Goal: Task Accomplishment & Management: Manage account settings

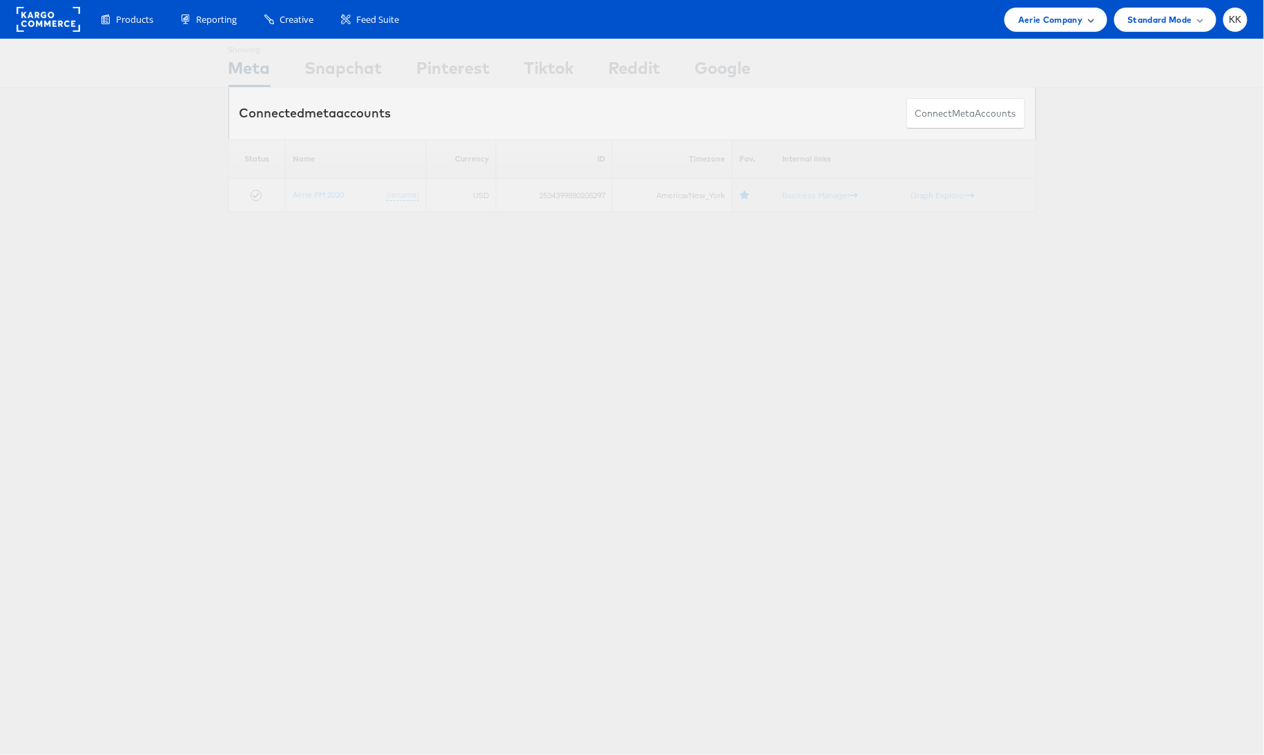
click at [1036, 17] on span "Aerie Company" at bounding box center [1051, 19] width 64 height 15
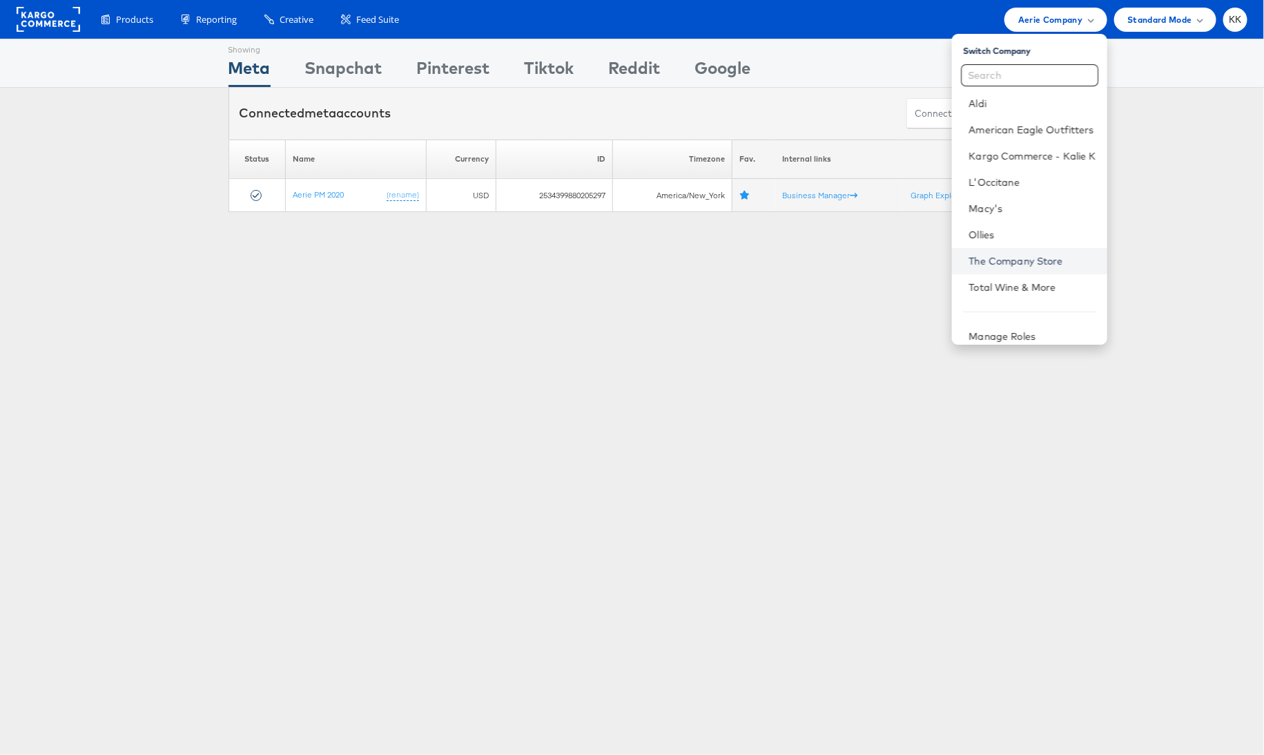
click at [1003, 257] on link "The Company Store" at bounding box center [1032, 261] width 127 height 14
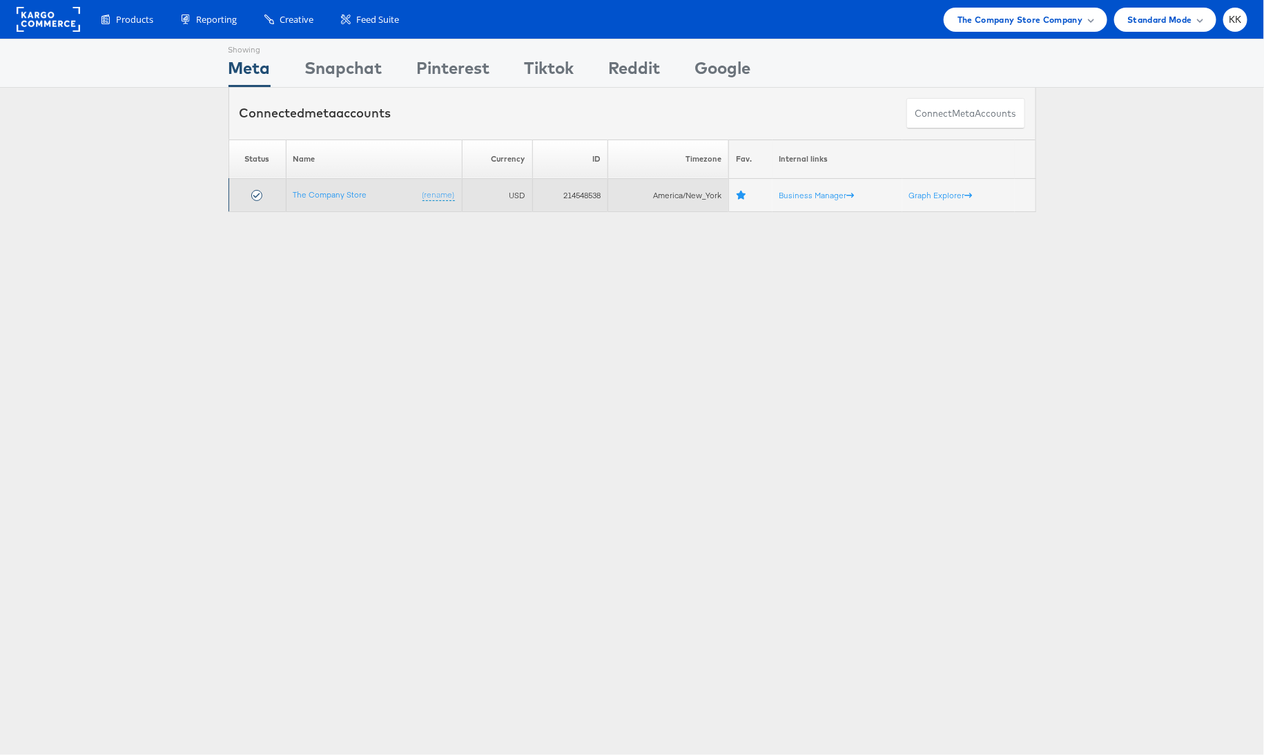
click at [326, 199] on td "The Company Store (rename)" at bounding box center [374, 195] width 176 height 33
click at [319, 195] on link "The Company Store" at bounding box center [331, 194] width 74 height 10
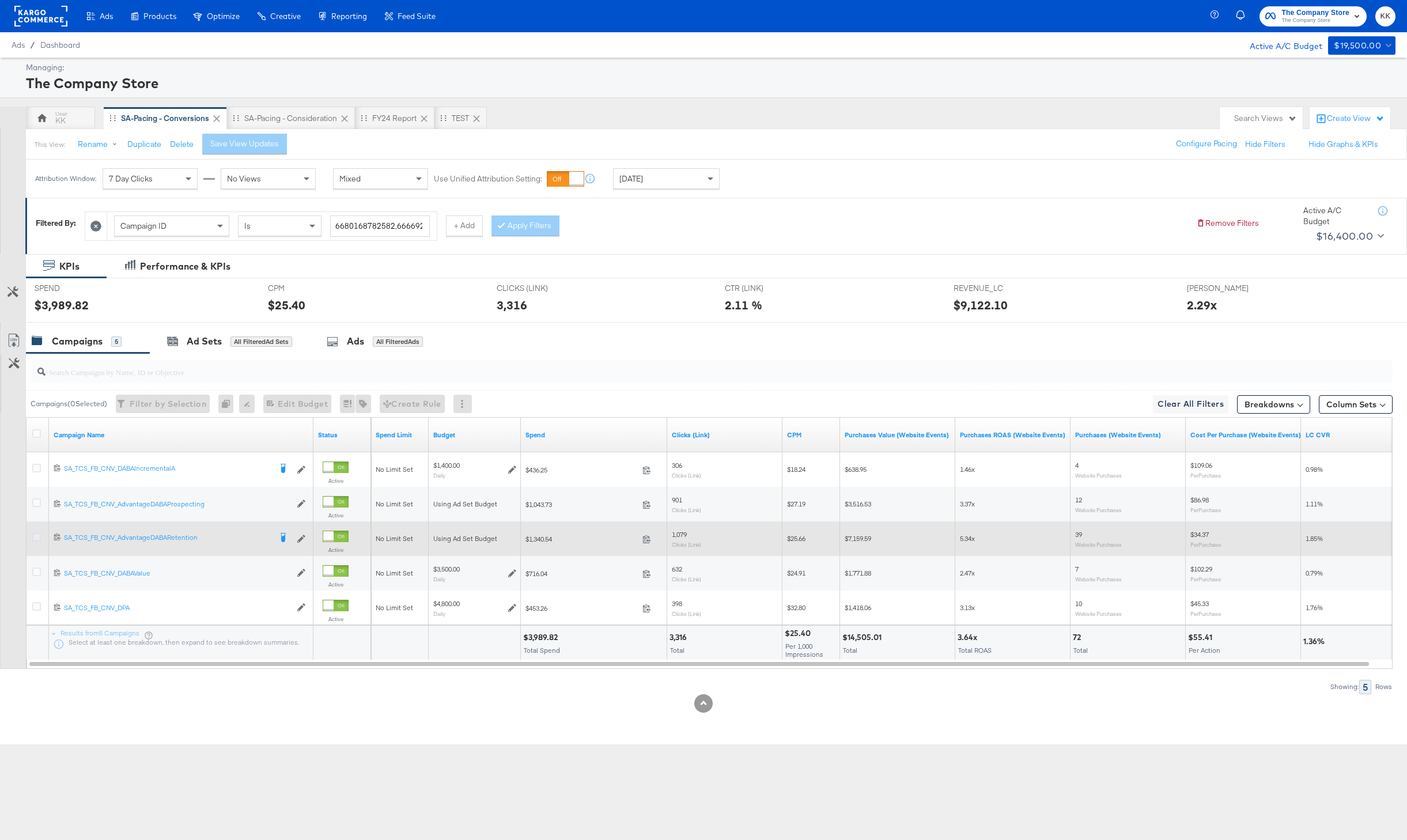
click at [37, 537] on icon at bounding box center [37, 537] width 8 height 8
click at [0, 0] on input "checkbox" at bounding box center [0, 0] width 0 height 0
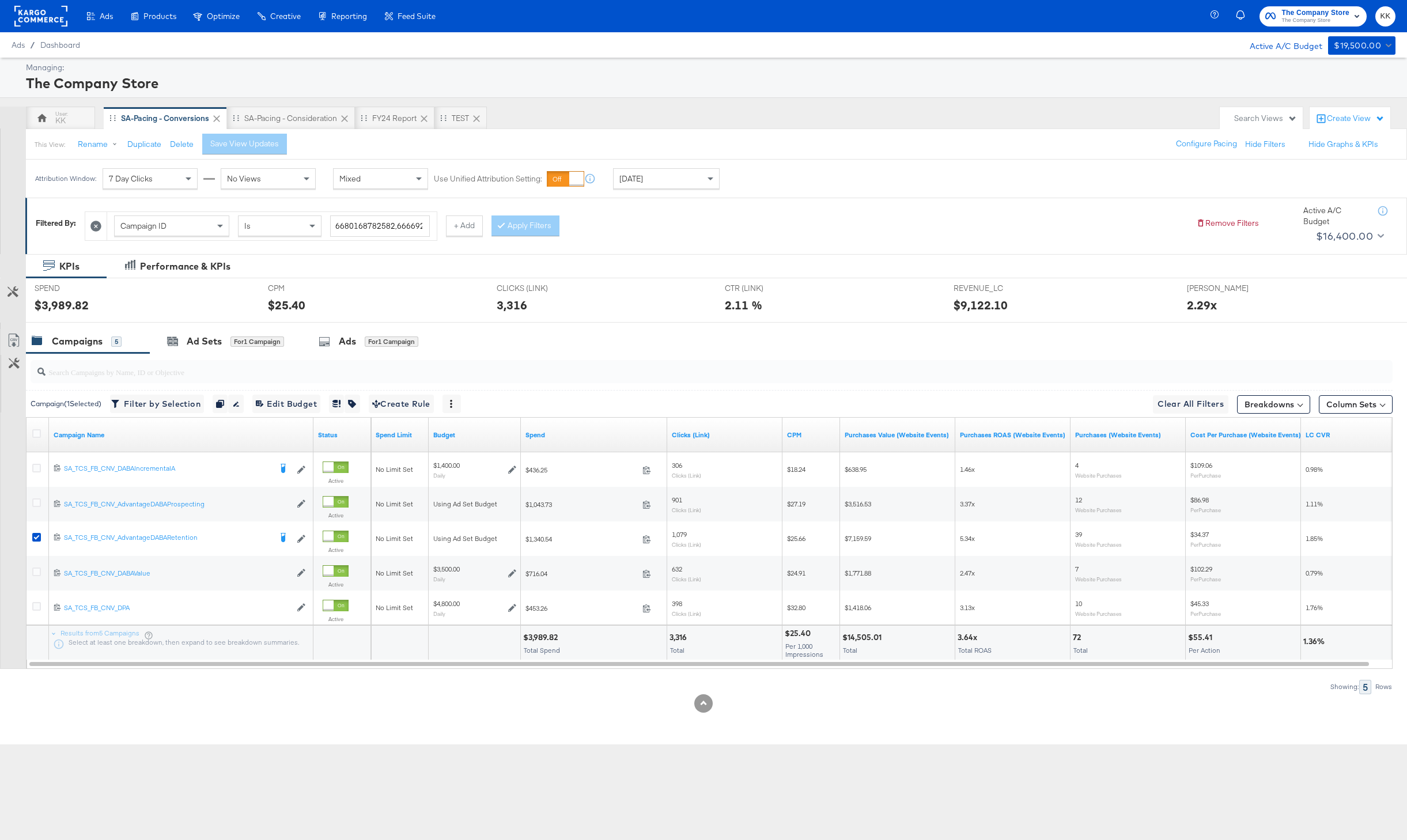
click at [230, 328] on div at bounding box center [704, 327] width 1407 height 9
click at [238, 338] on div "for 1 Campaign" at bounding box center [257, 341] width 53 height 10
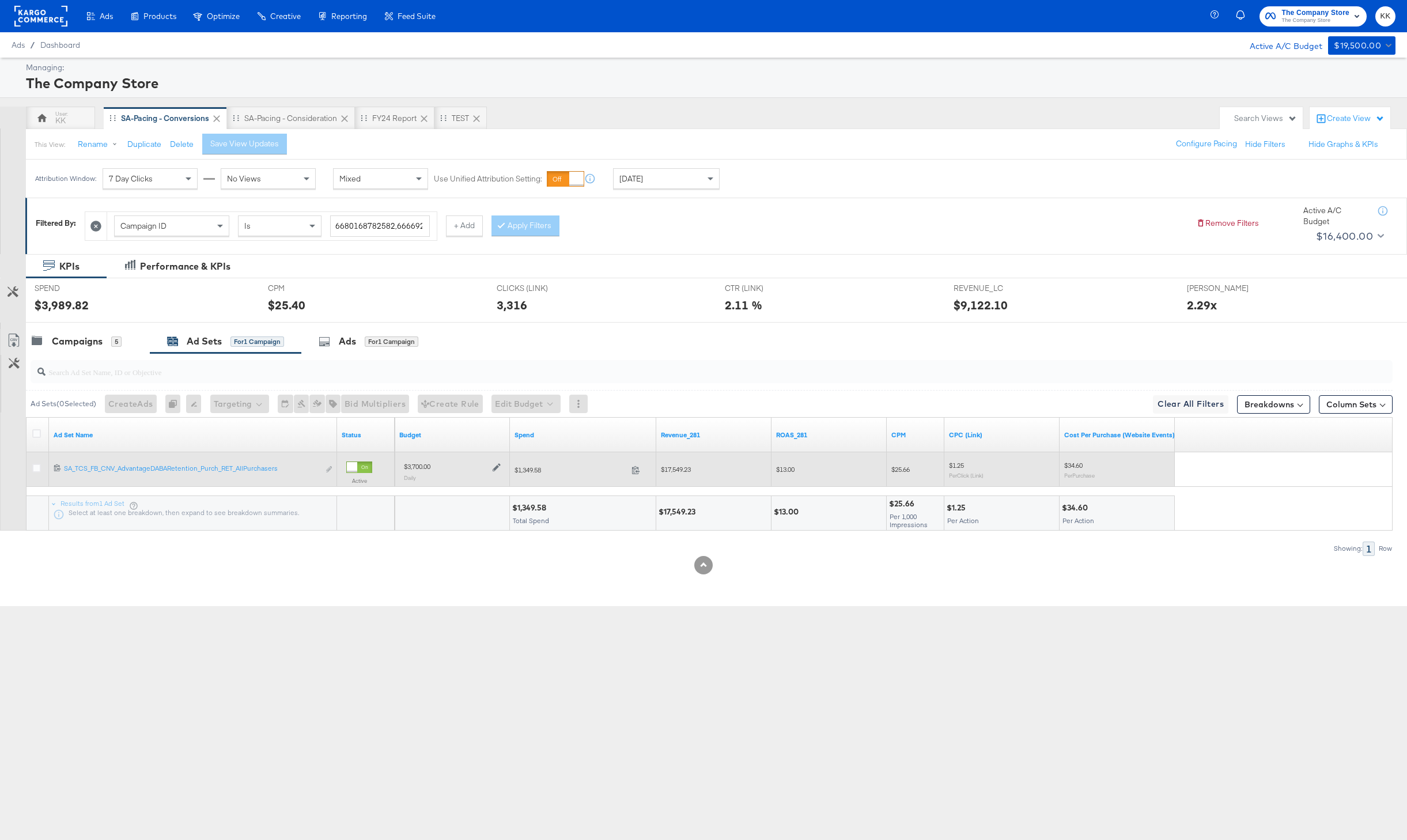
click at [498, 469] on icon at bounding box center [497, 467] width 8 height 8
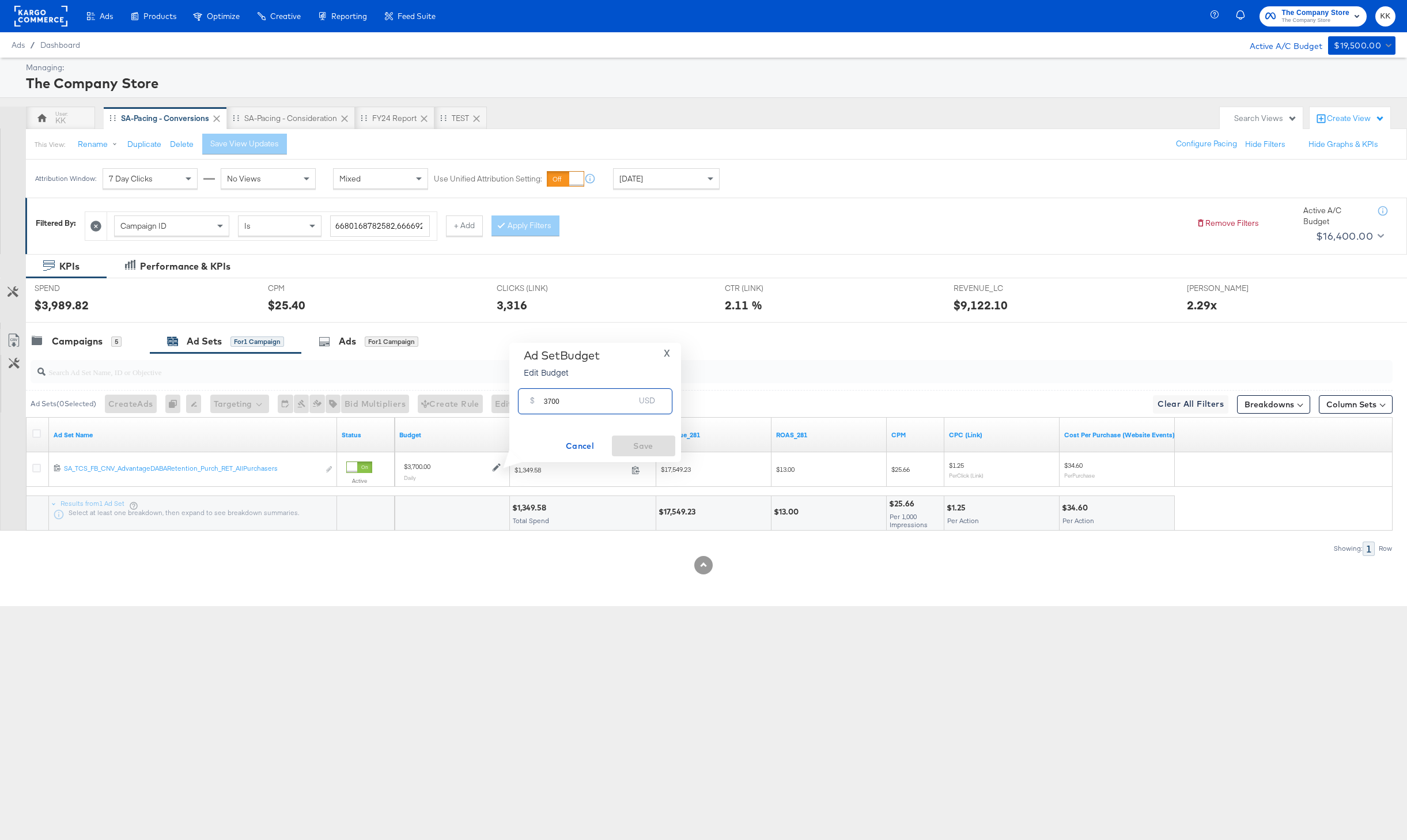
click at [551, 403] on input "3700" at bounding box center [589, 397] width 91 height 25
type input "3400"
click at [643, 445] on span "Save" at bounding box center [643, 445] width 54 height 14
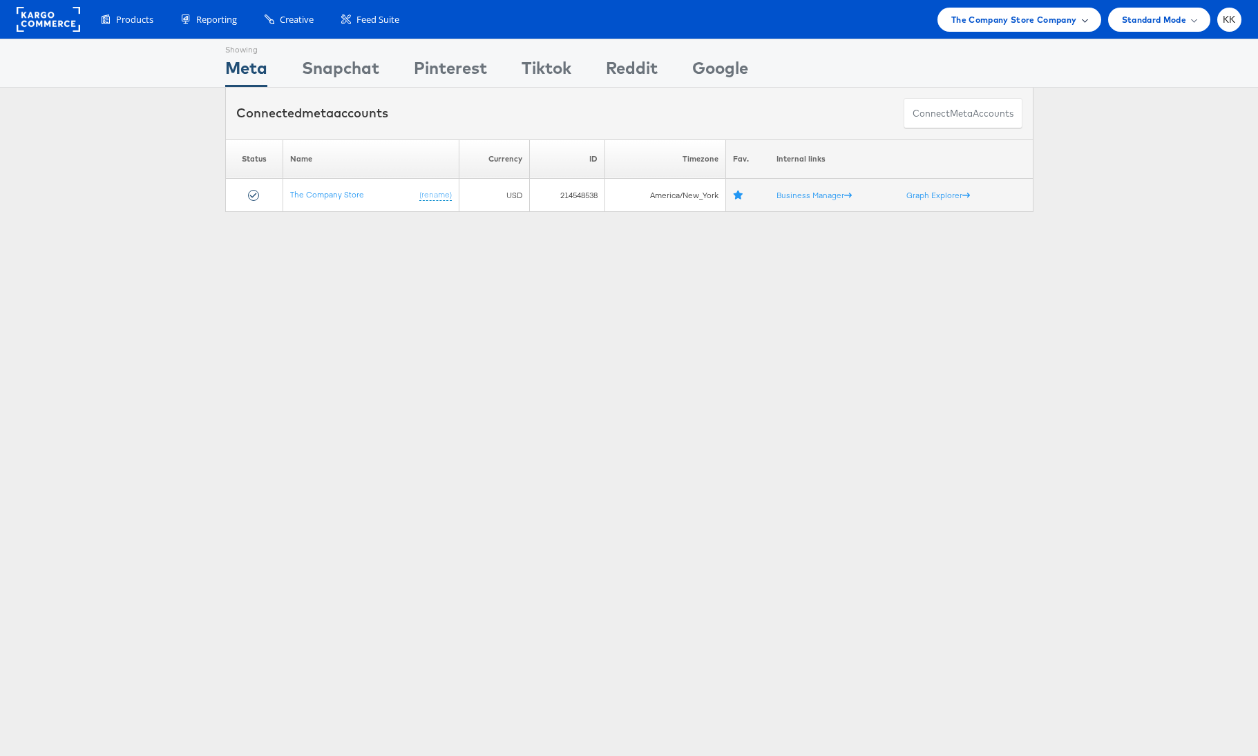
click at [1037, 17] on span "The Company Store Company" at bounding box center [1014, 19] width 126 height 15
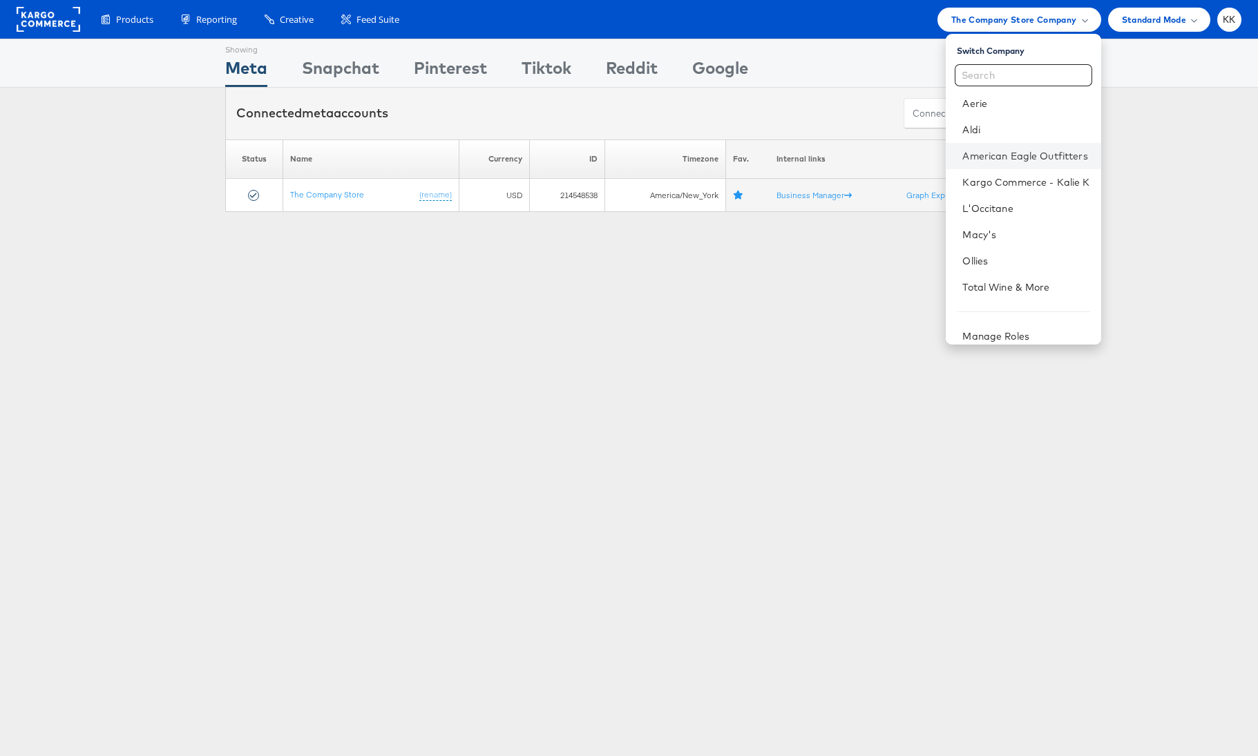
click at [1047, 148] on li "American Eagle Outfitters" at bounding box center [1022, 156] width 155 height 26
click at [1010, 159] on link "American Eagle Outfitters" at bounding box center [1025, 156] width 127 height 14
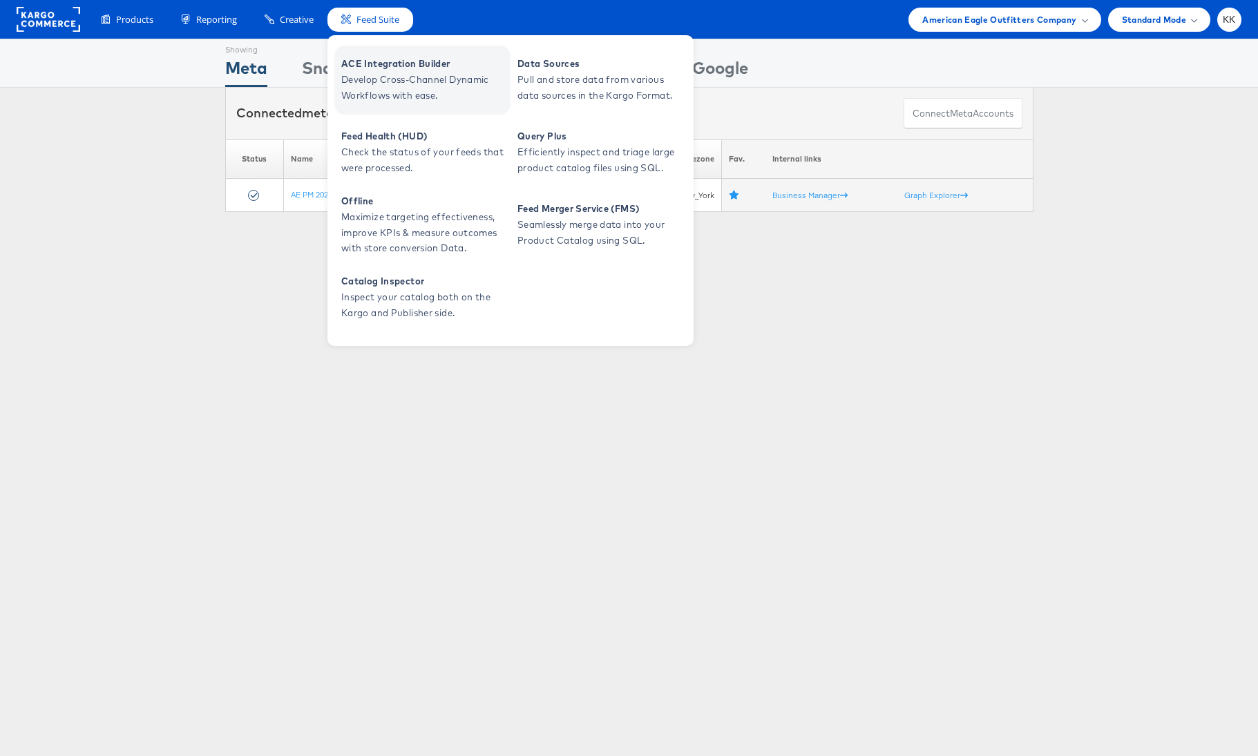
click at [389, 83] on span "Develop Cross-Channel Dynamic Workflows with ease." at bounding box center [424, 88] width 166 height 32
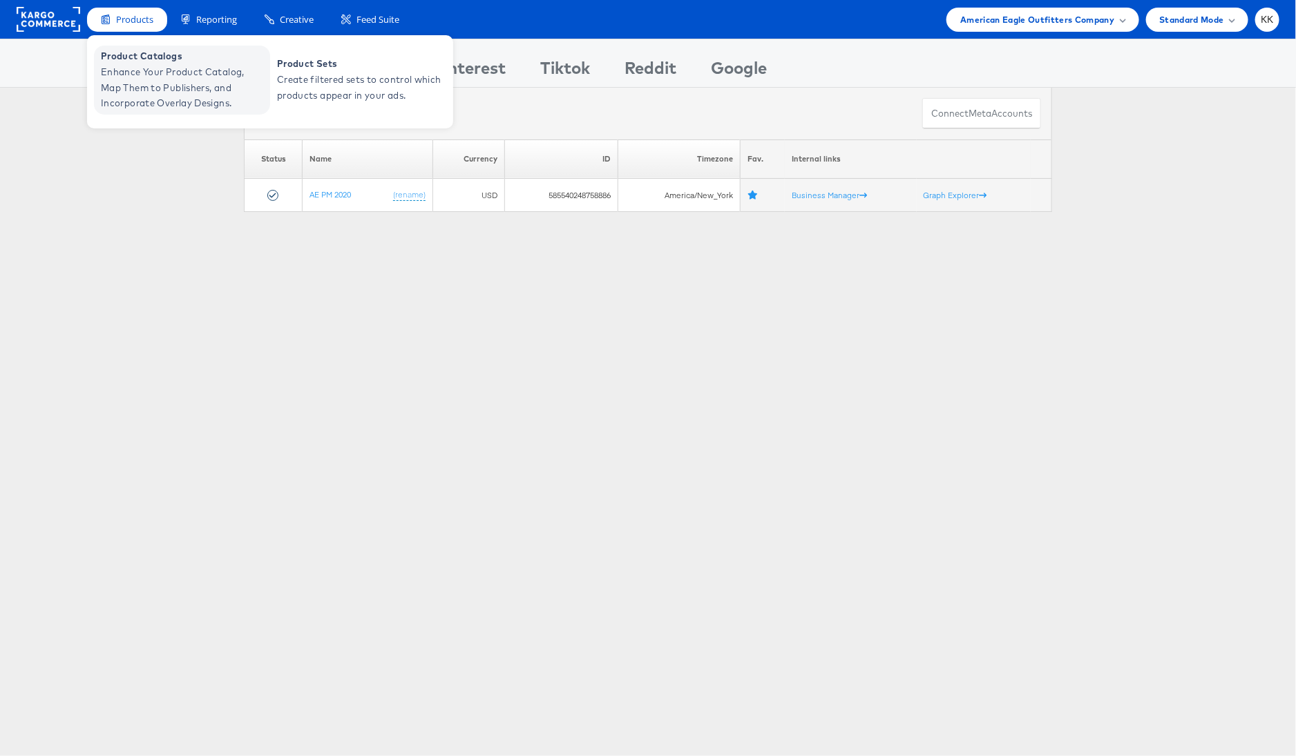
click at [143, 70] on span "Enhance Your Product Catalog, Map Them to Publishers, and Incorporate Overlay D…" at bounding box center [184, 87] width 166 height 47
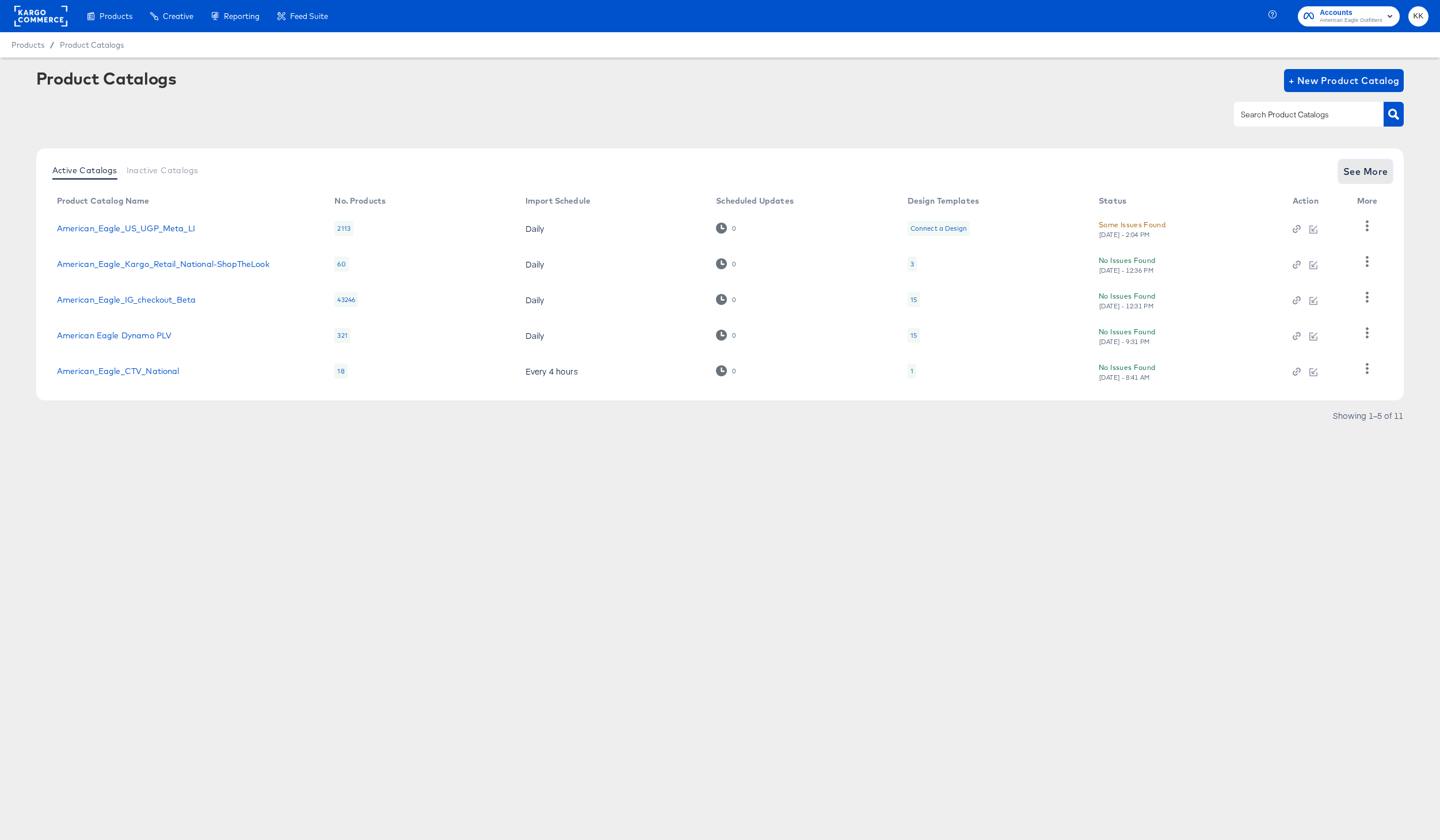
click at [1379, 176] on span "See More" at bounding box center [1366, 171] width 45 height 16
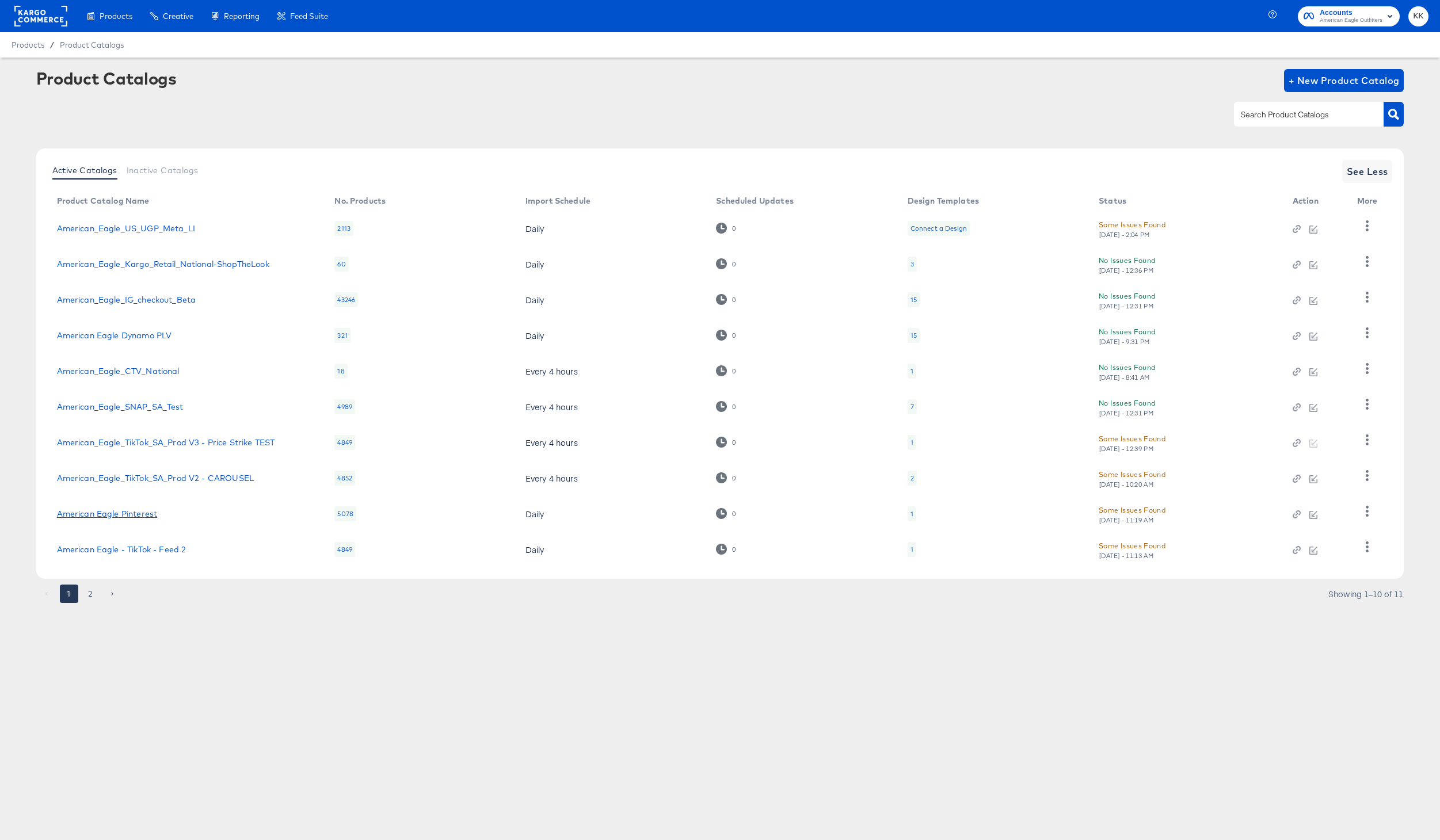
click at [141, 518] on link "American Eagle Pinterest" at bounding box center [107, 513] width 101 height 9
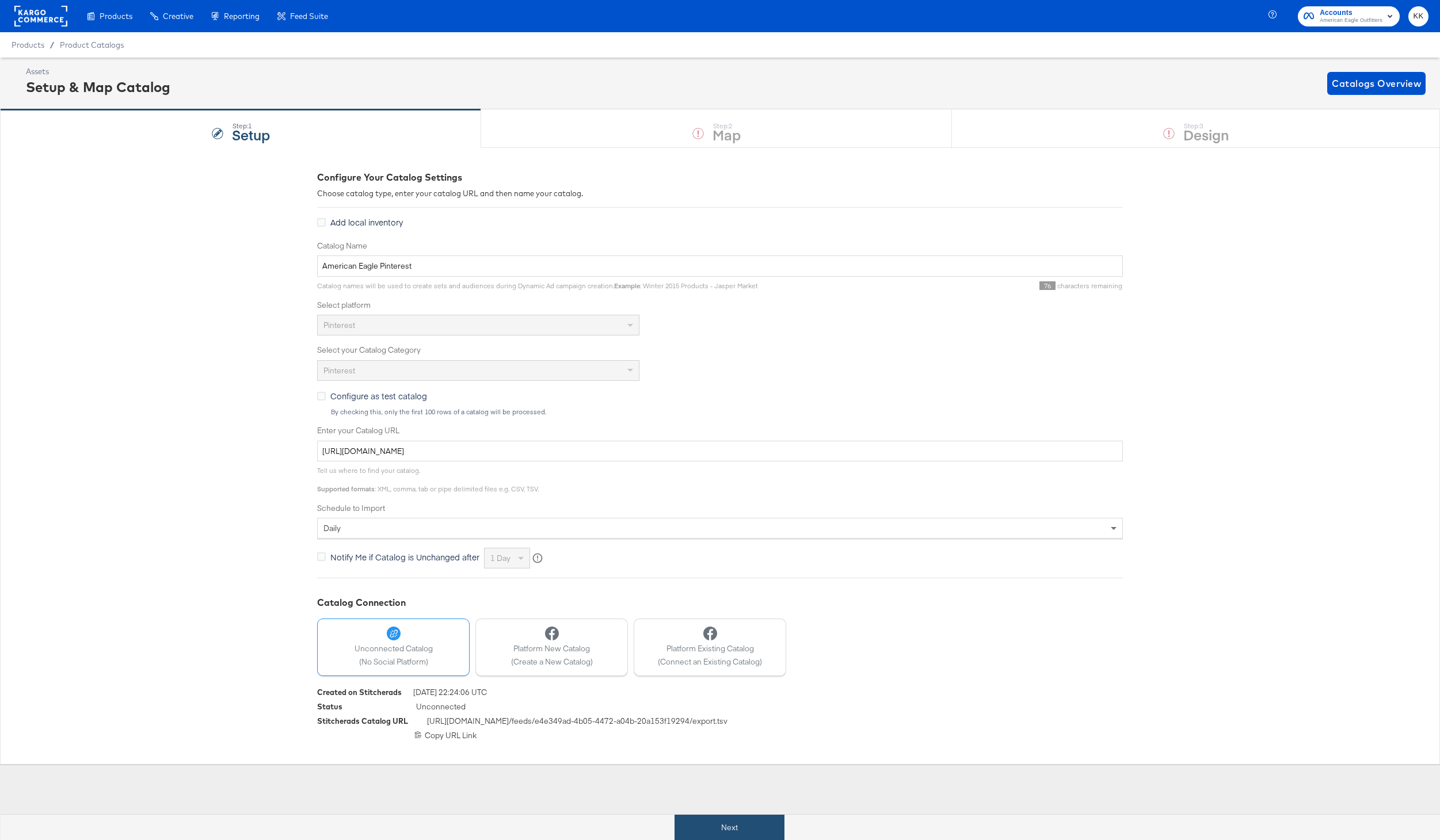
click at [712, 818] on button "Next" at bounding box center [729, 828] width 110 height 26
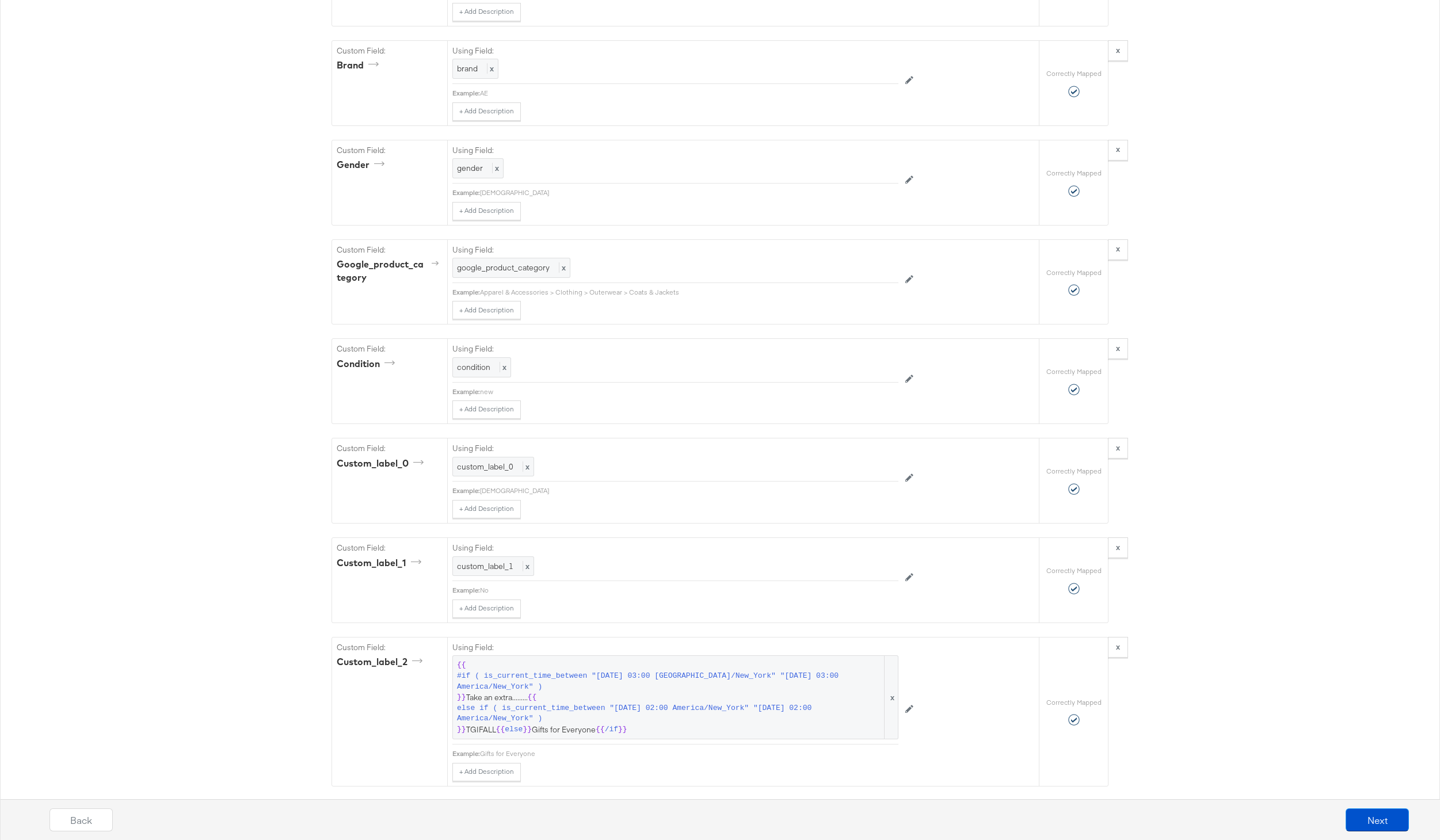
scroll to position [1413, 0]
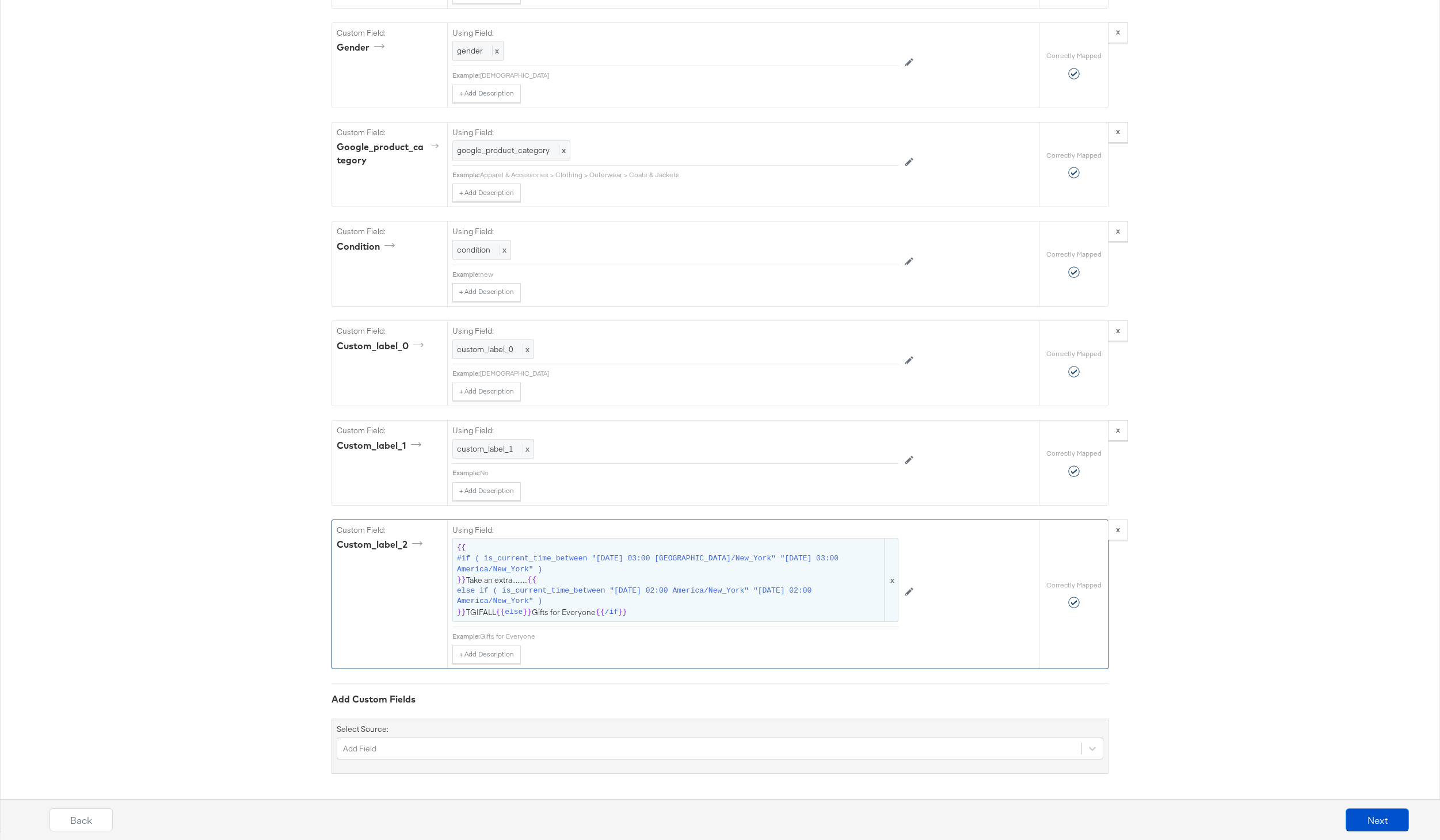
click at [676, 555] on span "#if ( is_current_time_between "2024-06-28 03:00 America/New_York" "2024-06-25 0…" at bounding box center [669, 564] width 425 height 22
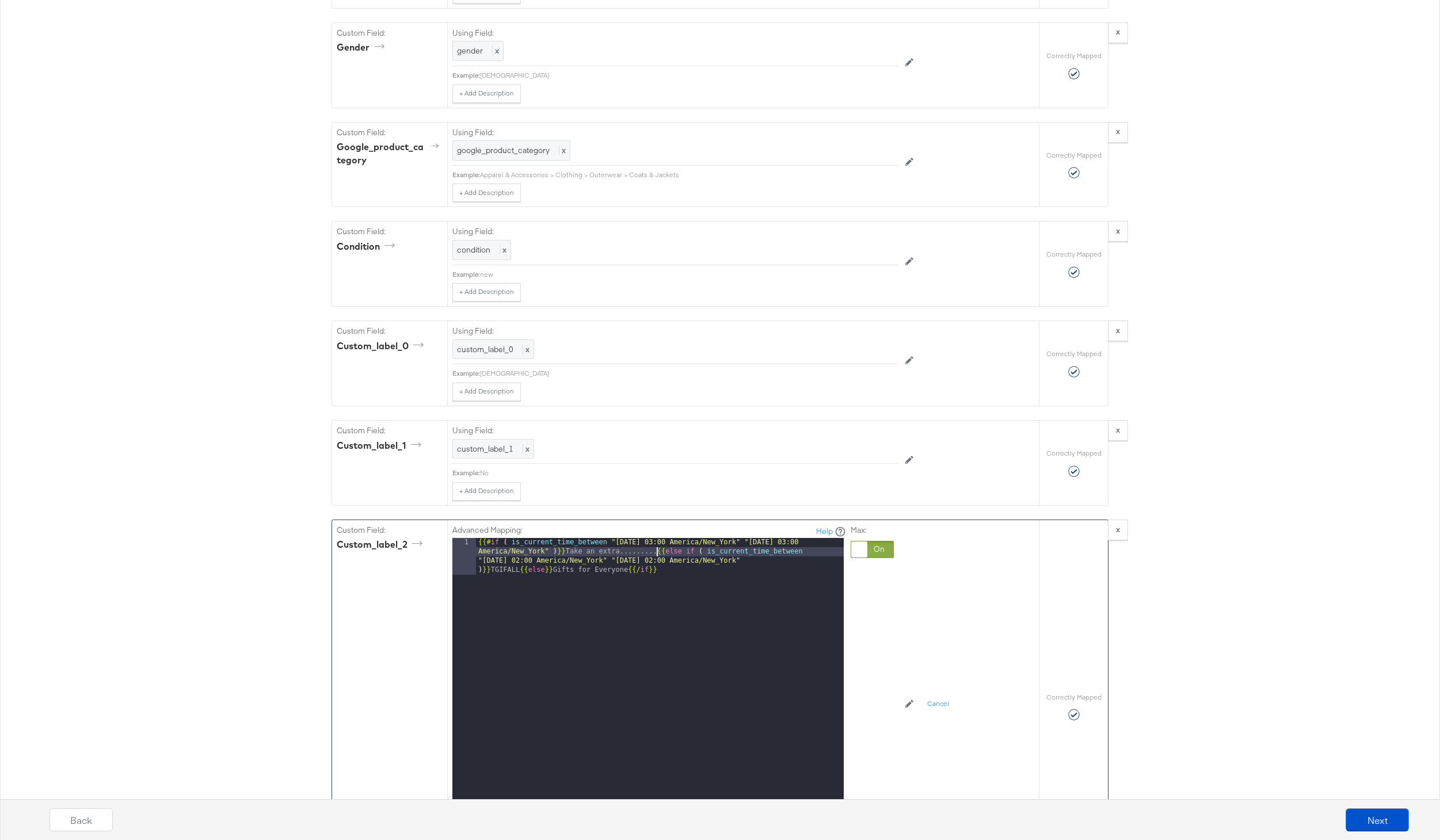
click at [657, 555] on div "{{# if ( is_current_time_between "2024-06-28 03:00 America/New_York" "2024-06-2…" at bounding box center [659, 719] width 368 height 362
click at [628, 552] on div "{{# if ( is_current_time_between "2024-06-28 03:00 America/New_York" "2024-06-2…" at bounding box center [659, 719] width 368 height 362
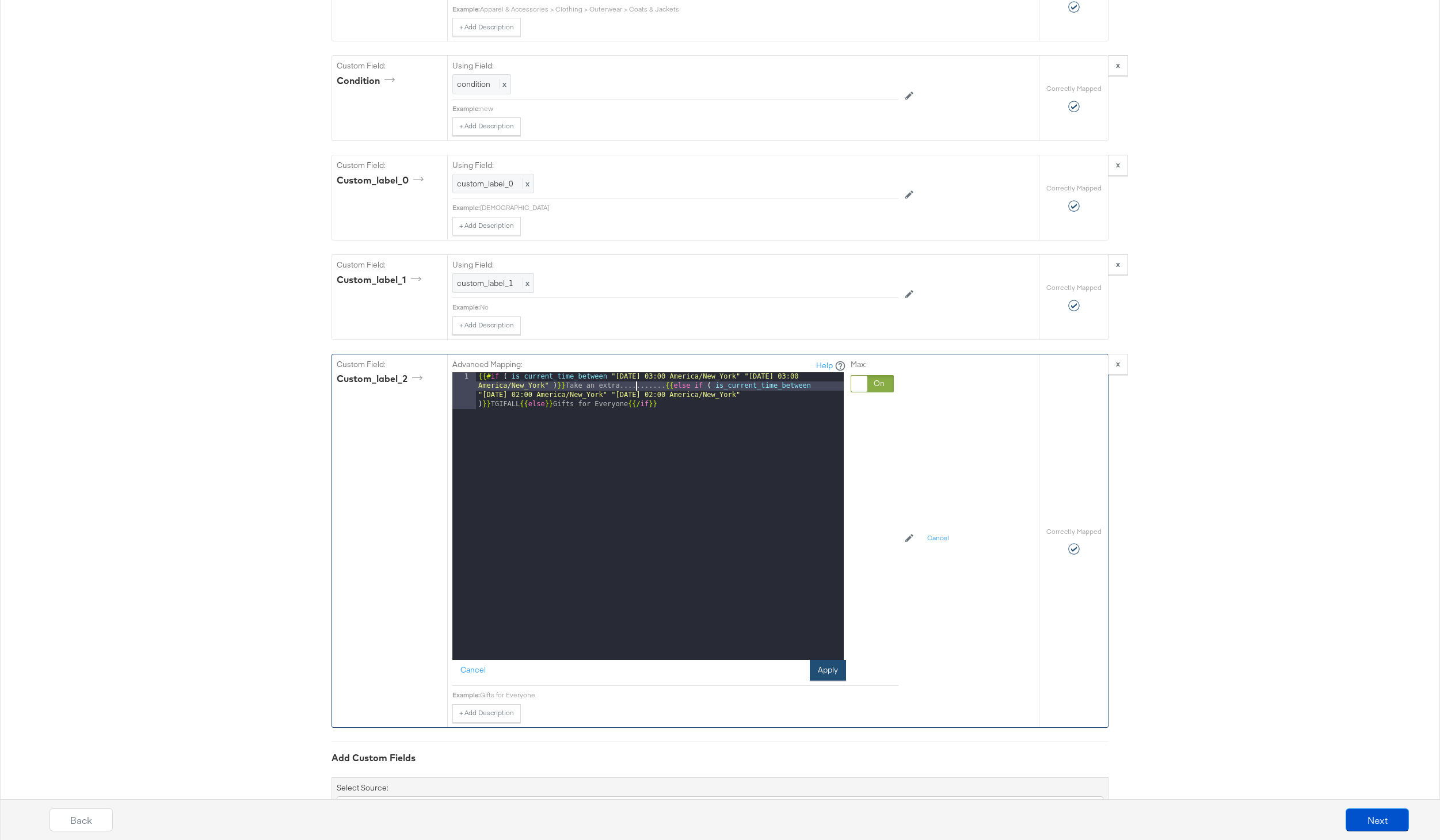
click at [823, 664] on button "Apply" at bounding box center [828, 670] width 37 height 21
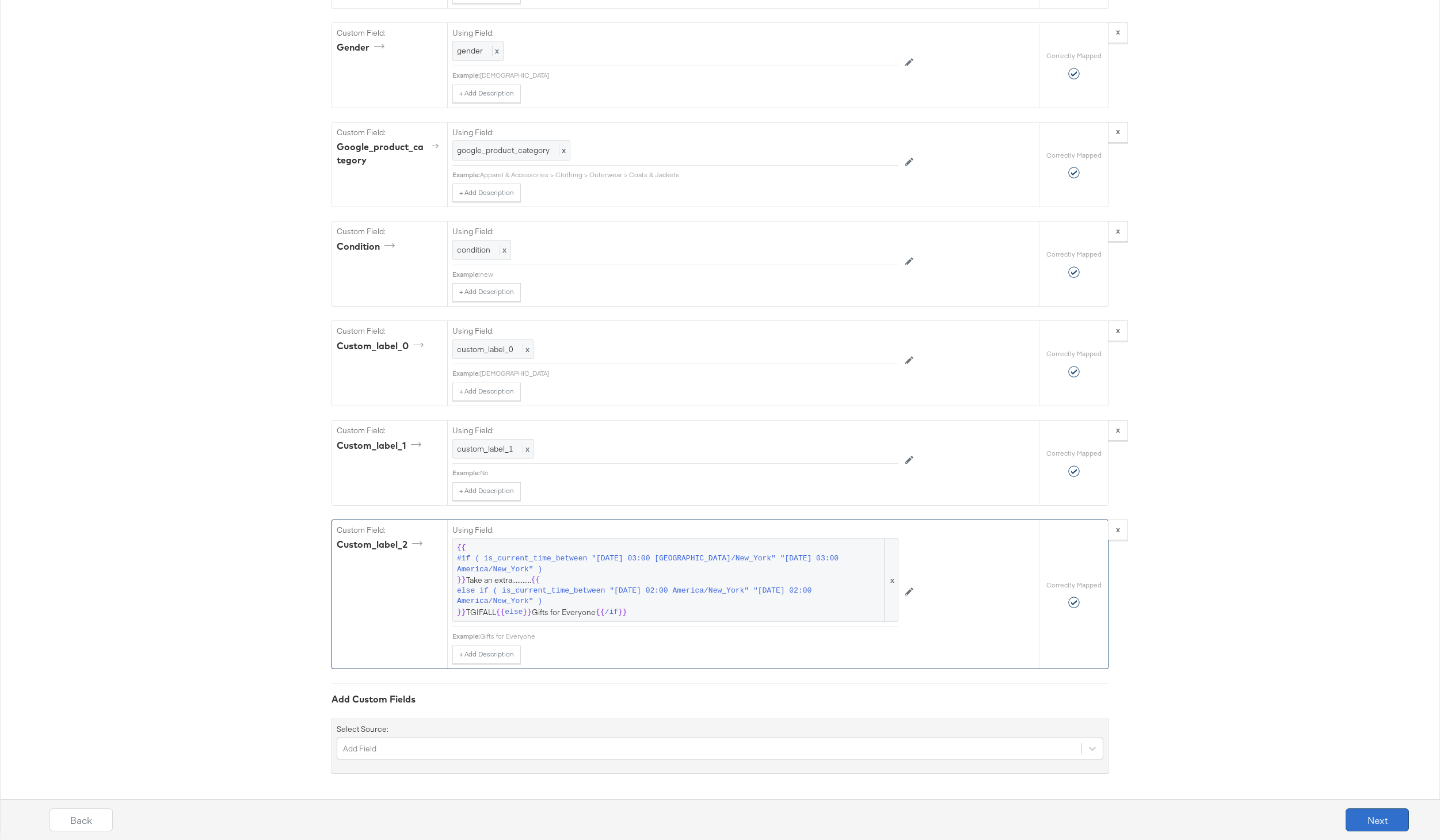
click at [1376, 818] on button "Next" at bounding box center [1378, 820] width 63 height 23
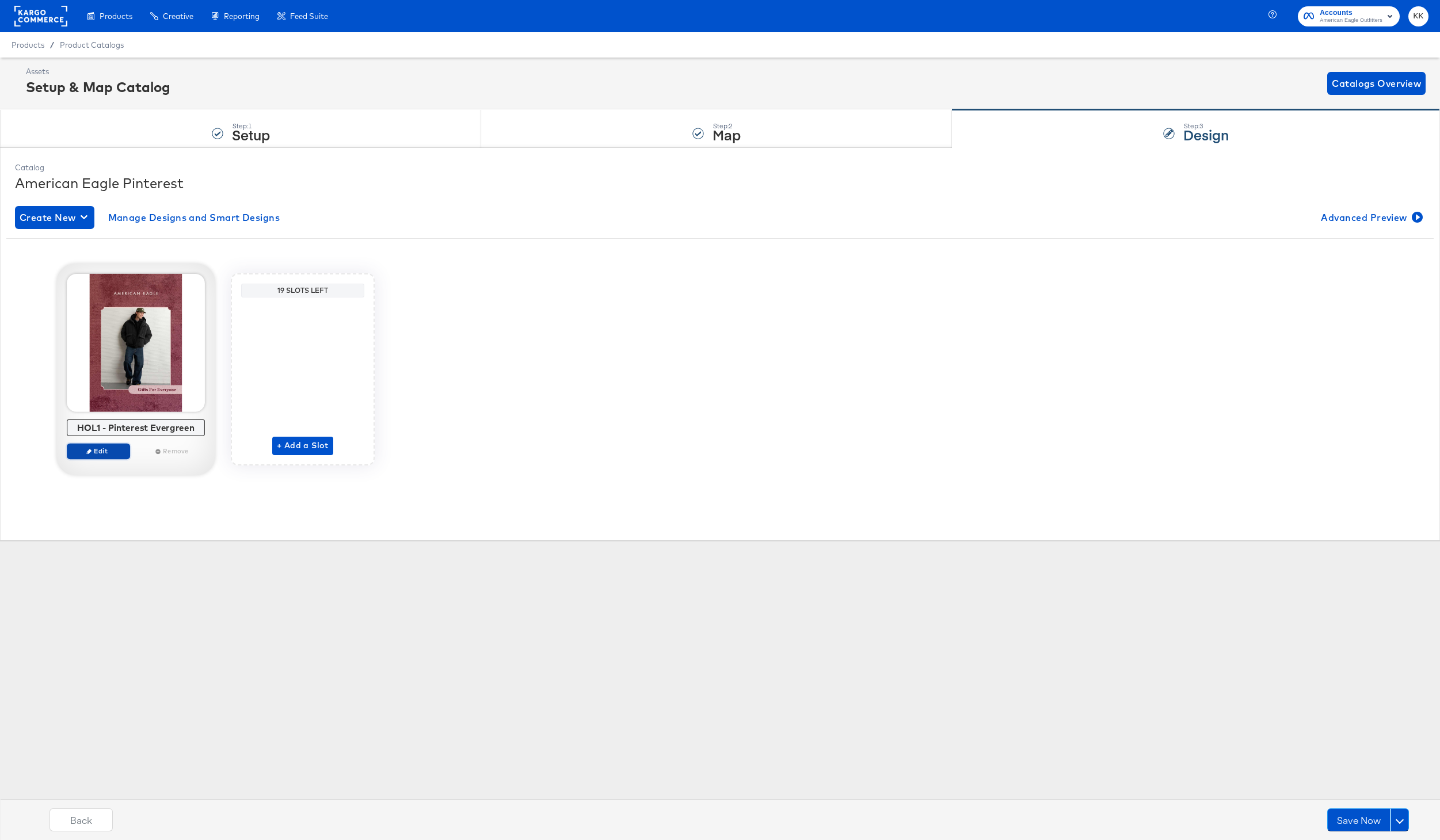
click at [109, 454] on span "Edit" at bounding box center [98, 451] width 53 height 8
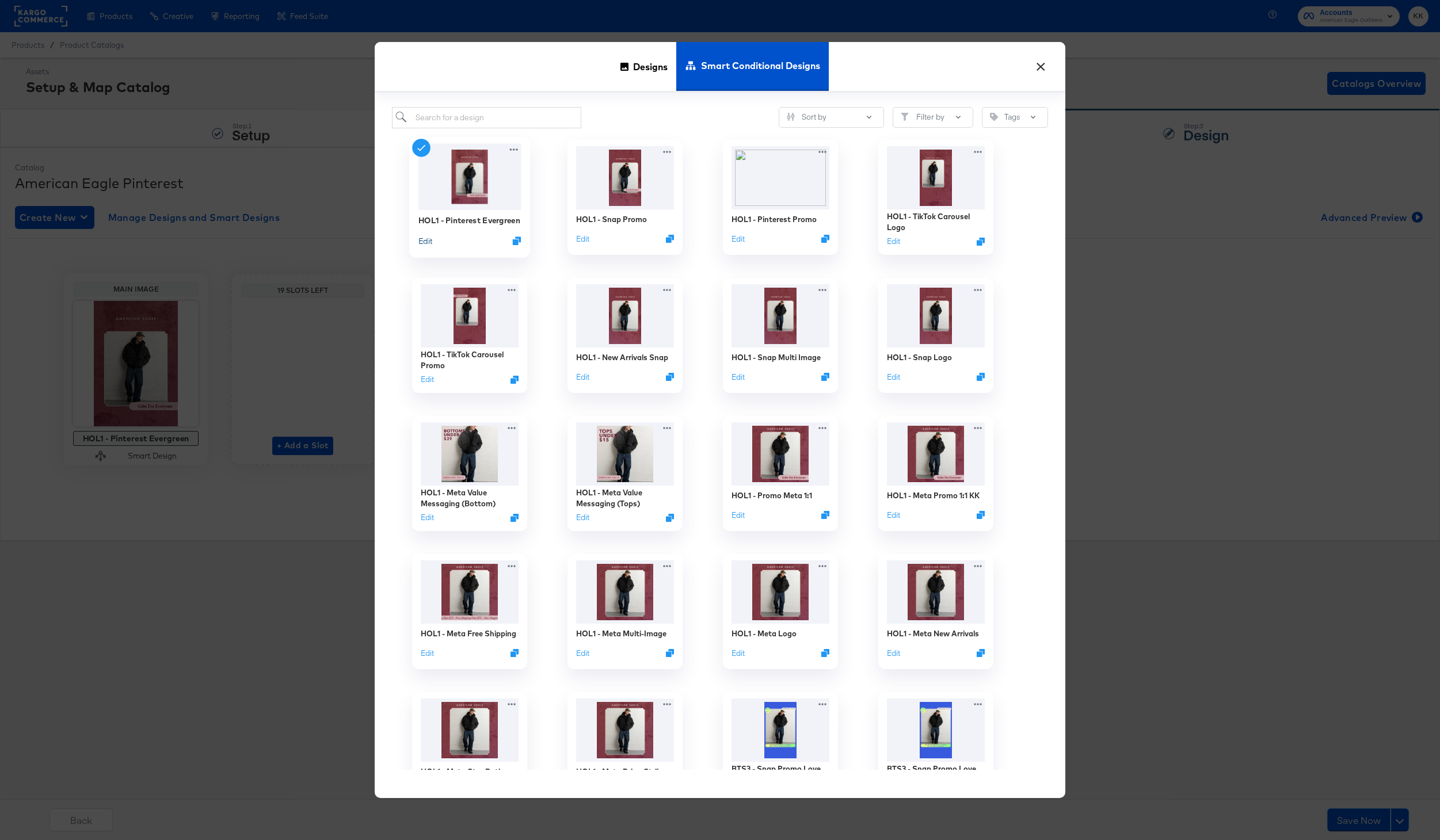
click at [431, 245] on button "Edit" at bounding box center [425, 240] width 14 height 11
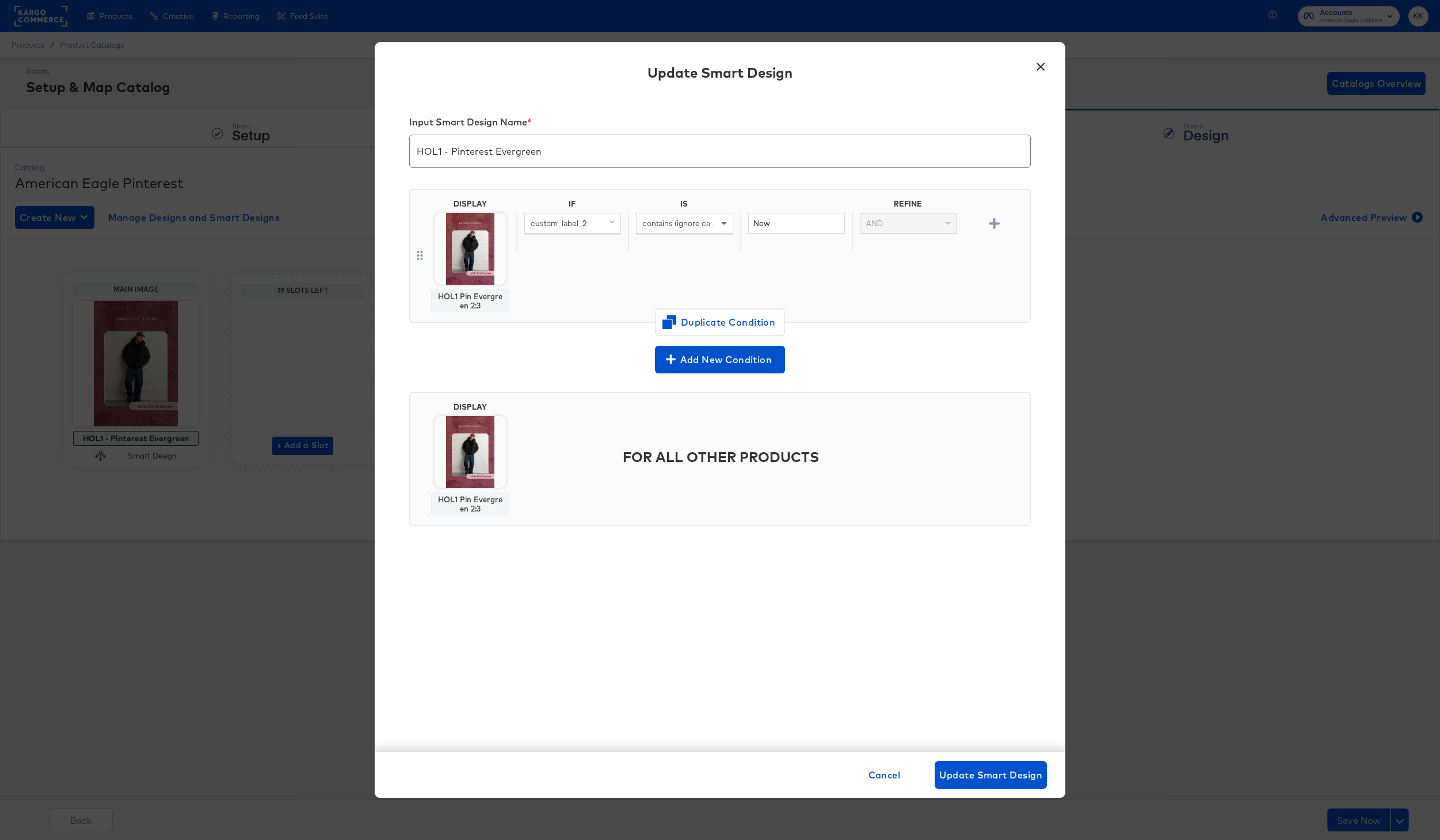
click at [1038, 74] on button "×" at bounding box center [1040, 63] width 21 height 21
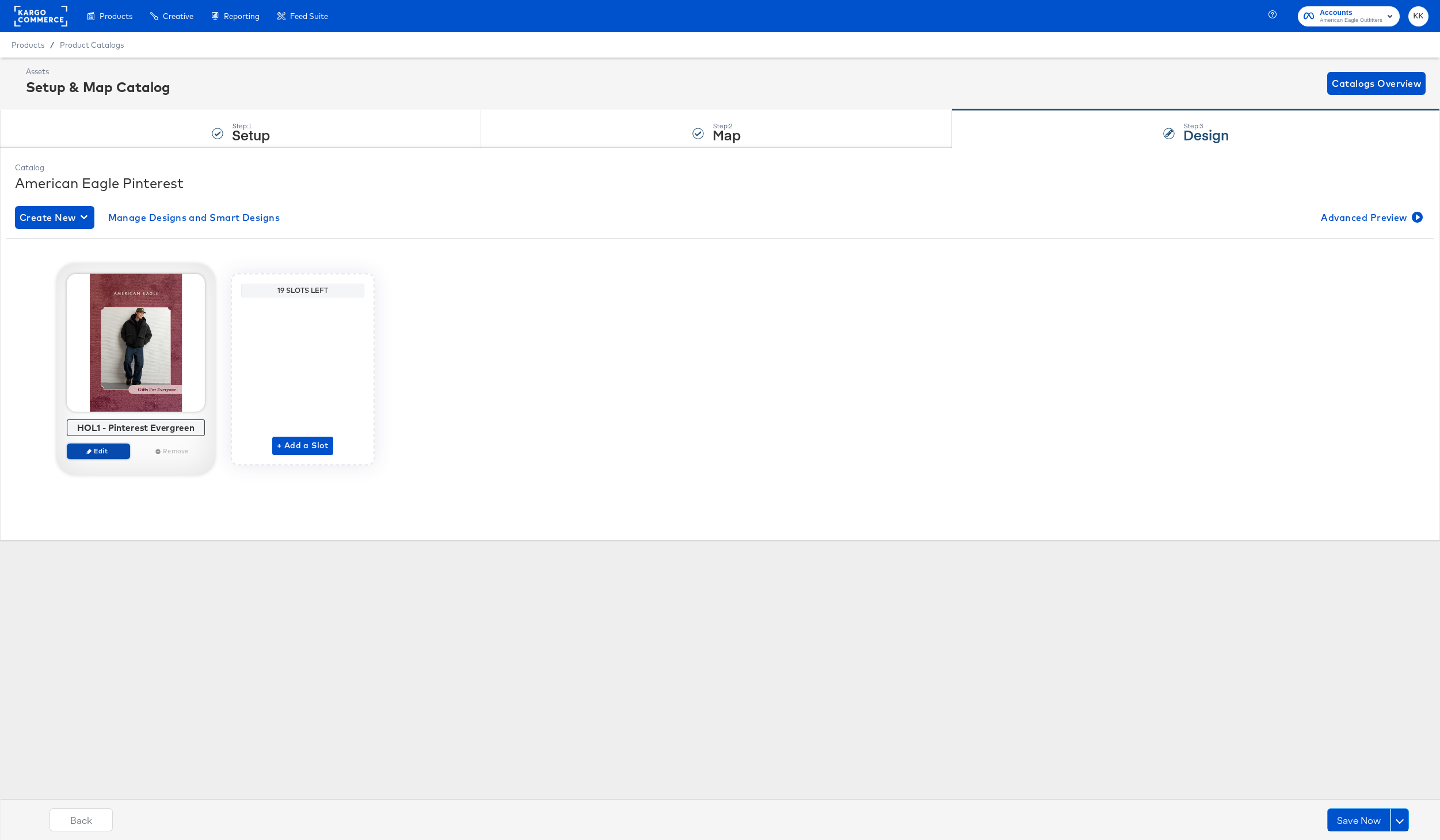
click at [117, 453] on span "Edit" at bounding box center [98, 451] width 53 height 8
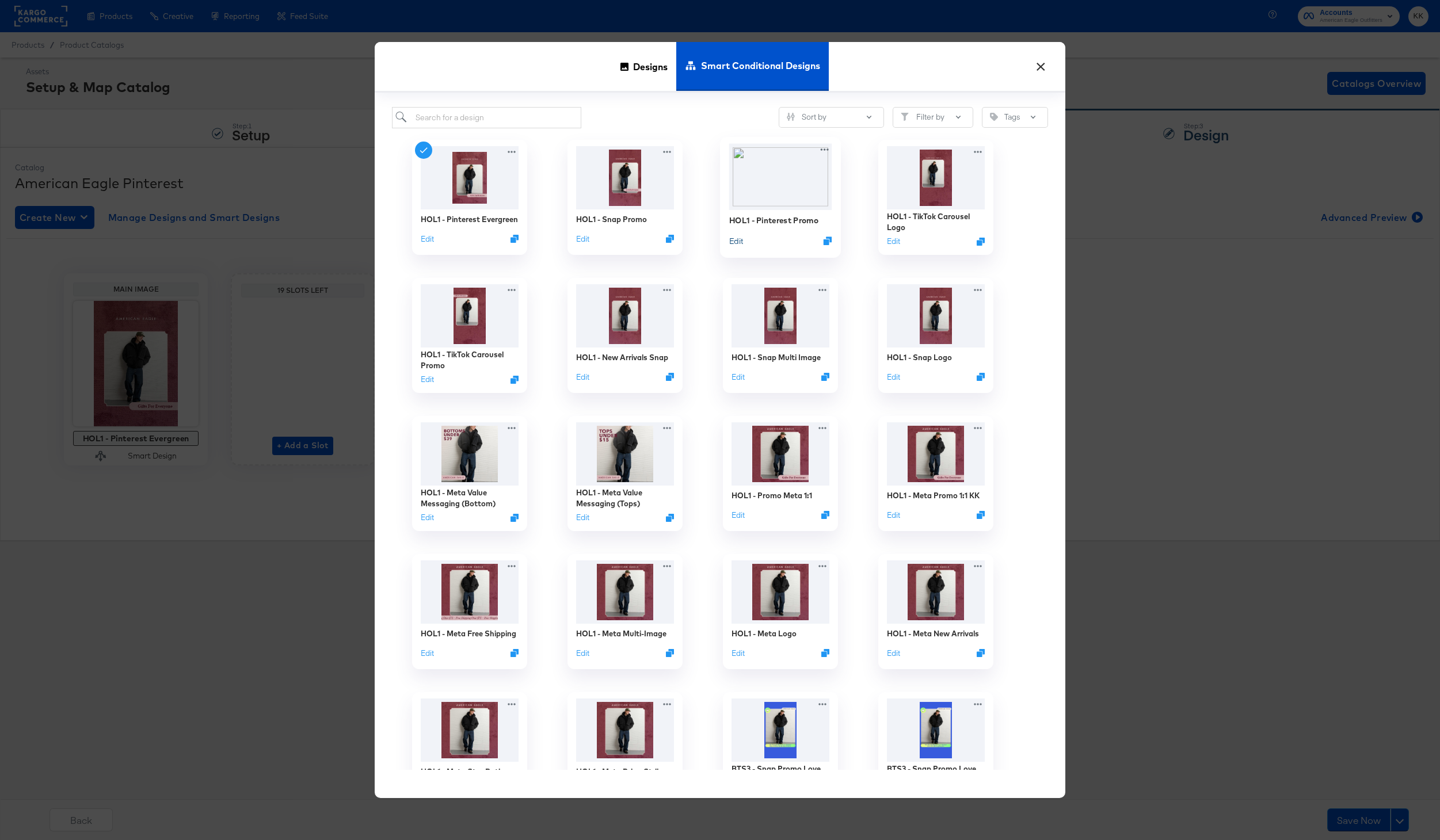
click at [735, 242] on button "Edit" at bounding box center [736, 240] width 14 height 11
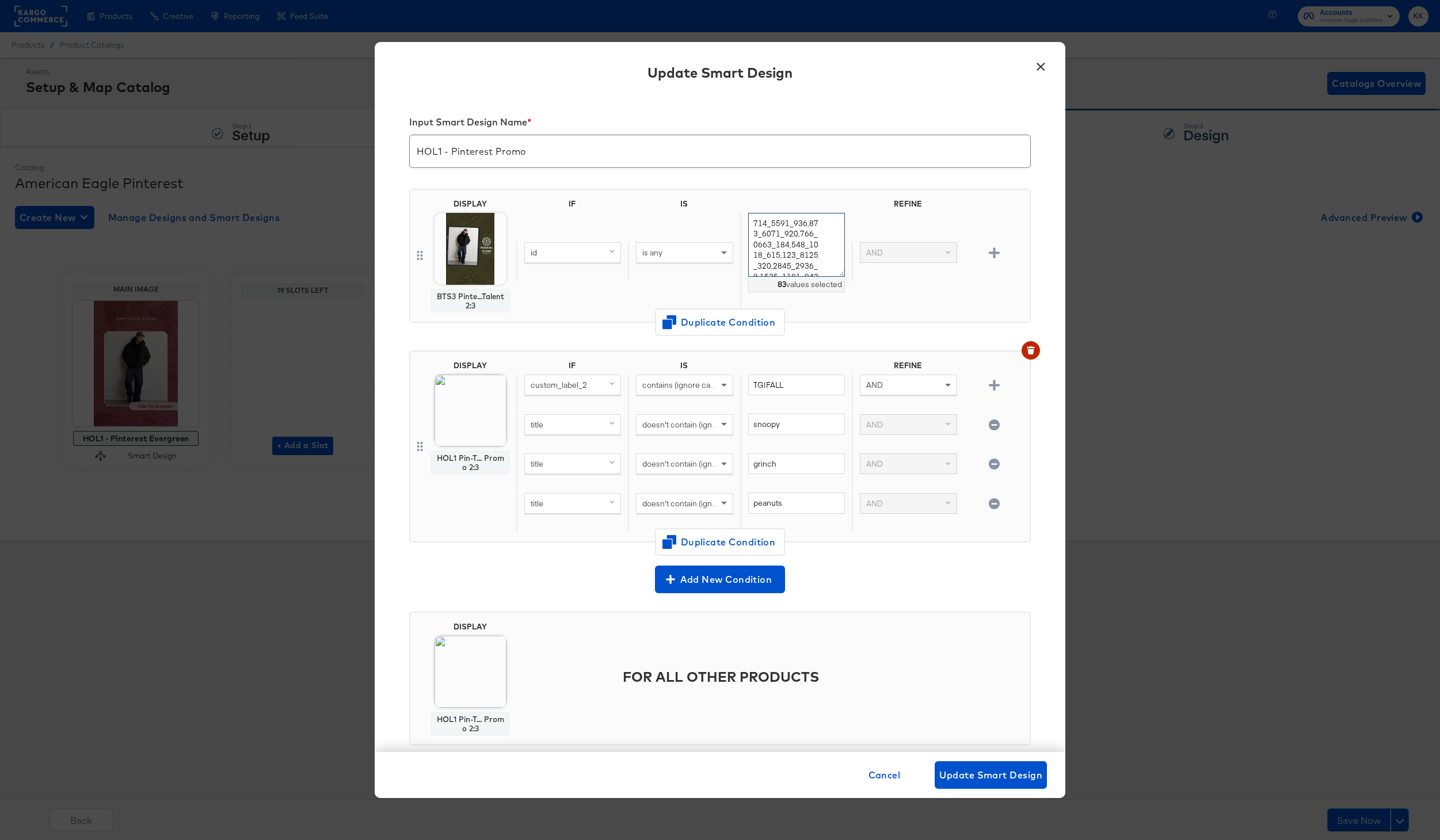
click at [801, 246] on textarea at bounding box center [797, 245] width 97 height 64
click at [876, 778] on span "Cancel" at bounding box center [884, 775] width 32 height 16
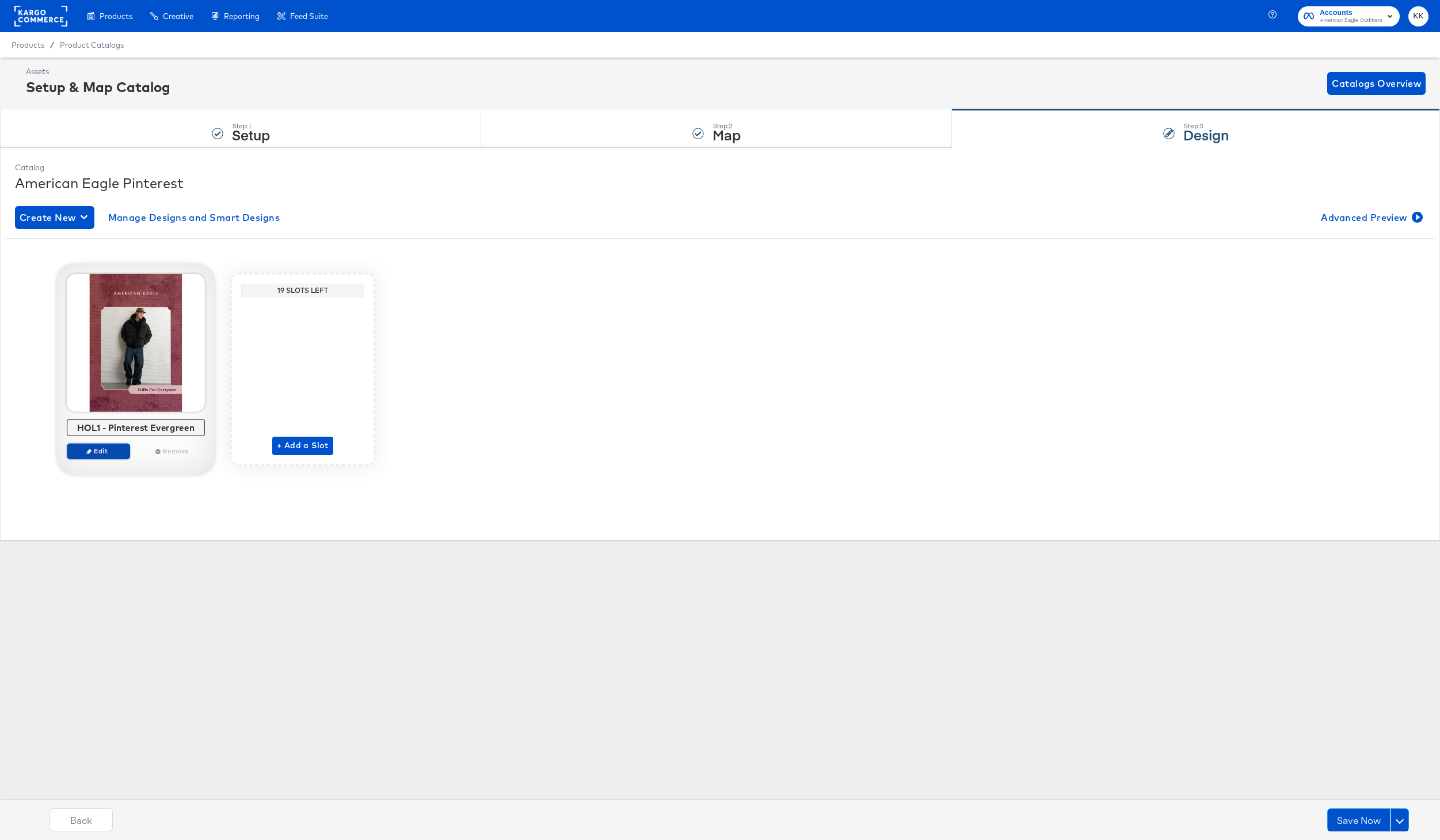
click at [109, 453] on span "Edit" at bounding box center [98, 451] width 53 height 8
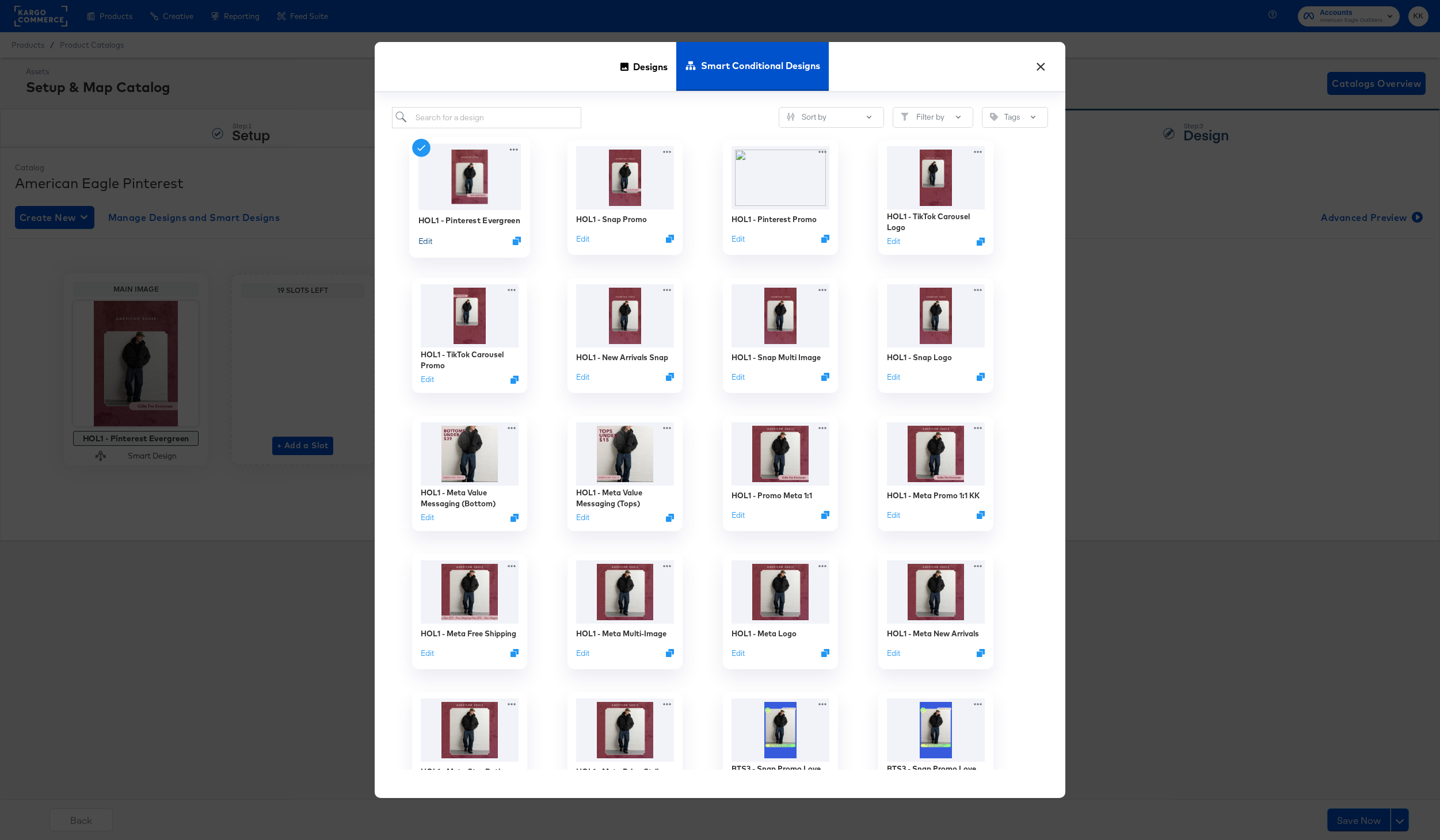
click at [426, 245] on button "Edit" at bounding box center [425, 240] width 14 height 11
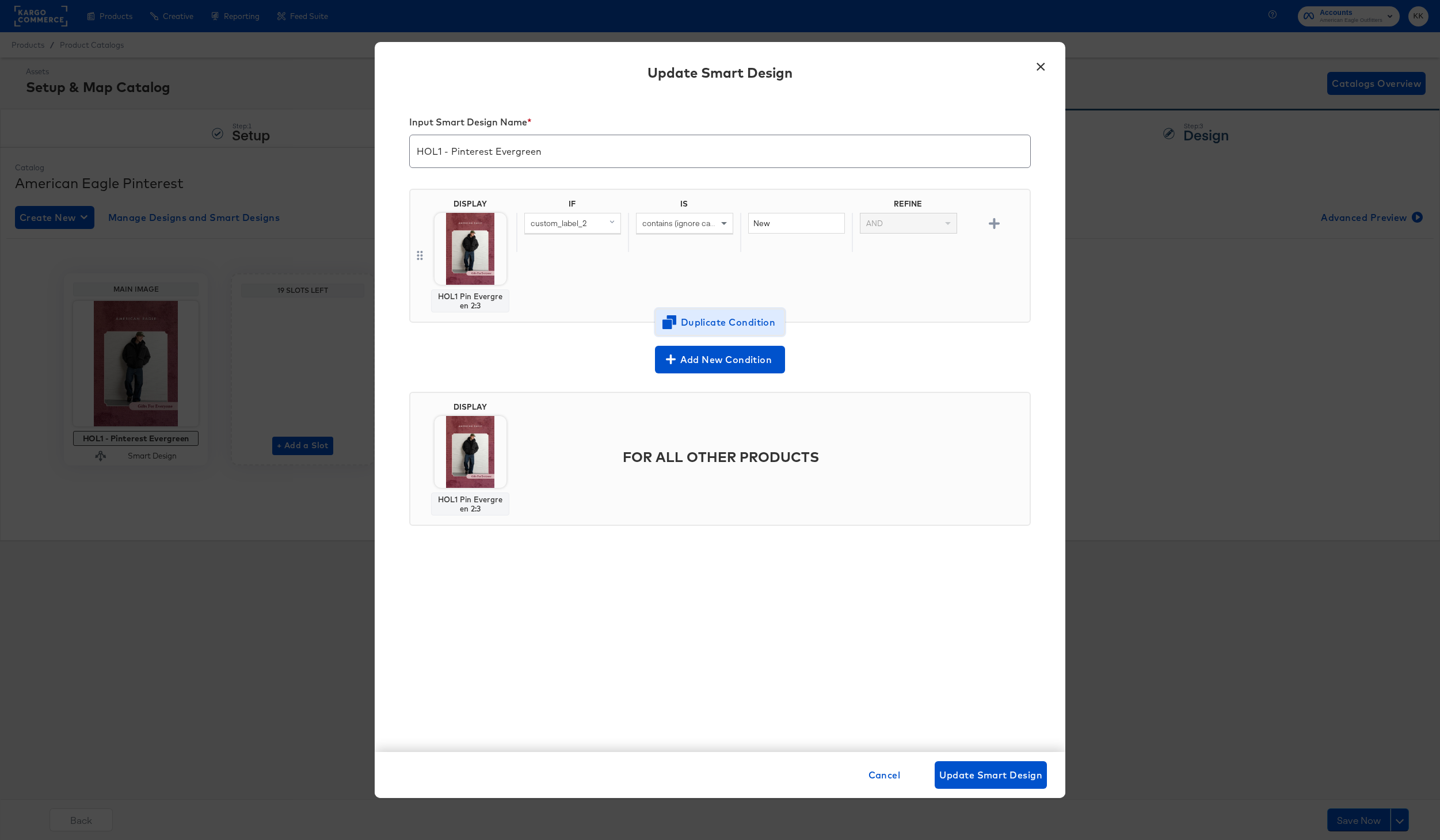
click at [688, 327] on span "Duplicate Condition" at bounding box center [720, 322] width 112 height 16
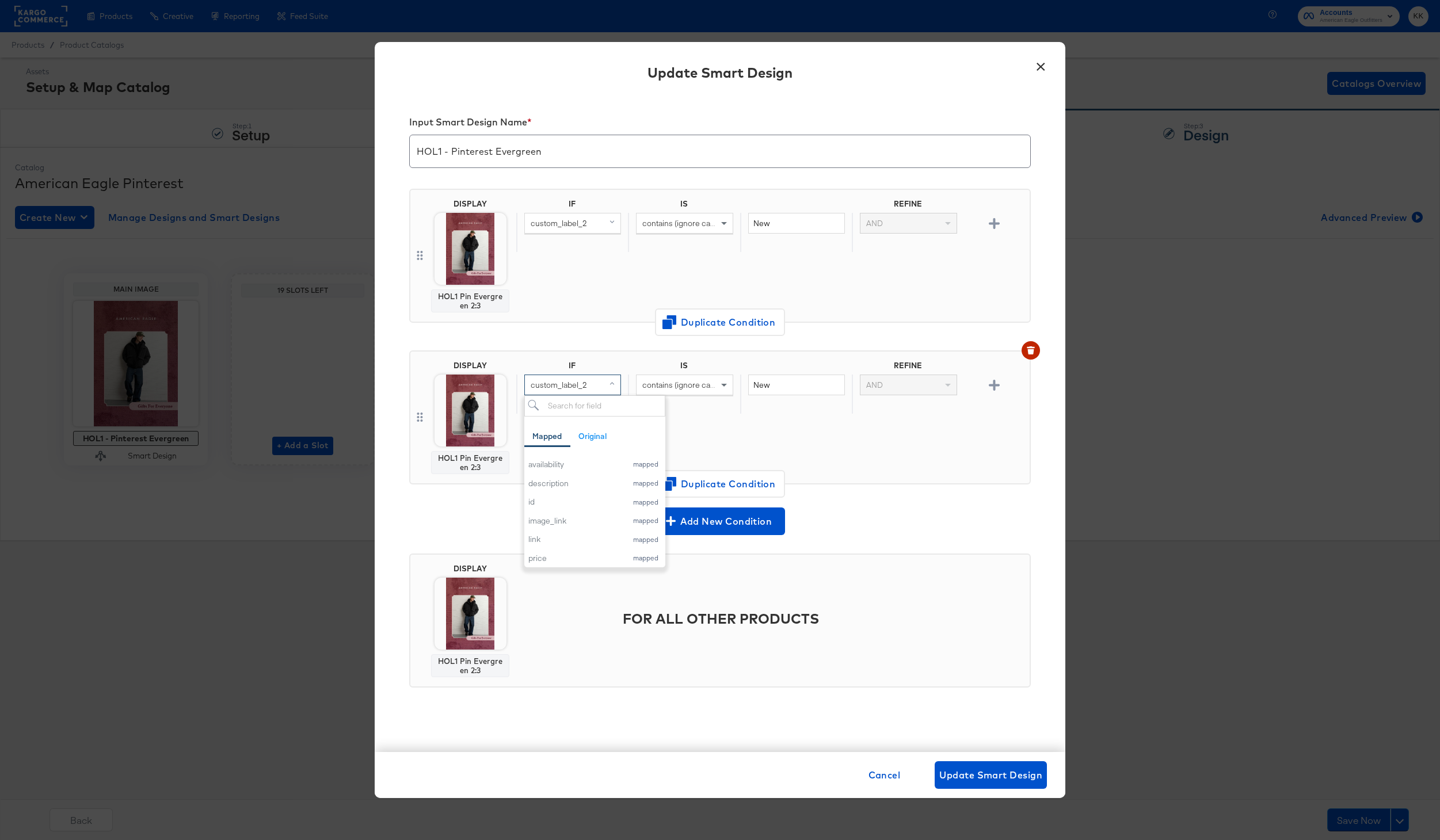
click at [576, 386] on span "custom_label_2" at bounding box center [559, 385] width 57 height 10
type input "id"
click at [548, 460] on div "id" at bounding box center [552, 464] width 48 height 11
click at [696, 373] on div "IS" at bounding box center [683, 368] width 112 height 14
click at [695, 386] on span "contains (ignore case)" at bounding box center [682, 385] width 79 height 10
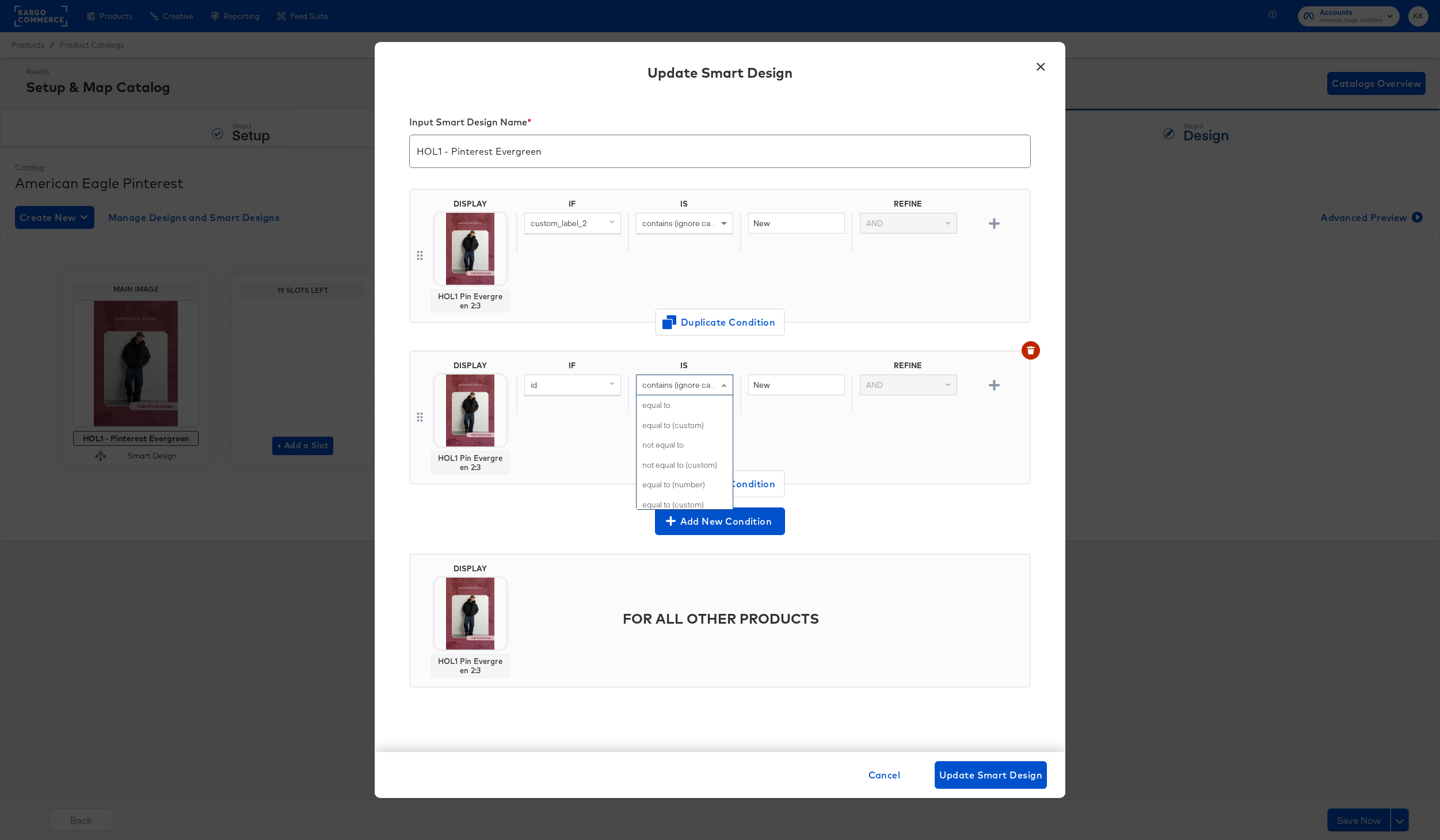
scroll to position [98, 0]
type input "is"
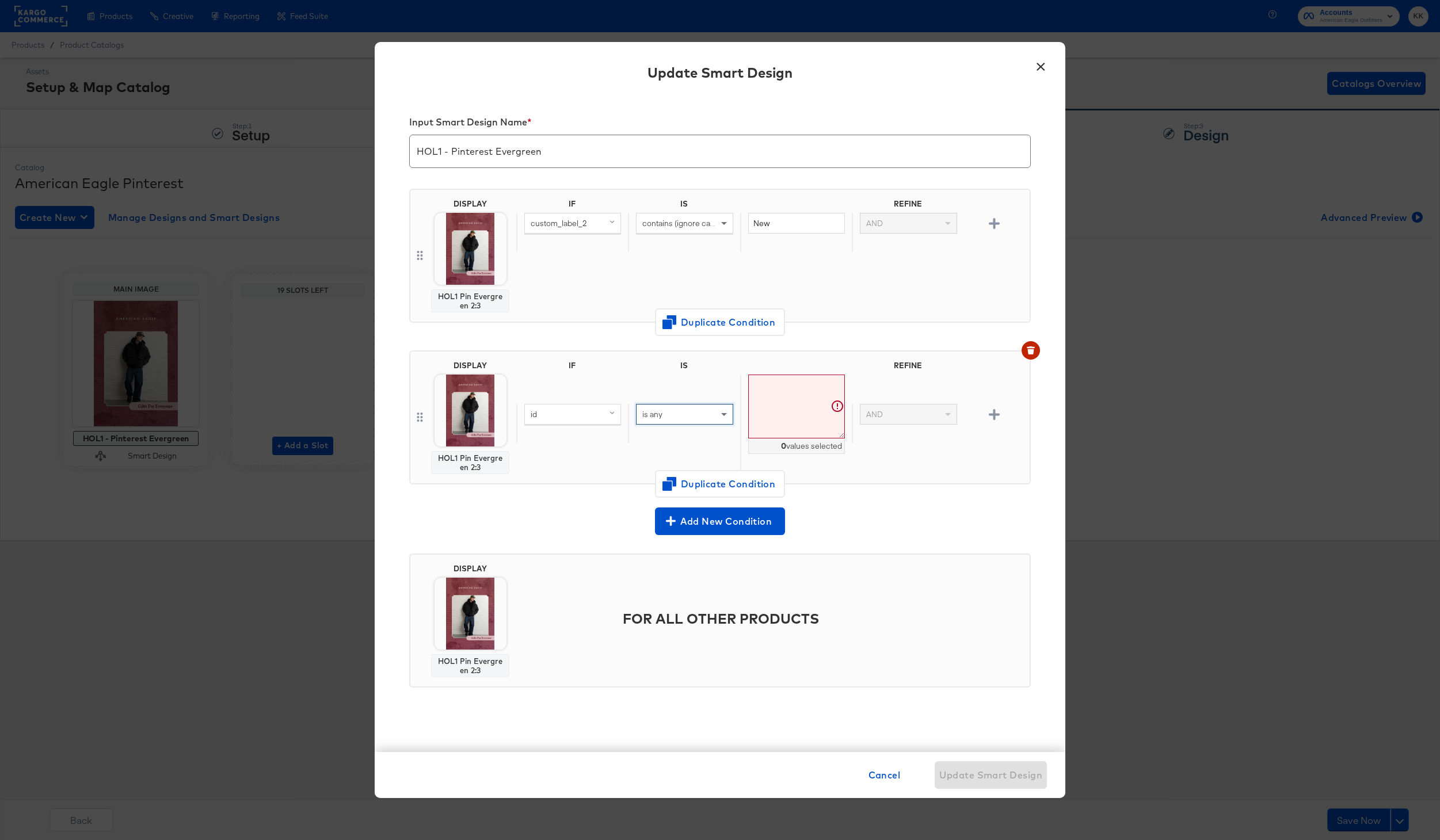
click at [767, 398] on textarea at bounding box center [797, 407] width 97 height 64
paste textarea "101_1842_825,101_1797_309,101_1803_200,101_1799_309,101_1798_200,2121_5283_6,21…"
type textarea "101_1842_825,101_1797_309,101_1803_200,101_1799_309,101_1798_200,2121_5283_6,21…"
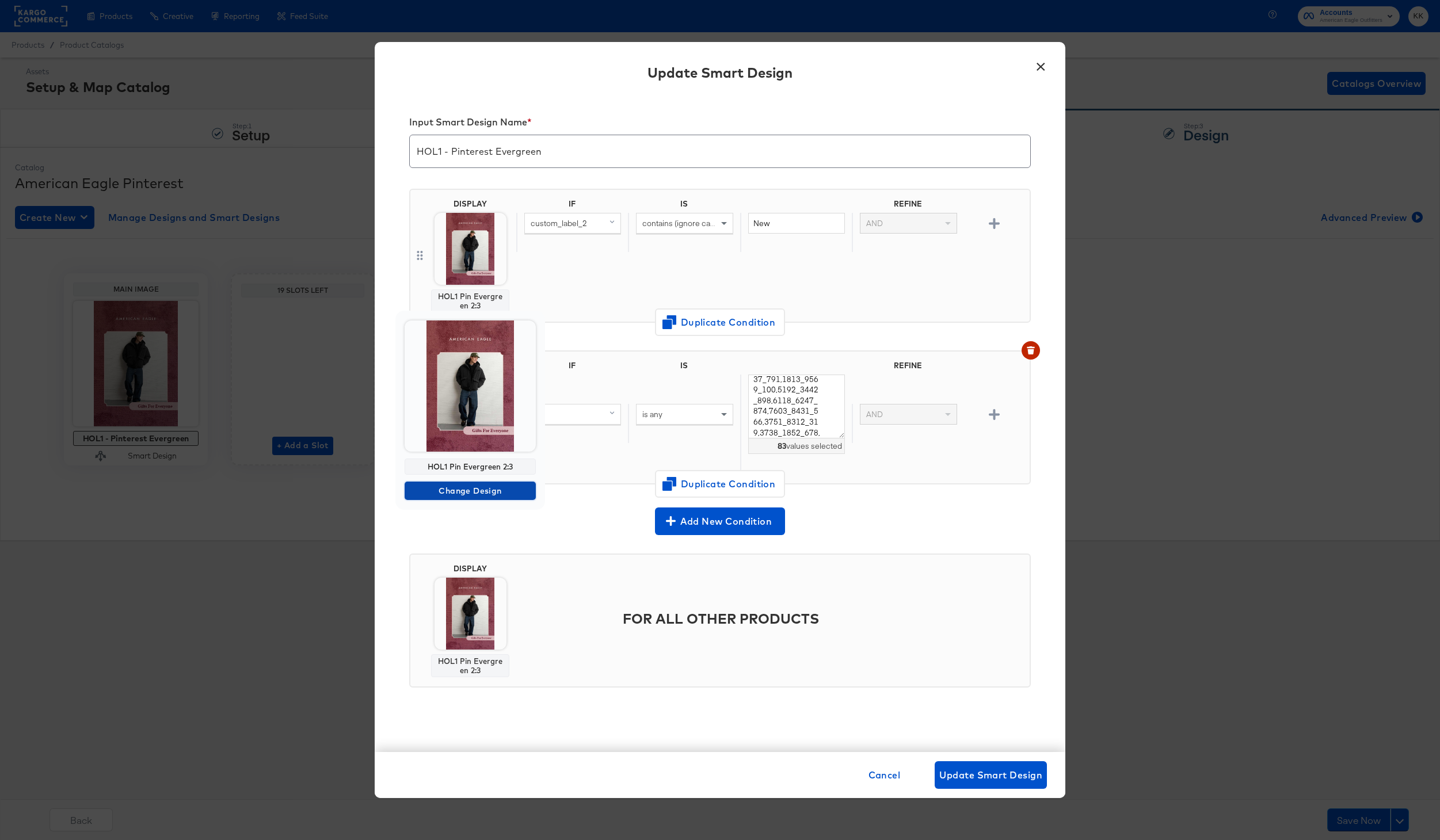
click at [474, 495] on span "Change Design" at bounding box center [470, 491] width 122 height 14
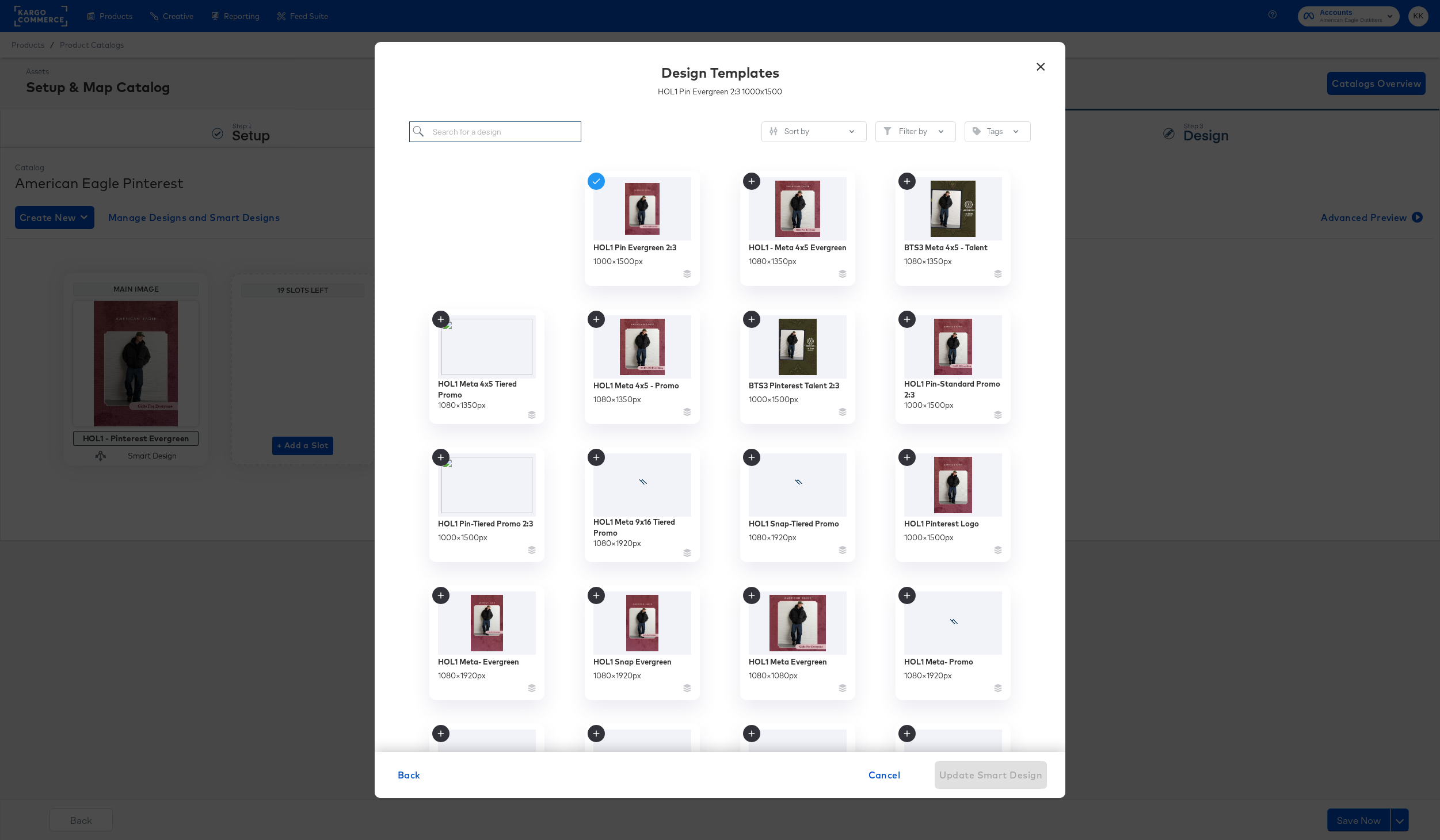
click at [491, 132] on input "search" at bounding box center [495, 132] width 172 height 22
type input "p"
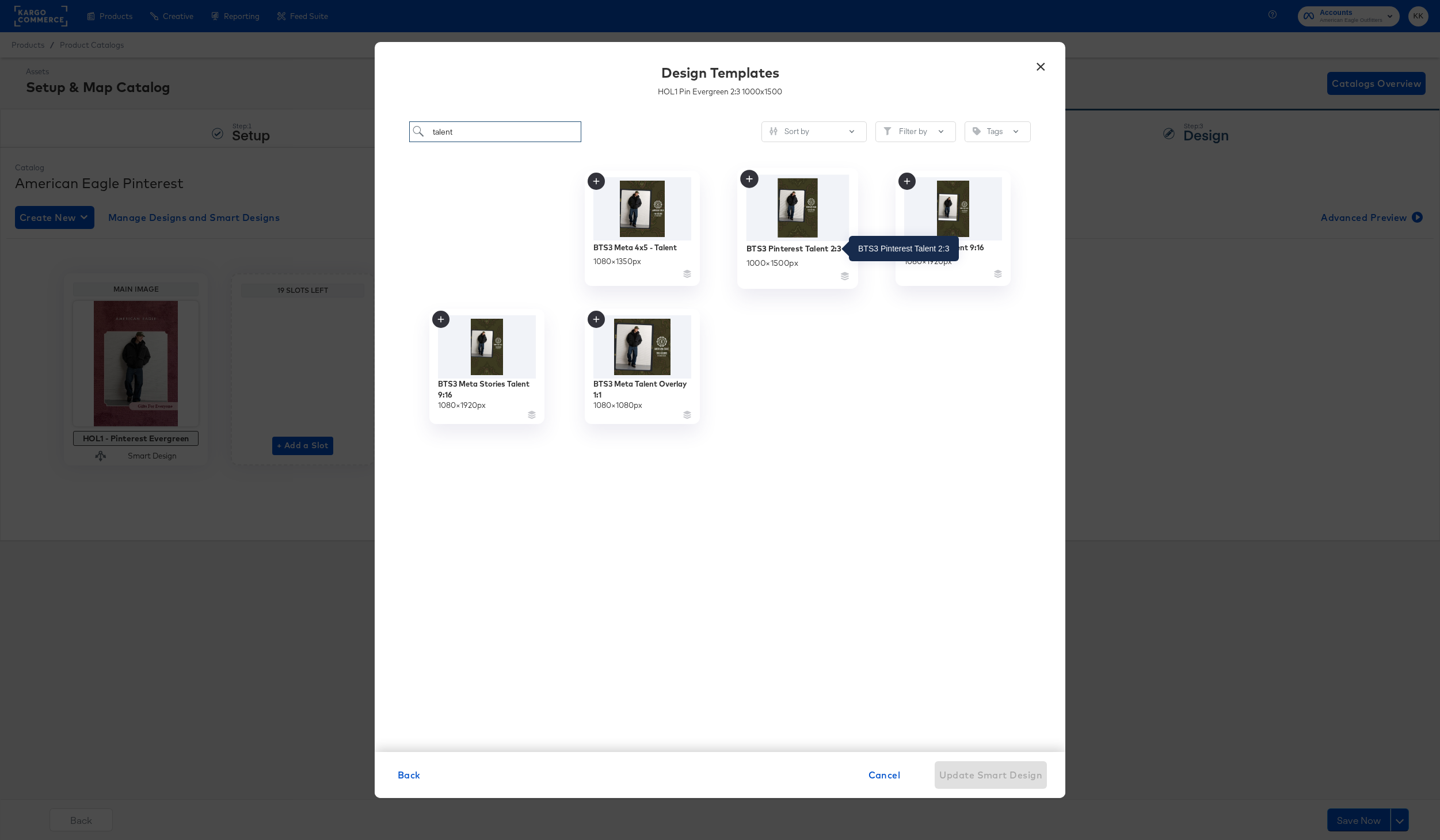
type input "talent"
click at [802, 252] on div "BTS3 Pinterest Talent 2:3" at bounding box center [794, 248] width 95 height 11
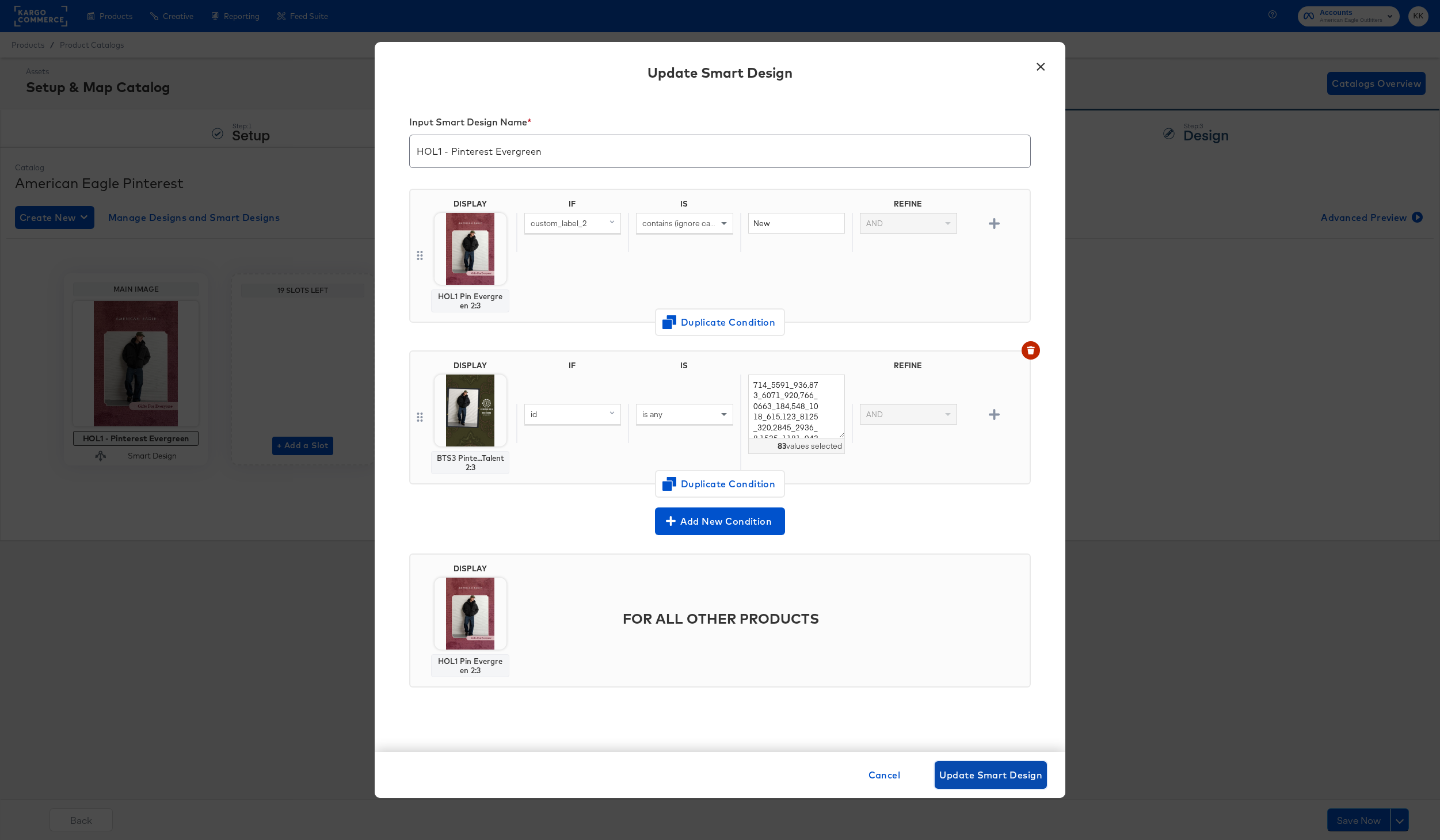
click at [972, 779] on span "Update Smart Design" at bounding box center [991, 775] width 103 height 16
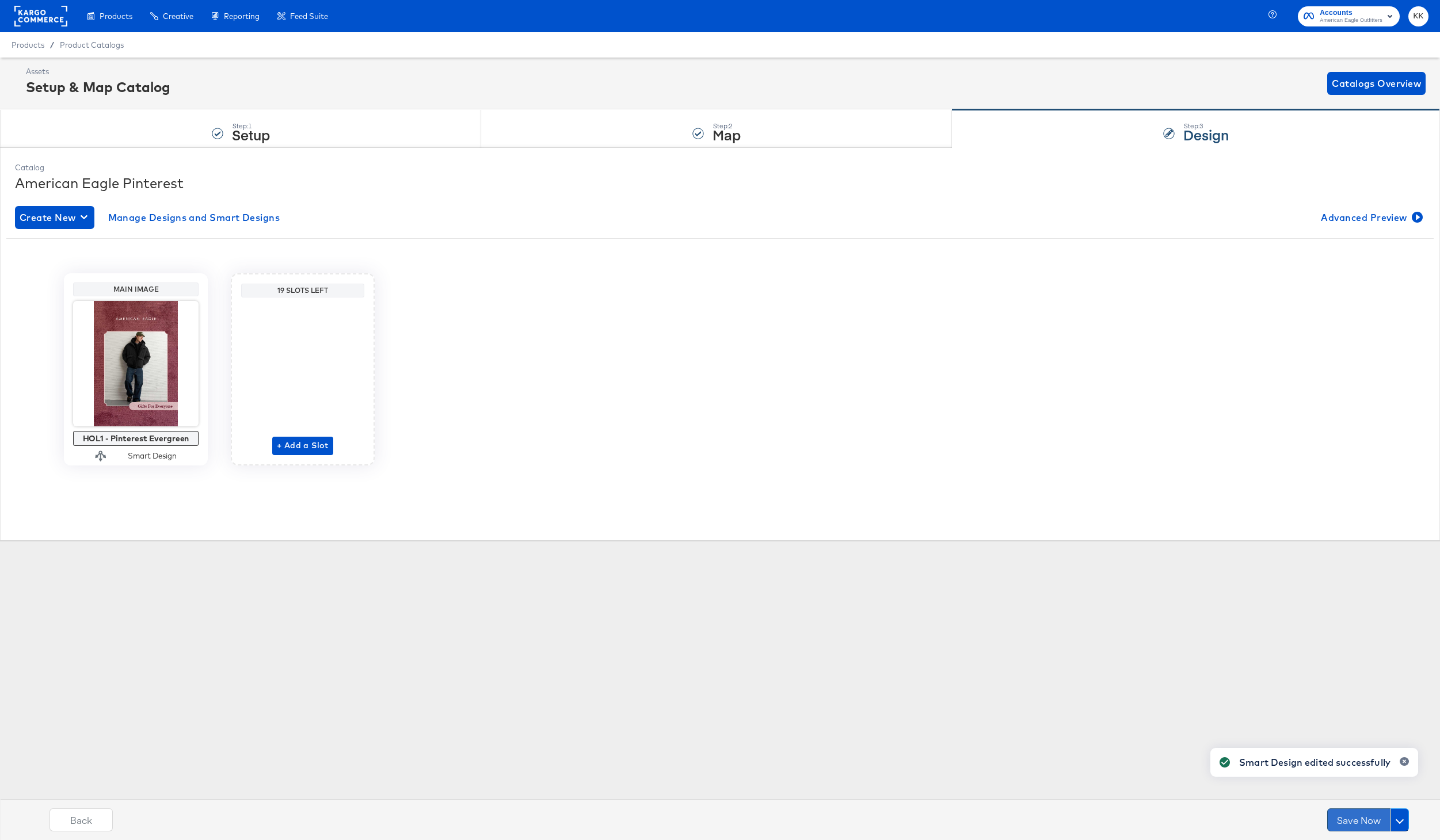
click at [1335, 822] on button "Save Now" at bounding box center [1359, 820] width 63 height 23
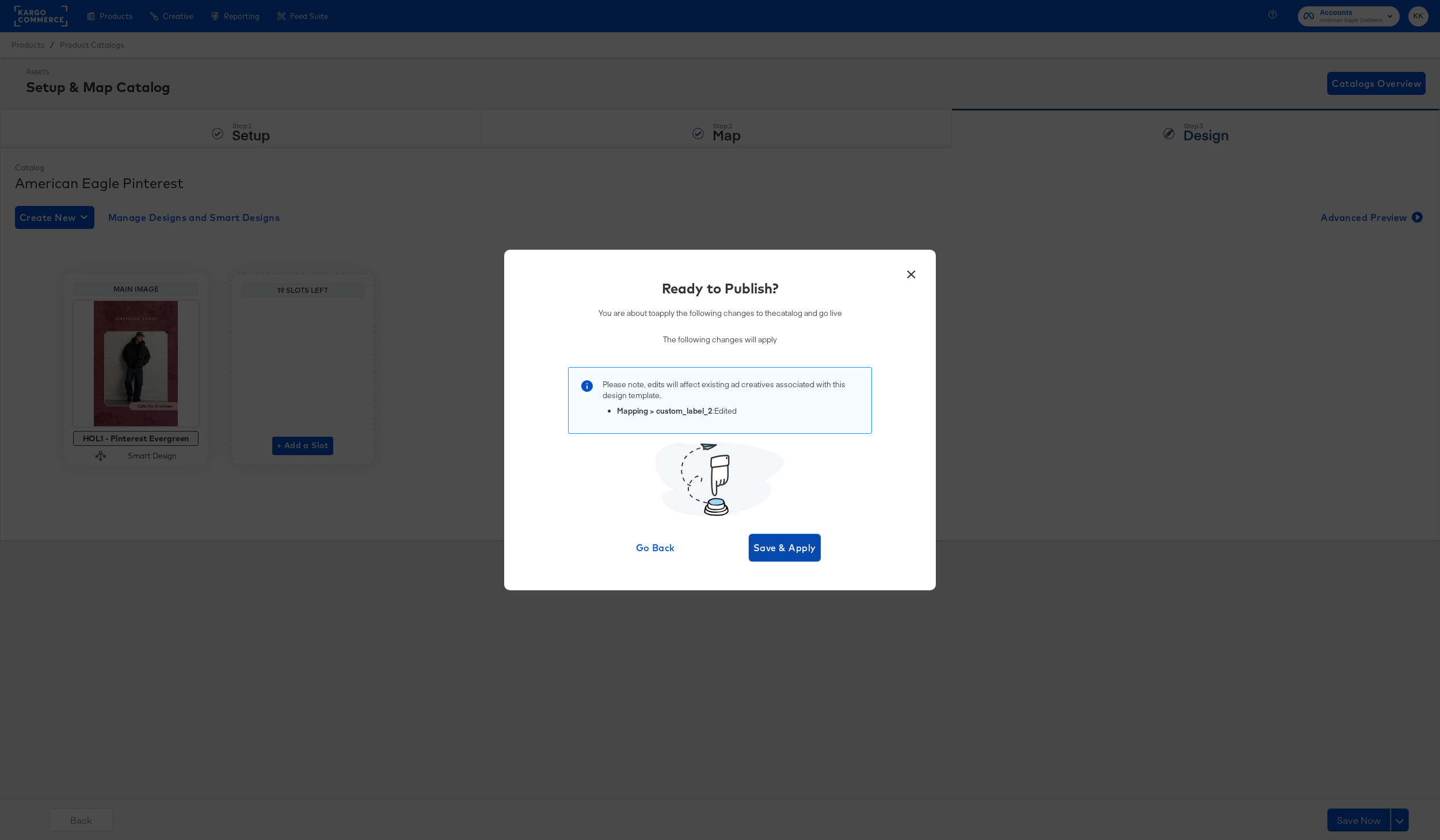
click at [799, 543] on span "Save & Apply" at bounding box center [784, 548] width 62 height 16
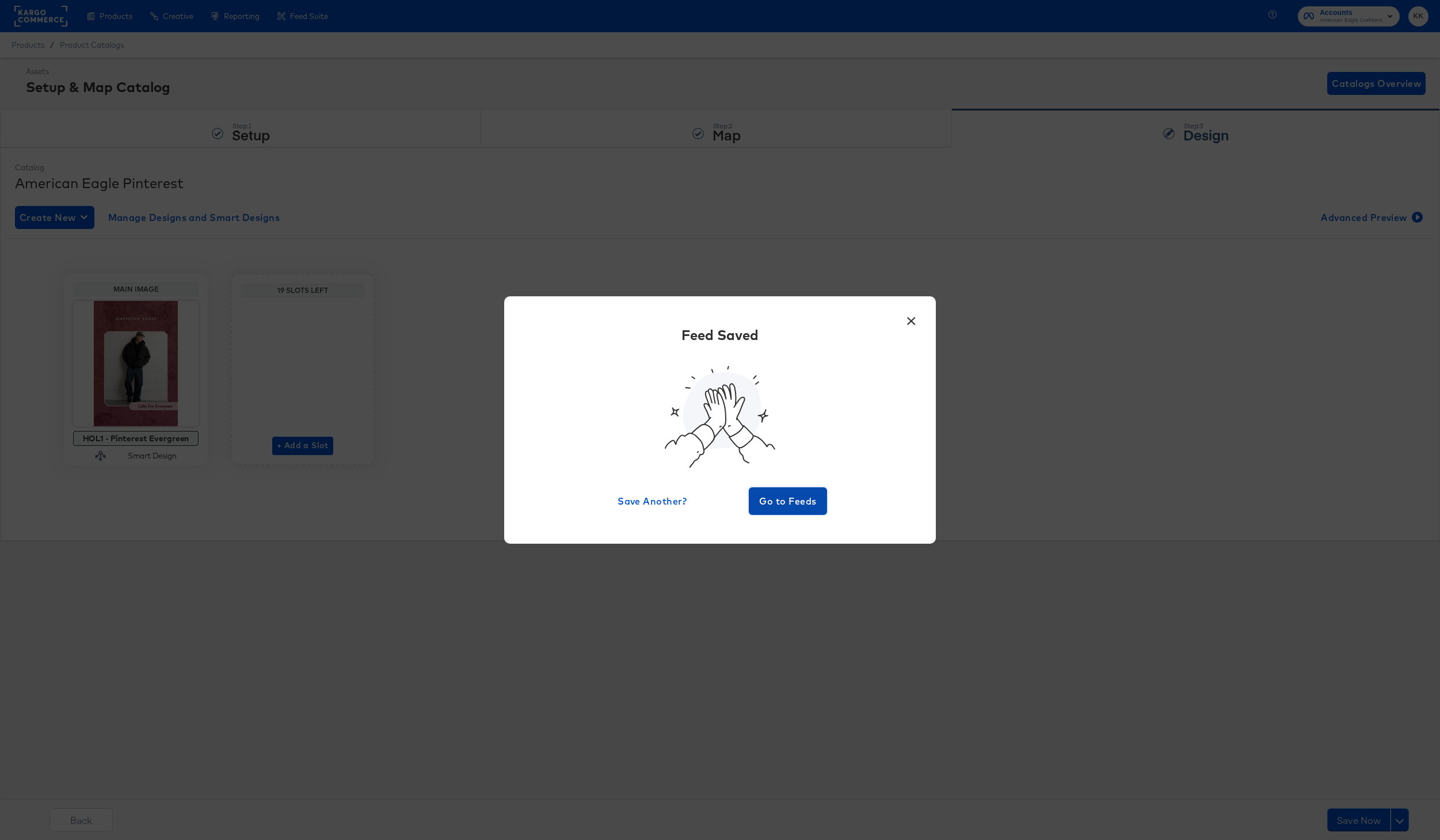
click at [778, 500] on span "Go to Feeds" at bounding box center [788, 501] width 69 height 16
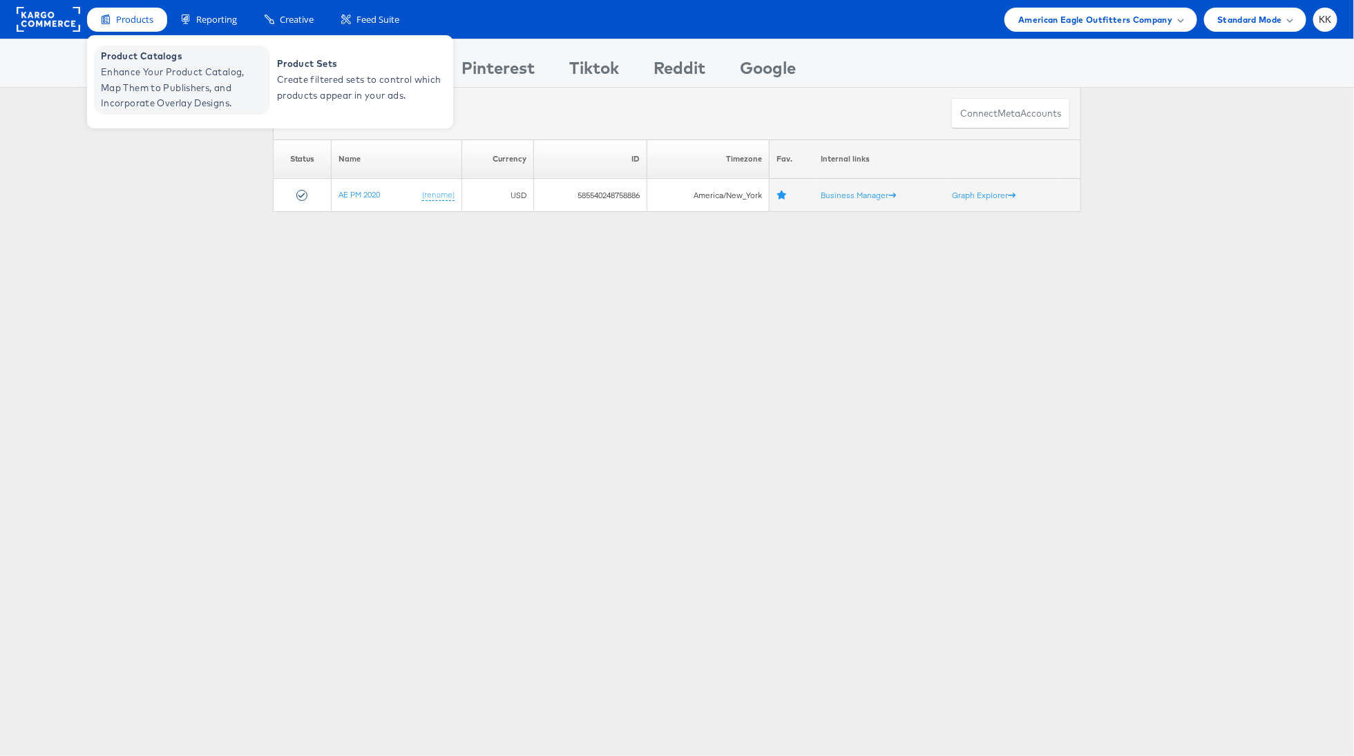
click at [140, 79] on span "Enhance Your Product Catalog, Map Them to Publishers, and Incorporate Overlay D…" at bounding box center [184, 87] width 166 height 47
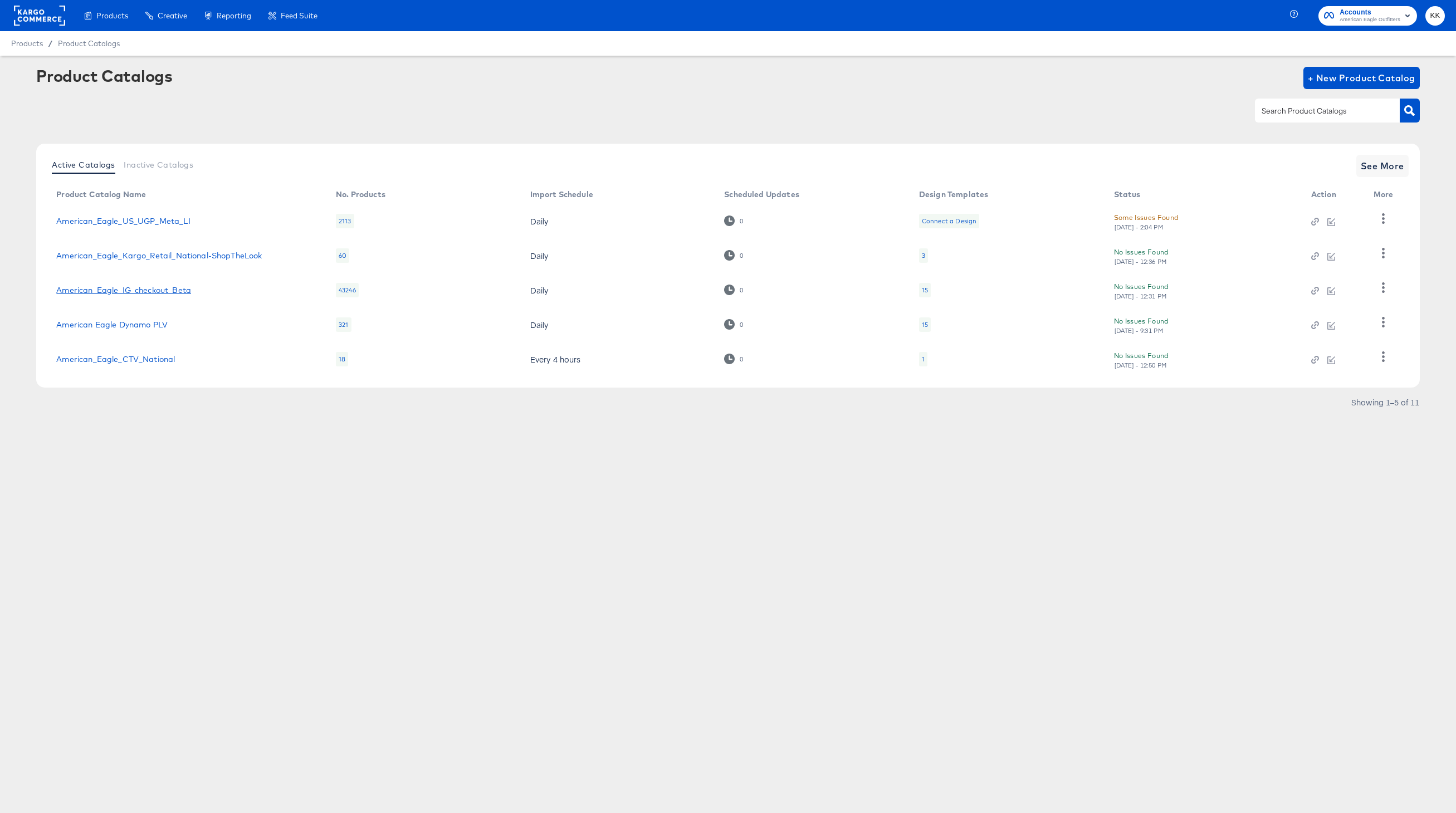
click at [142, 293] on link "American_Eagle_IG_checkout_Beta" at bounding box center [123, 290] width 135 height 9
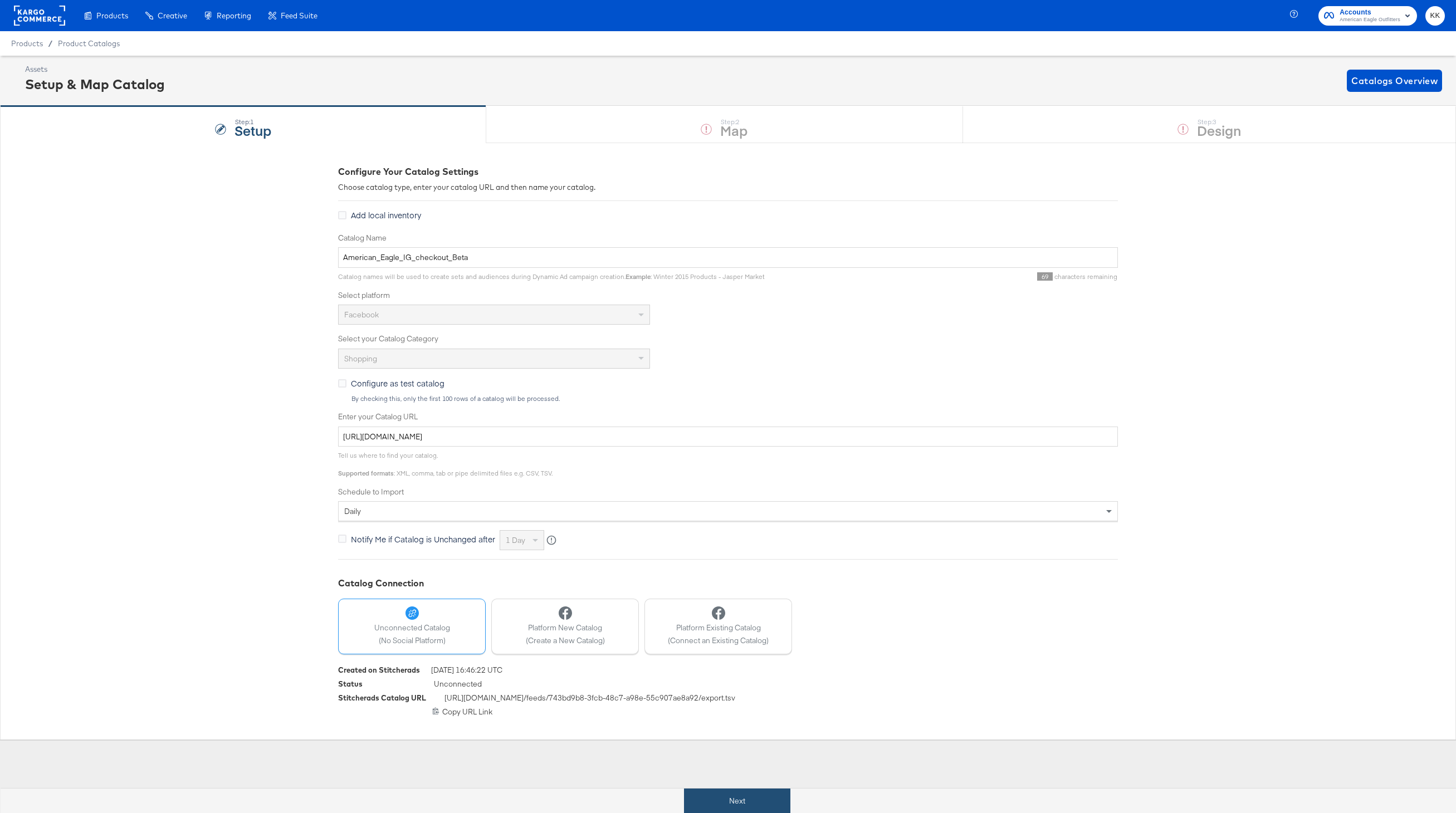
click at [699, 791] on button "Next" at bounding box center [737, 801] width 106 height 25
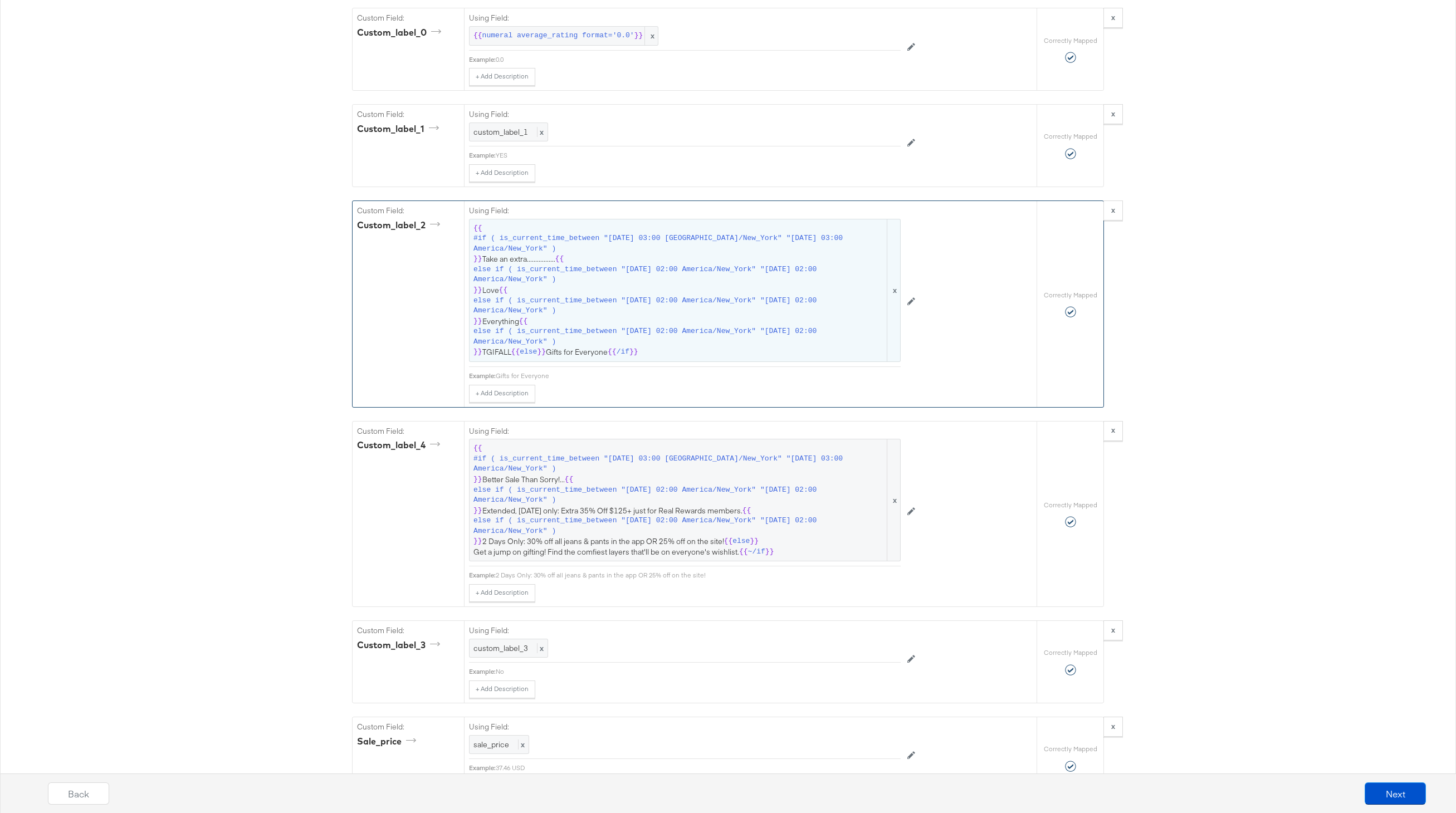
scroll to position [1503, 0]
click at [653, 268] on span "else if ( is_current_time_between "2025-09-18 02:00 America/New_York" "2025-09-…" at bounding box center [679, 274] width 411 height 21
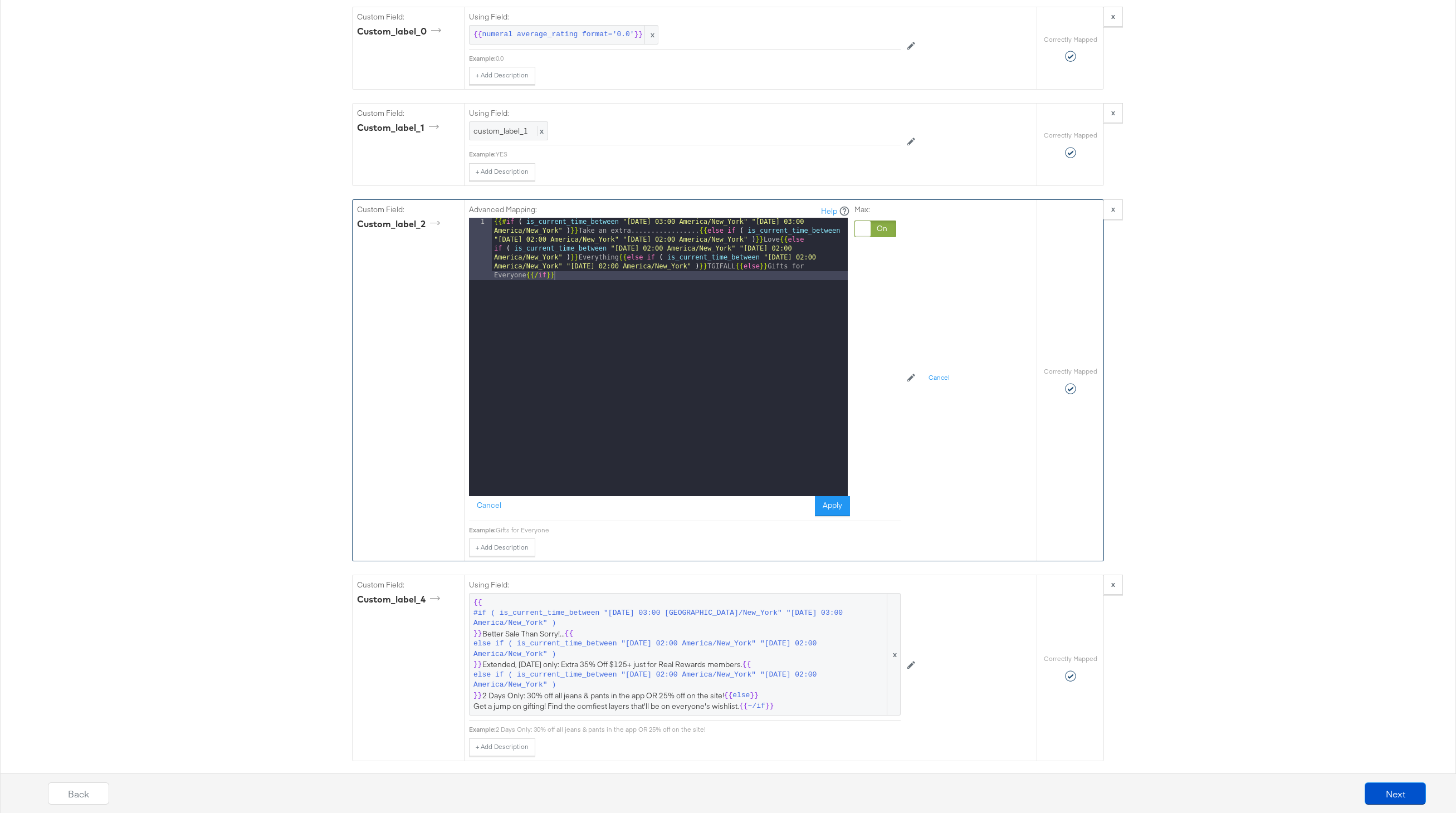
click at [656, 231] on div "{{# if ( is_current_time_between "2024-06-28 03:00 America/New_York" "2024-06-2…" at bounding box center [670, 419] width 356 height 403
click at [833, 518] on div "Advanced Mapping: Help 1 {{# if ( is_current_time_between "2024-06-28 03:00 Ame…" at bounding box center [684, 361] width 432 height 321
click at [831, 502] on button "Apply" at bounding box center [832, 506] width 35 height 20
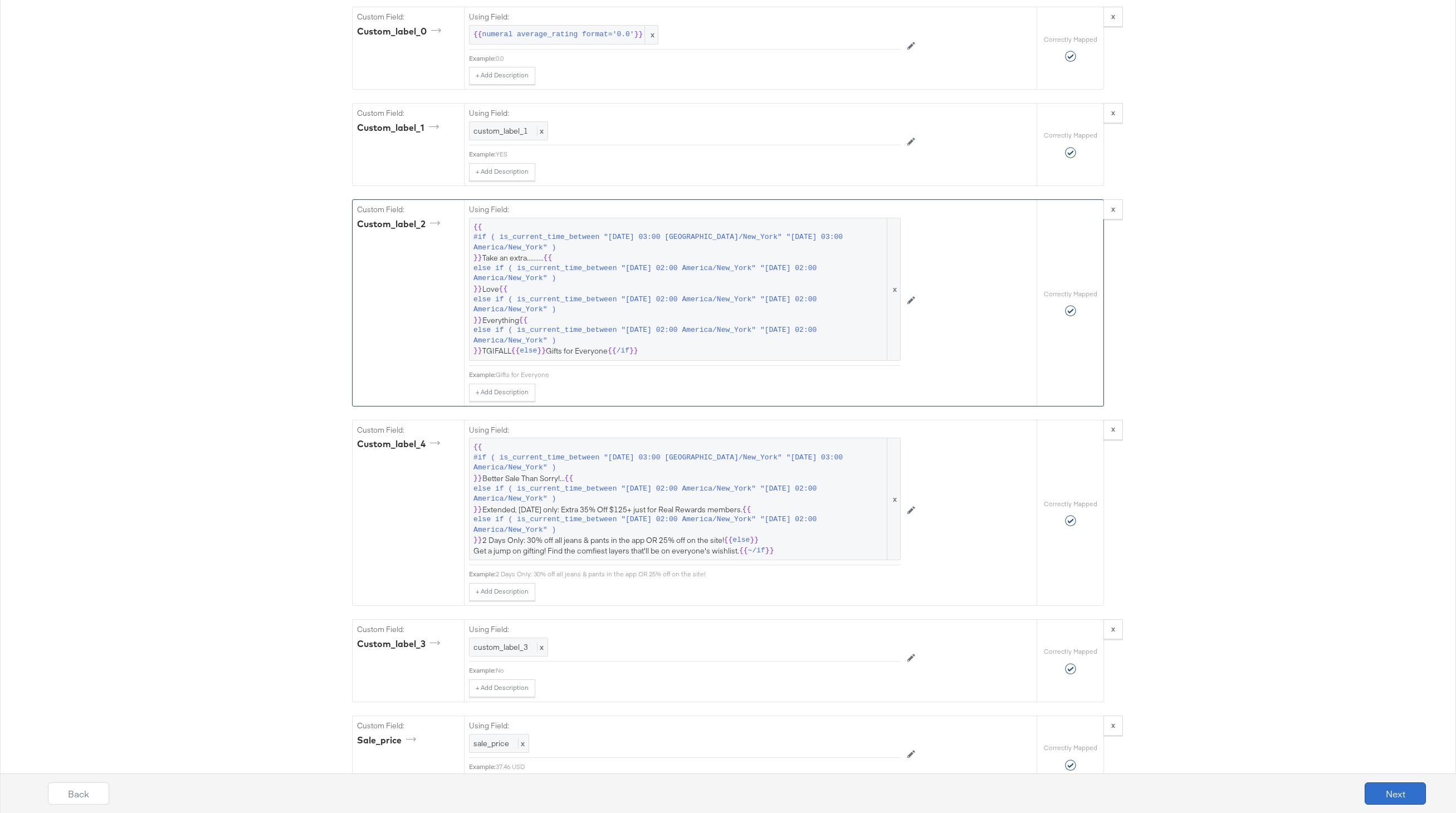
click at [1391, 782] on button "Next" at bounding box center [1396, 794] width 61 height 23
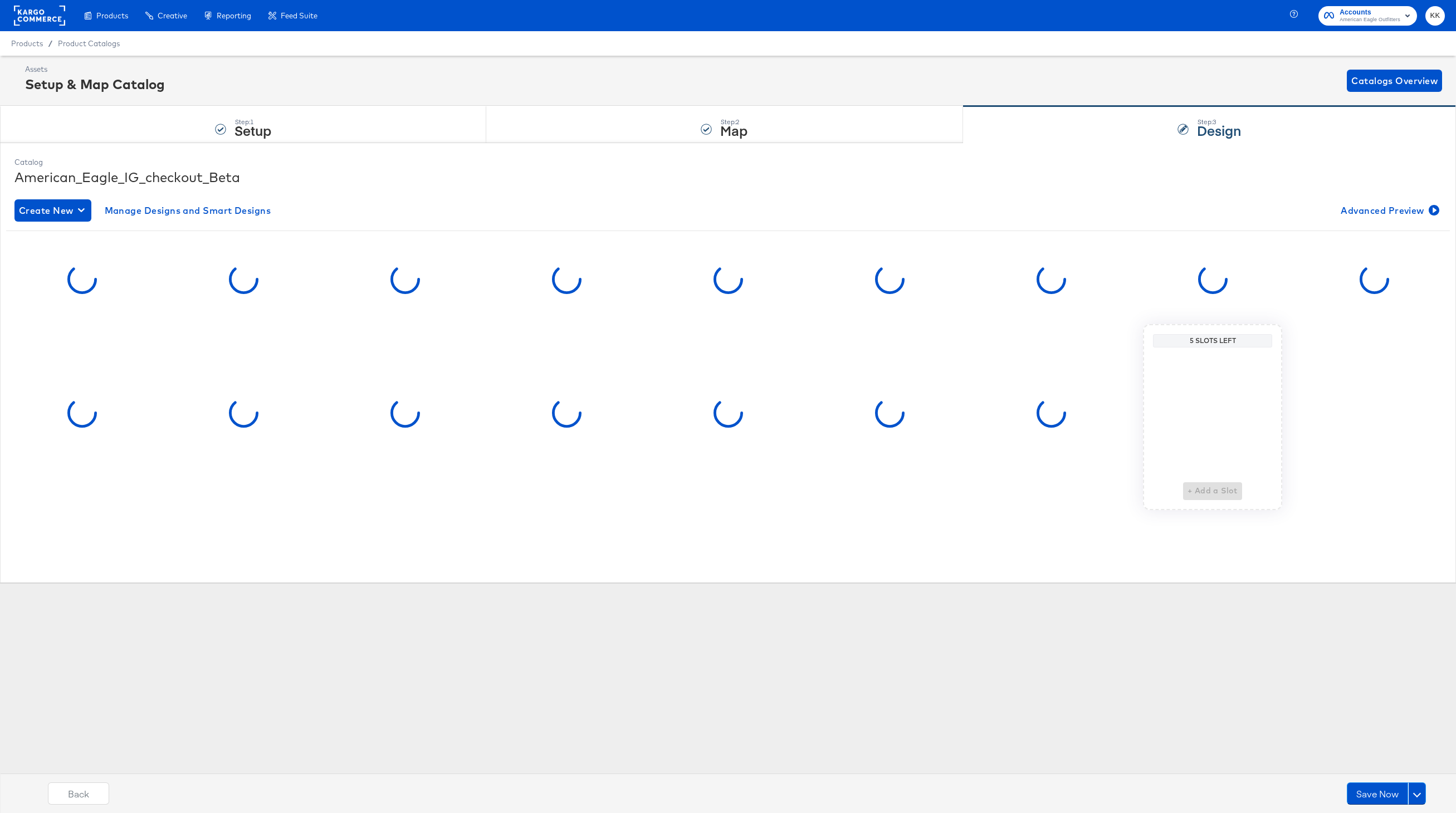
scroll to position [0, 0]
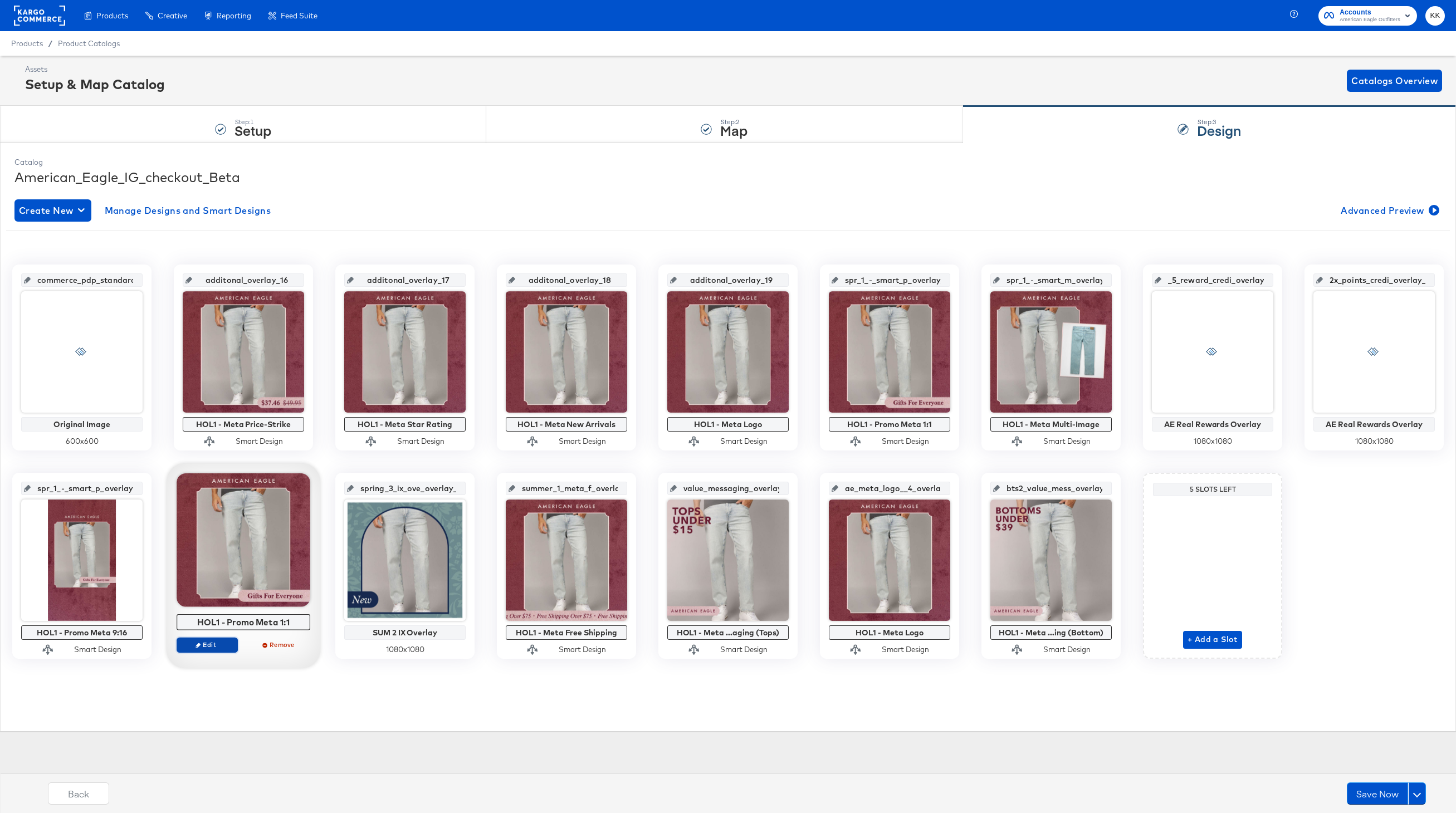
click at [208, 644] on span "Edit" at bounding box center [207, 644] width 52 height 8
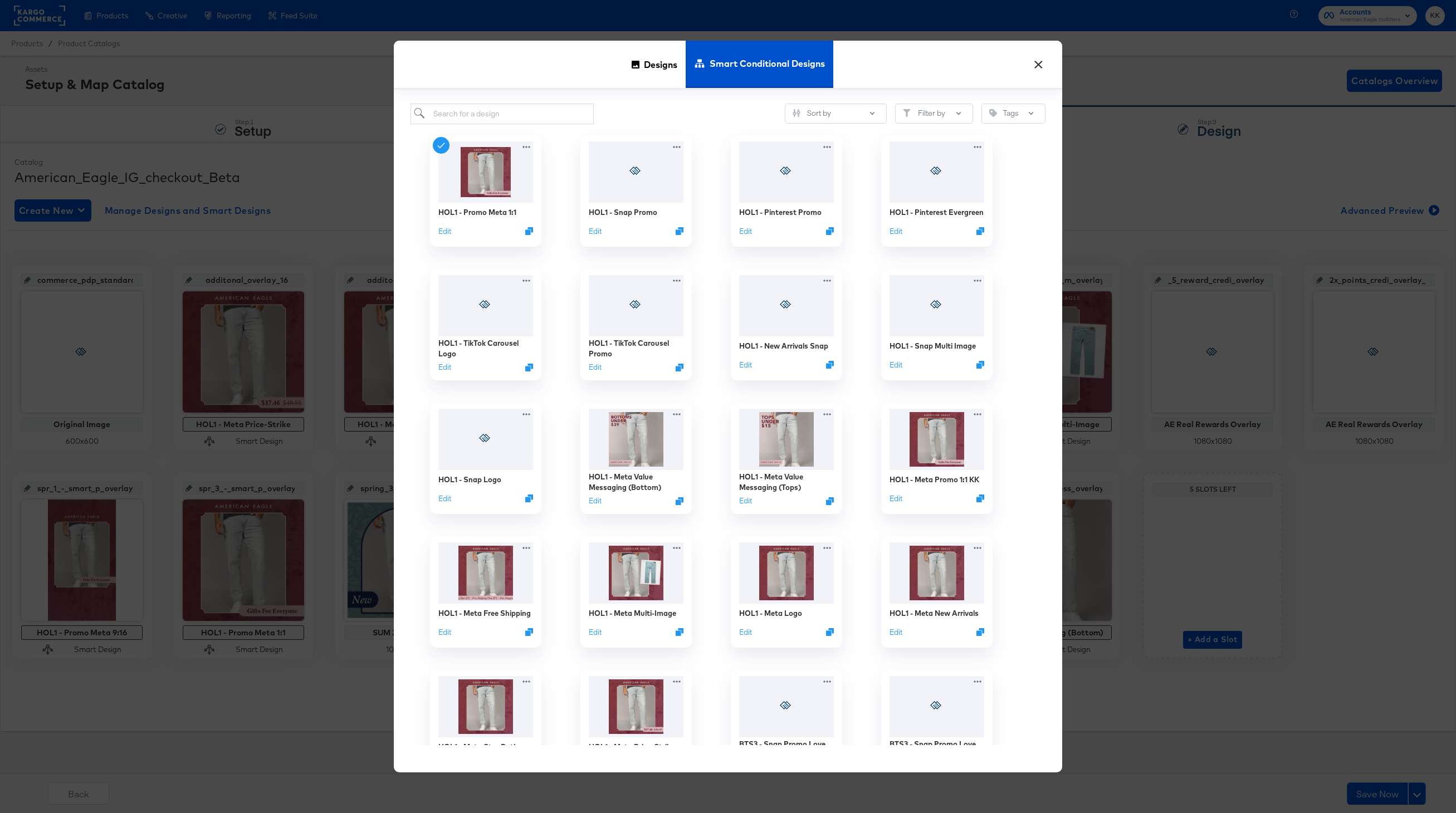
click at [1030, 64] on button "×" at bounding box center [1038, 61] width 20 height 20
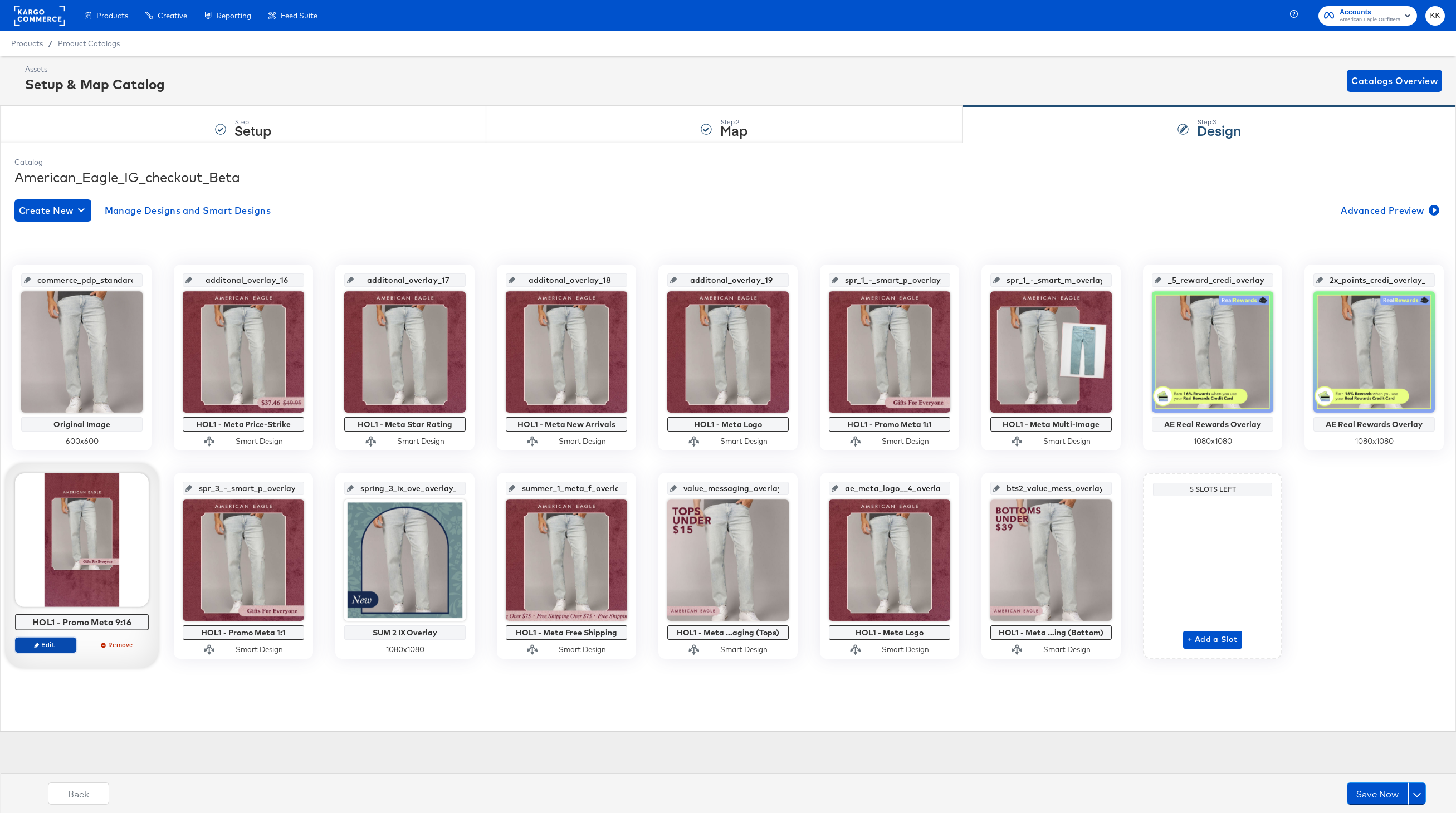
click at [48, 645] on span "Edit" at bounding box center [46, 644] width 52 height 8
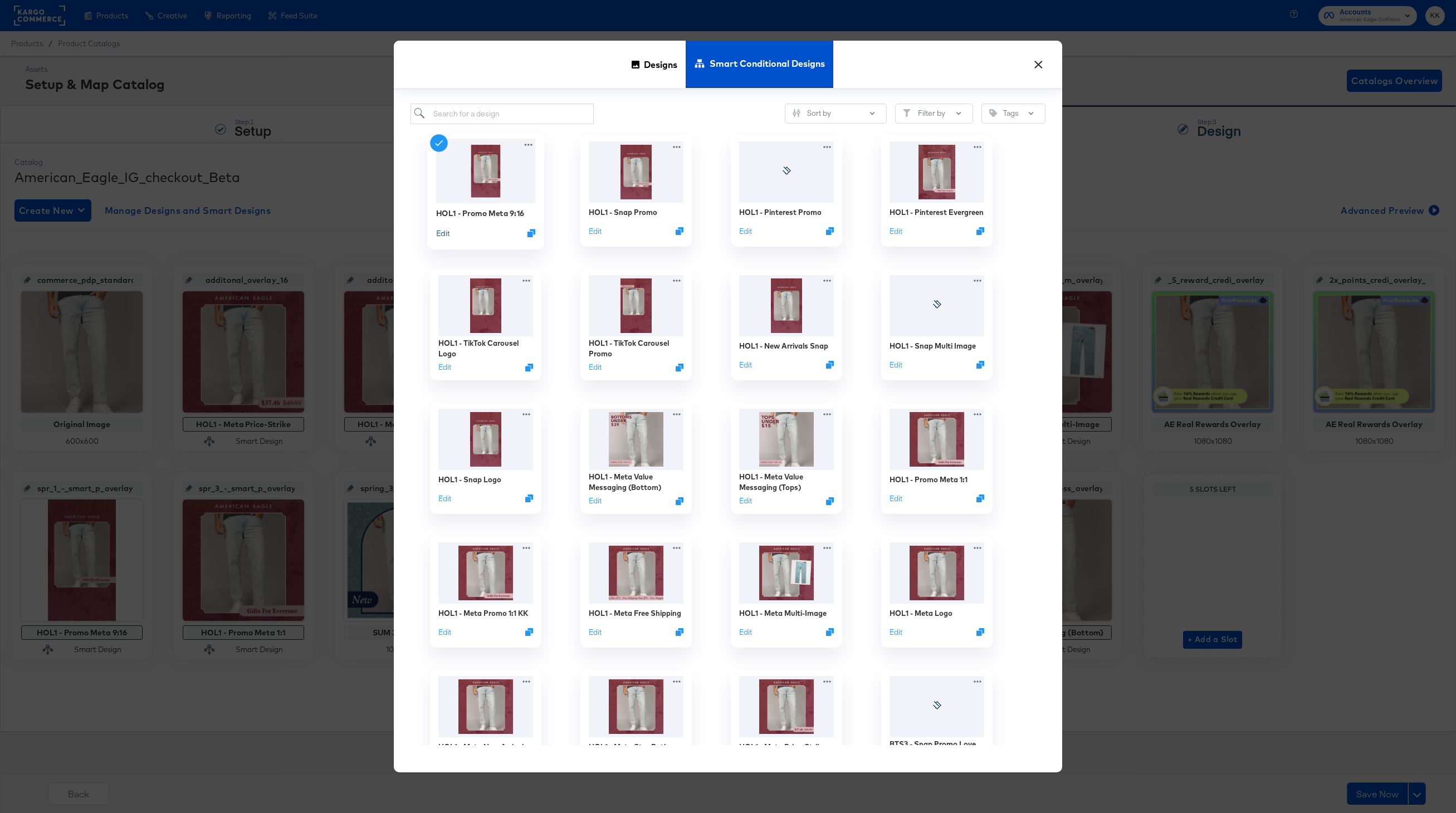
click at [444, 235] on button "Edit" at bounding box center [443, 232] width 14 height 10
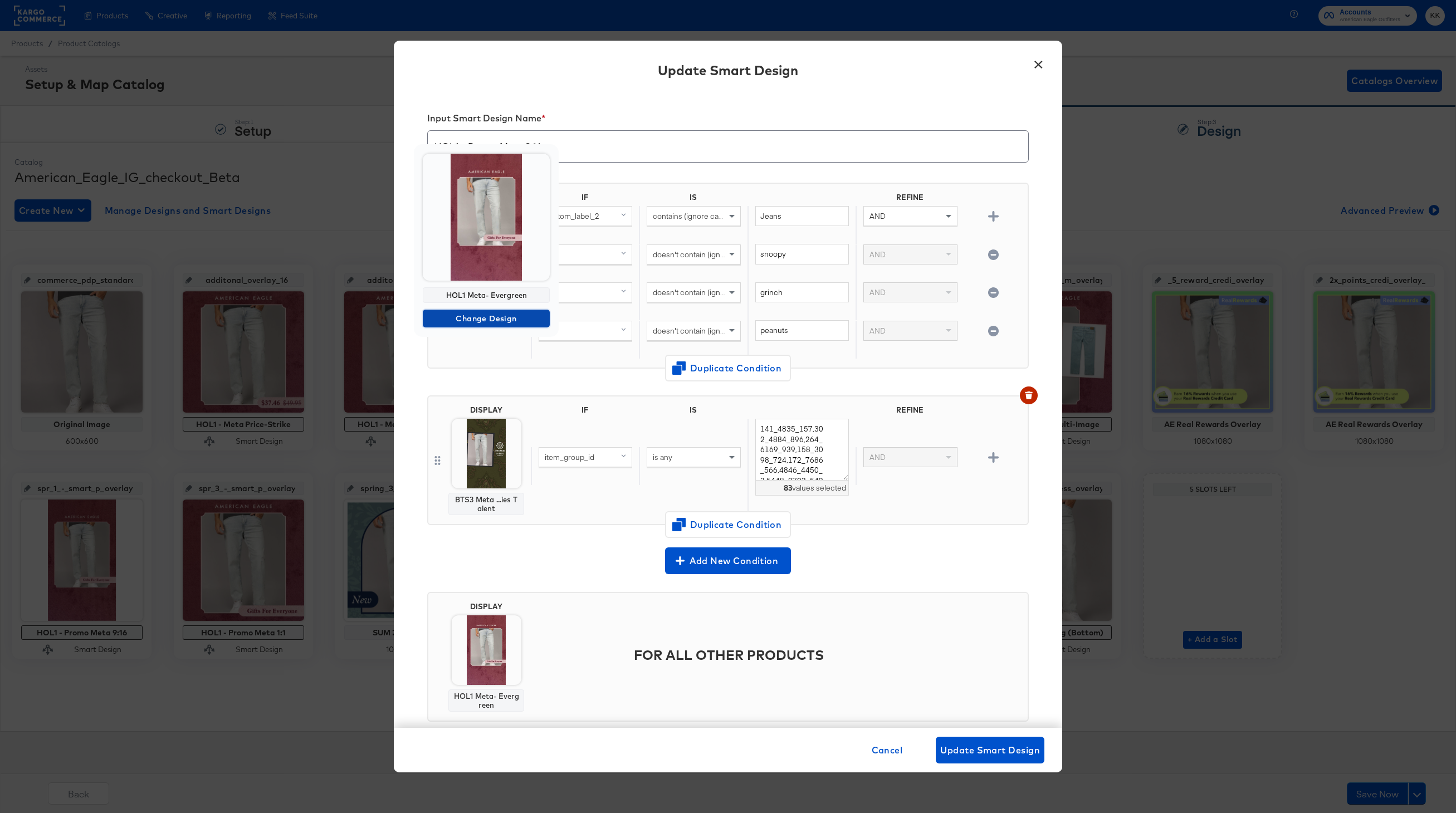
click at [503, 323] on span "Change Design" at bounding box center [486, 319] width 118 height 14
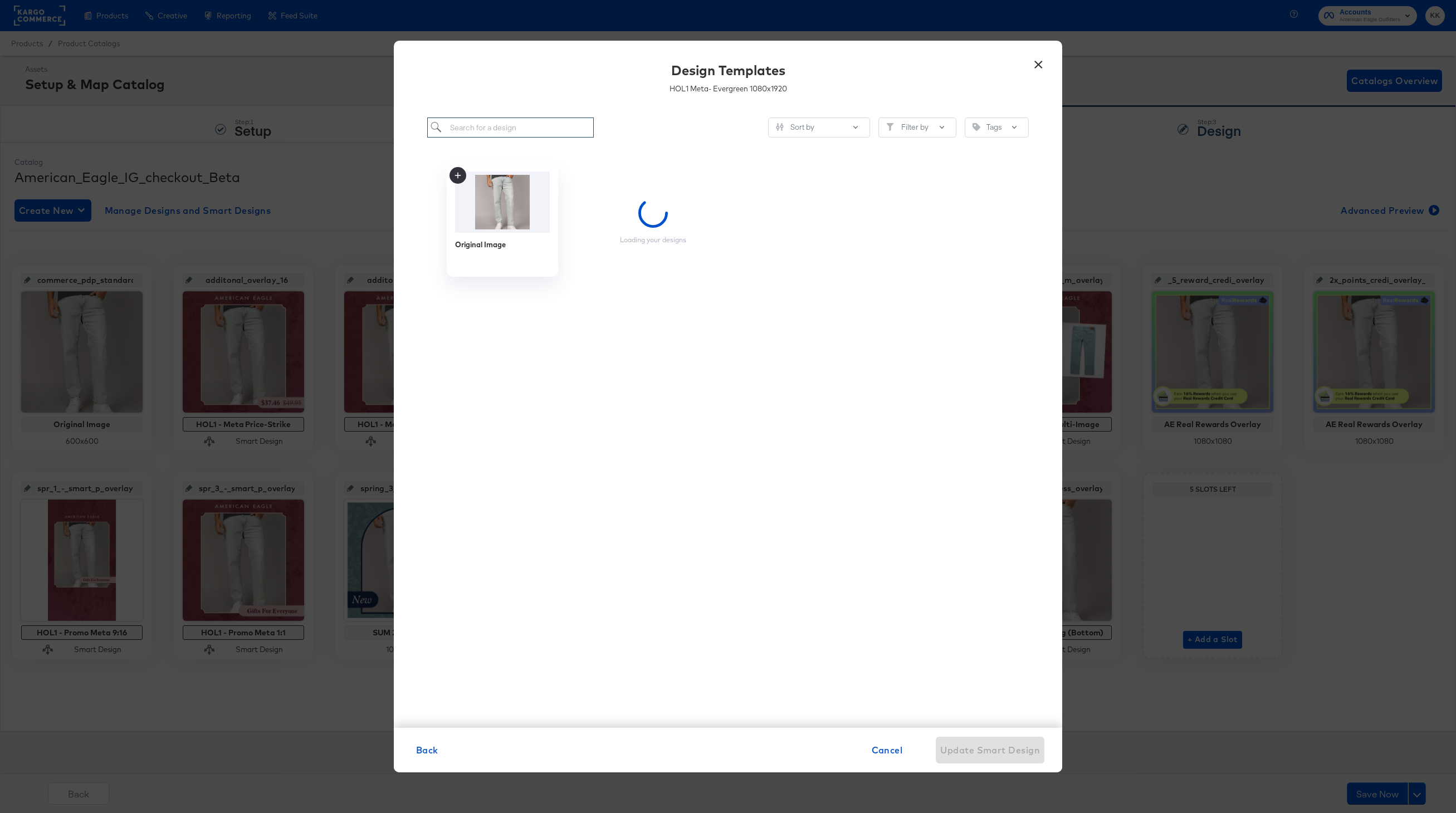
click at [494, 118] on input "search" at bounding box center [511, 128] width 166 height 21
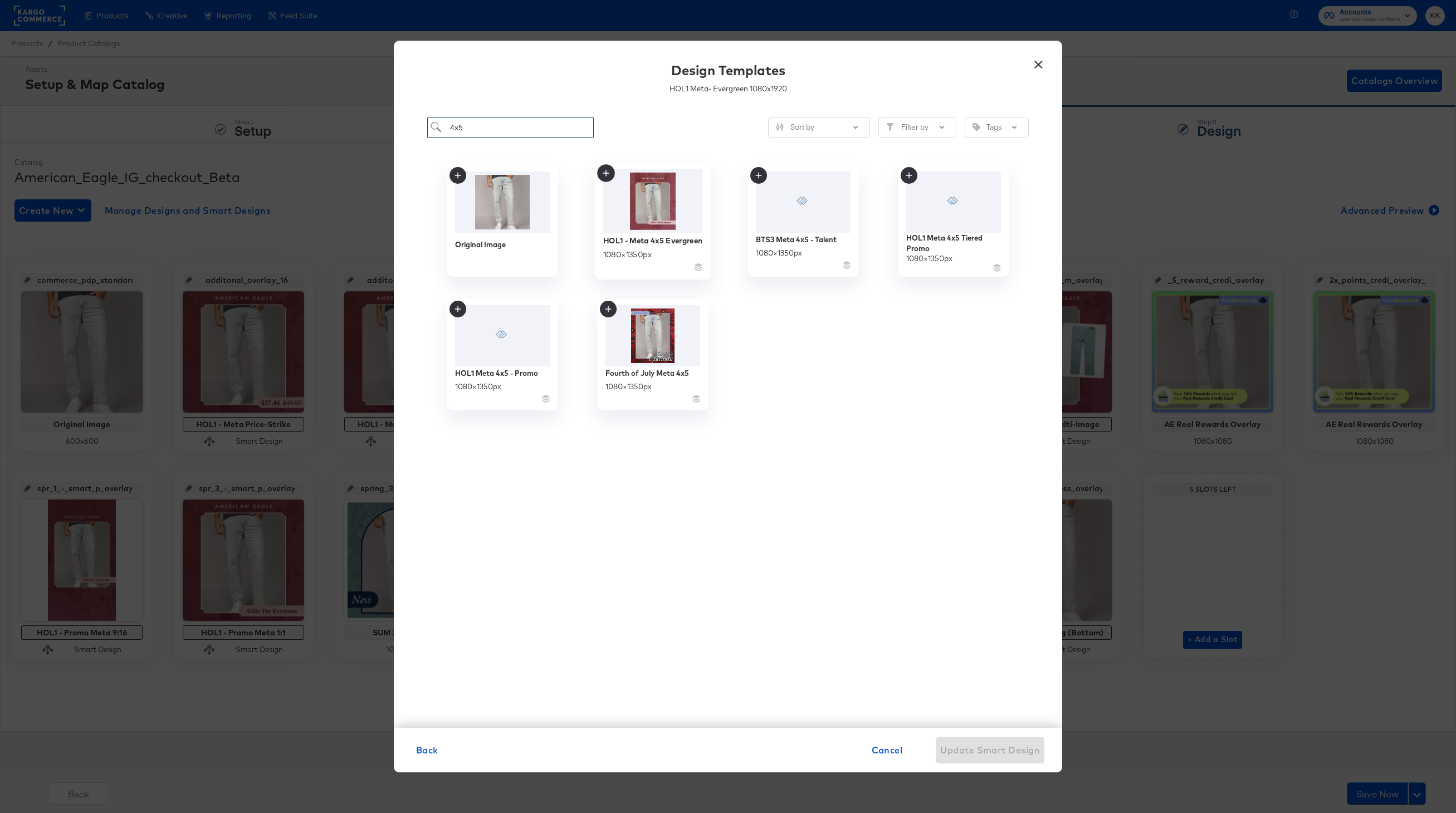
type input "4x5"
click at [670, 193] on img at bounding box center [653, 201] width 100 height 64
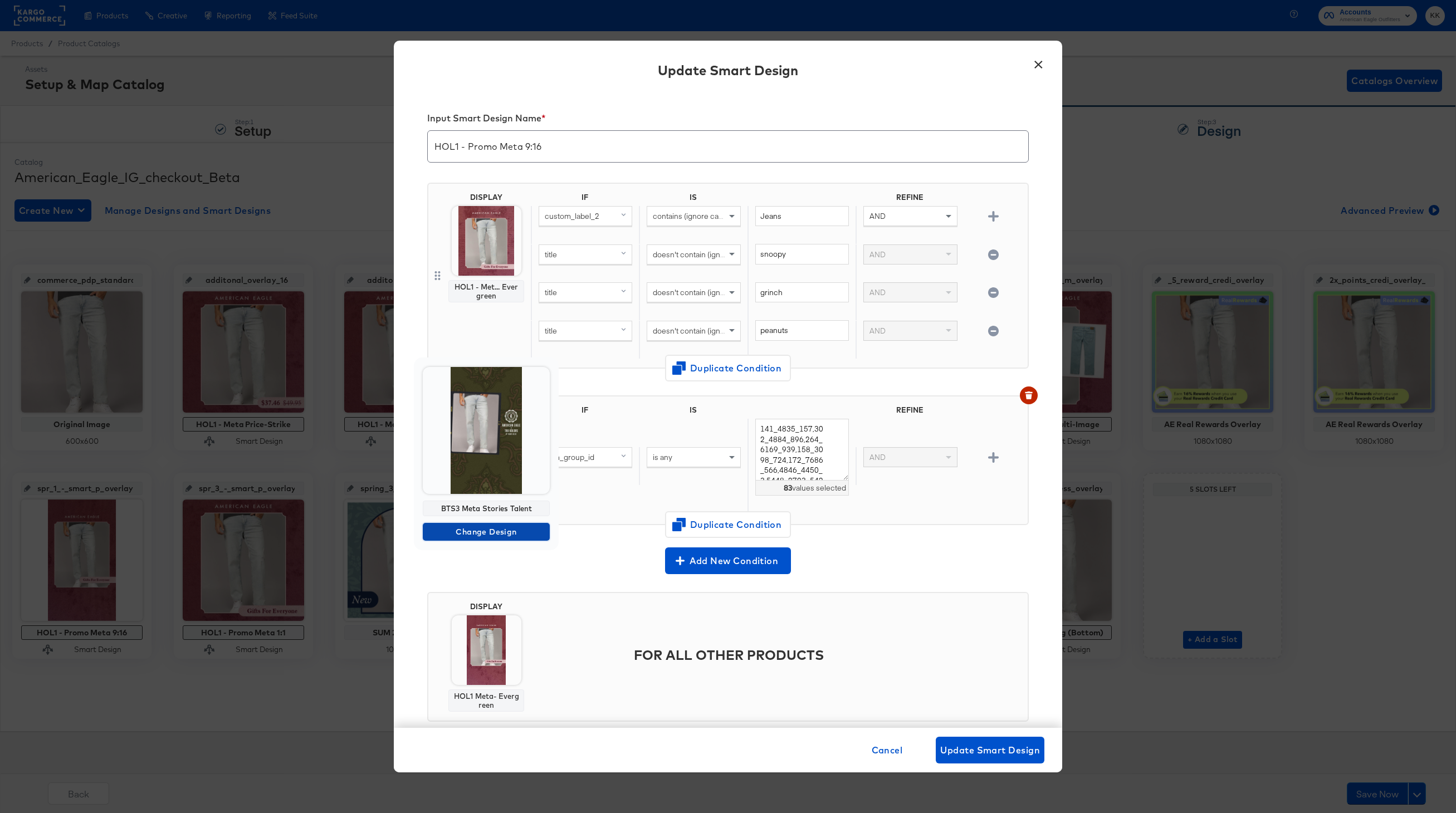
click at [489, 525] on span "Change Design" at bounding box center [486, 532] width 118 height 14
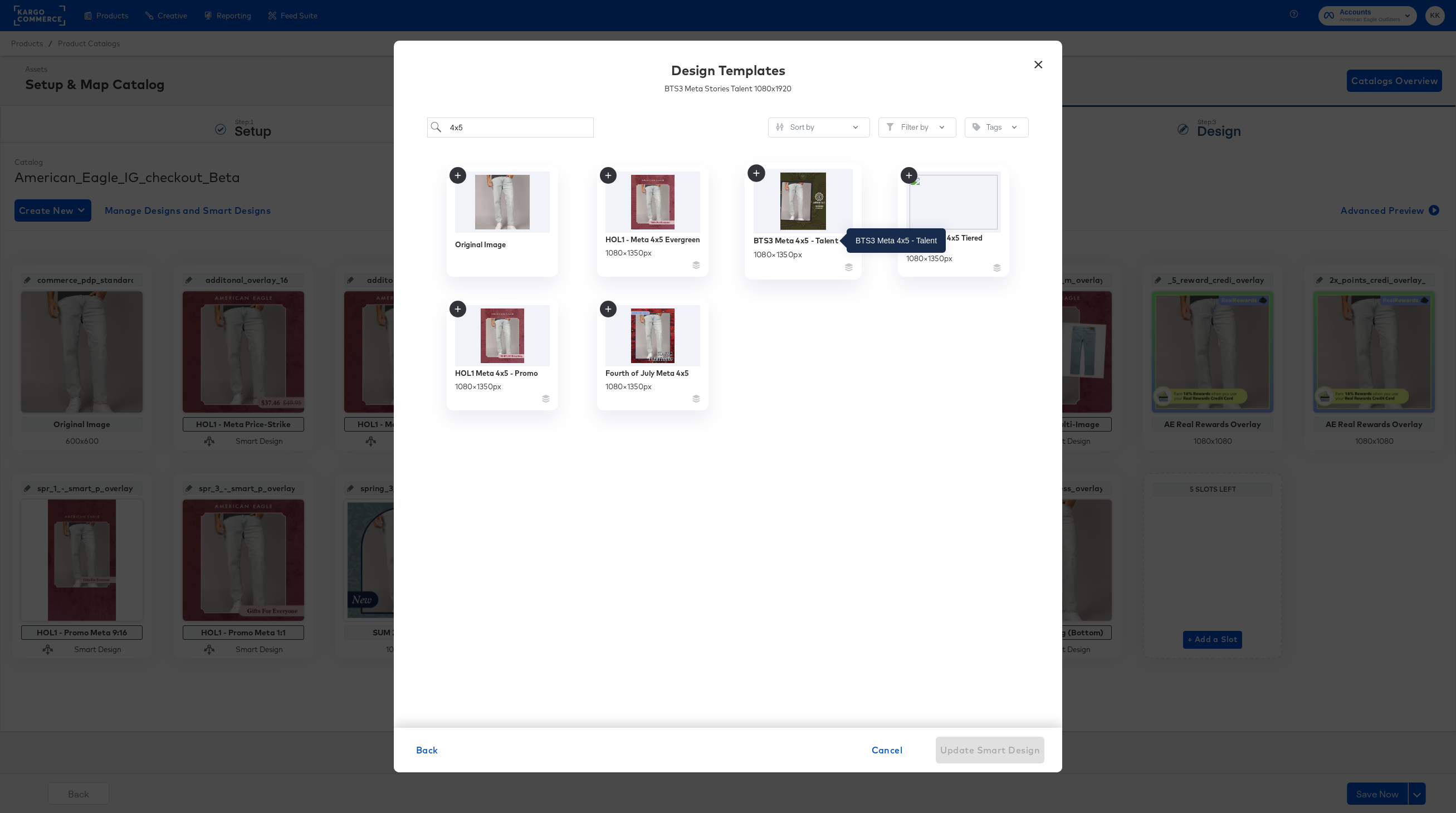
click at [828, 241] on div "BTS3 Meta 4x5 - Talent" at bounding box center [795, 240] width 85 height 10
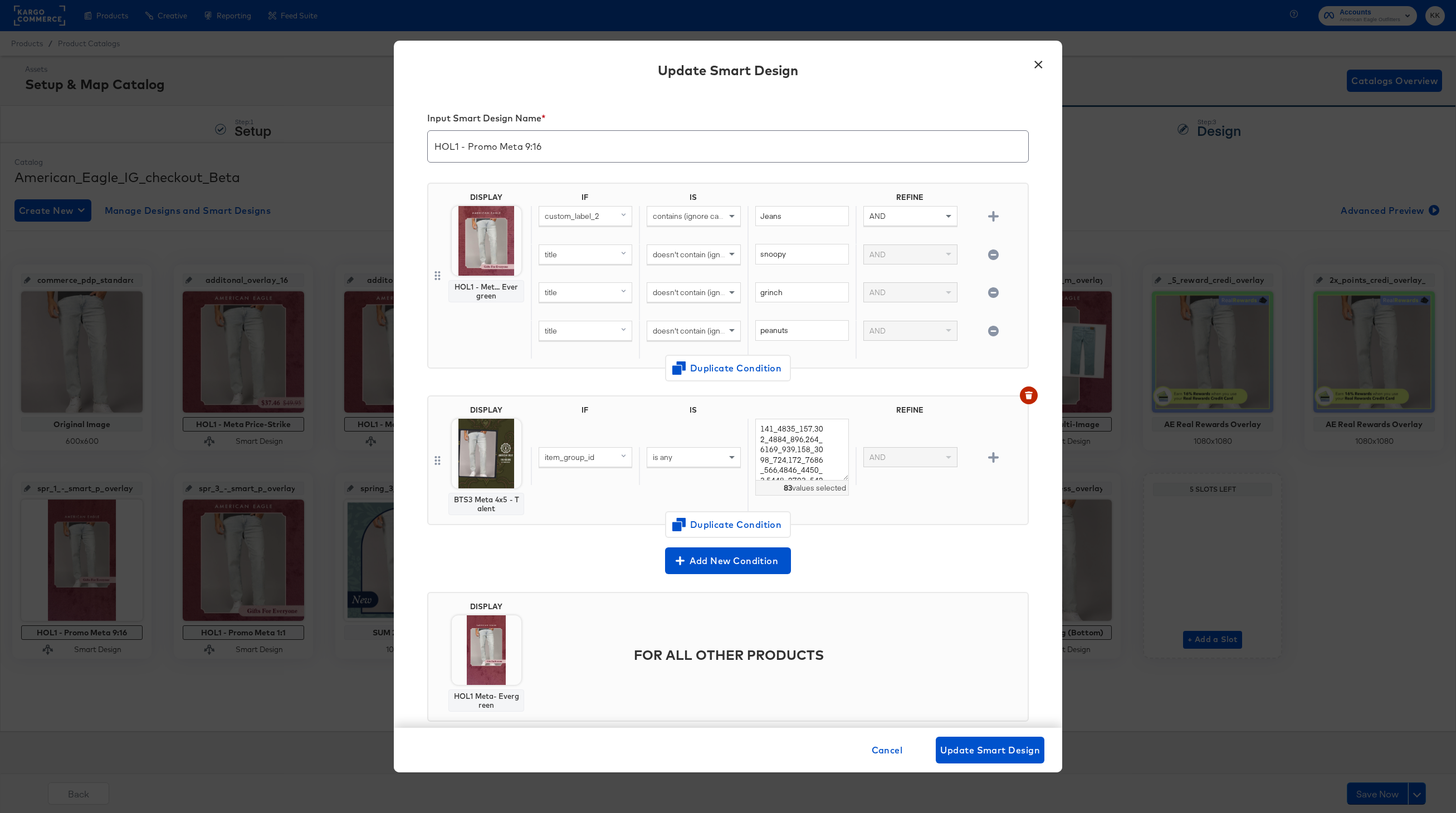
scroll to position [23, 0]
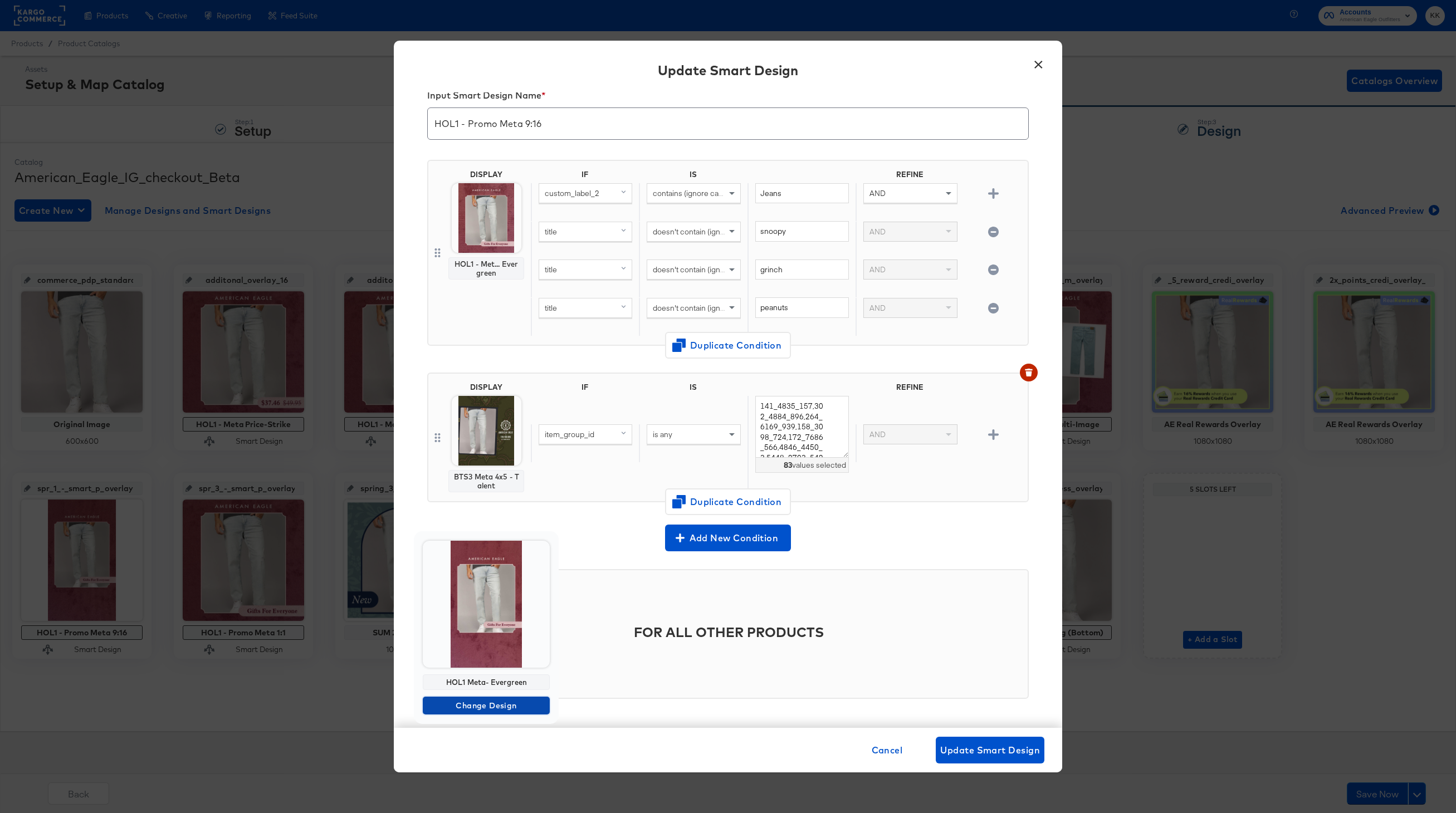
click at [486, 703] on span "Change Design" at bounding box center [486, 706] width 118 height 14
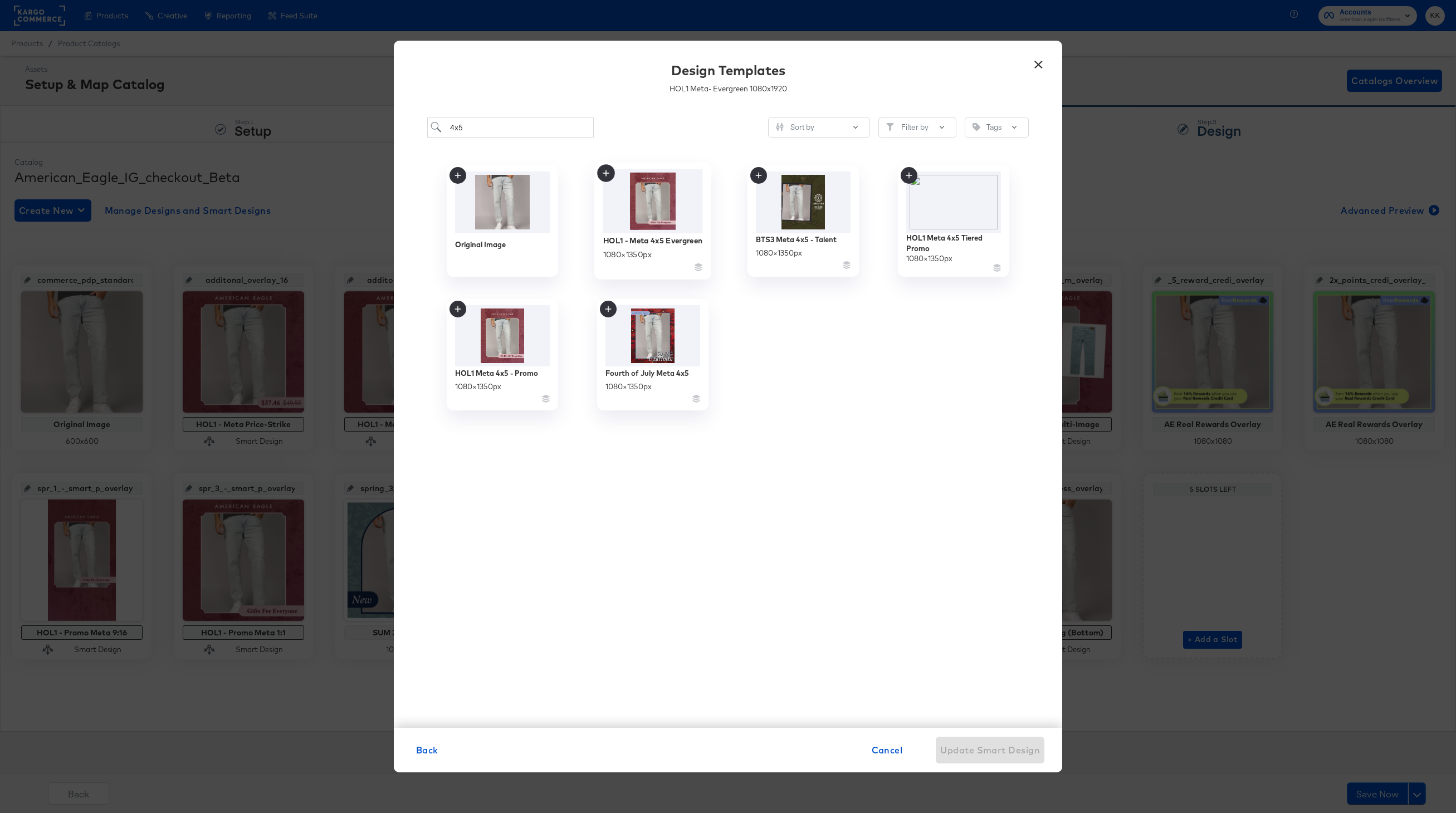
click at [649, 231] on img at bounding box center [653, 201] width 100 height 64
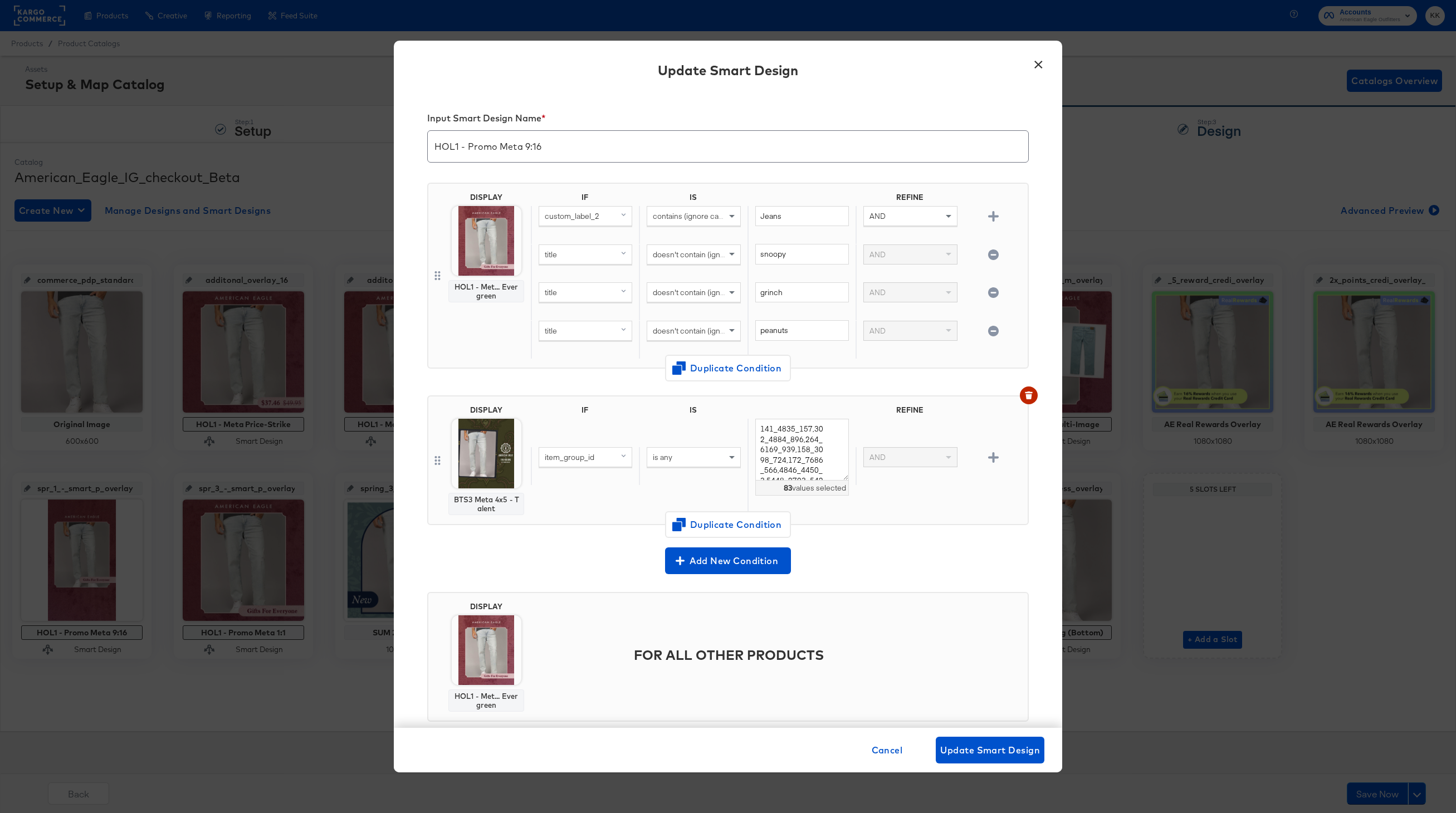
scroll to position [23, 0]
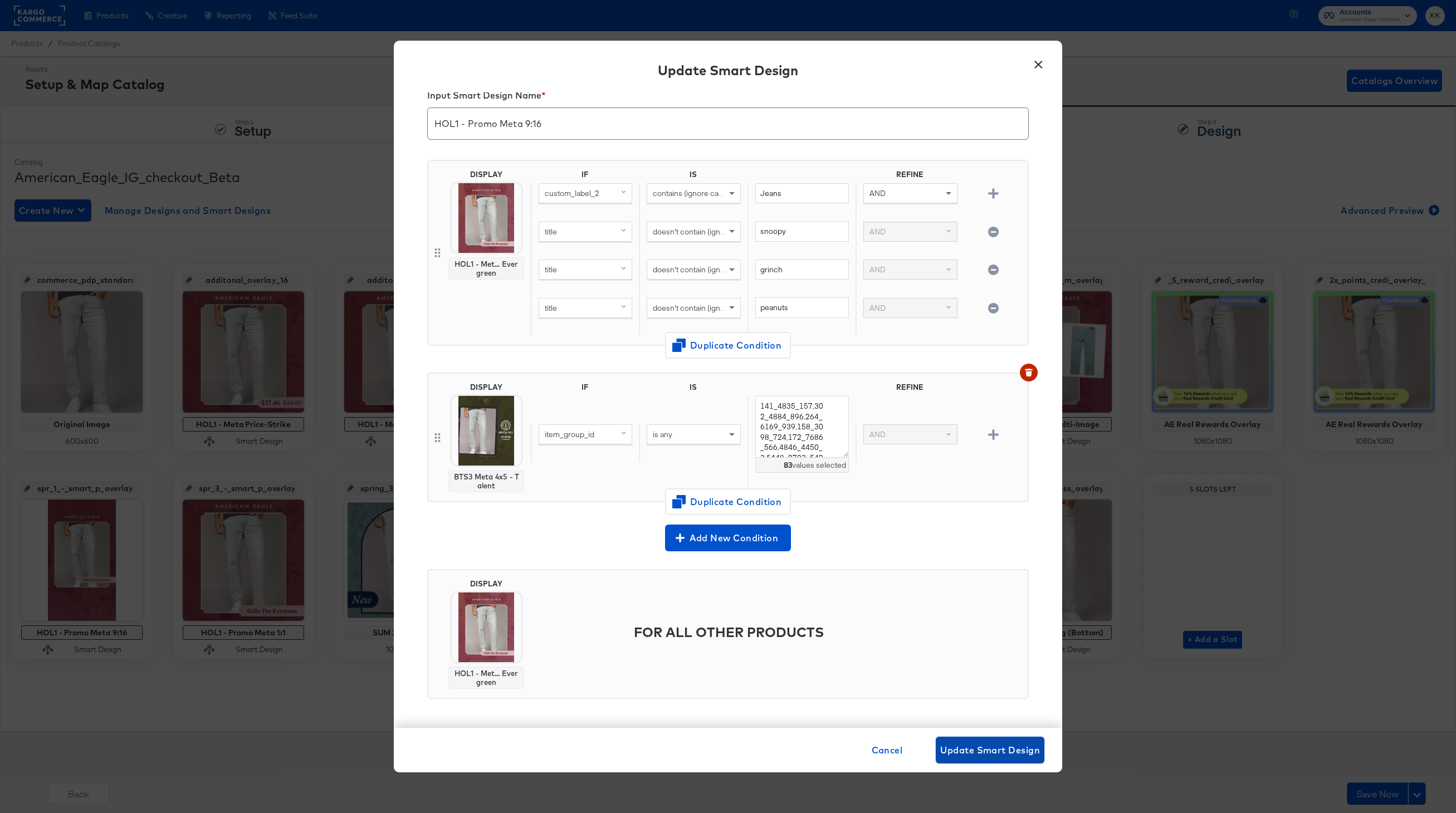
click at [1016, 757] on span "Update Smart Design" at bounding box center [991, 750] width 100 height 15
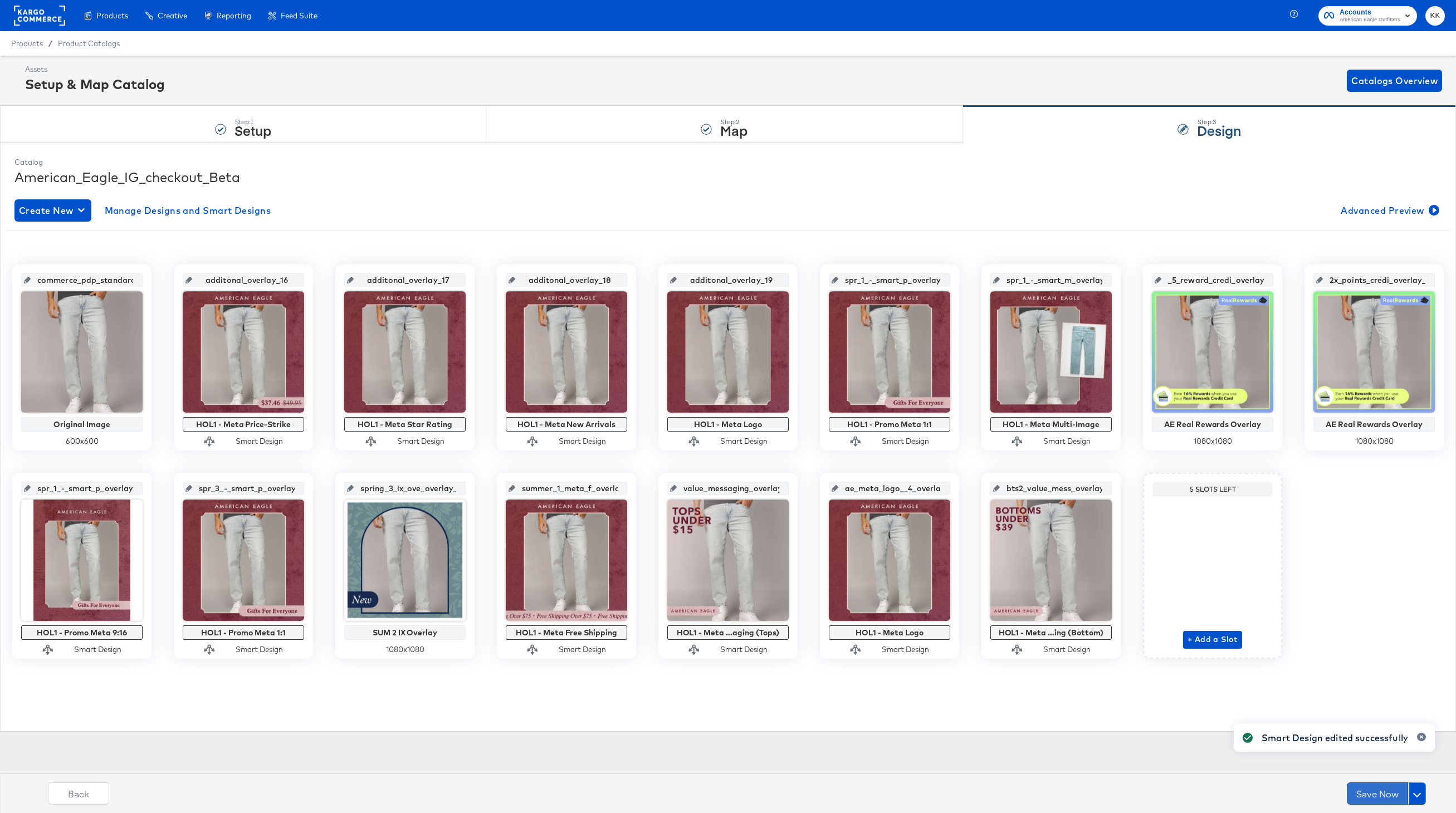
click at [1388, 798] on button "Save Now" at bounding box center [1378, 794] width 61 height 23
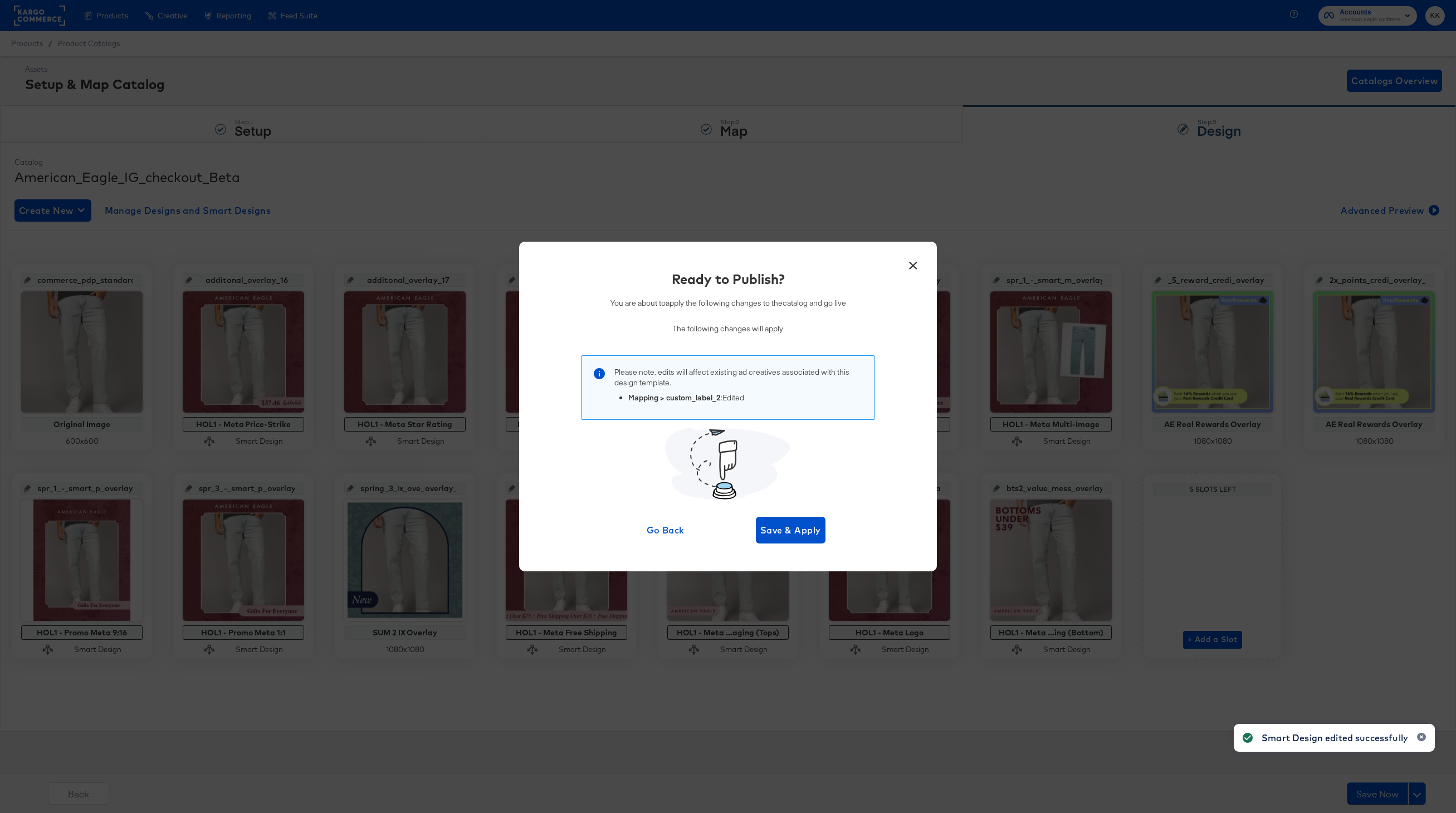
click at [807, 544] on div "× Ready to Publish? You are about to apply the following changes to the catalog…" at bounding box center [728, 406] width 418 height 330
click at [803, 536] on span "Save & Apply" at bounding box center [791, 530] width 60 height 15
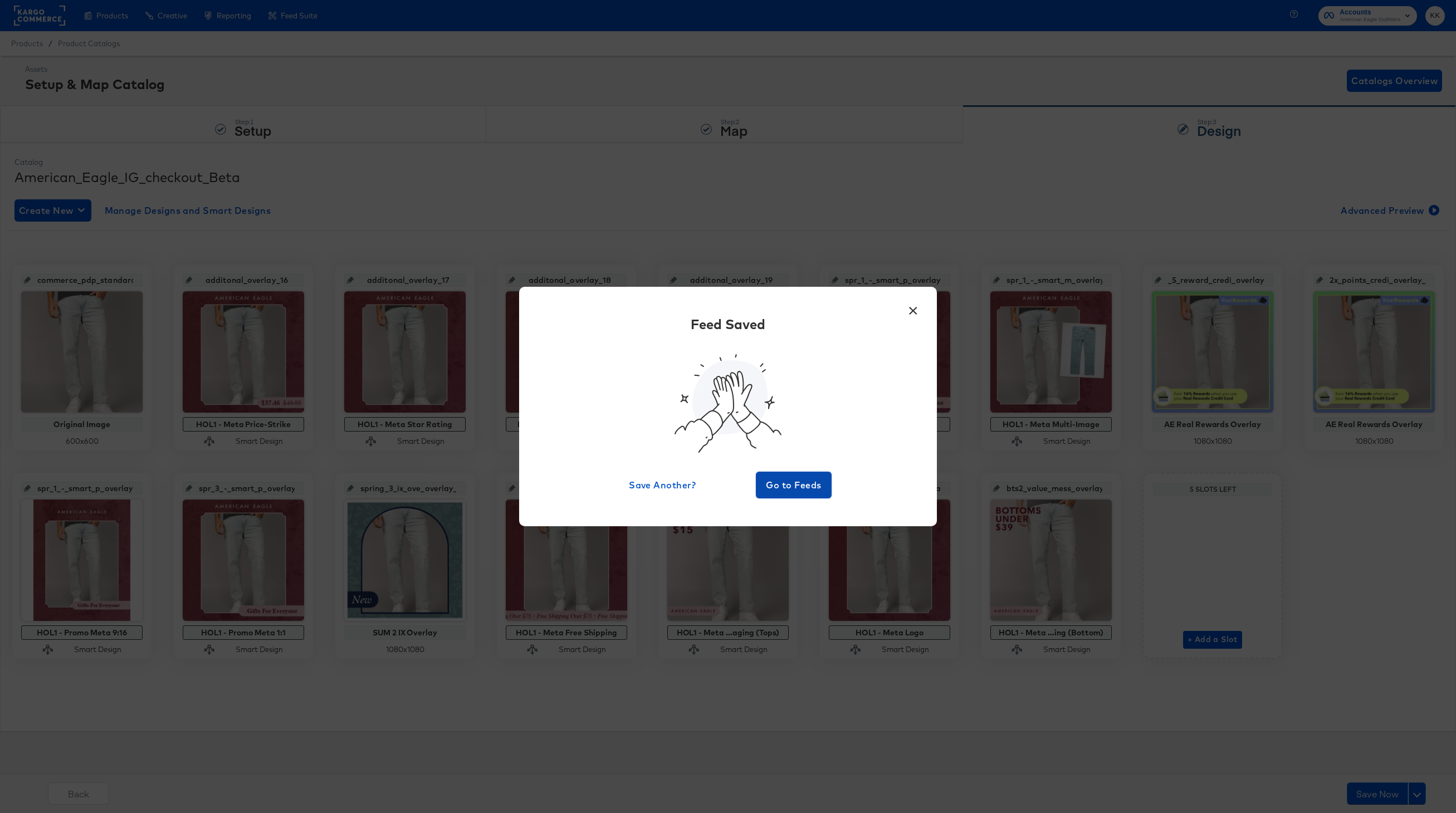
click at [799, 483] on span "Go to Feeds" at bounding box center [794, 485] width 67 height 15
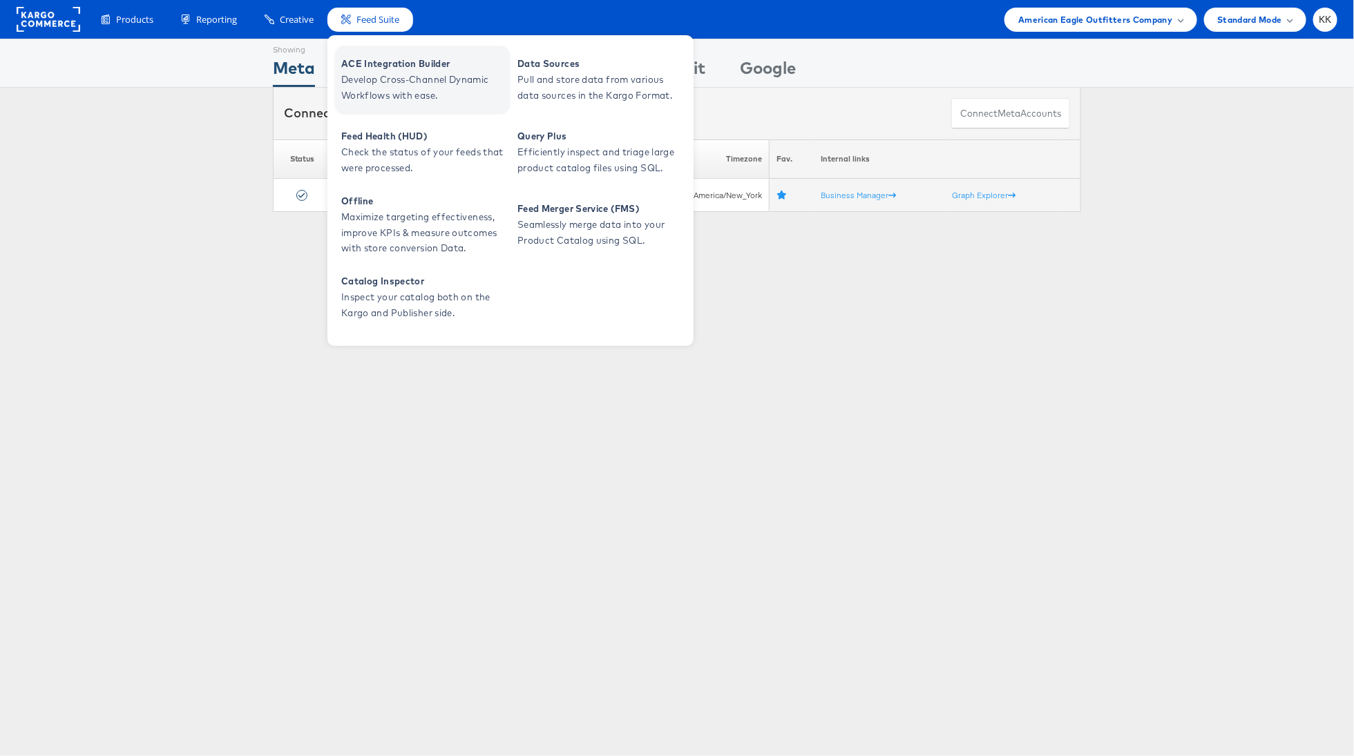
click at [379, 69] on span "ACE Integration Builder" at bounding box center [424, 64] width 166 height 16
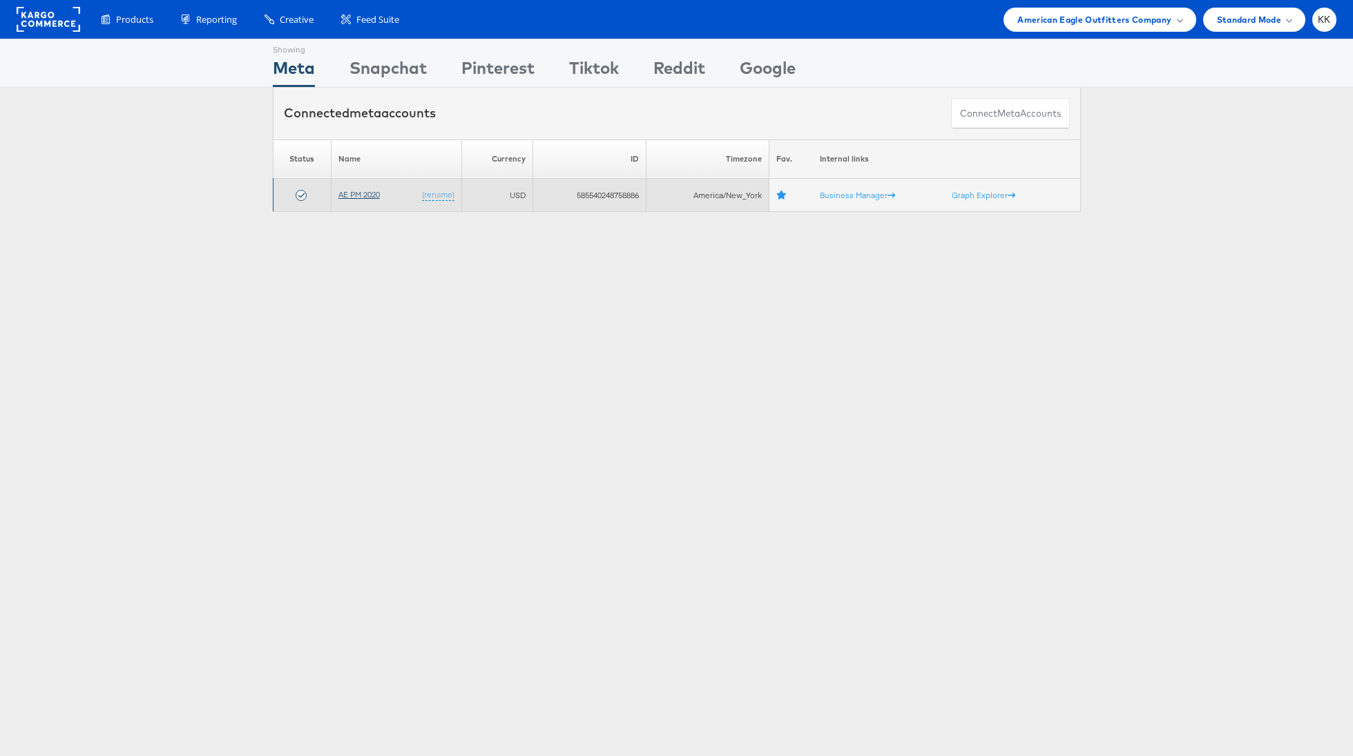
click at [352, 193] on link "AE PM 2020" at bounding box center [358, 194] width 41 height 10
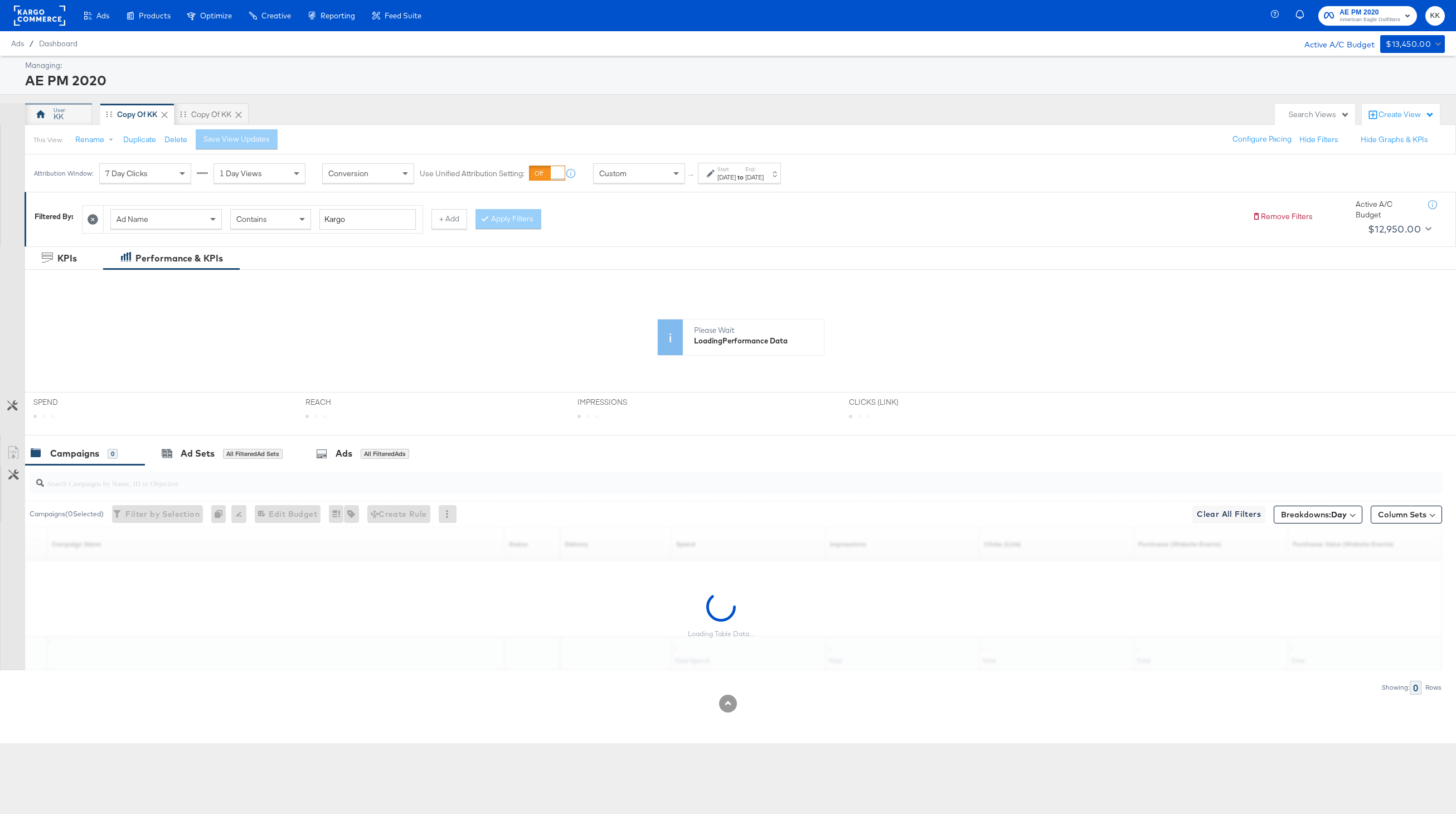
click at [64, 118] on div "KK" at bounding box center [58, 115] width 67 height 23
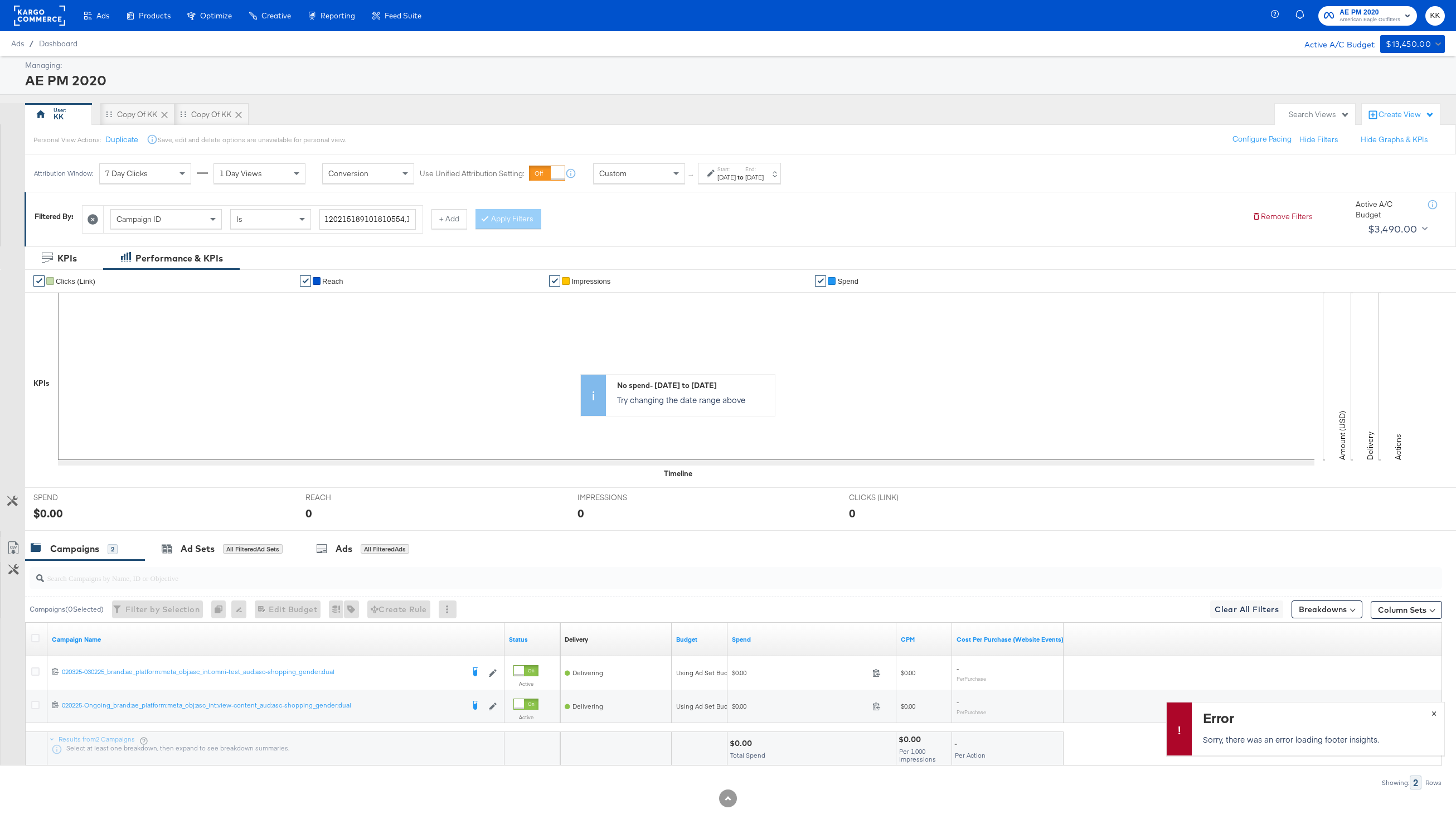
click at [1429, 711] on button "×" at bounding box center [1434, 712] width 21 height 20
click at [95, 220] on icon at bounding box center [92, 219] width 10 height 10
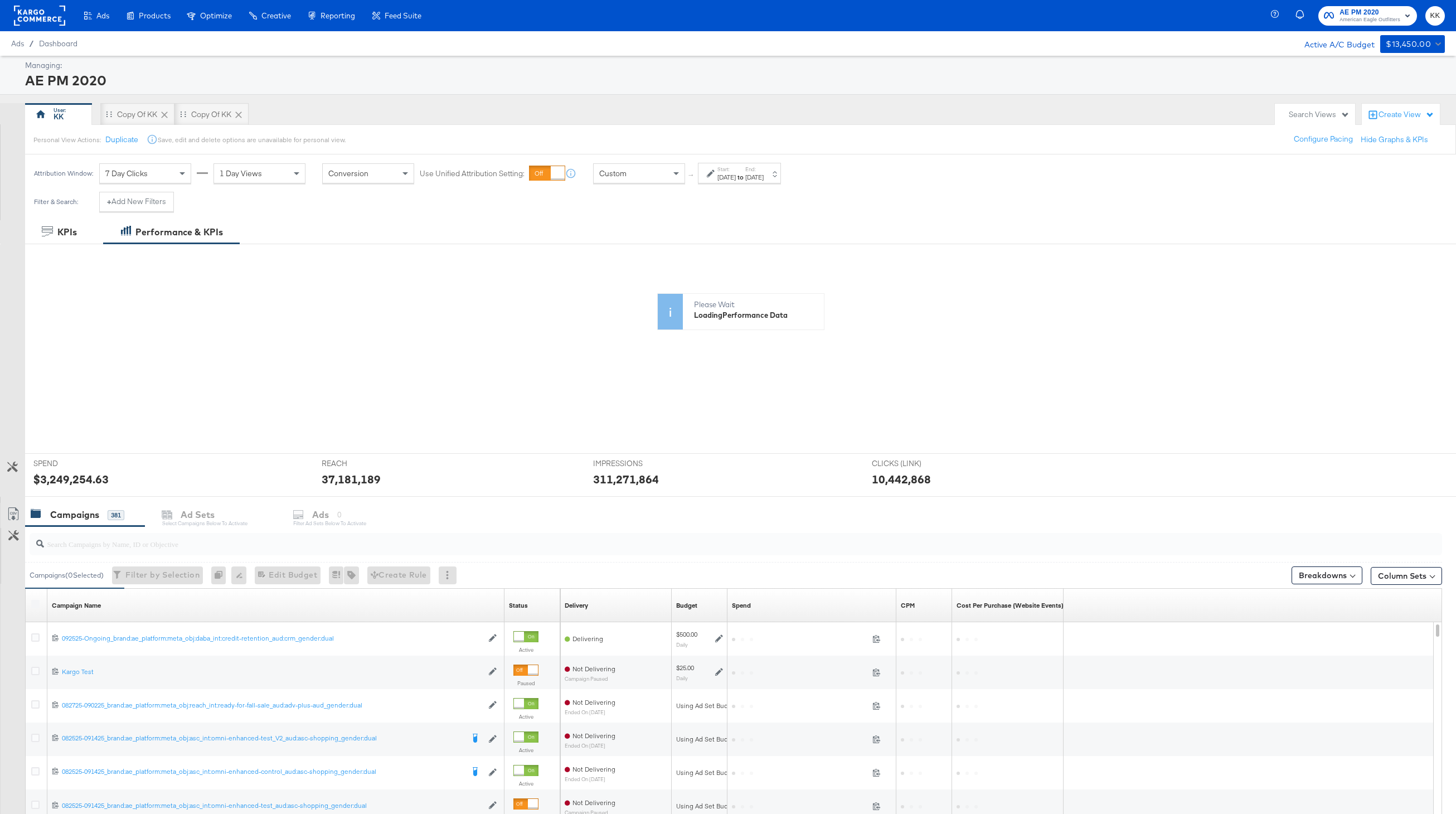
click at [648, 176] on div "Custom" at bounding box center [638, 173] width 91 height 19
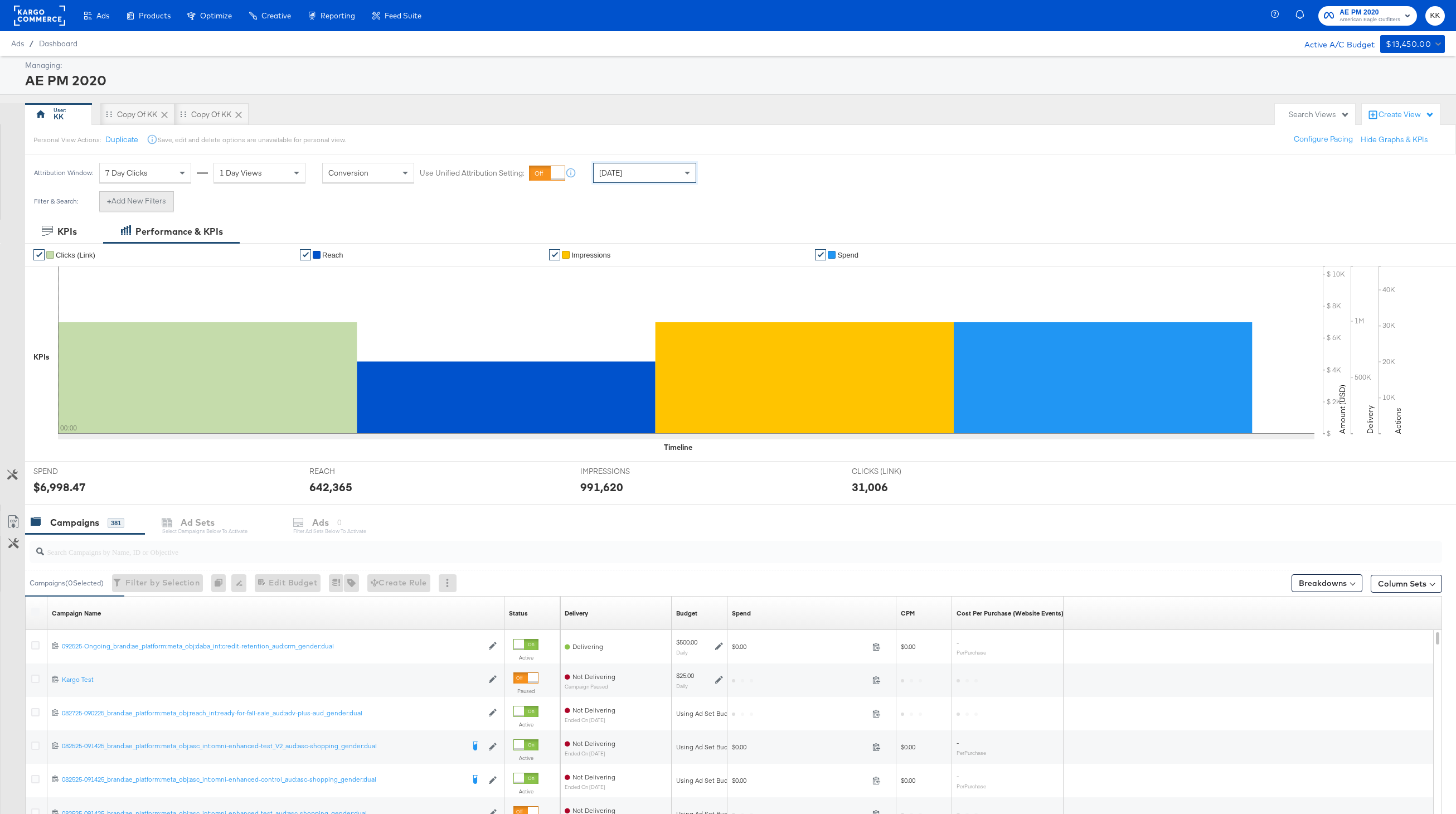
click at [156, 197] on button "+ Add New Filters" at bounding box center [136, 201] width 75 height 20
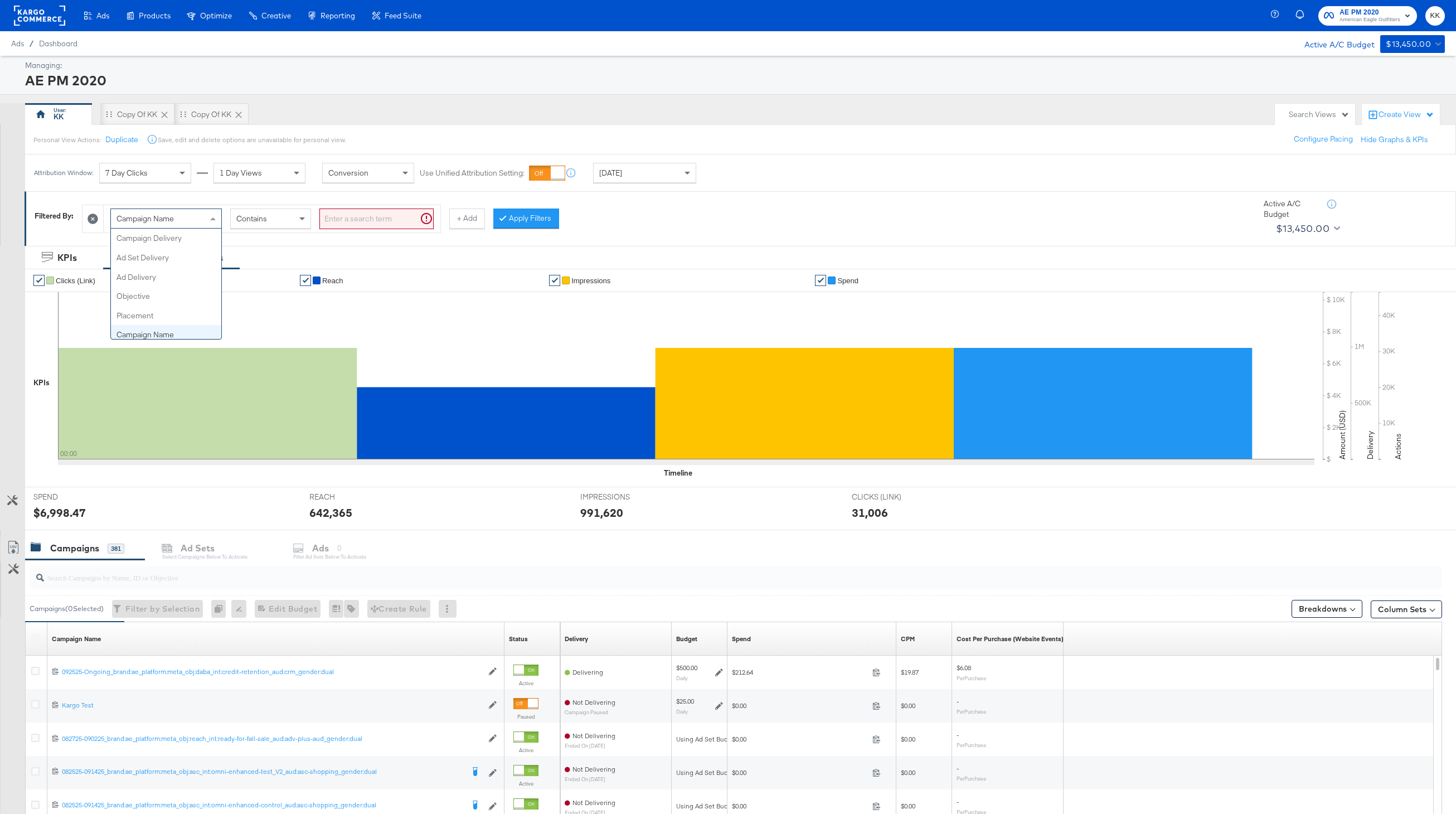
click at [190, 220] on div "Campaign Name" at bounding box center [165, 218] width 111 height 19
click at [370, 212] on input "search" at bounding box center [377, 219] width 115 height 21
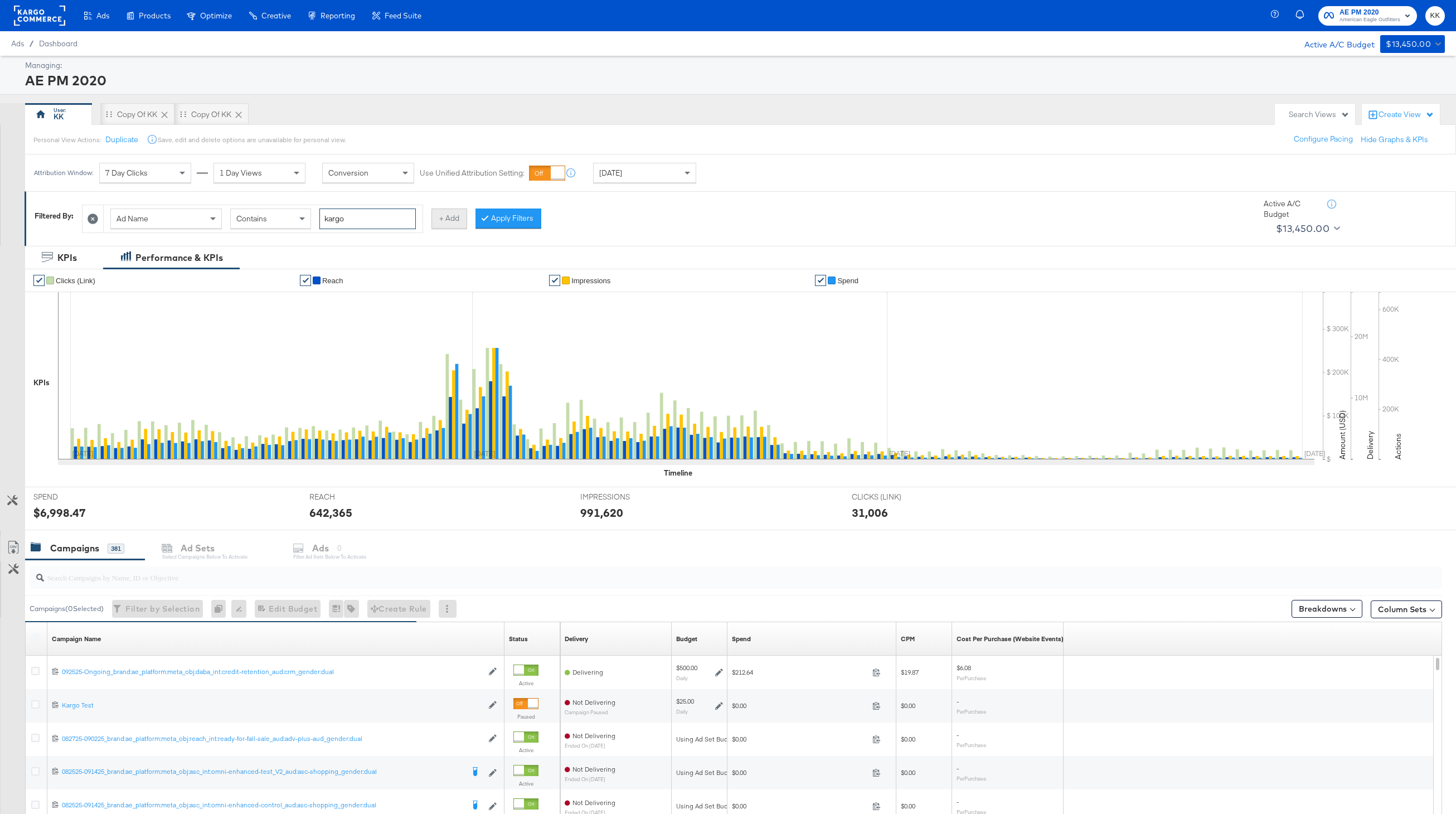
type input "kargo"
click at [440, 217] on button "+ Add" at bounding box center [450, 218] width 36 height 20
click at [528, 230] on div "Campaign Name Contains" at bounding box center [621, 219] width 337 height 27
click at [528, 223] on div "Campaign Name" at bounding box center [516, 218] width 111 height 19
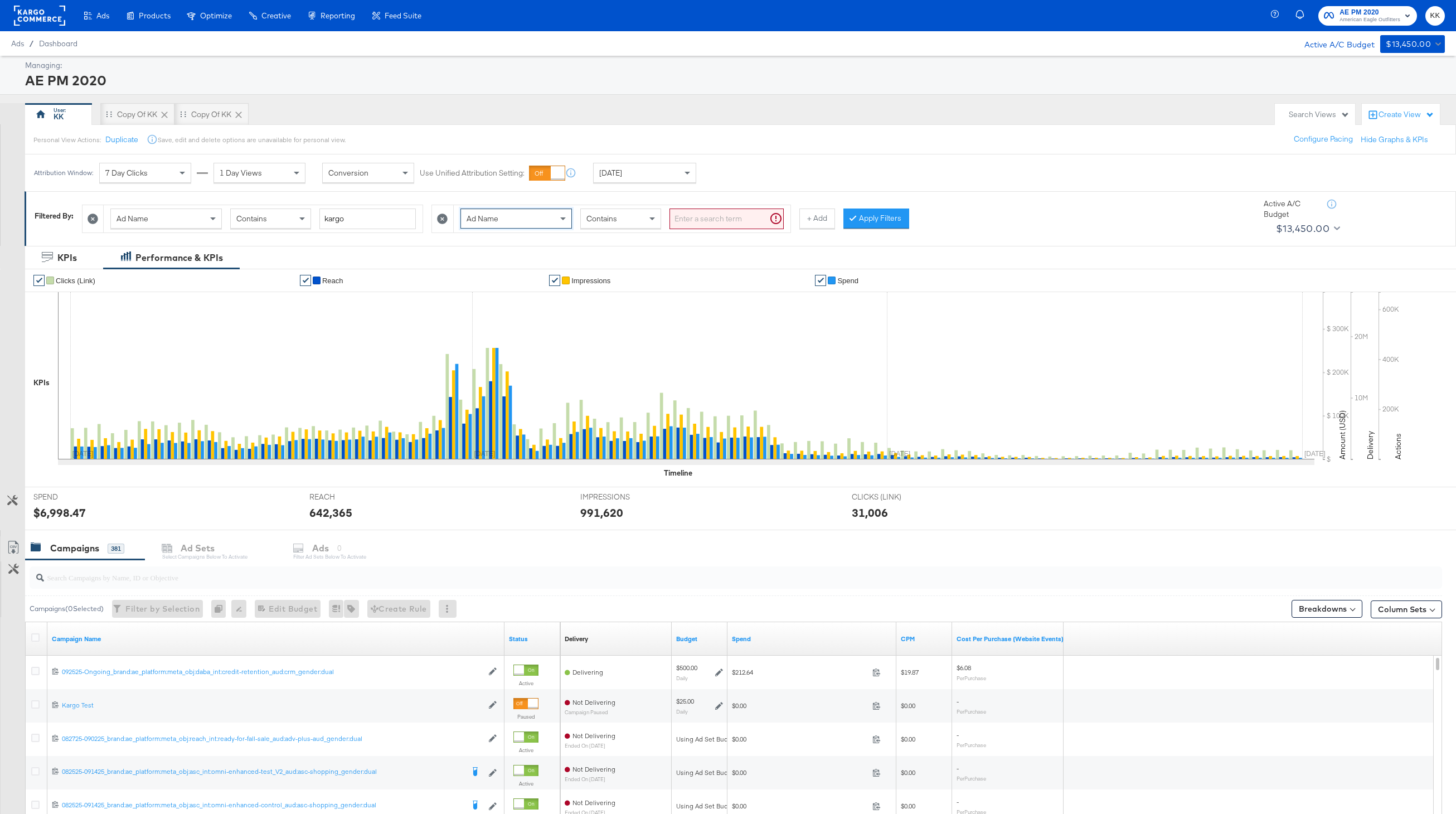
click at [688, 214] on input "search" at bounding box center [726, 219] width 115 height 21
type input "promo"
click at [851, 210] on button "Apply Filters" at bounding box center [858, 218] width 65 height 20
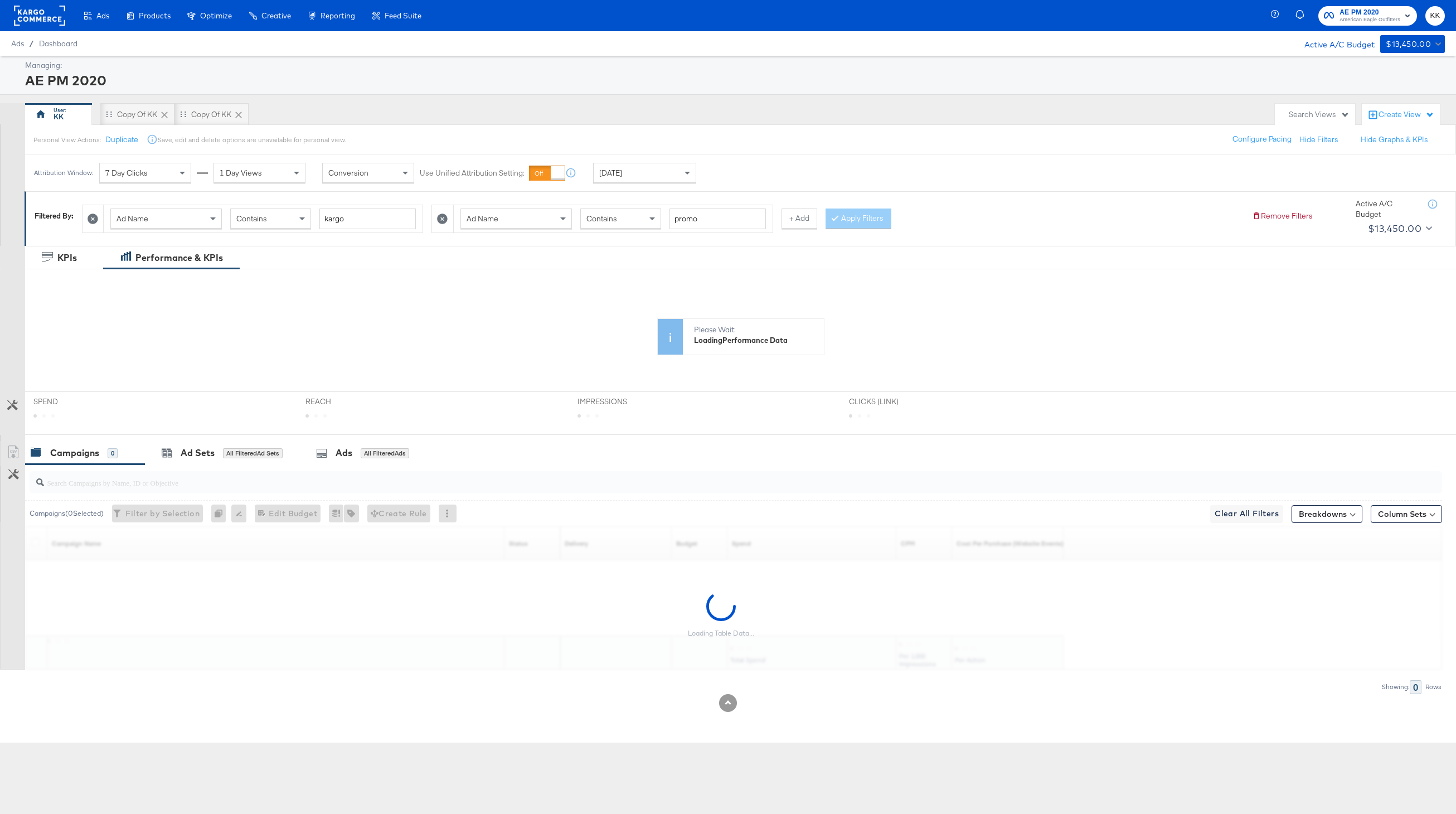
click at [801, 149] on div "Personal View Actions: Duplicate Save, edit and delete options are unavailable …" at bounding box center [739, 139] width 1431 height 30
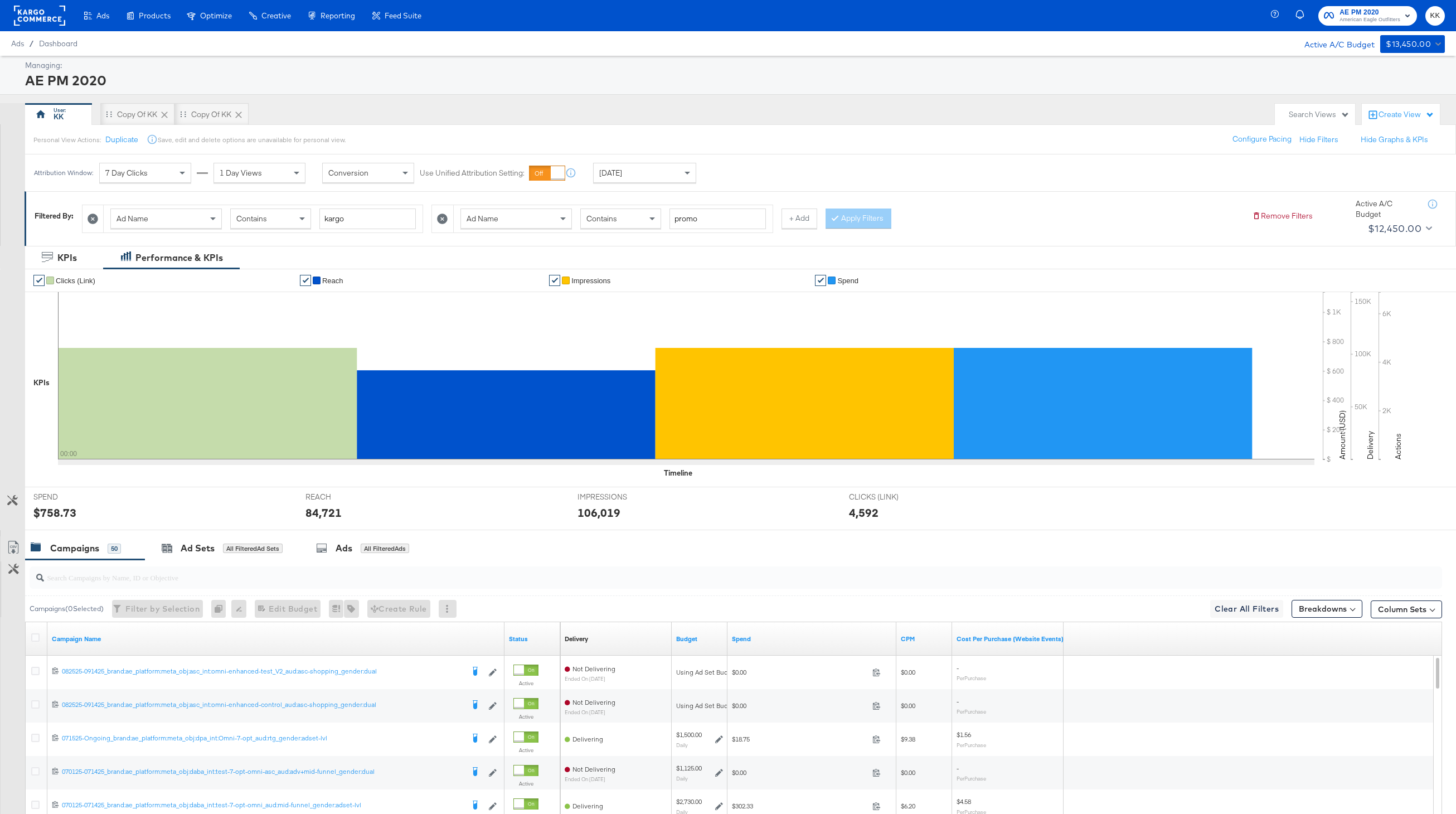
scroll to position [129, 0]
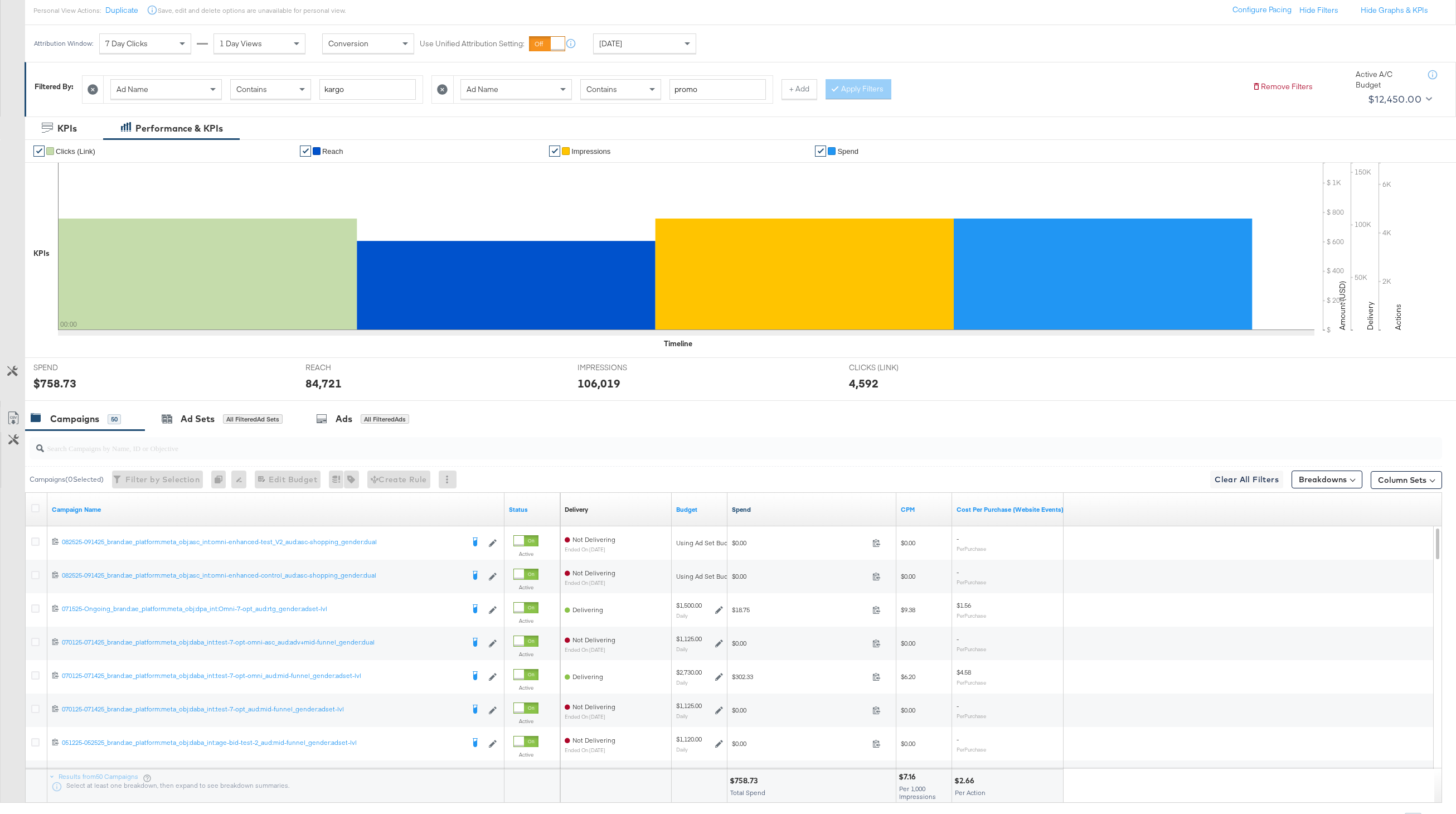
click at [745, 506] on link "Spend" at bounding box center [812, 510] width 160 height 9
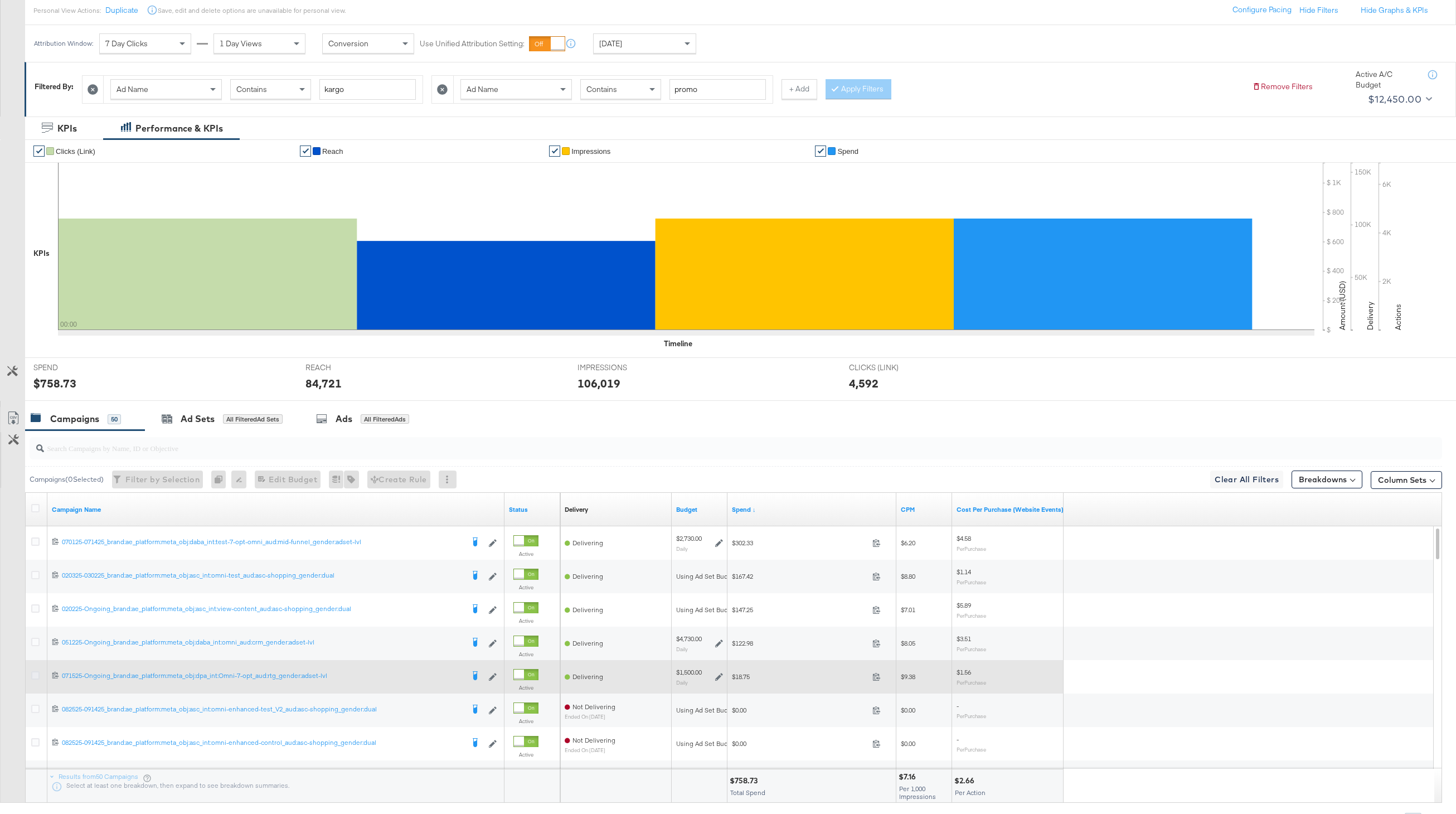
click at [36, 673] on icon at bounding box center [36, 675] width 8 height 8
click at [0, 0] on input "checkbox" at bounding box center [0, 0] width 0 height 0
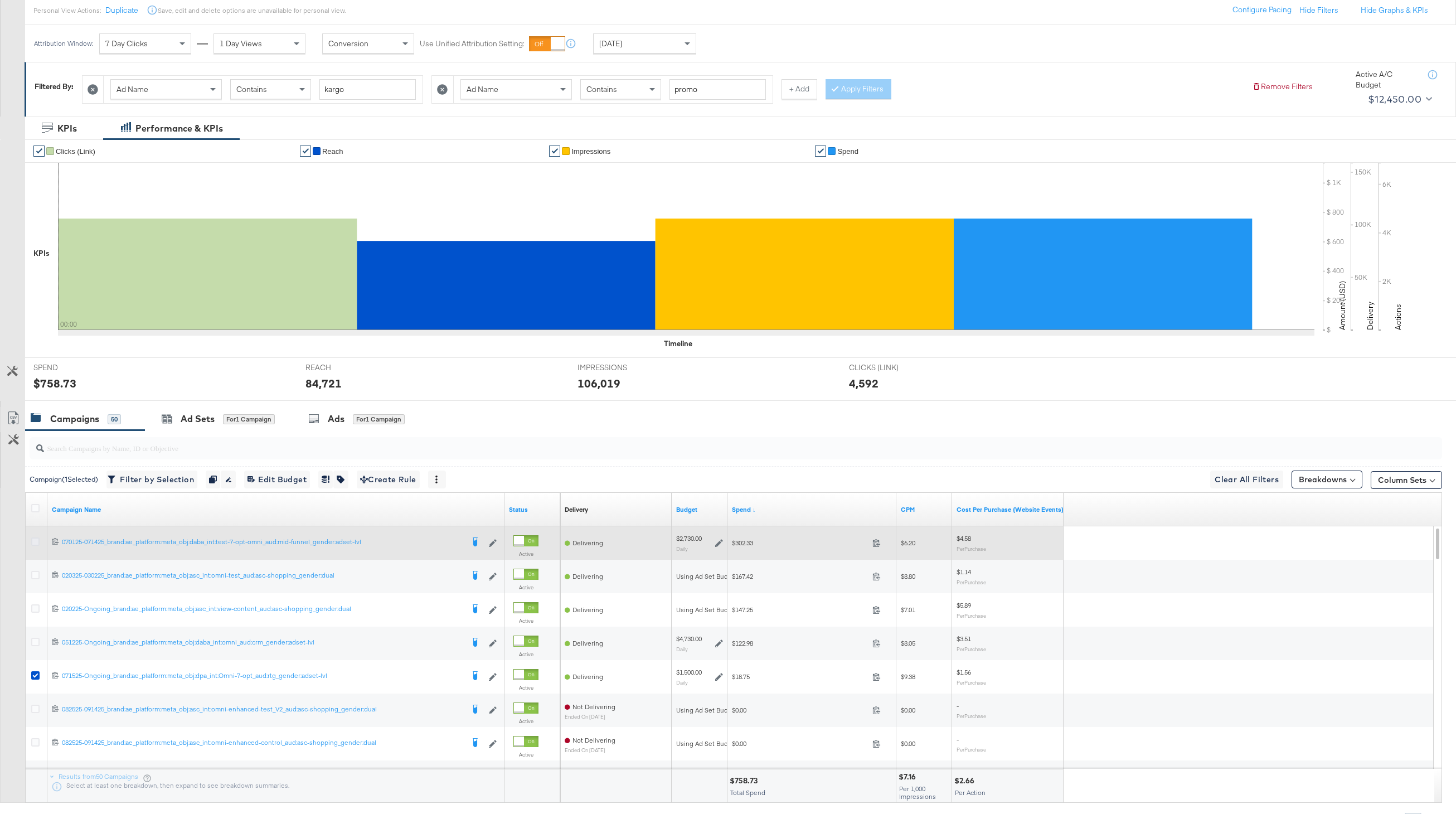
click at [33, 541] on icon at bounding box center [36, 542] width 8 height 8
click at [0, 0] on input "checkbox" at bounding box center [0, 0] width 0 height 0
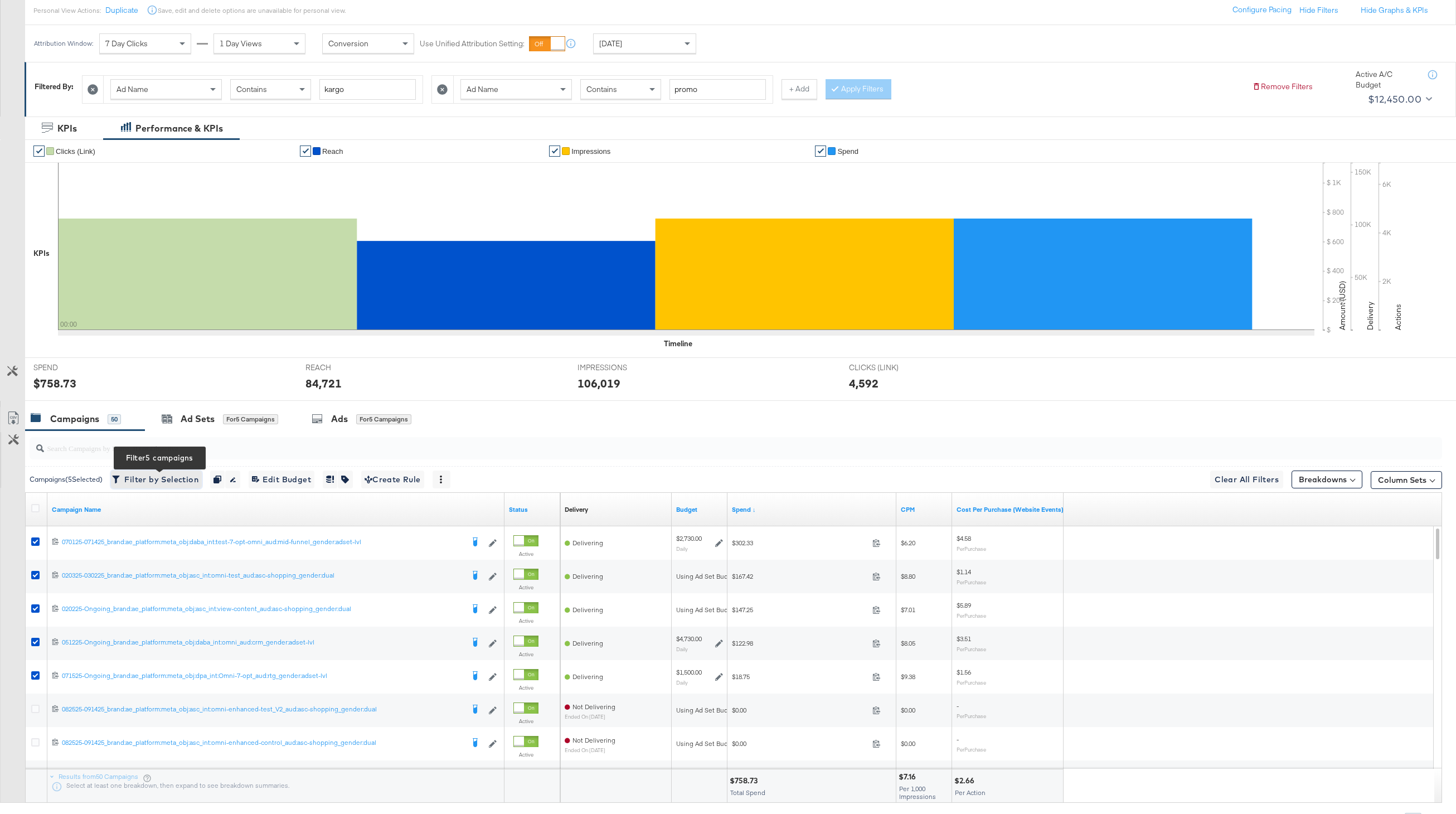
click at [146, 475] on span "Filter by Selection Filter 5 campaigns" at bounding box center [157, 480] width 84 height 14
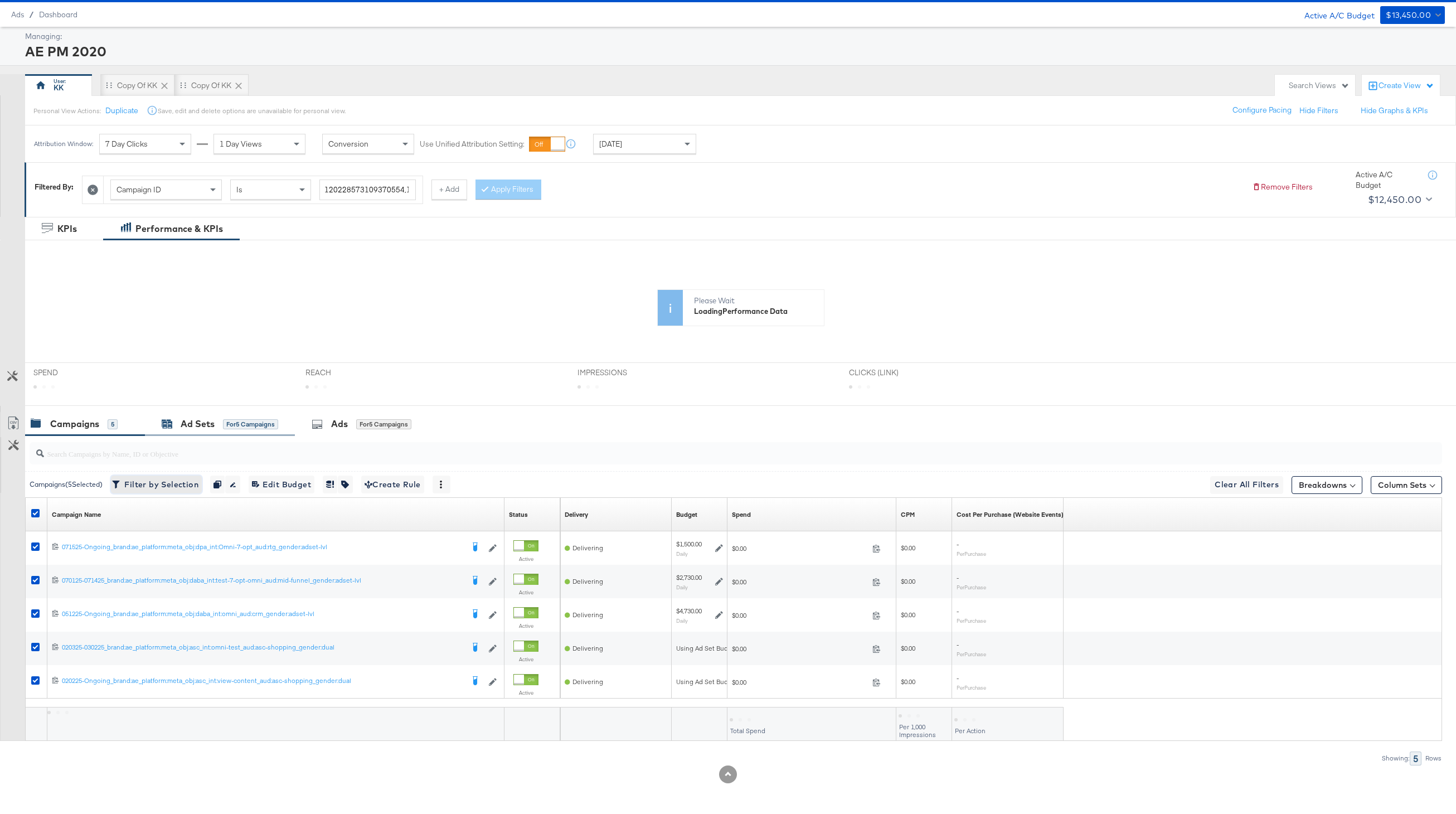
scroll to position [0, 0]
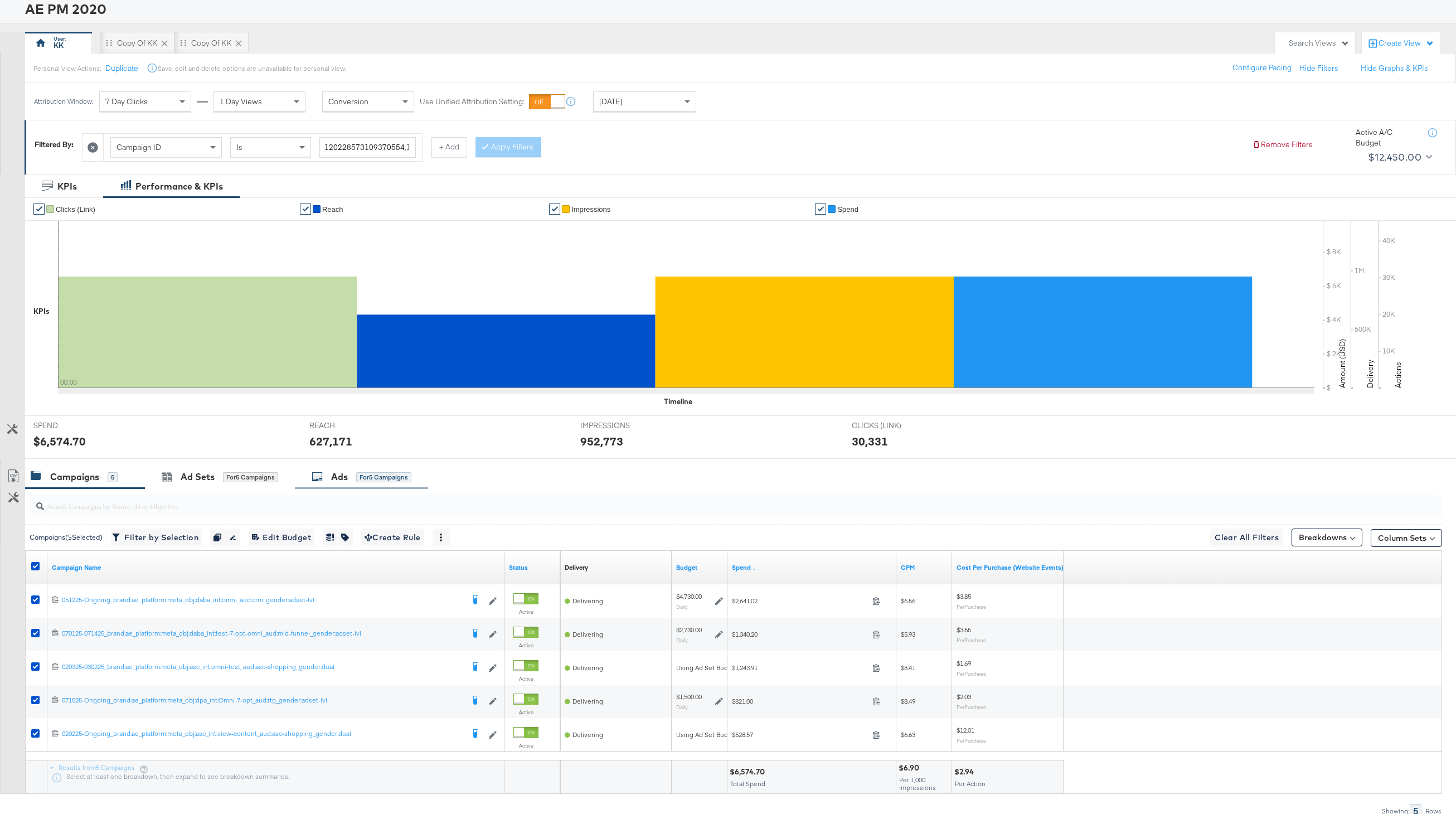
click at [401, 466] on div "Ads for 5 Campaigns" at bounding box center [361, 477] width 133 height 24
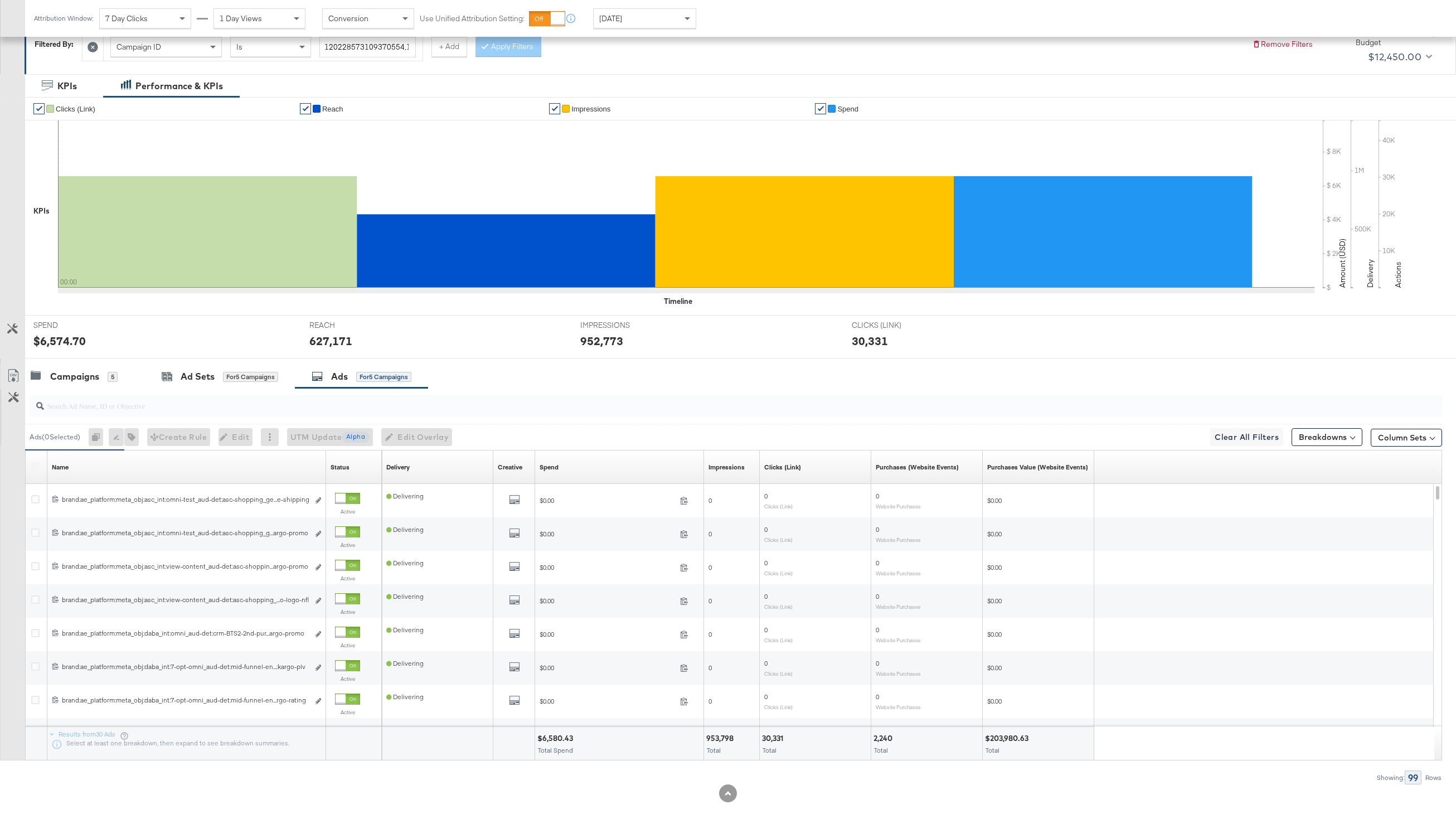
scroll to position [191, 0]
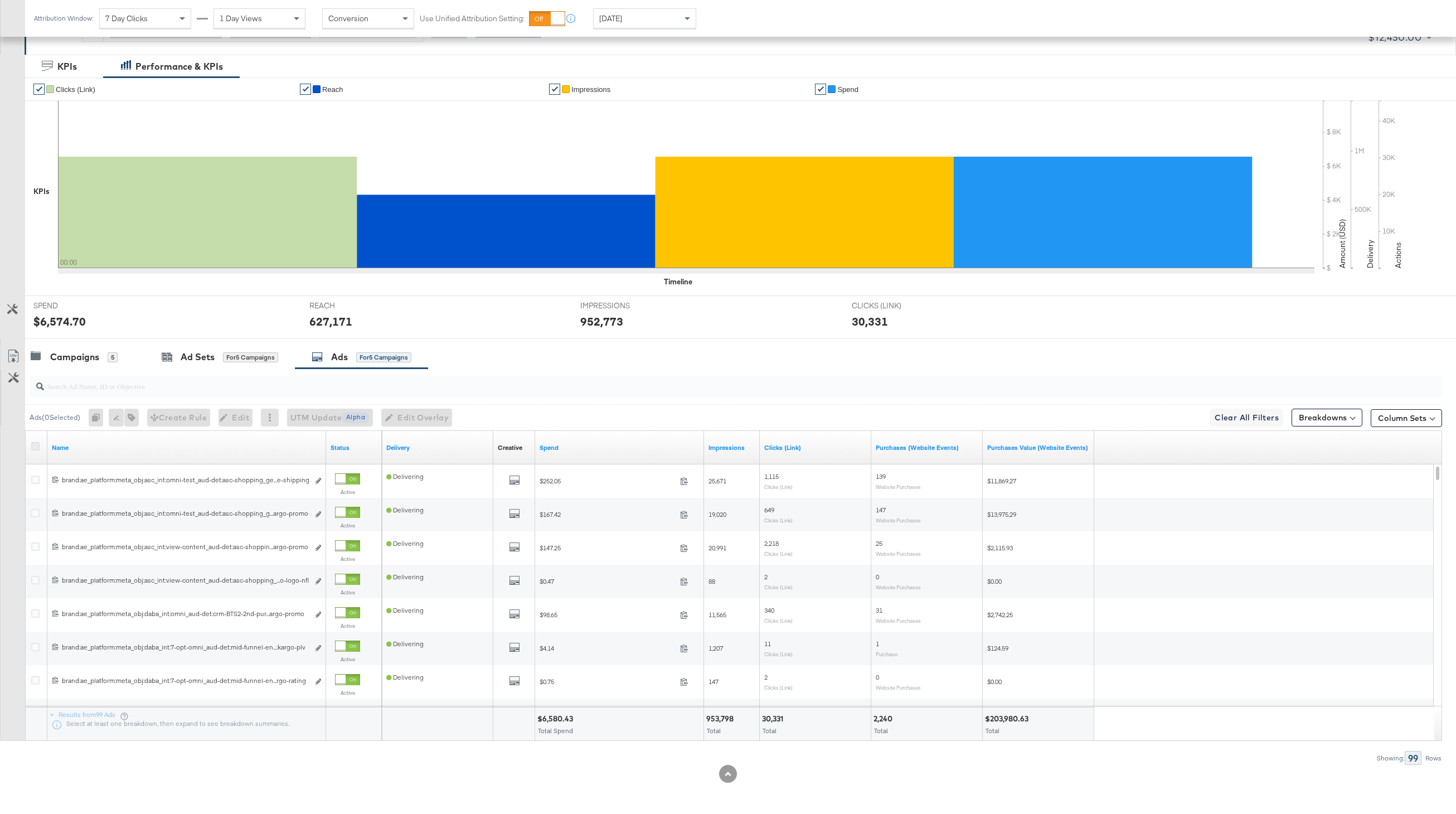
click at [37, 447] on icon at bounding box center [36, 447] width 8 height 8
click at [0, 0] on input "checkbox" at bounding box center [0, 0] width 0 height 0
click at [37, 447] on icon at bounding box center [36, 447] width 8 height 8
click at [0, 0] on input "checkbox" at bounding box center [0, 0] width 0 height 0
click at [62, 369] on div at bounding box center [734, 386] width 1417 height 36
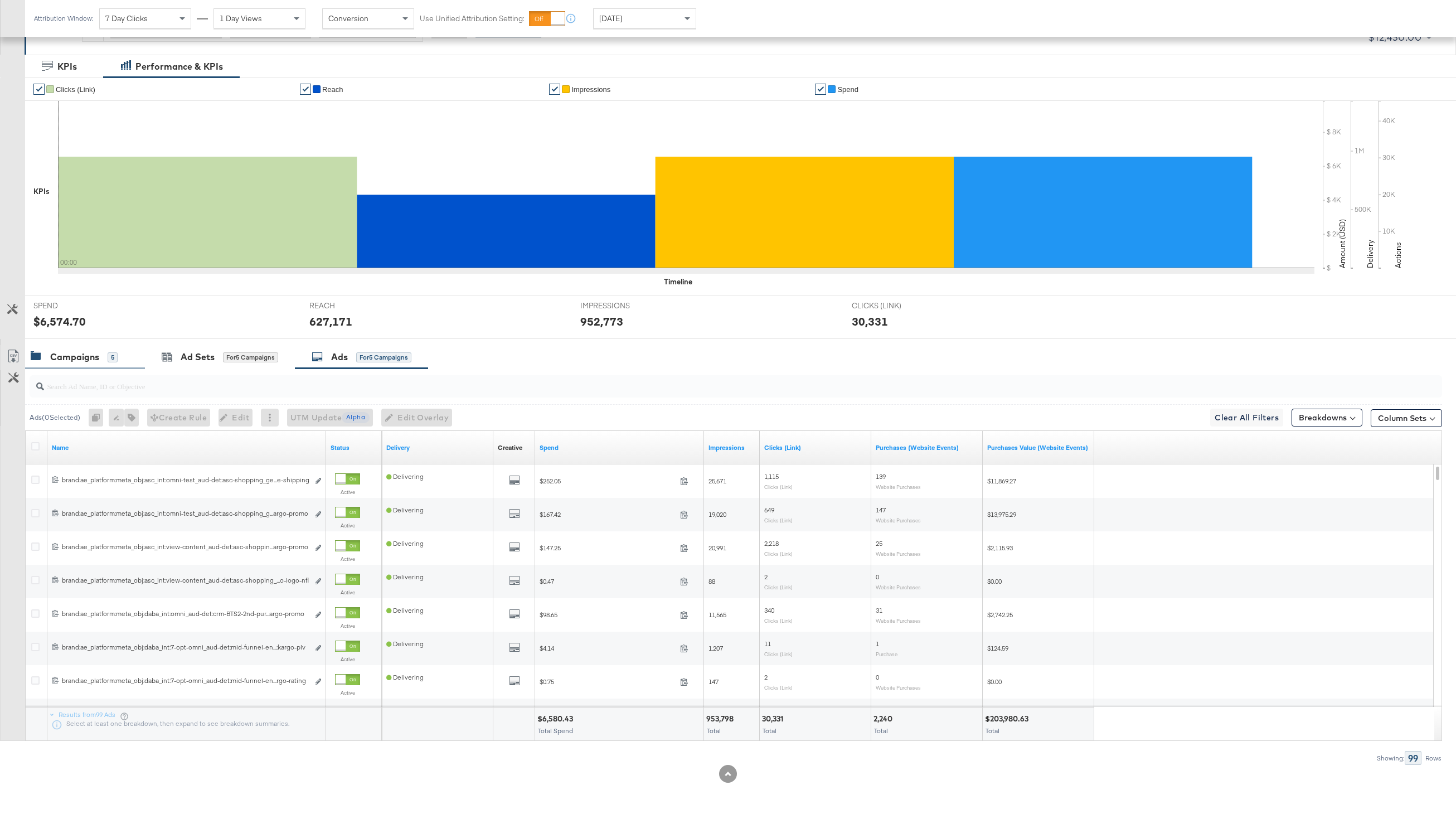
click at [63, 360] on div "Campaigns" at bounding box center [74, 357] width 49 height 13
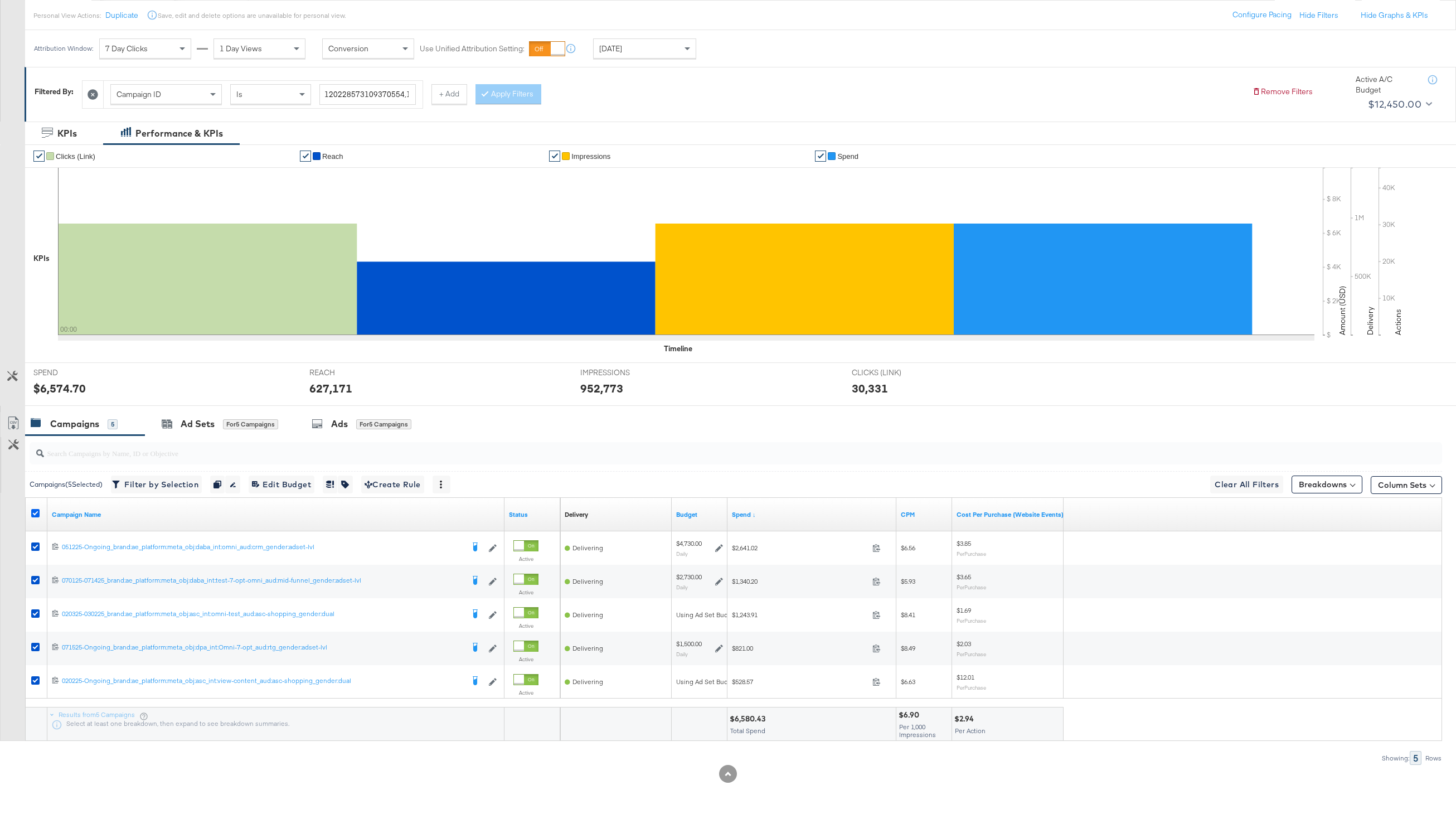
click at [36, 510] on icon at bounding box center [36, 514] width 8 height 8
click at [0, 0] on input "checkbox" at bounding box center [0, 0] width 0 height 0
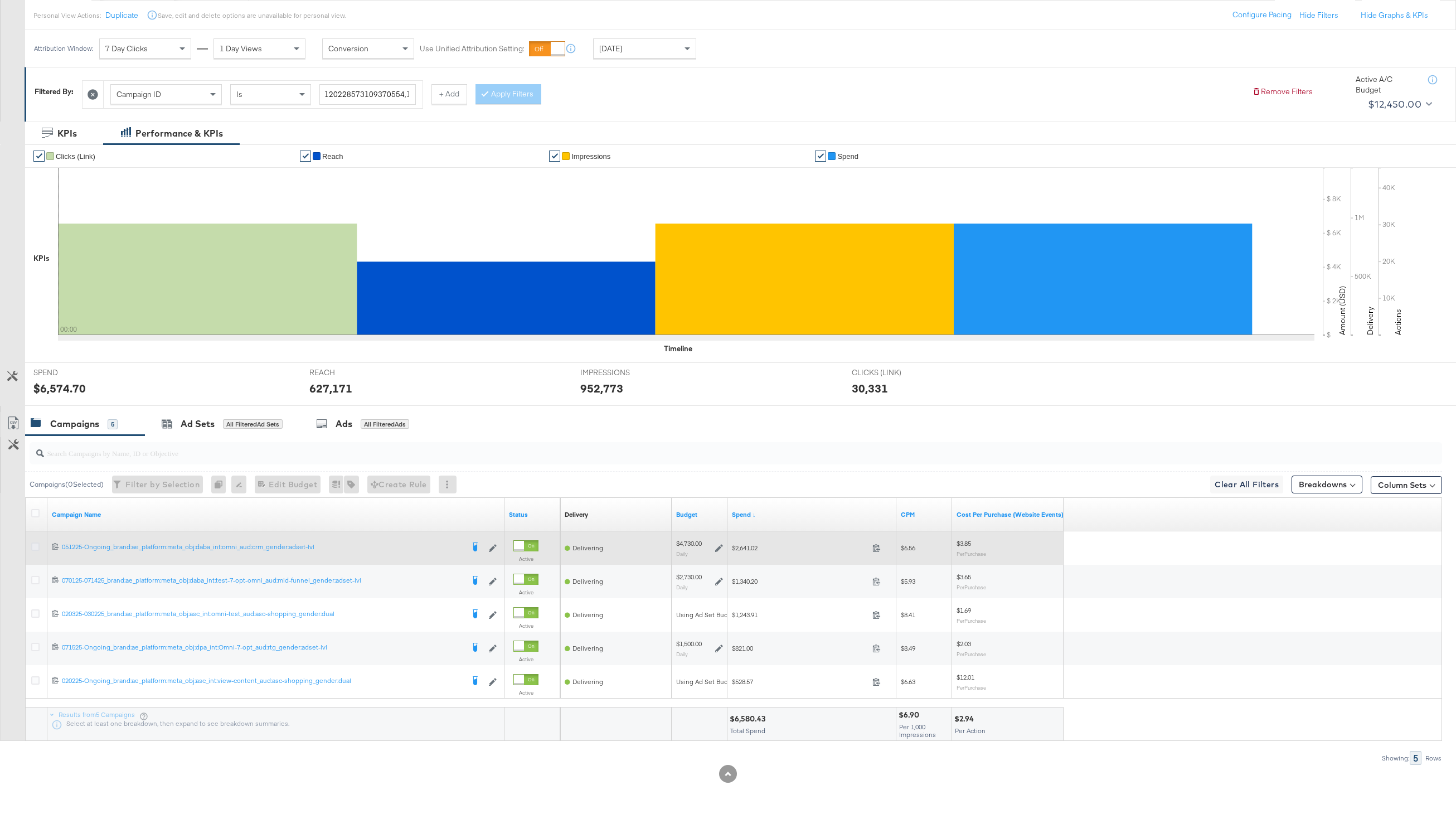
click at [36, 545] on icon at bounding box center [36, 547] width 8 height 8
click at [0, 0] on input "checkbox" at bounding box center [0, 0] width 0 height 0
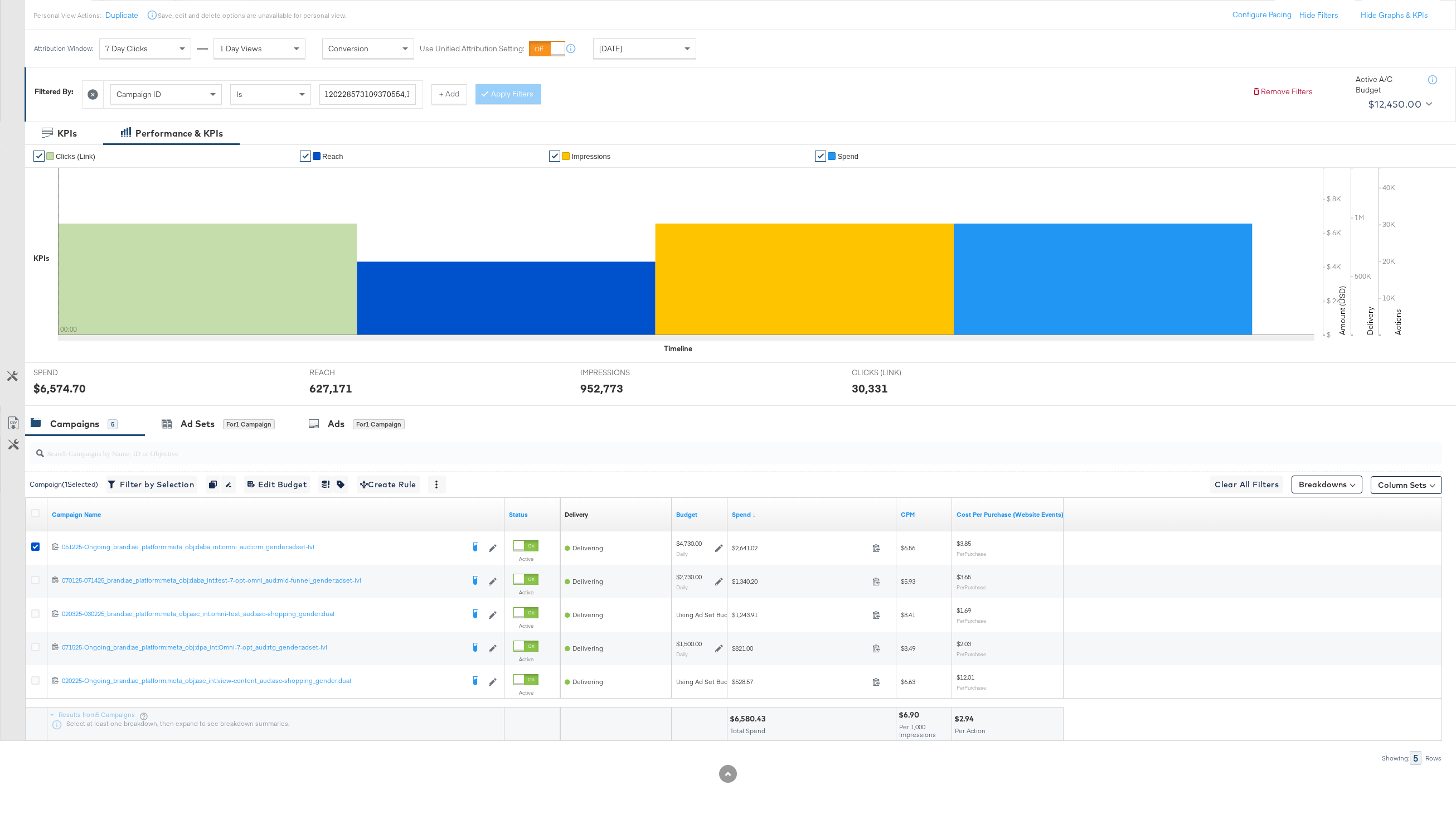
click at [320, 437] on div at bounding box center [734, 453] width 1417 height 36
click at [331, 433] on div "Ads for 1 Campaign" at bounding box center [357, 424] width 131 height 24
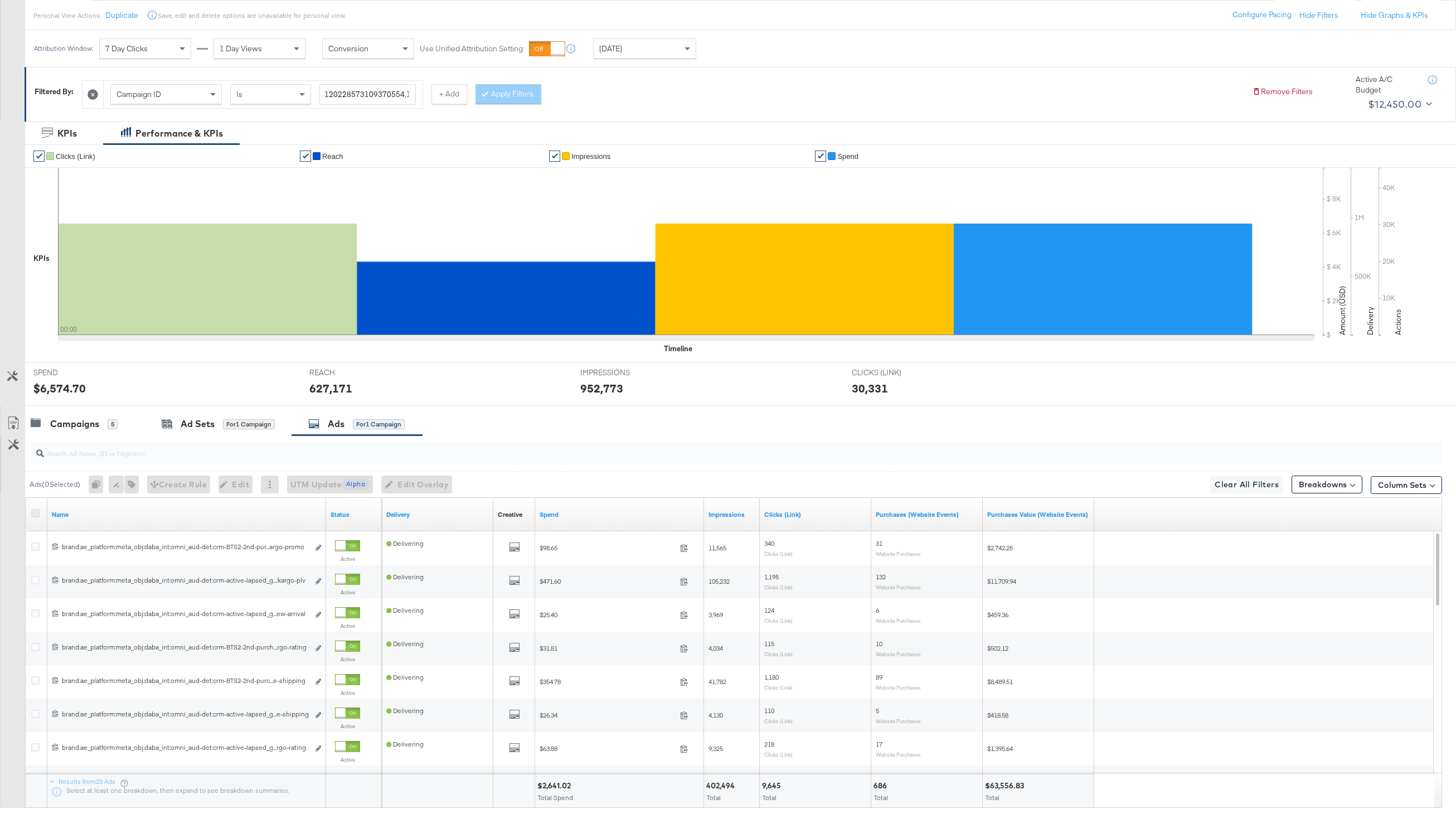
click at [36, 510] on icon at bounding box center [36, 514] width 8 height 8
click at [0, 0] on input "checkbox" at bounding box center [0, 0] width 0 height 0
click at [391, 480] on icon "button" at bounding box center [387, 485] width 8 height 8
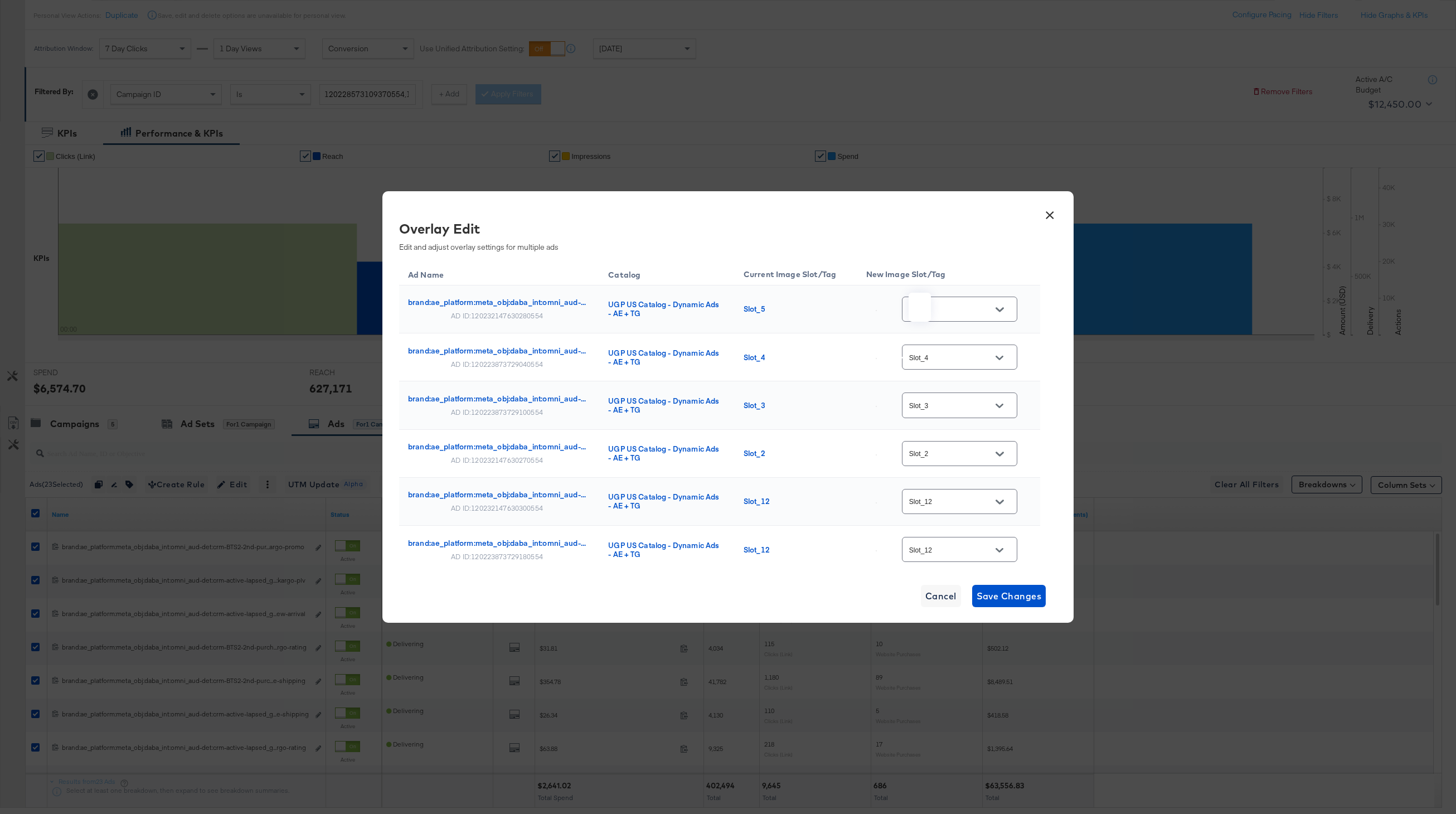
click at [877, 359] on img at bounding box center [876, 358] width 1 height 1
click at [1048, 213] on button "×" at bounding box center [1049, 212] width 20 height 20
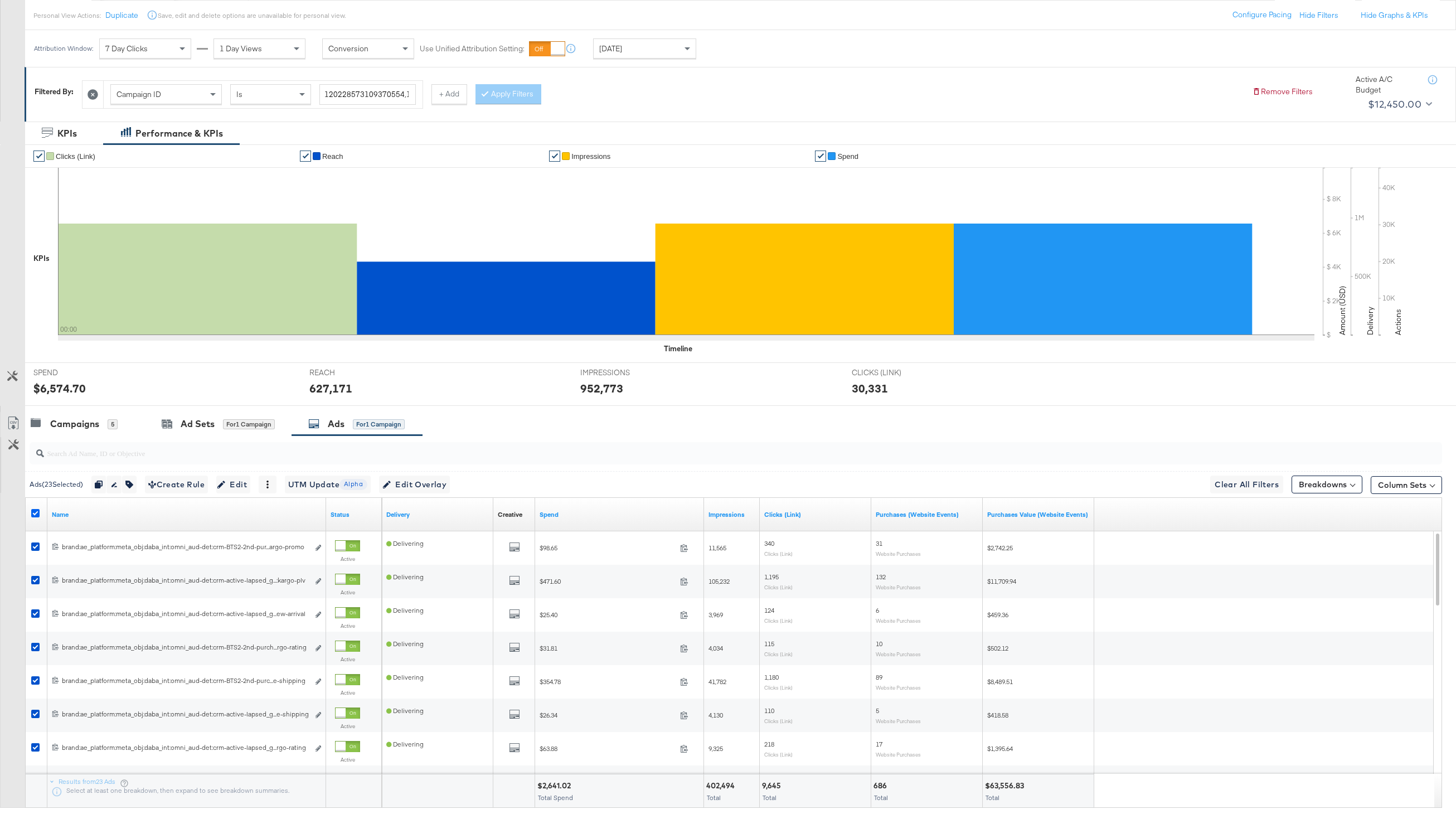
click at [34, 514] on icon at bounding box center [36, 514] width 8 height 8
click at [0, 0] on input "checkbox" at bounding box center [0, 0] width 0 height 0
click at [78, 428] on div "Campaigns" at bounding box center [74, 424] width 49 height 13
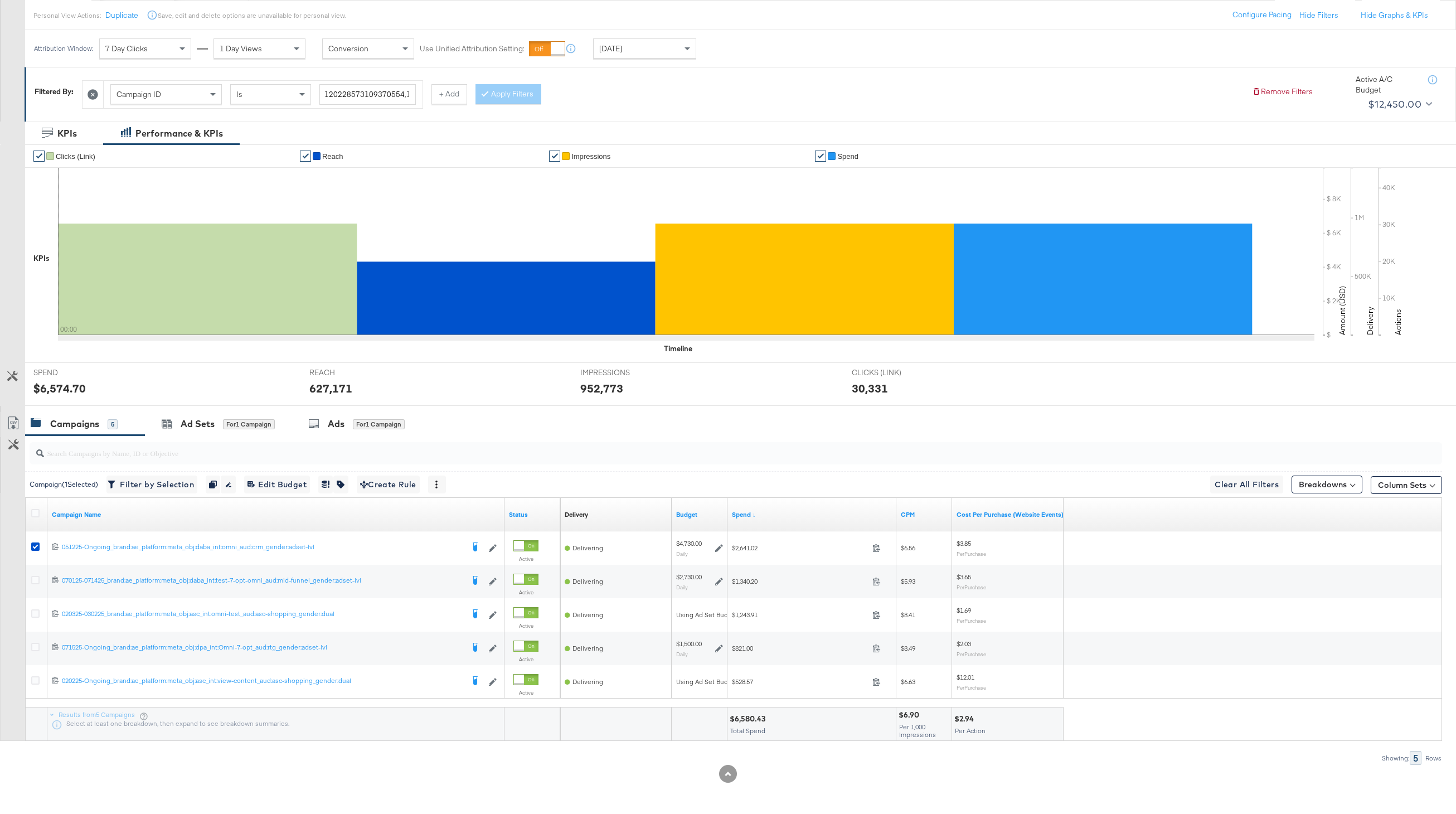
click at [97, 94] on icon at bounding box center [92, 94] width 10 height 10
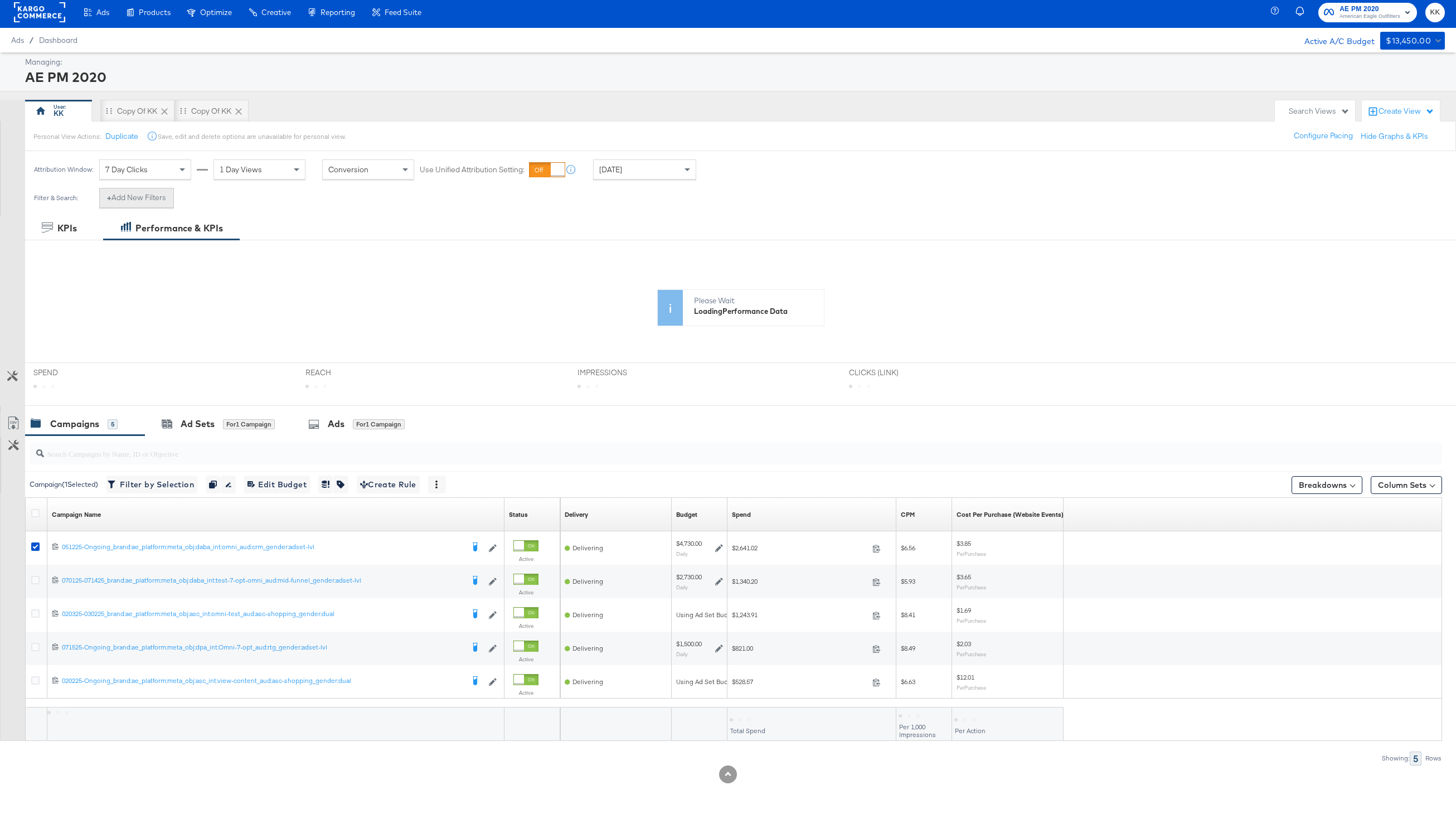
scroll to position [0, 0]
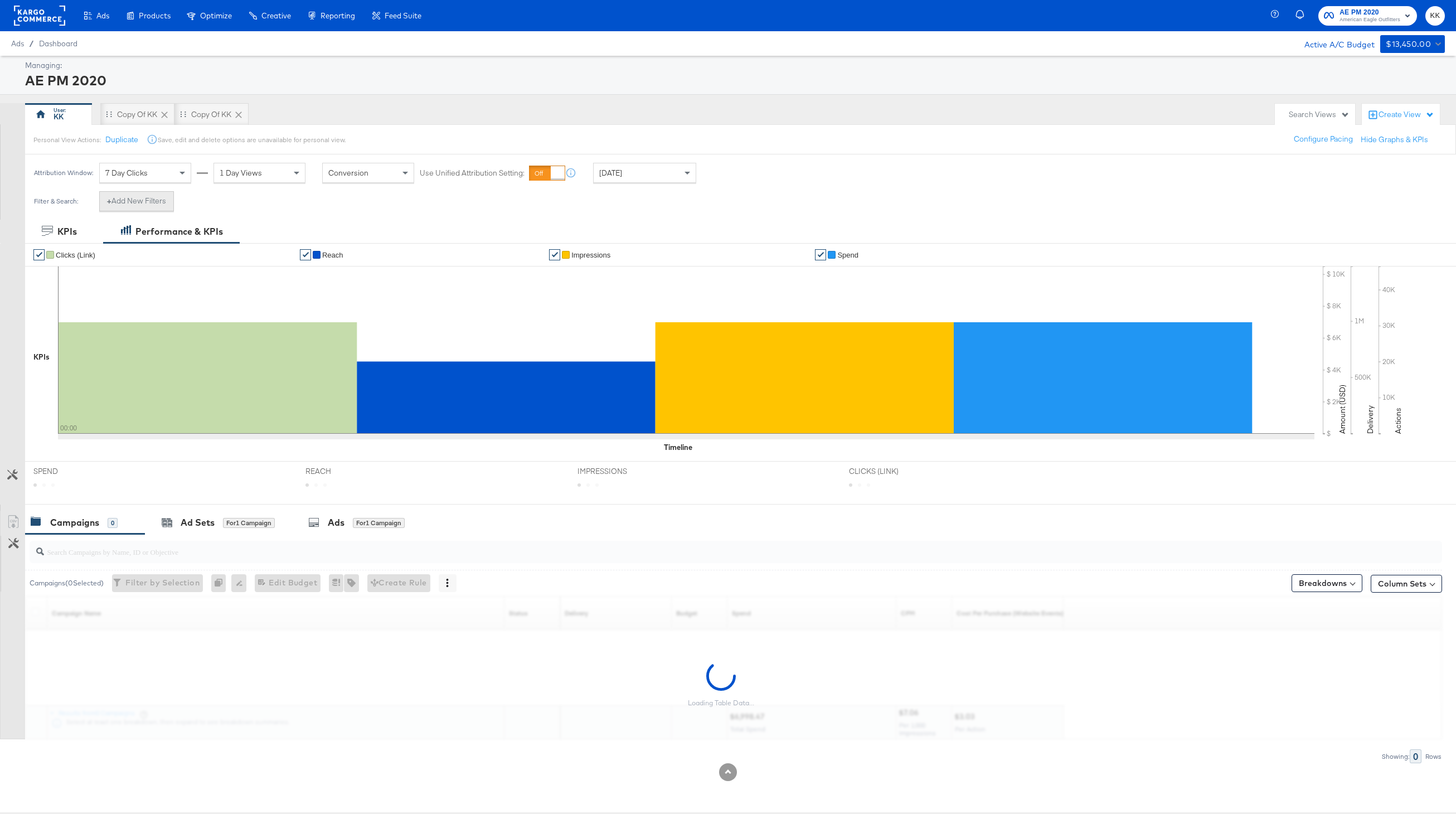
click at [147, 203] on button "+ Add New Filters" at bounding box center [136, 201] width 75 height 20
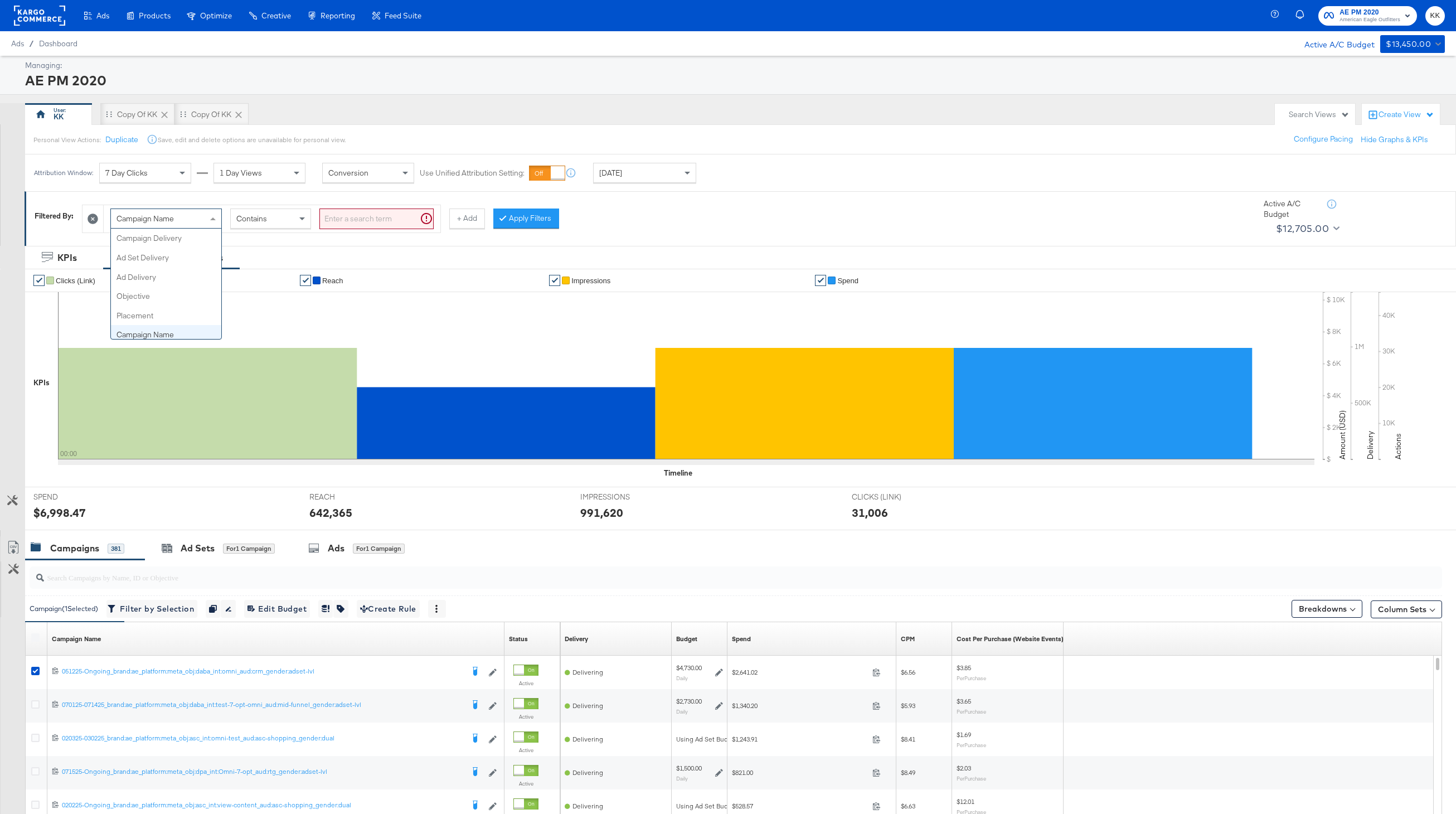
click at [149, 225] on div "Campaign Name" at bounding box center [165, 218] width 111 height 19
click at [341, 217] on input "search" at bounding box center [377, 219] width 115 height 21
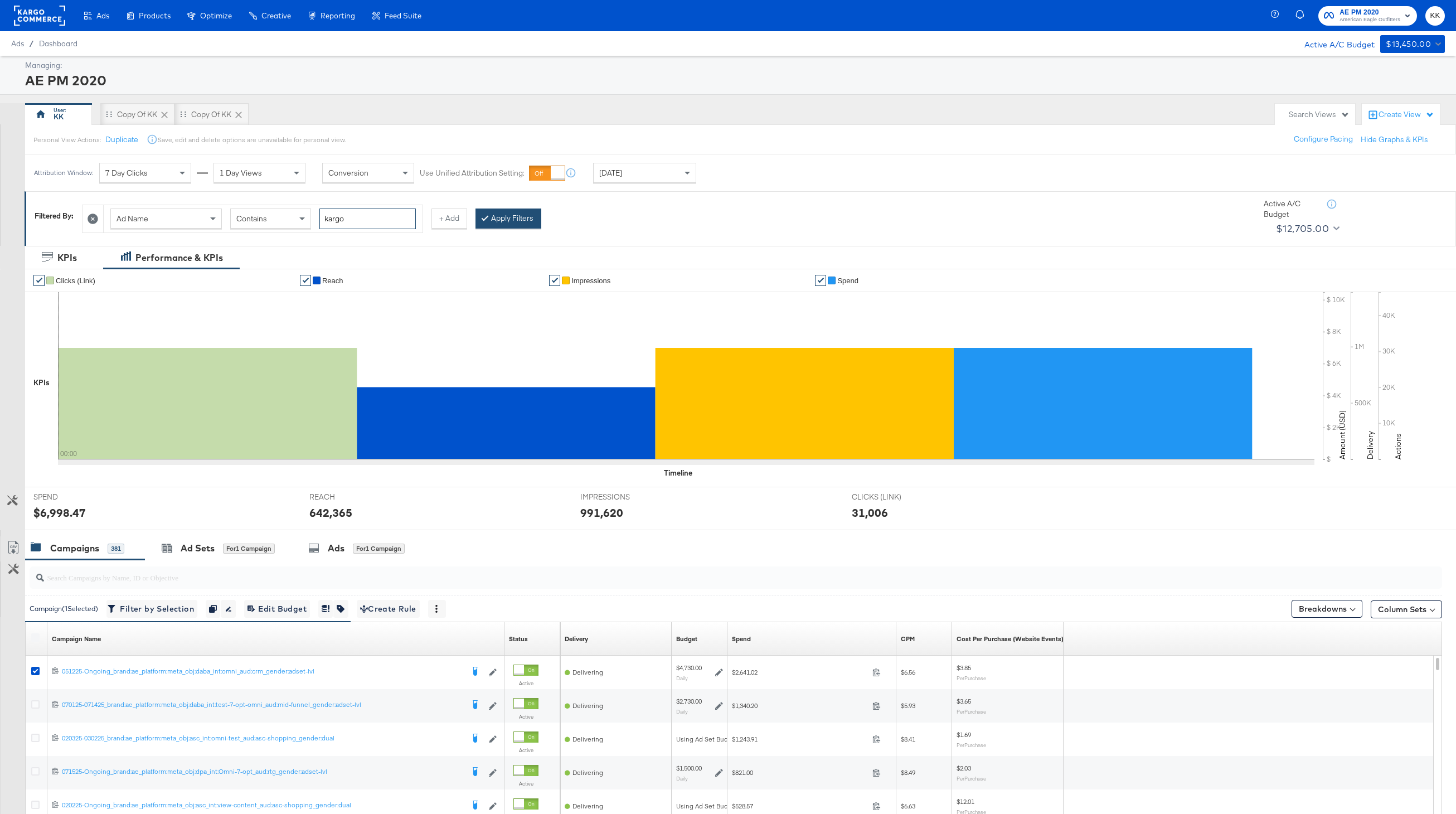
type input "kargo"
click at [492, 211] on button "Apply Filters" at bounding box center [508, 218] width 65 height 20
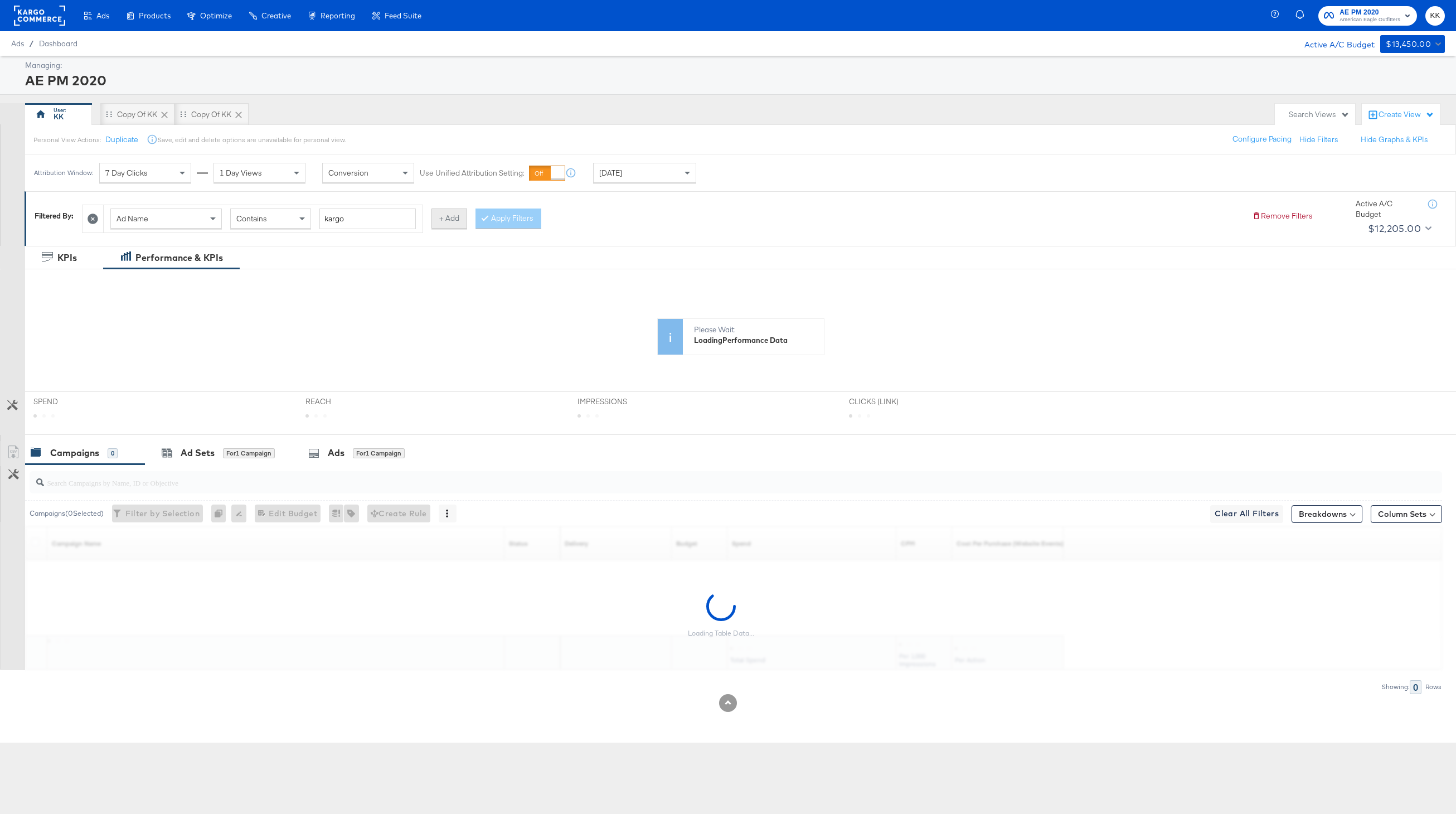
click at [457, 217] on button "+ Add" at bounding box center [450, 218] width 36 height 20
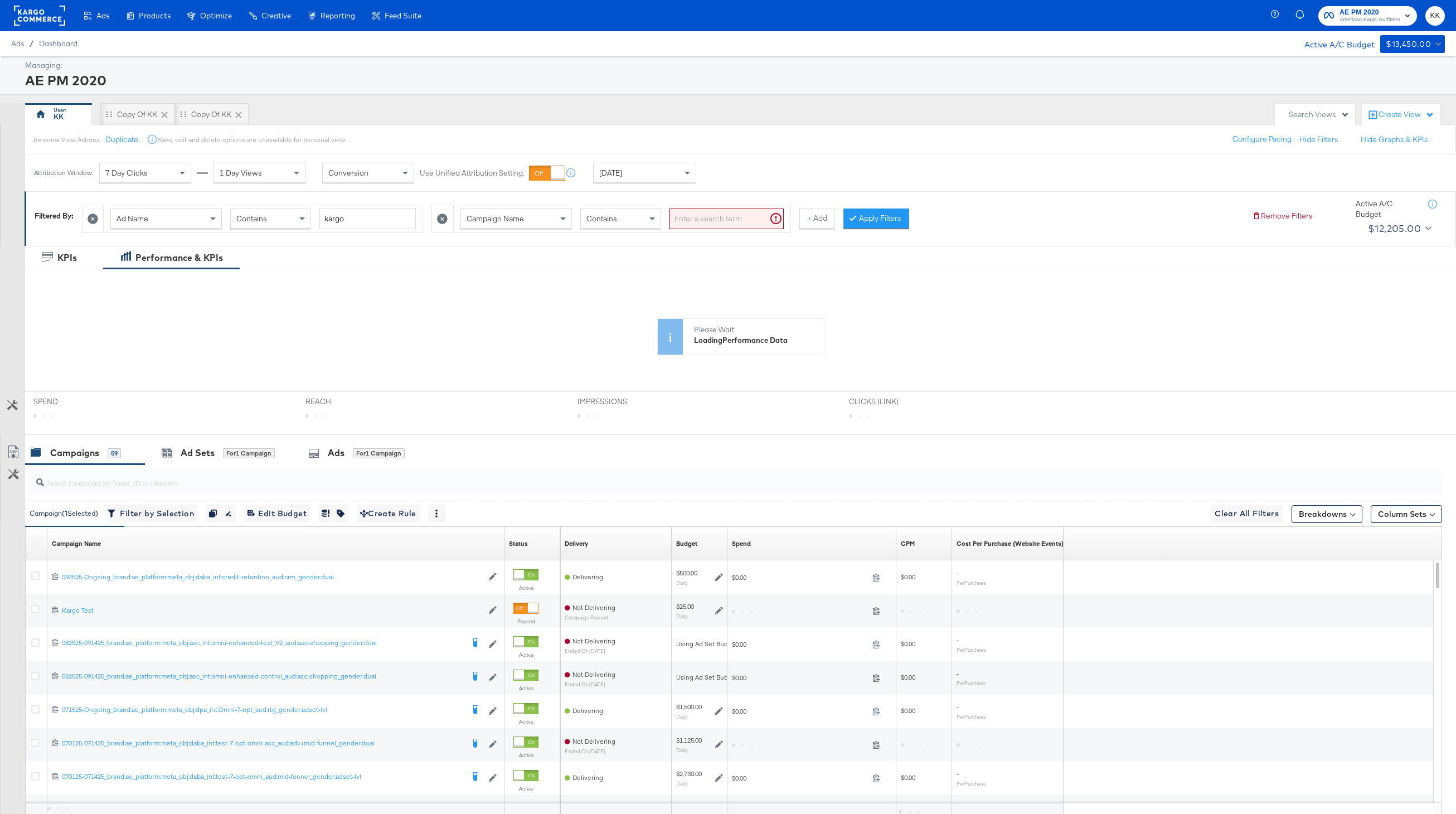
click at [554, 224] on div "Campaign Name" at bounding box center [516, 218] width 111 height 19
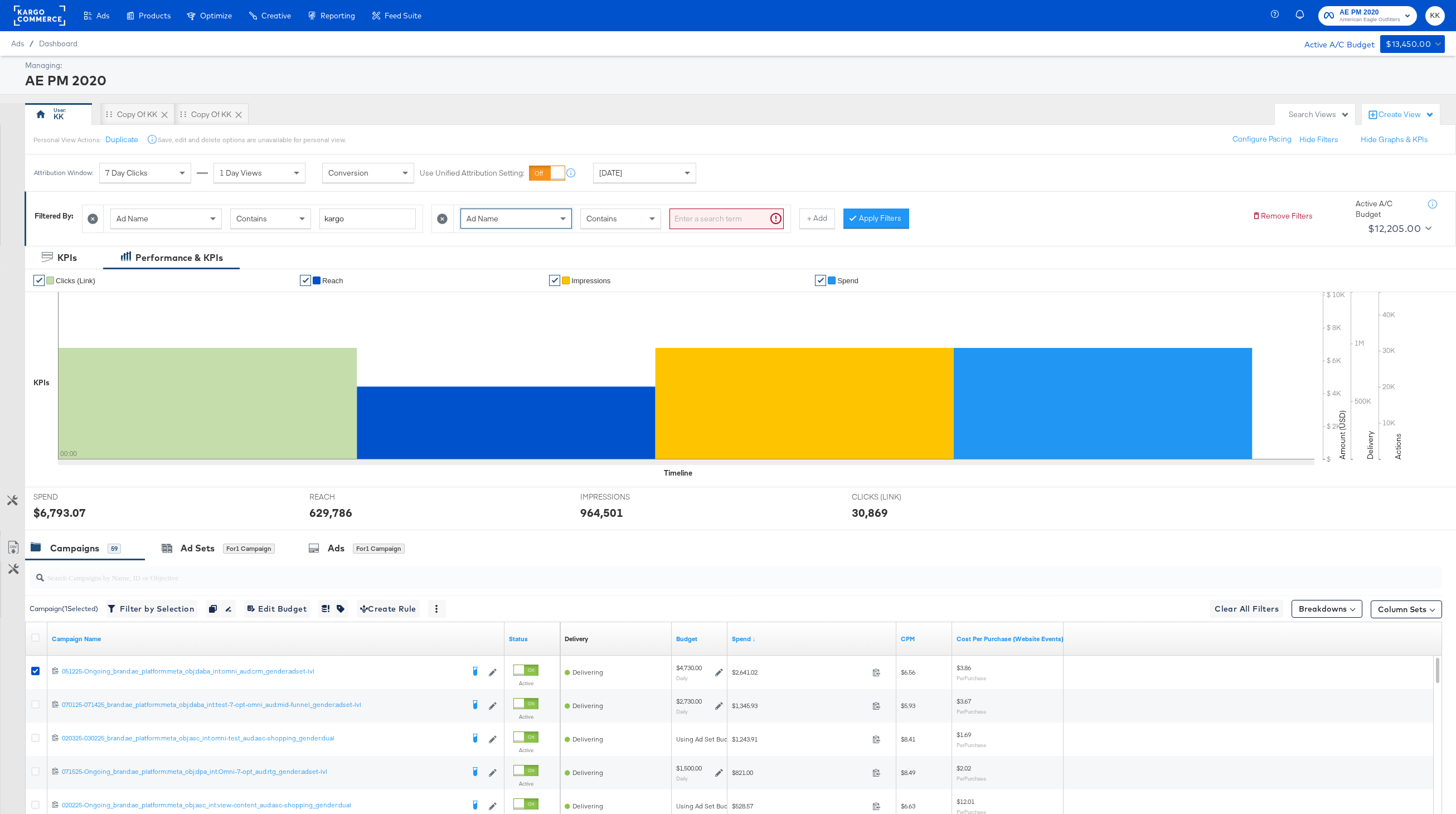
click at [442, 220] on icon at bounding box center [442, 219] width 10 height 10
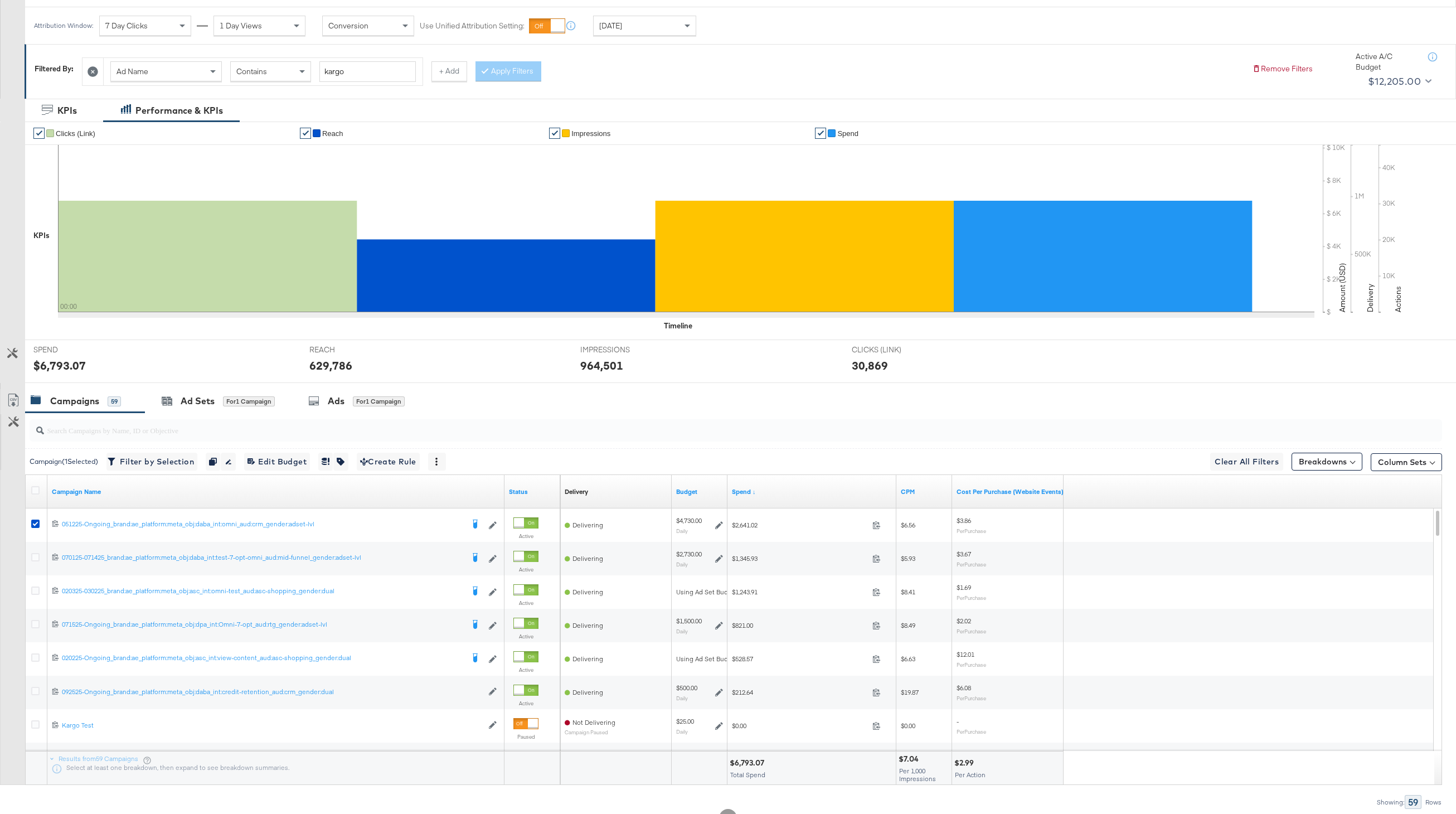
scroll to position [187, 0]
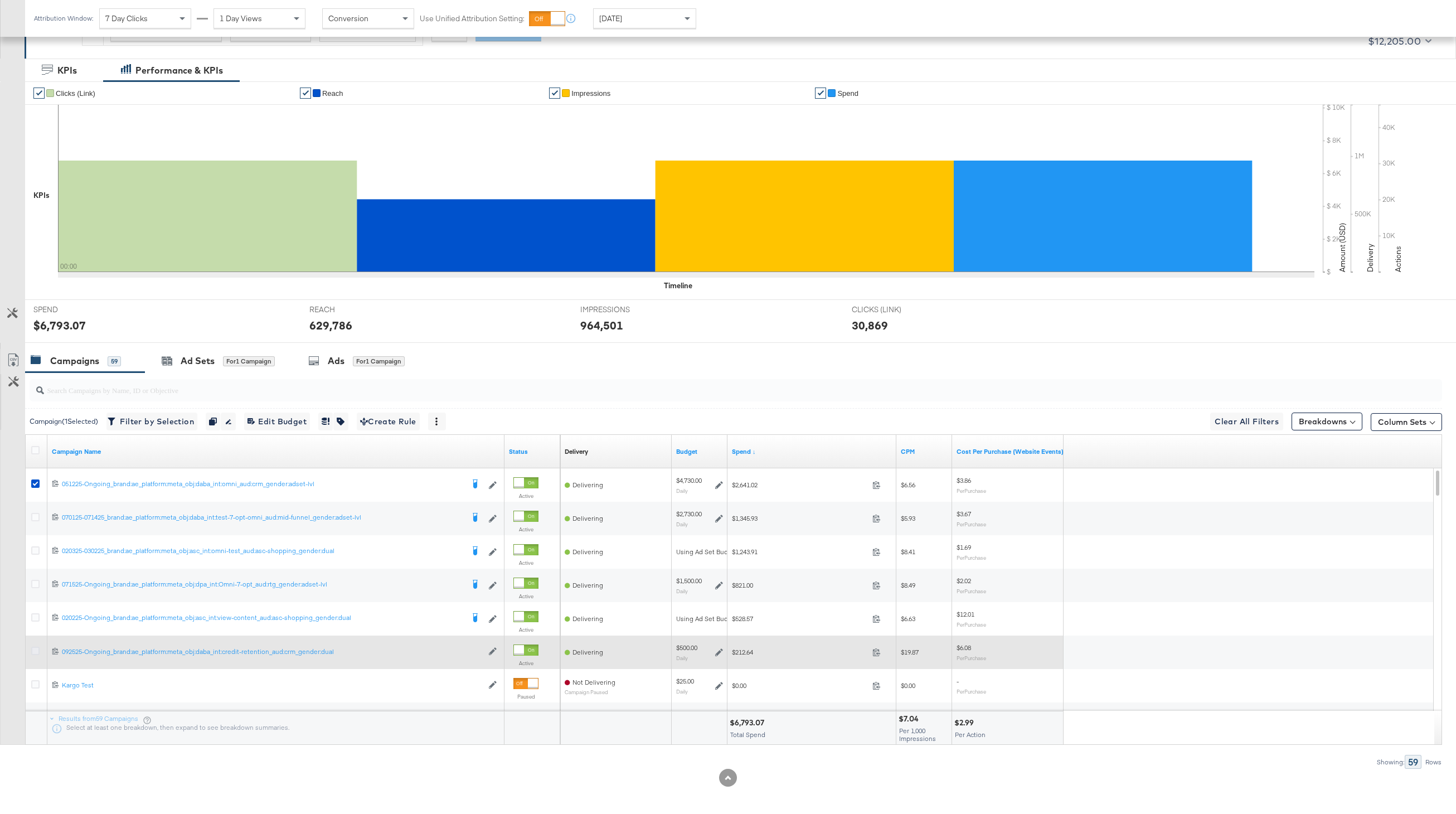
click at [36, 651] on icon at bounding box center [36, 651] width 8 height 8
click at [0, 0] on input "checkbox" at bounding box center [0, 0] width 0 height 0
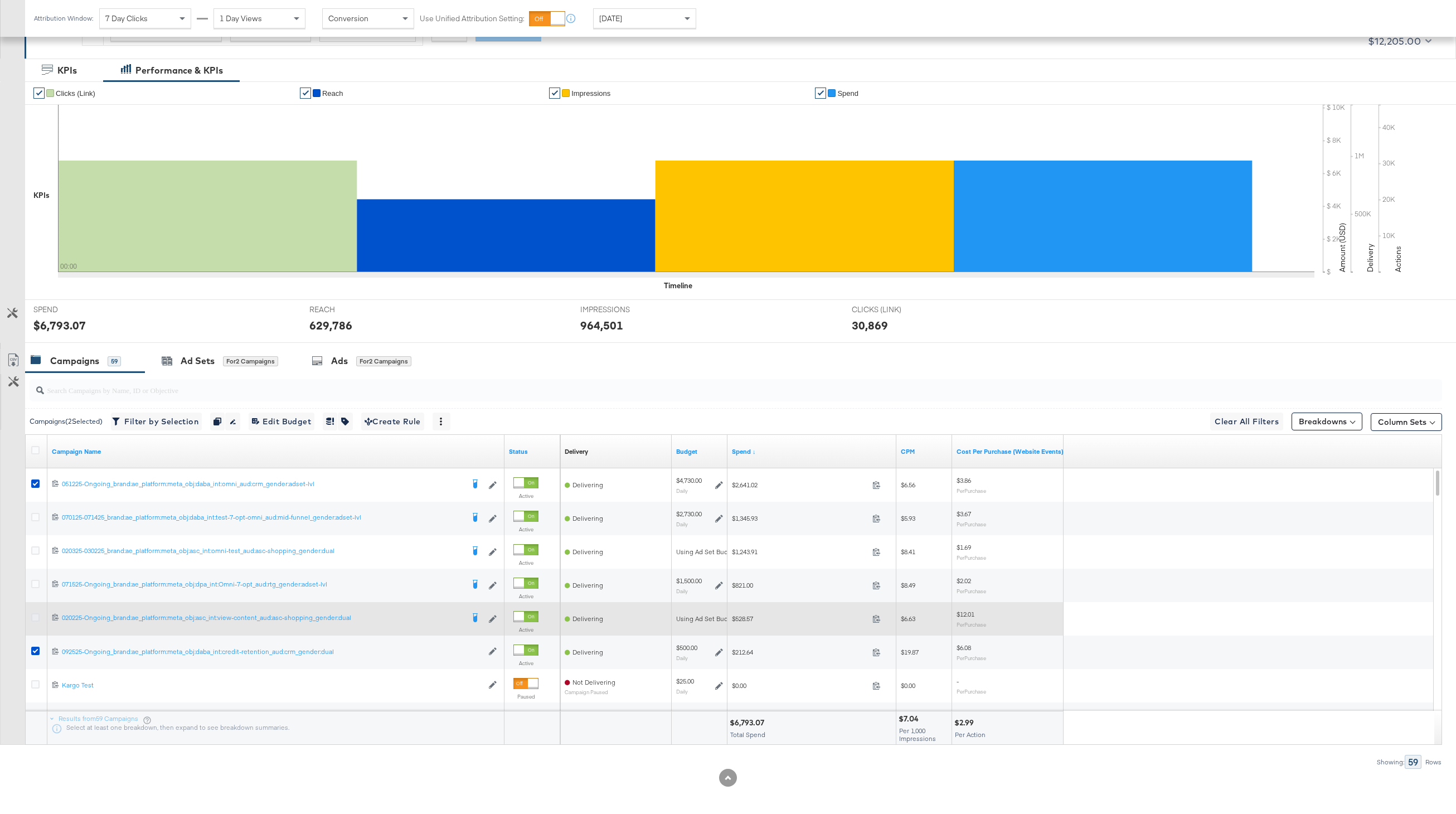
click at [37, 615] on icon at bounding box center [36, 618] width 8 height 8
click at [0, 0] on input "checkbox" at bounding box center [0, 0] width 0 height 0
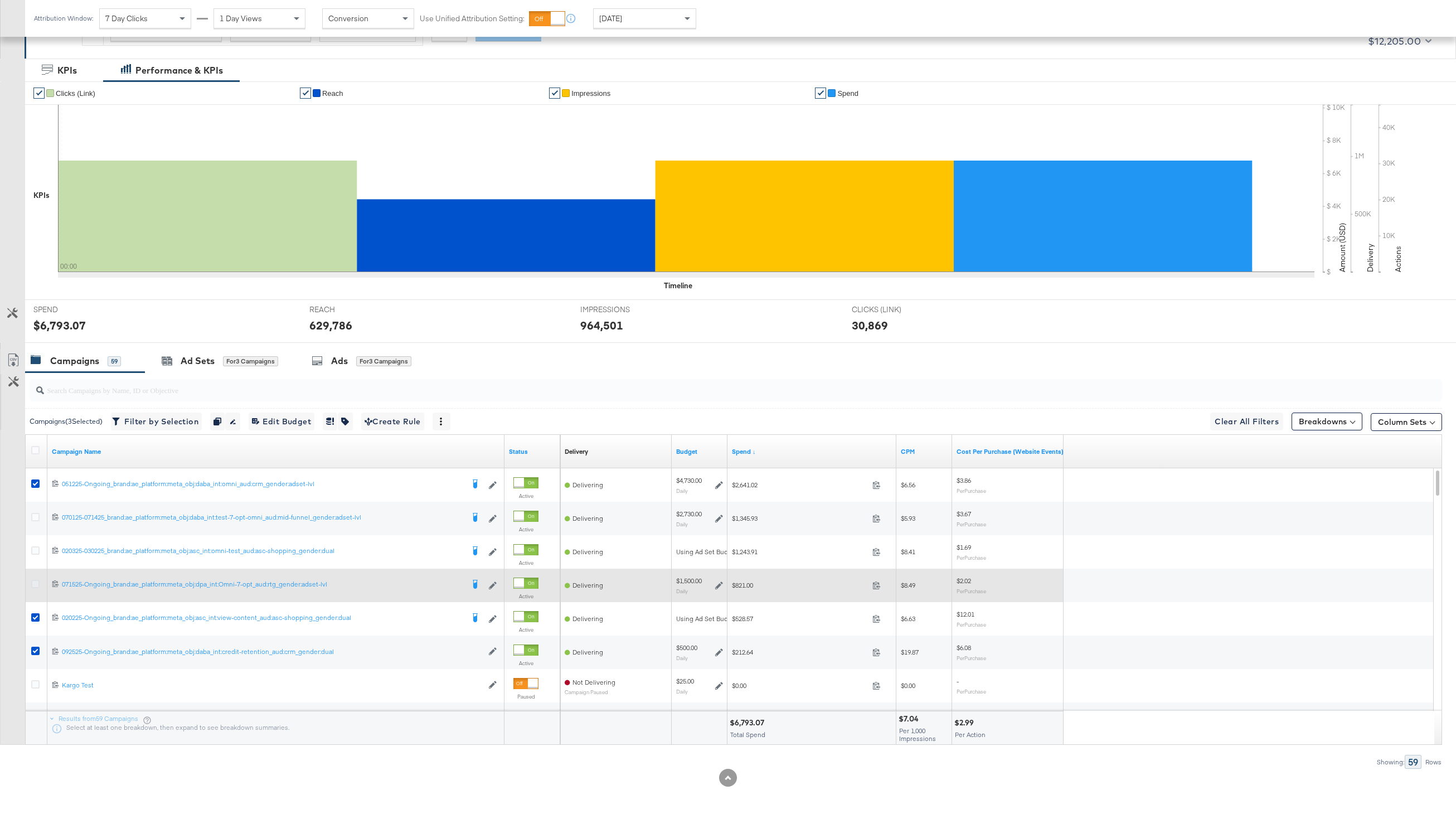
click at [37, 582] on icon at bounding box center [36, 584] width 8 height 8
click at [0, 0] on input "checkbox" at bounding box center [0, 0] width 0 height 0
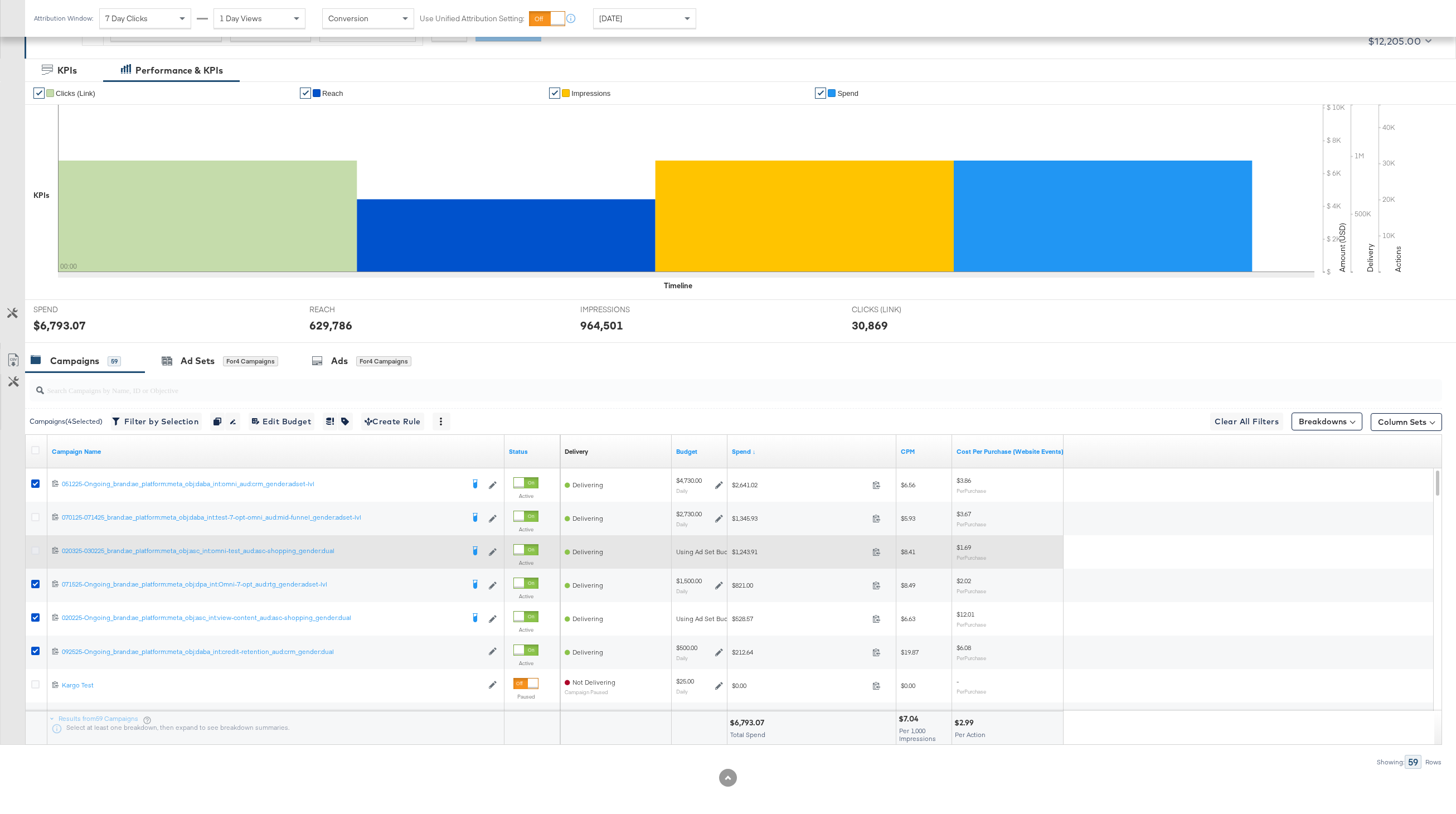
click at [33, 554] on icon at bounding box center [36, 551] width 8 height 8
click at [0, 0] on input "checkbox" at bounding box center [0, 0] width 0 height 0
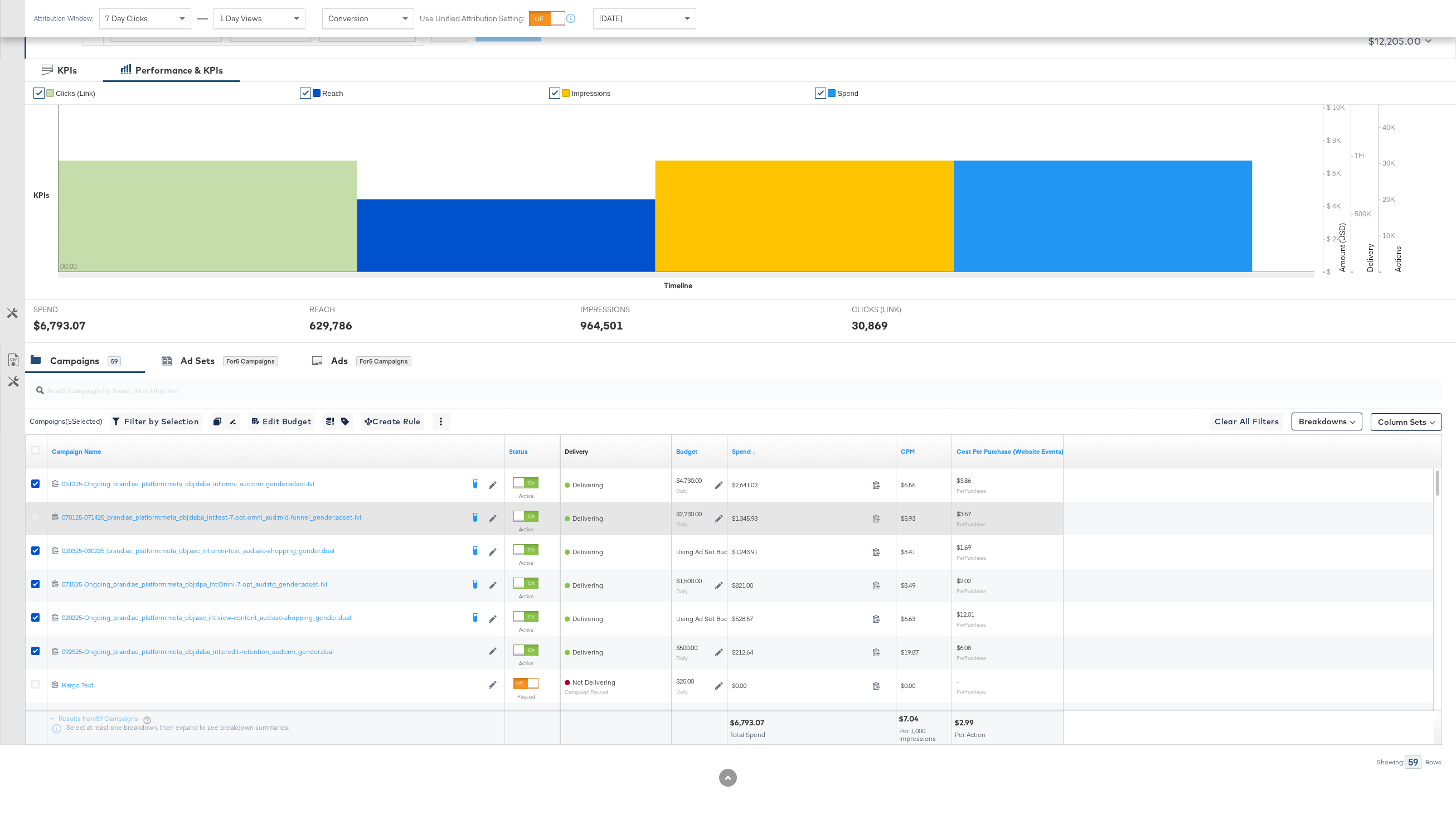
click at [33, 514] on icon at bounding box center [36, 517] width 8 height 8
click at [0, 0] on input "checkbox" at bounding box center [0, 0] width 0 height 0
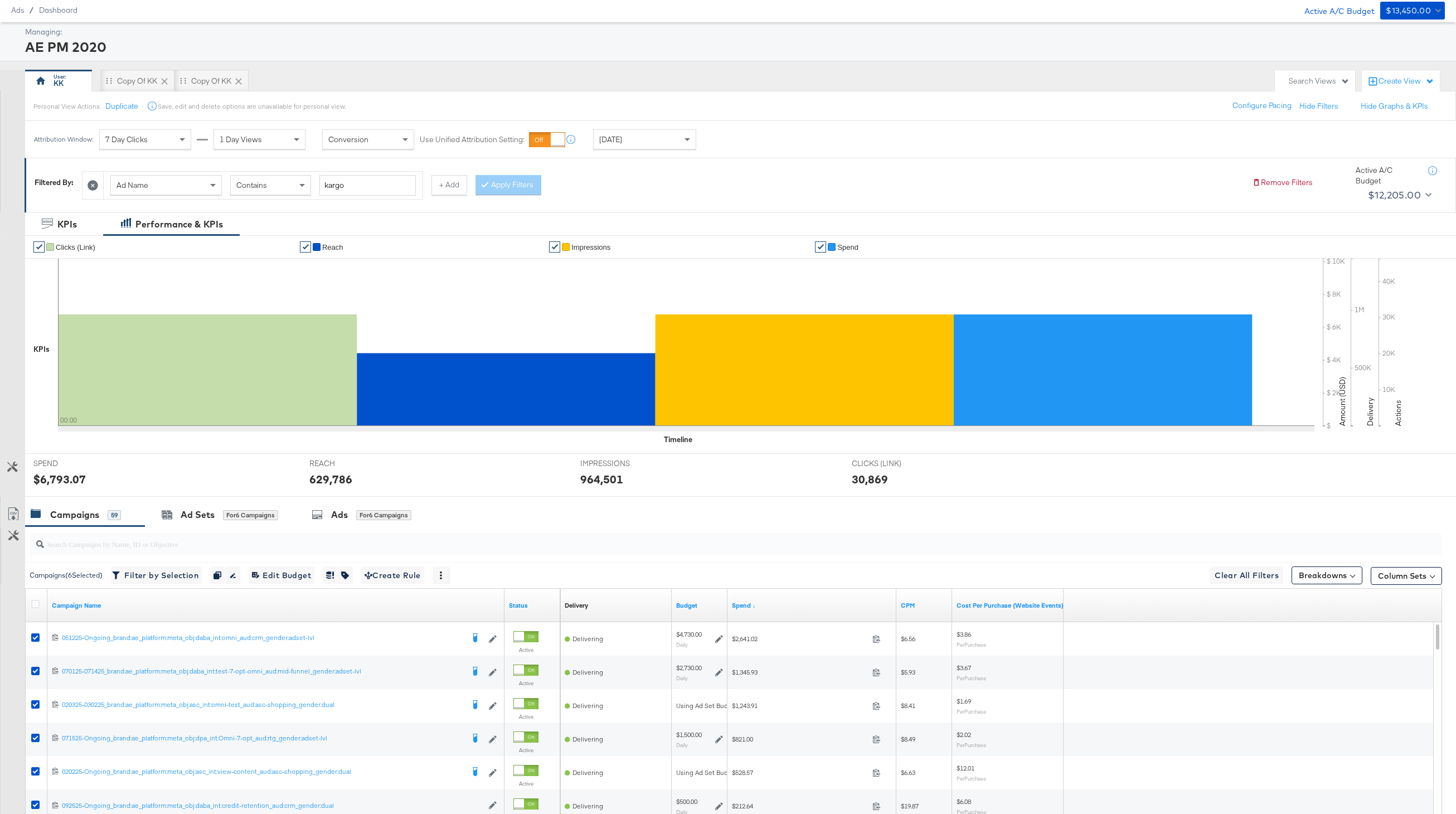
scroll to position [12, 0]
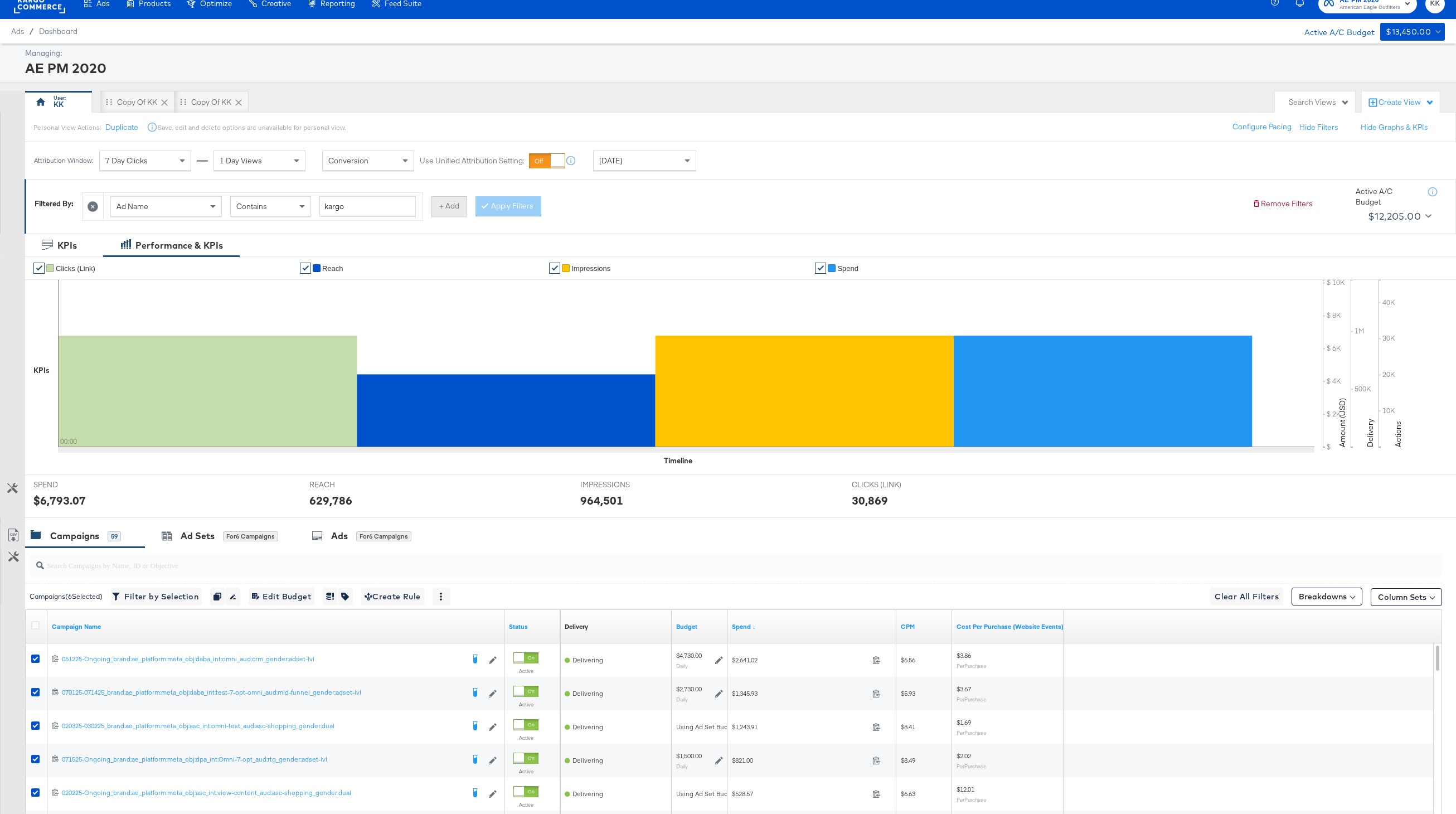
click at [454, 212] on button "+ Add" at bounding box center [450, 206] width 36 height 20
click at [446, 210] on div at bounding box center [442, 207] width 21 height 27
click at [443, 209] on icon at bounding box center [442, 206] width 10 height 10
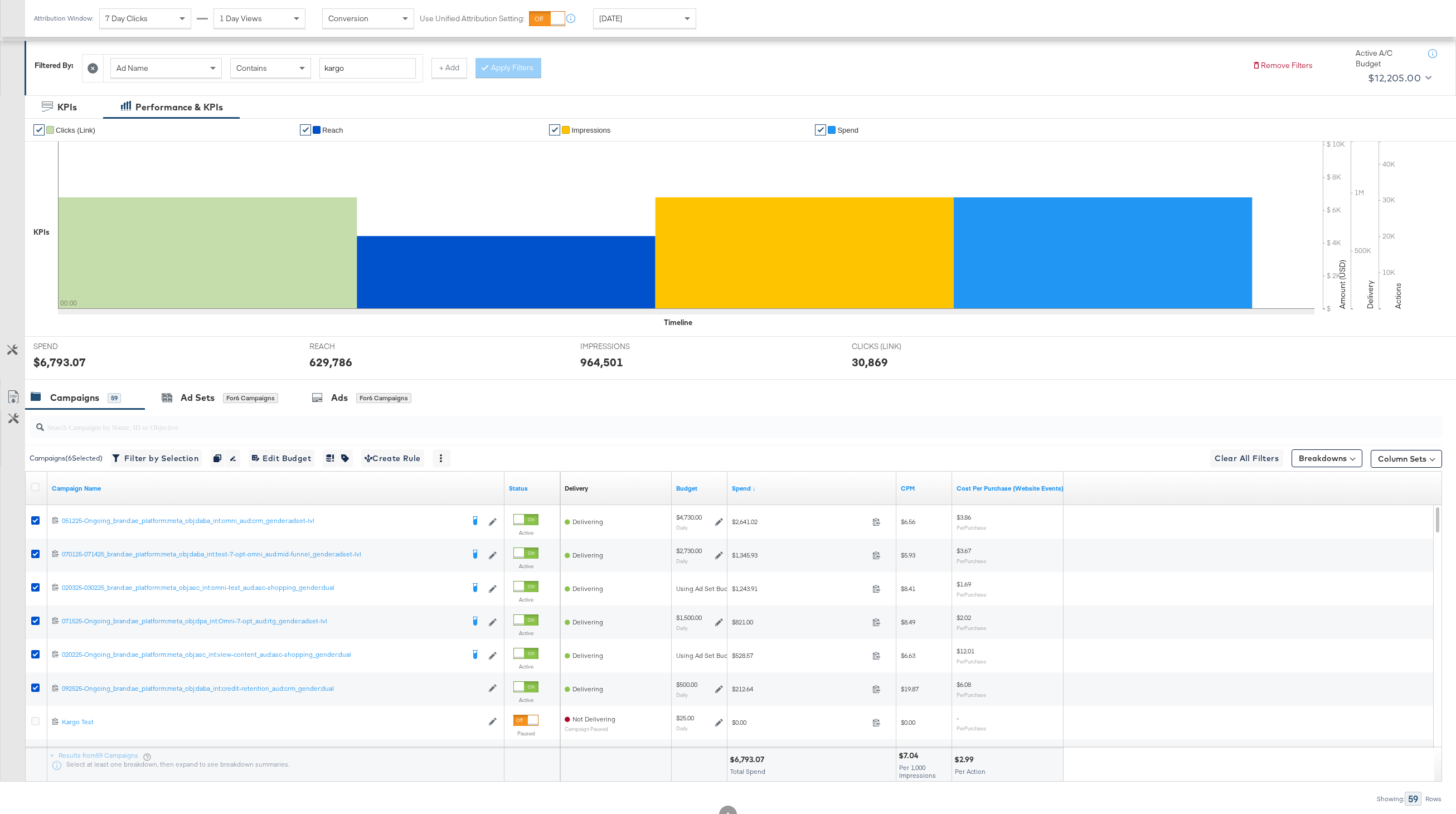
scroll to position [191, 0]
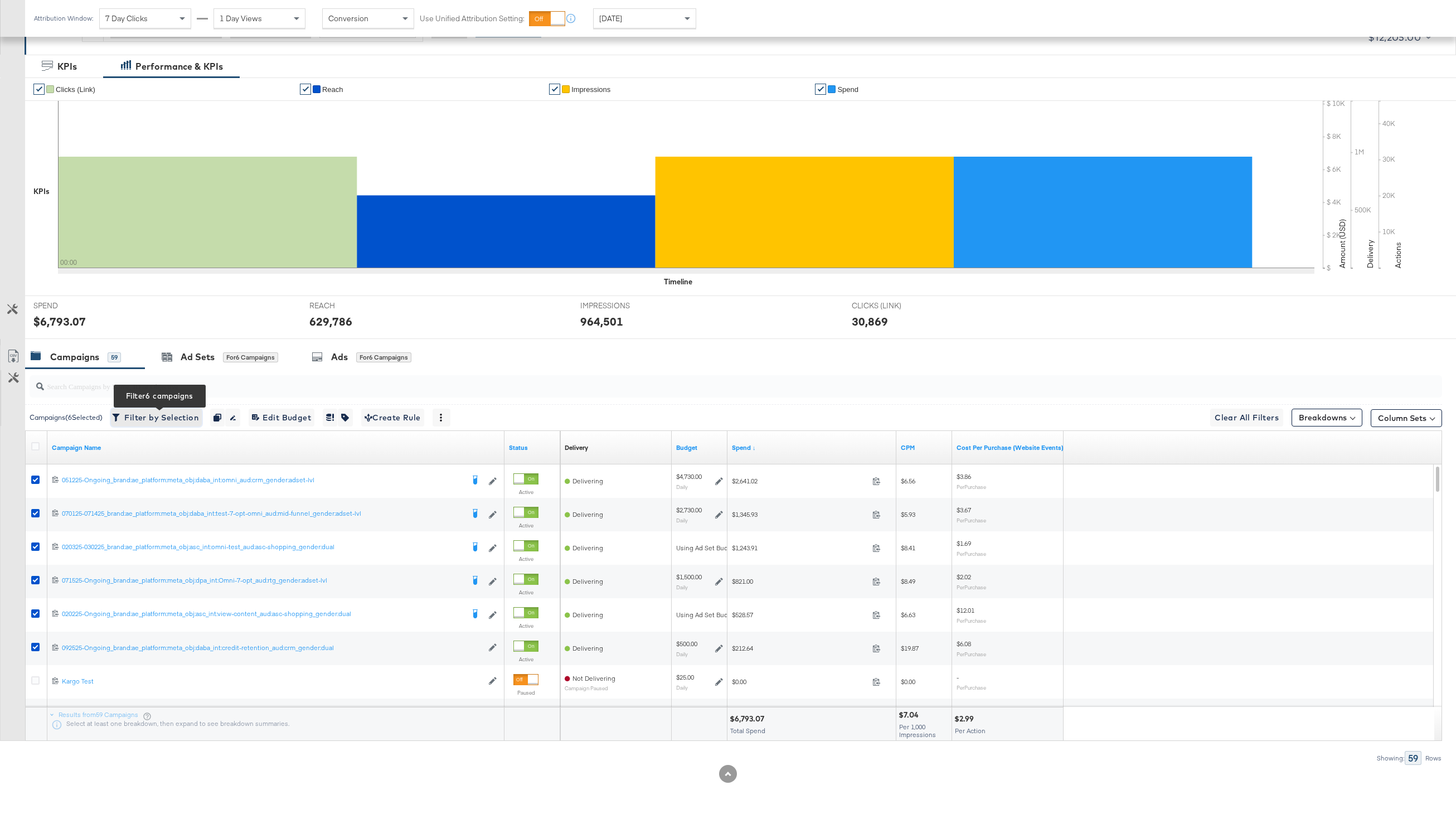
click at [172, 416] on span "Filter by Selection Filter 6 campaigns" at bounding box center [157, 417] width 84 height 14
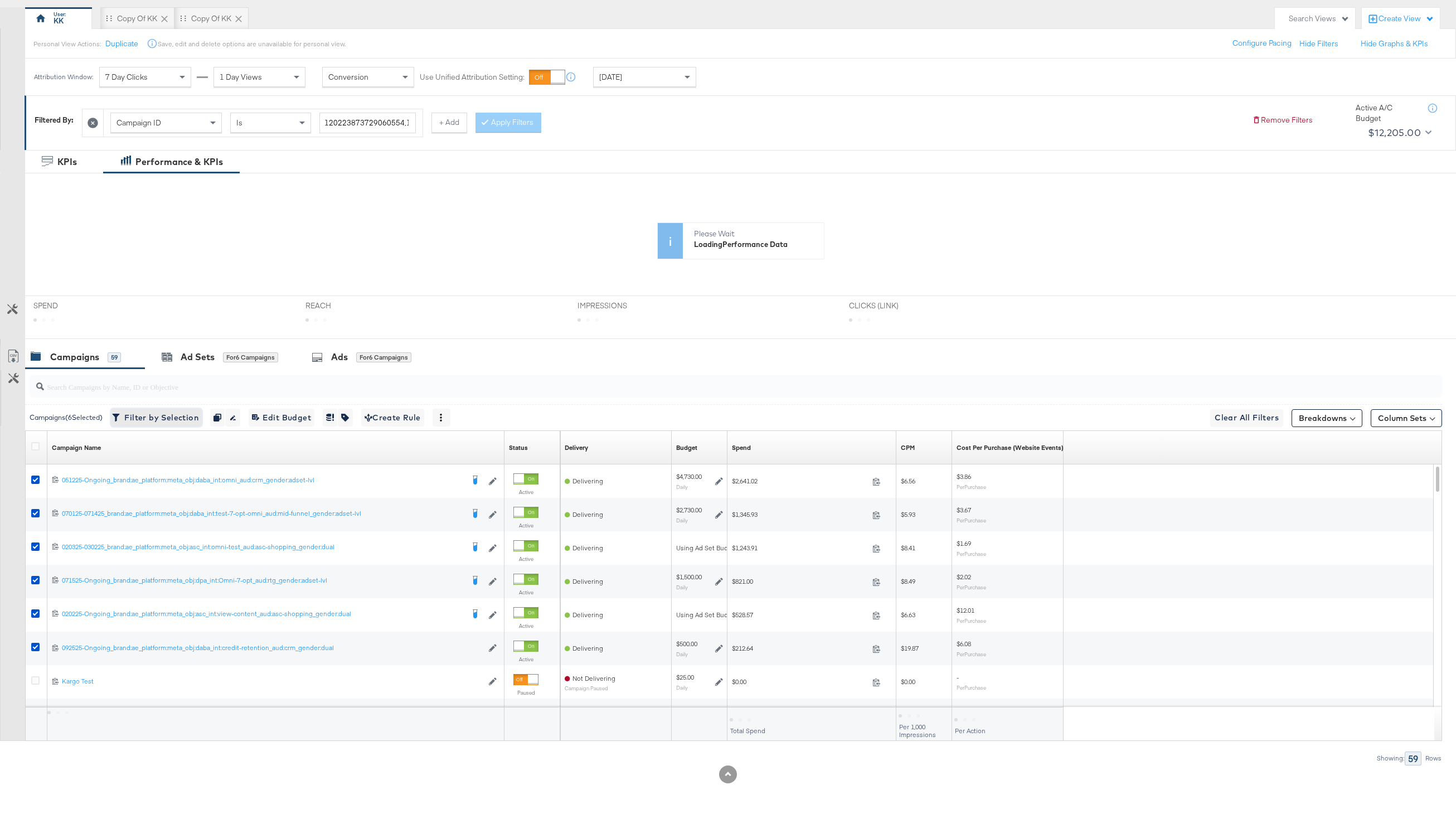
scroll to position [0, 0]
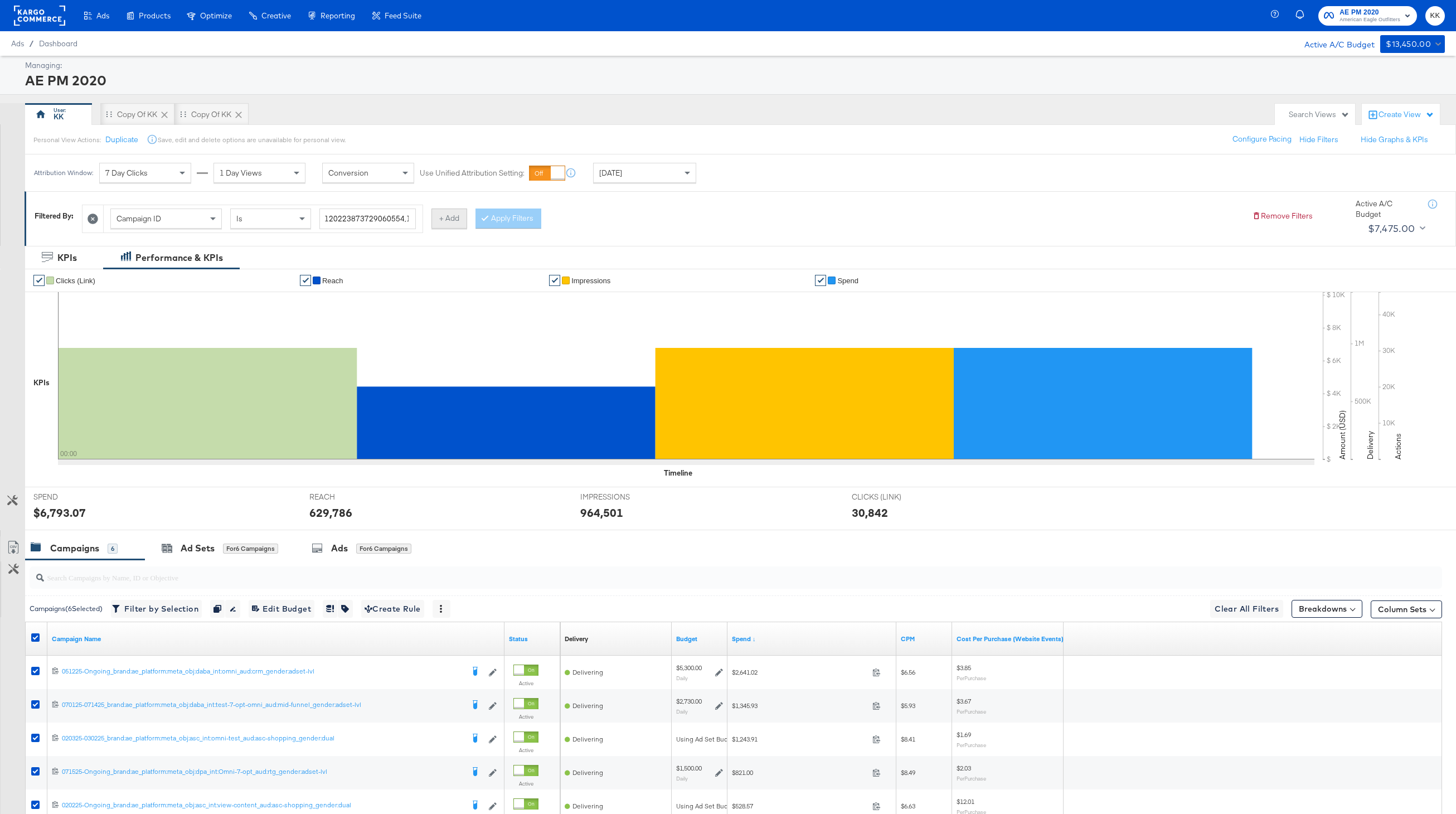
click at [461, 221] on button "+ Add" at bounding box center [450, 218] width 36 height 20
click at [546, 220] on div "Campaign Name" at bounding box center [516, 218] width 111 height 19
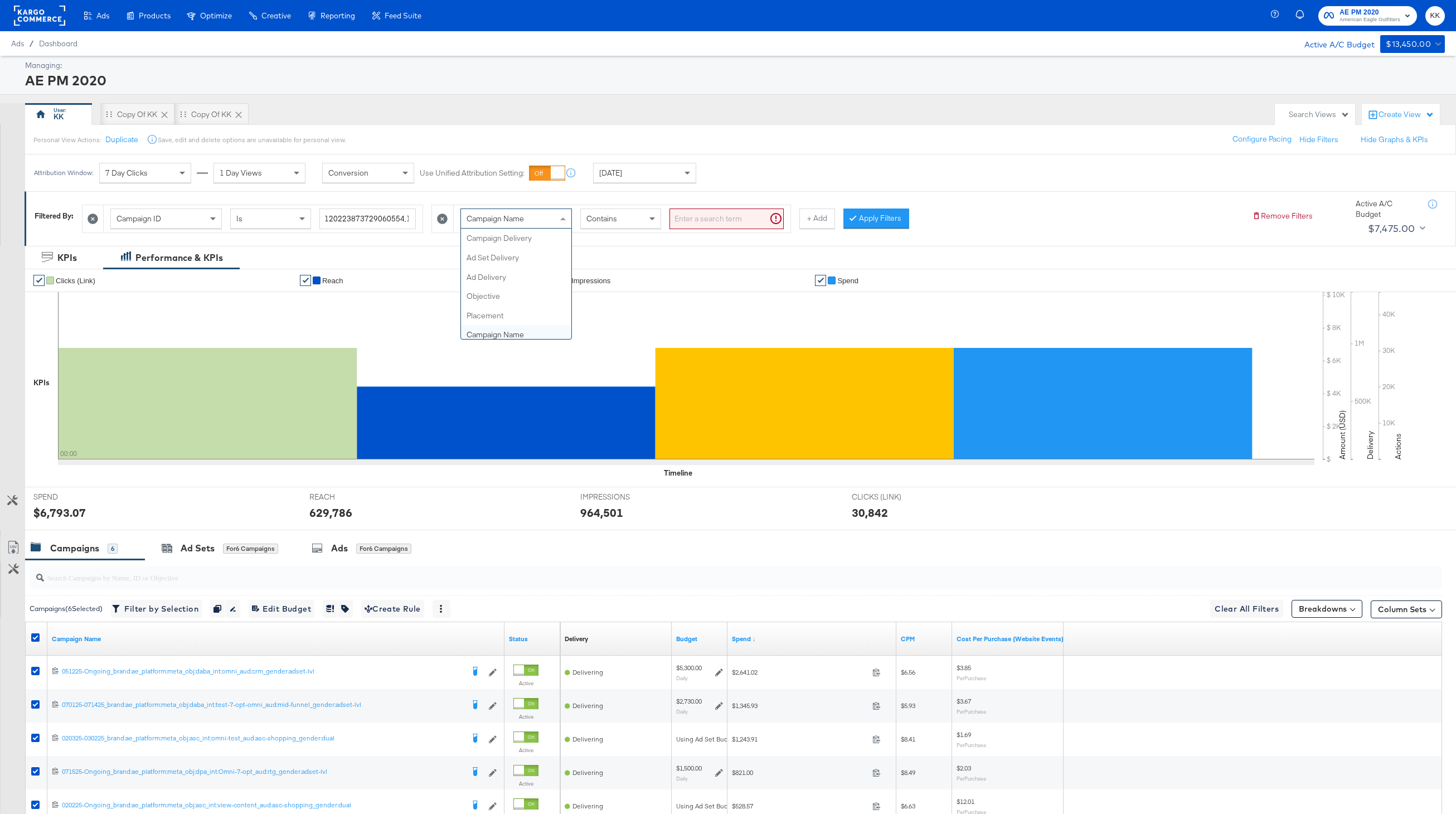
scroll to position [96, 0]
click at [703, 223] on input "search" at bounding box center [726, 219] width 115 height 21
type input "promo"
click at [863, 212] on button "Apply Filters" at bounding box center [858, 218] width 65 height 20
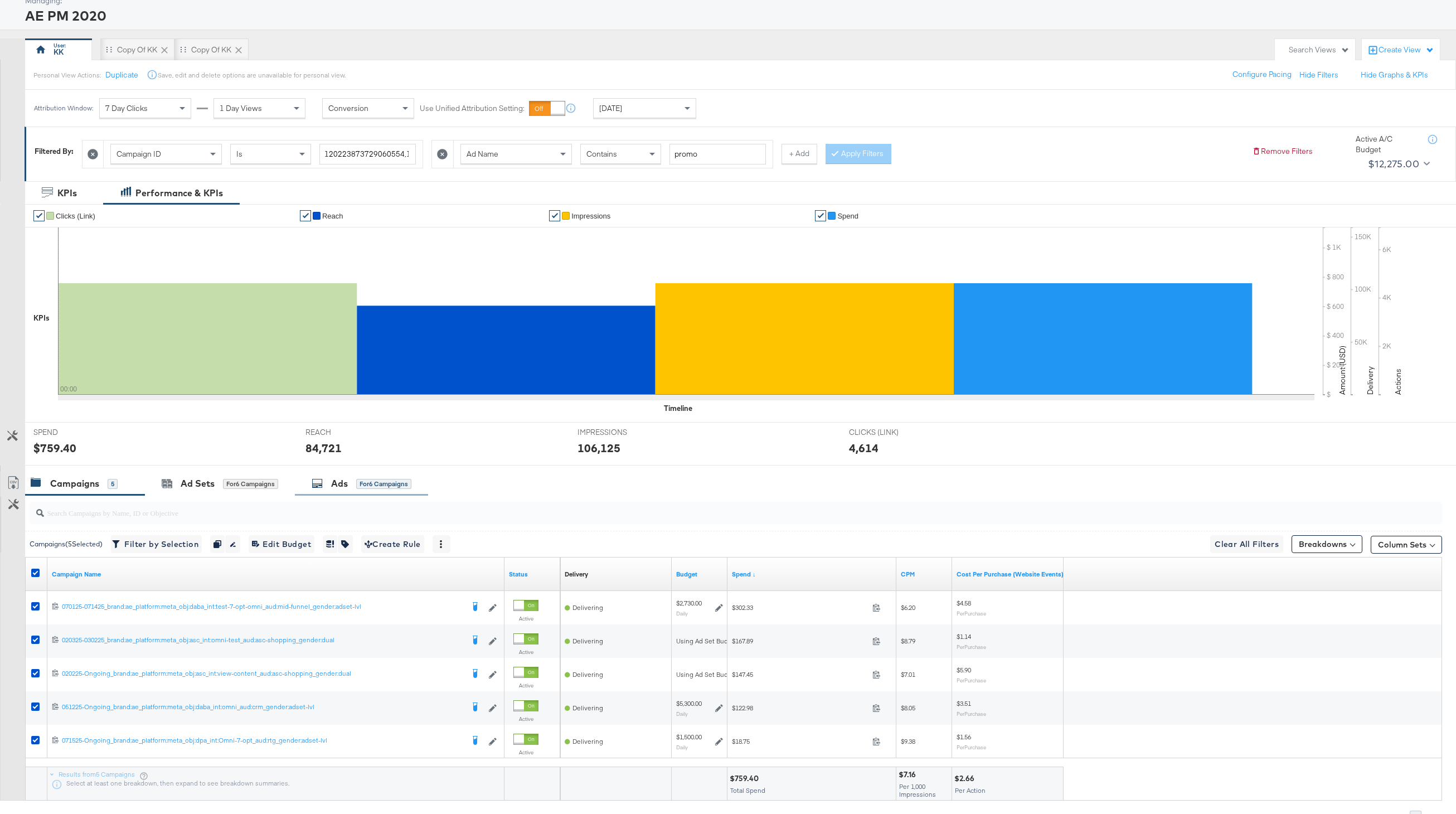
click at [338, 482] on div "Ads" at bounding box center [339, 484] width 17 height 13
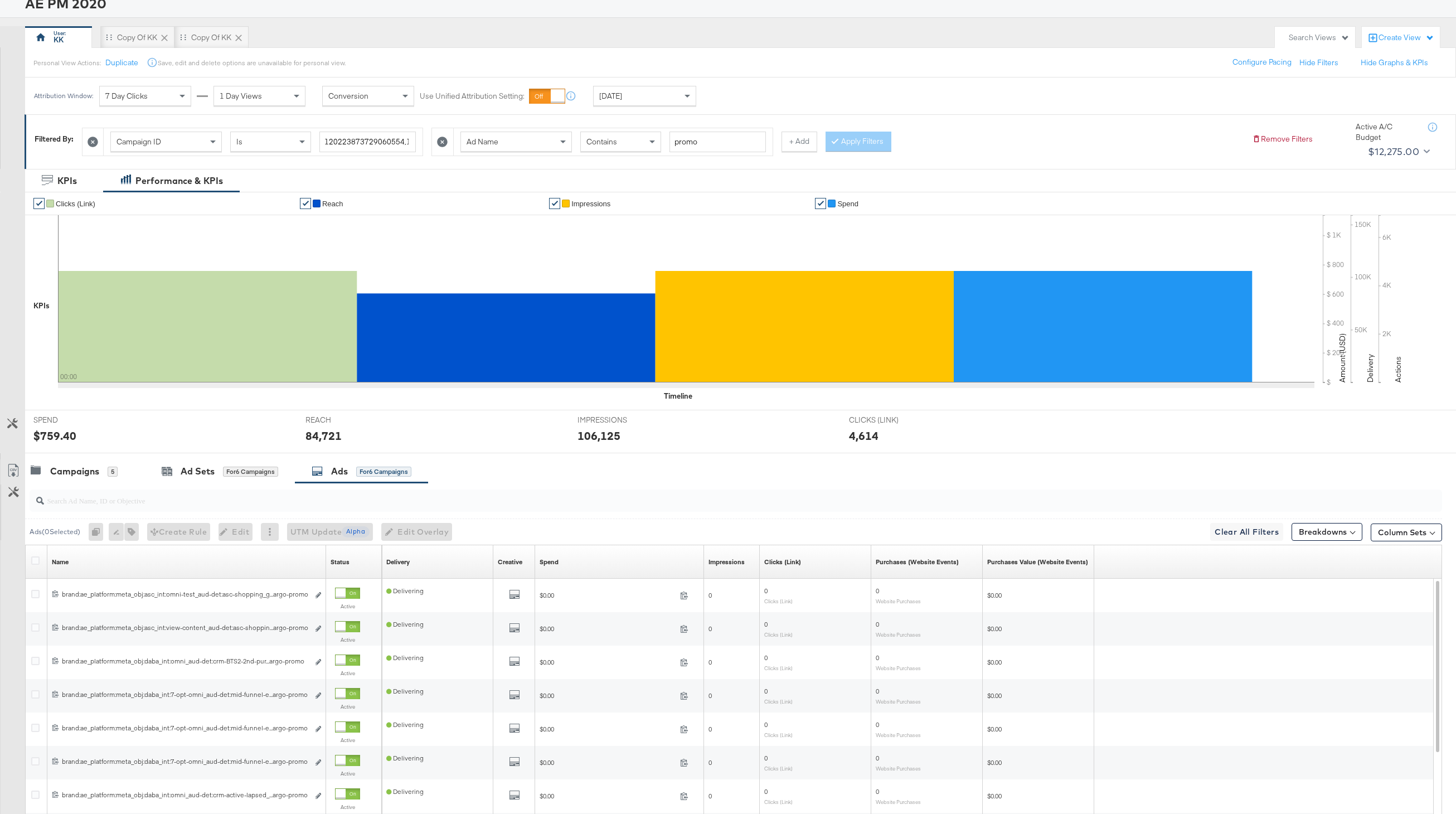
scroll to position [80, 0]
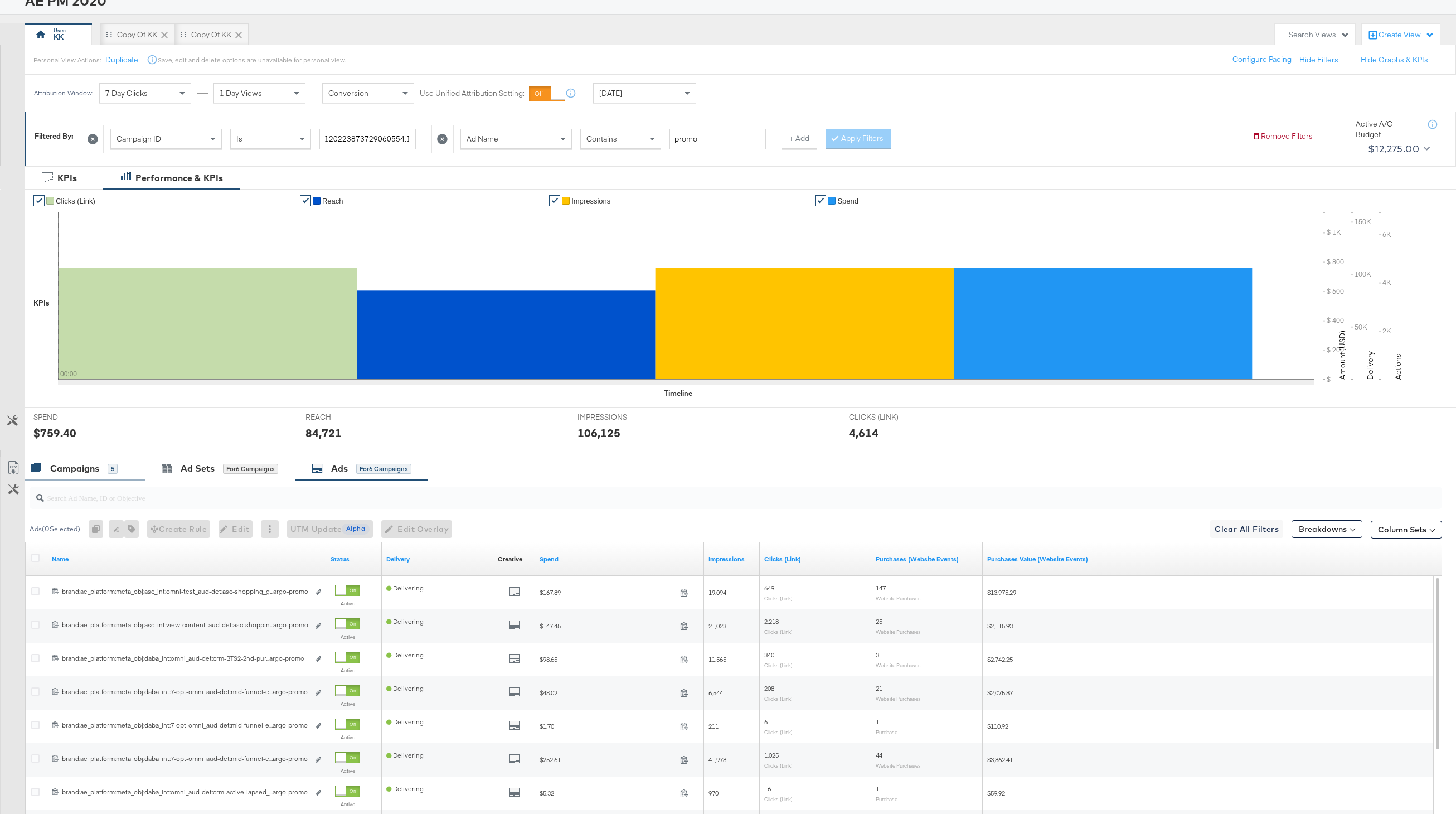
click at [61, 475] on div "Campaigns 5" at bounding box center [85, 469] width 119 height 24
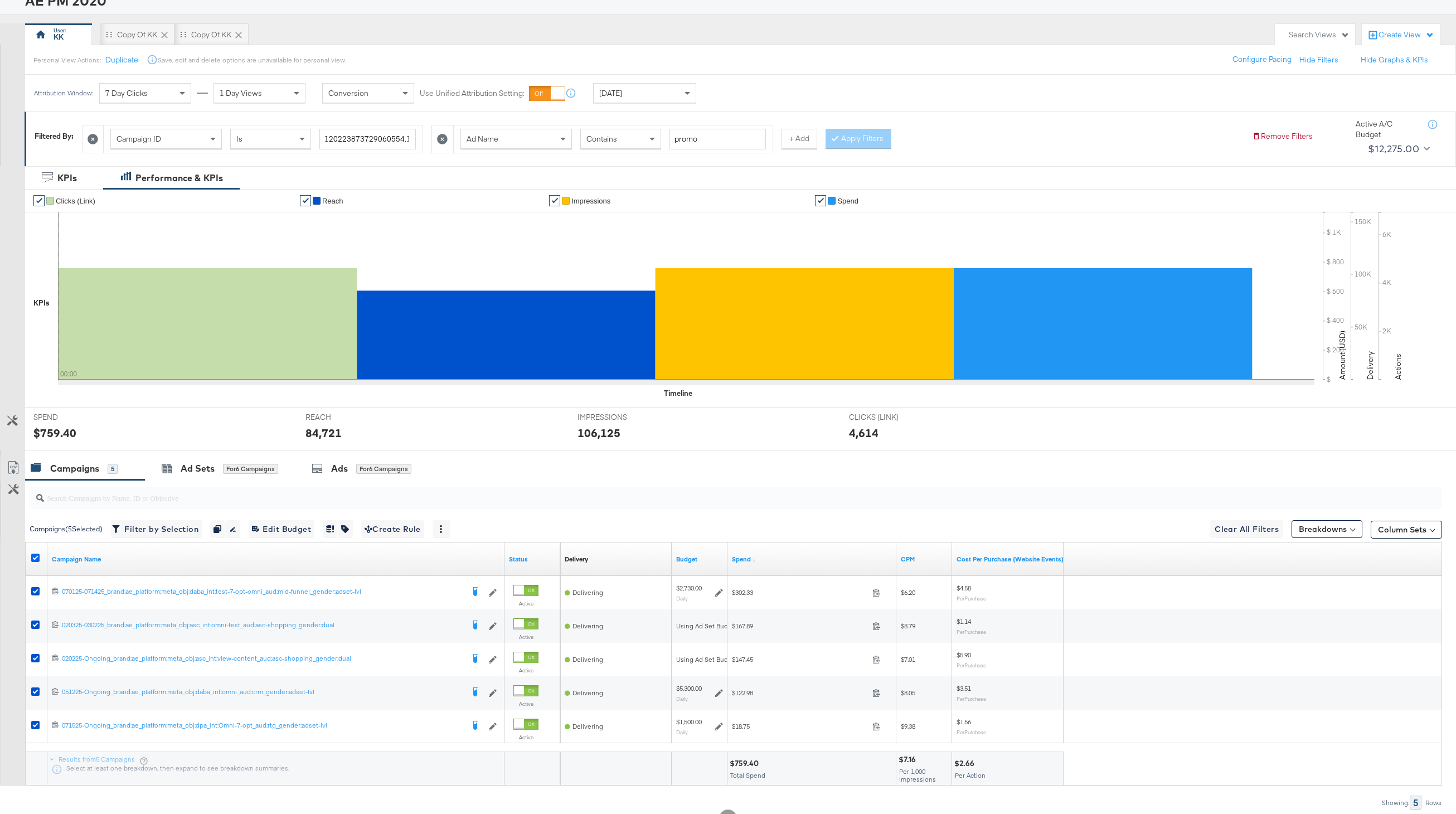
click at [39, 556] on icon at bounding box center [36, 558] width 8 height 8
click at [0, 0] on input "checkbox" at bounding box center [0, 0] width 0 height 0
click at [77, 556] on link "Campaign Name" at bounding box center [275, 559] width 448 height 9
click at [60, 559] on link "Campaign Name ↓" at bounding box center [275, 559] width 448 height 9
click at [39, 557] on icon at bounding box center [36, 558] width 8 height 8
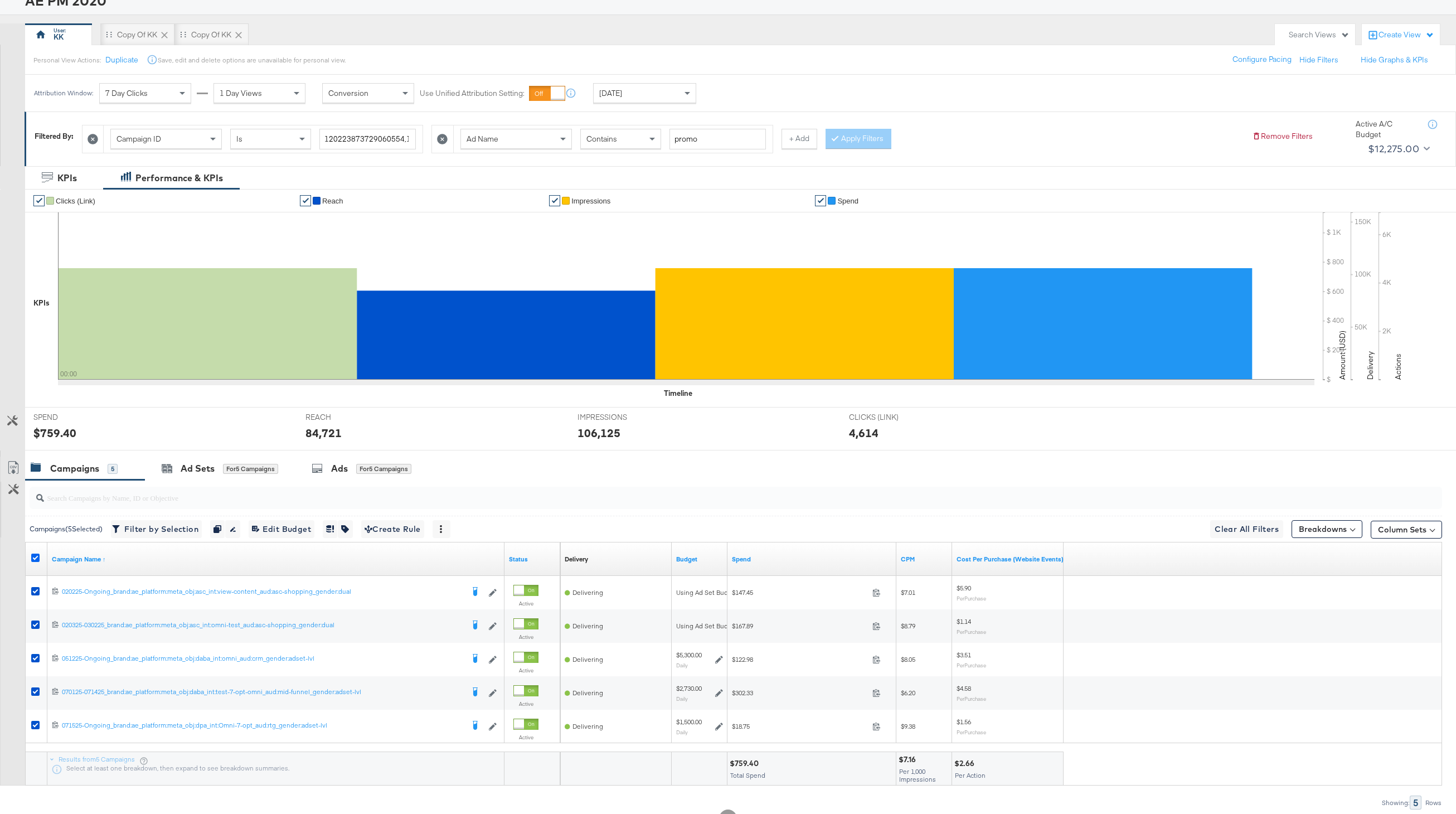
click at [0, 0] on input "checkbox" at bounding box center [0, 0] width 0 height 0
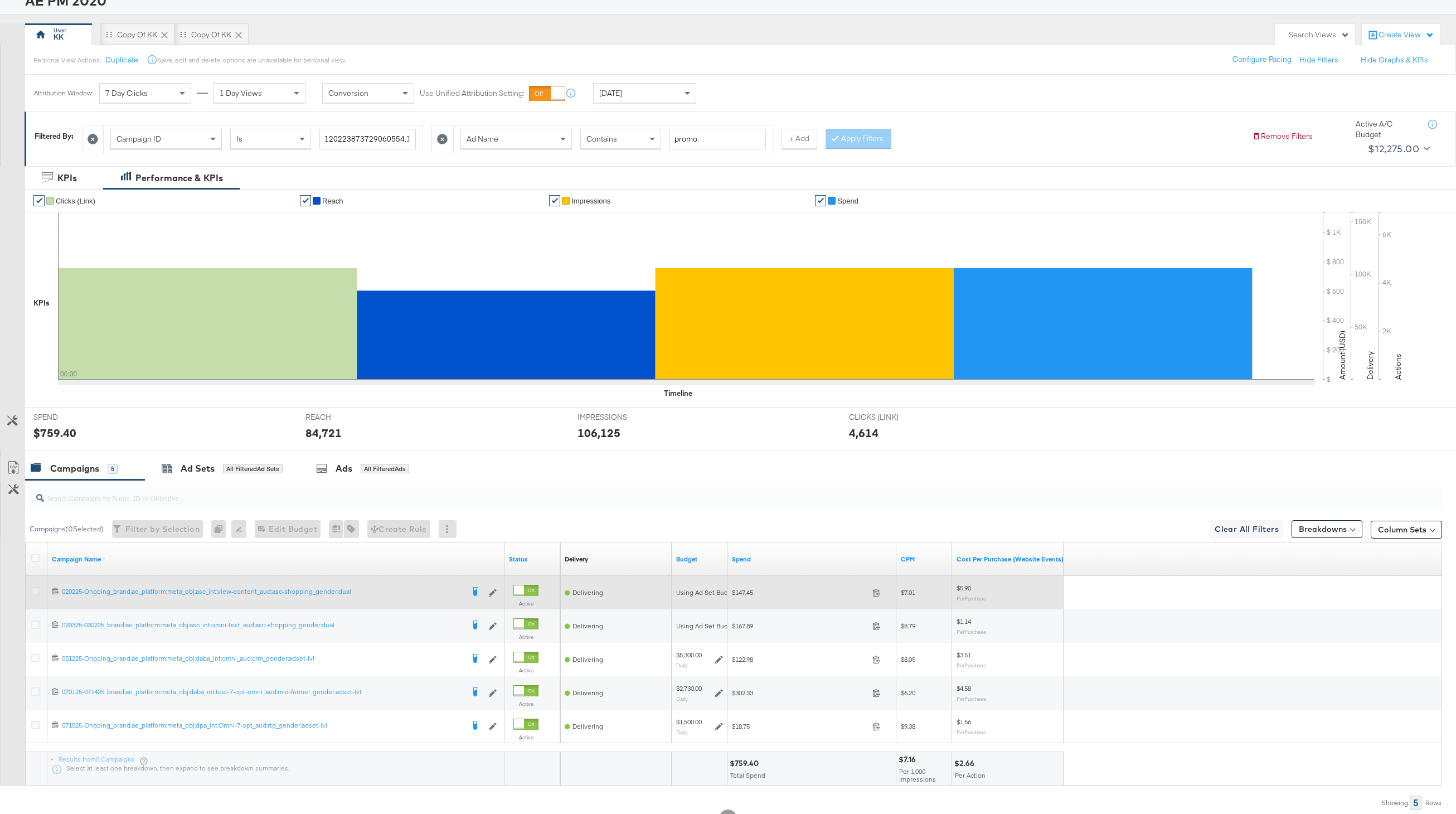
click at [39, 594] on icon at bounding box center [36, 591] width 8 height 8
click at [0, 0] on input "checkbox" at bounding box center [0, 0] width 0 height 0
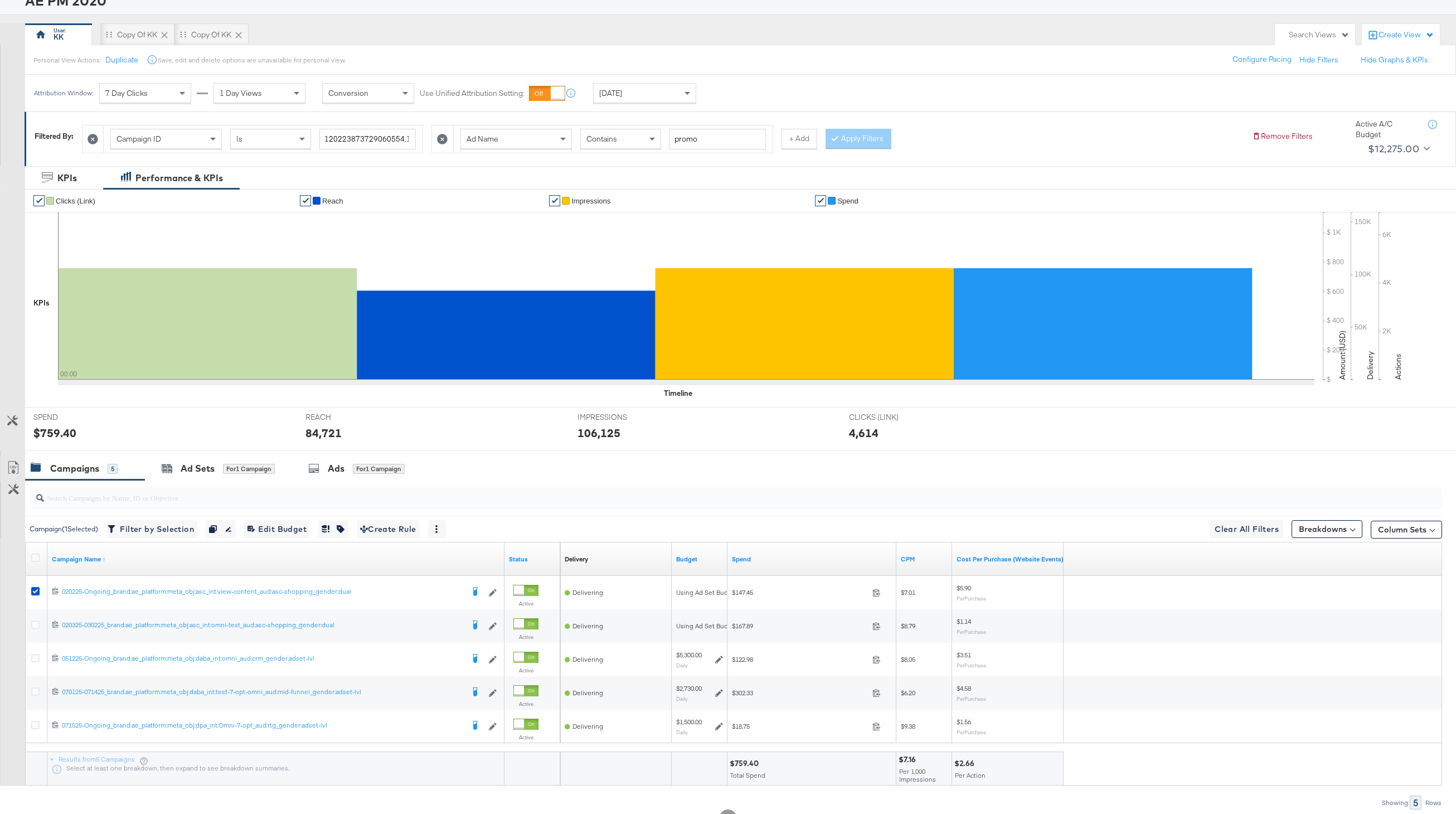
click at [354, 453] on div at bounding box center [728, 455] width 1456 height 9
click at [354, 457] on div "Ads for 1 Campaign" at bounding box center [357, 469] width 131 height 24
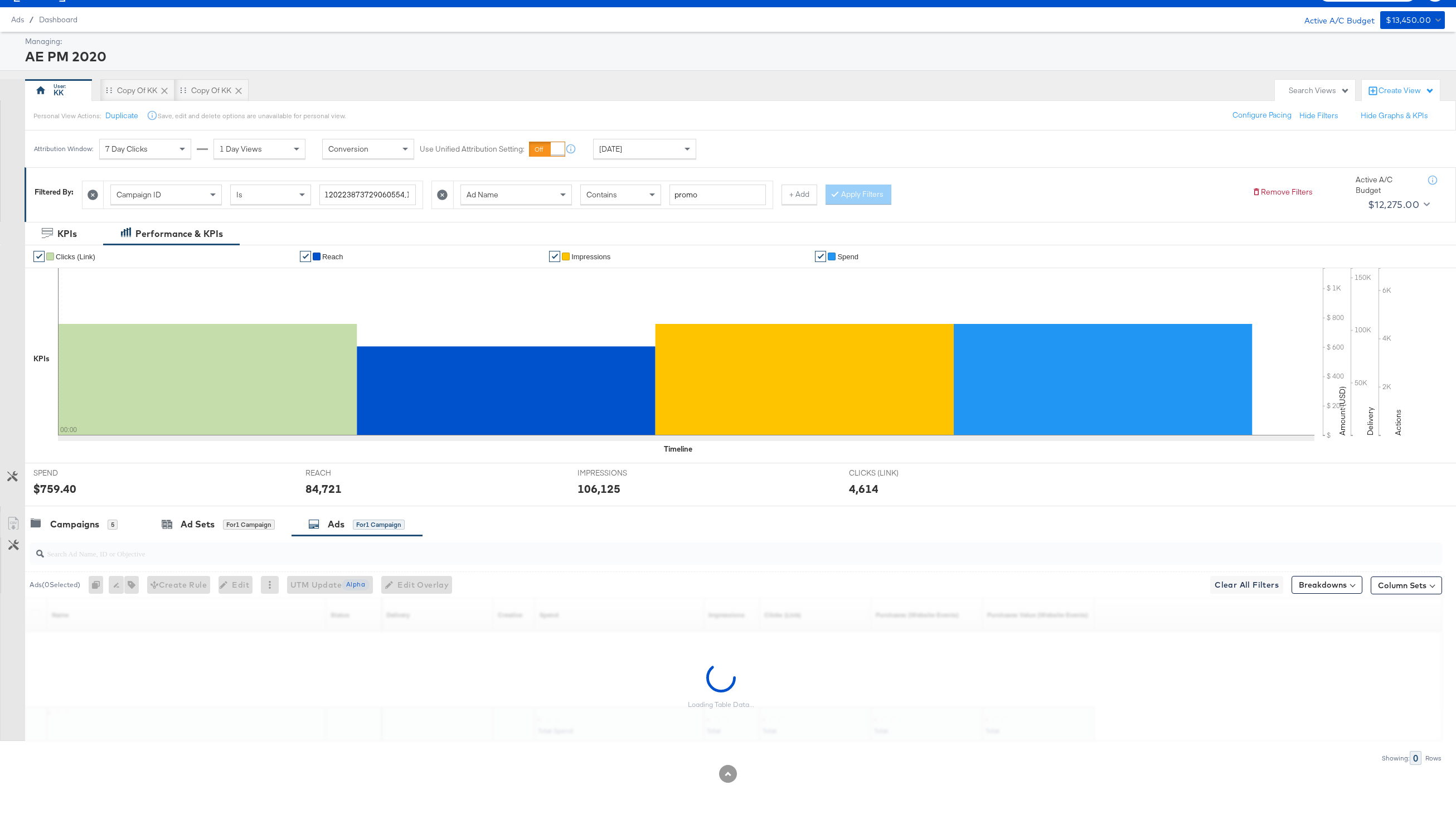
scroll to position [0, 0]
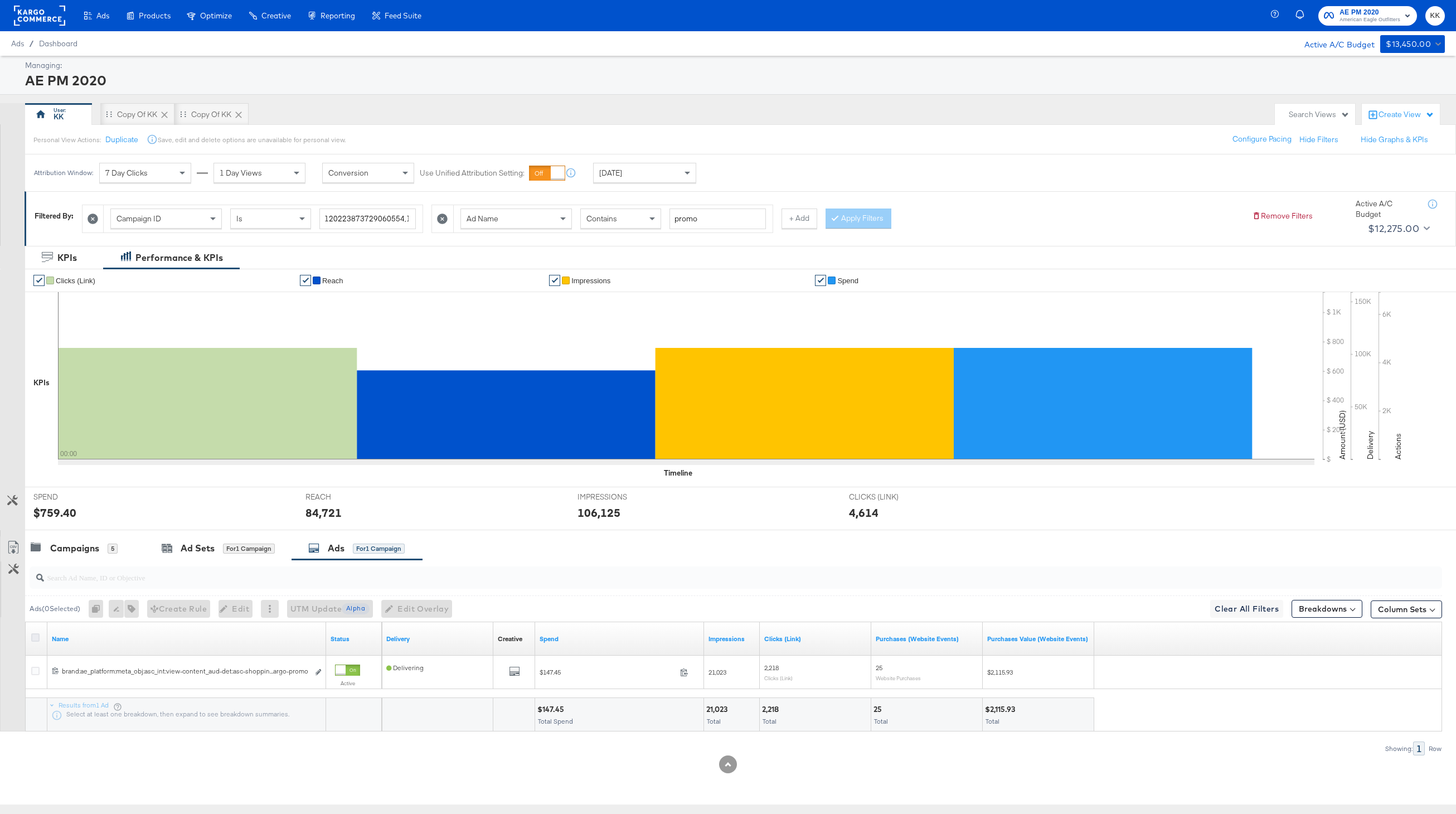
click at [31, 639] on icon at bounding box center [36, 638] width 8 height 8
click at [0, 0] on input "checkbox" at bounding box center [0, 0] width 0 height 0
click at [406, 610] on span "Edit Overlay Edit overlays for 1 ad" at bounding box center [405, 609] width 64 height 14
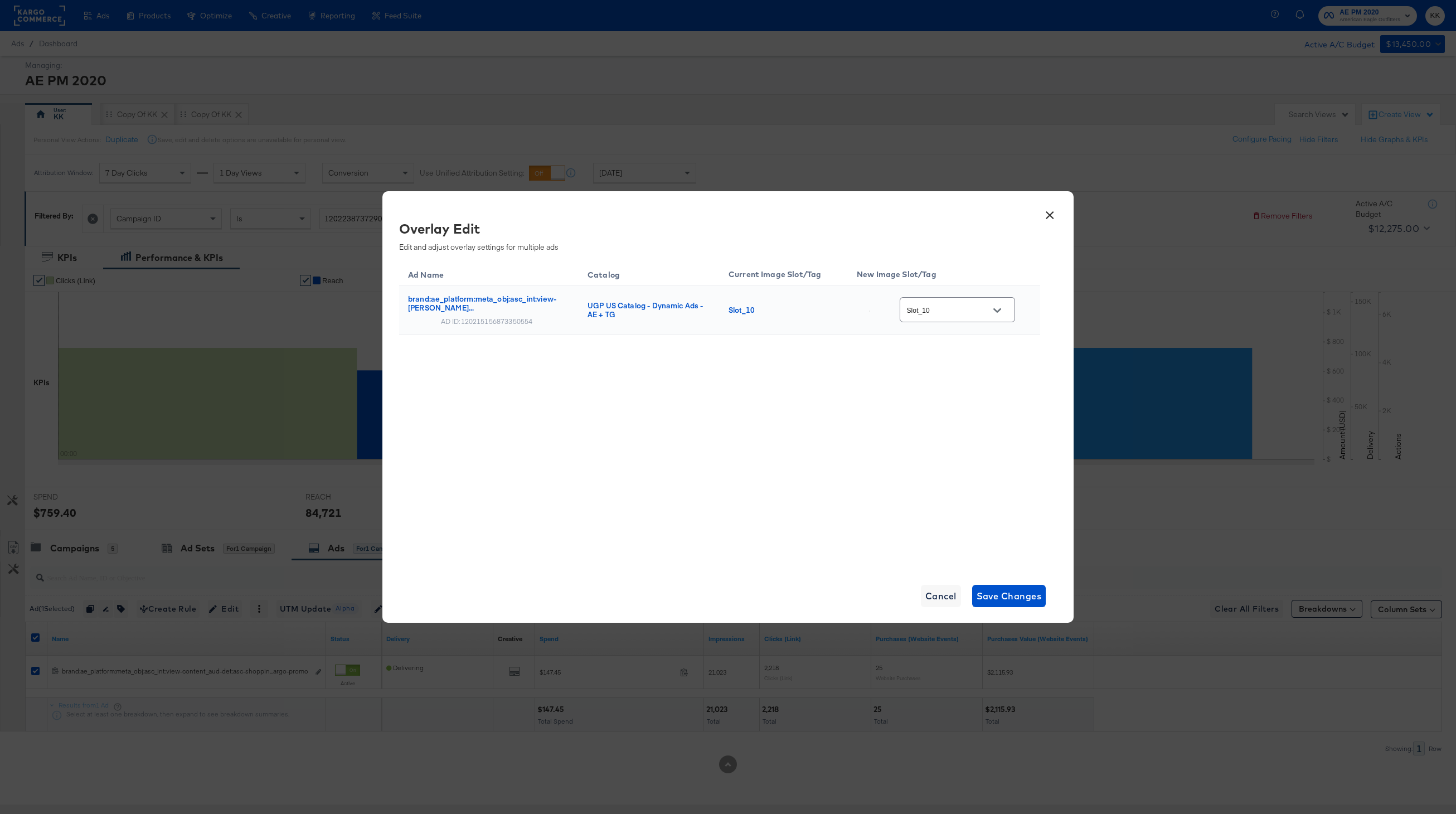
click at [967, 313] on input "Slot_10" at bounding box center [948, 310] width 88 height 13
click at [952, 380] on div "Slot_5" at bounding box center [968, 370] width 82 height 20
type input "Slot_5"
click at [1011, 590] on span "Save Changes" at bounding box center [1009, 596] width 65 height 15
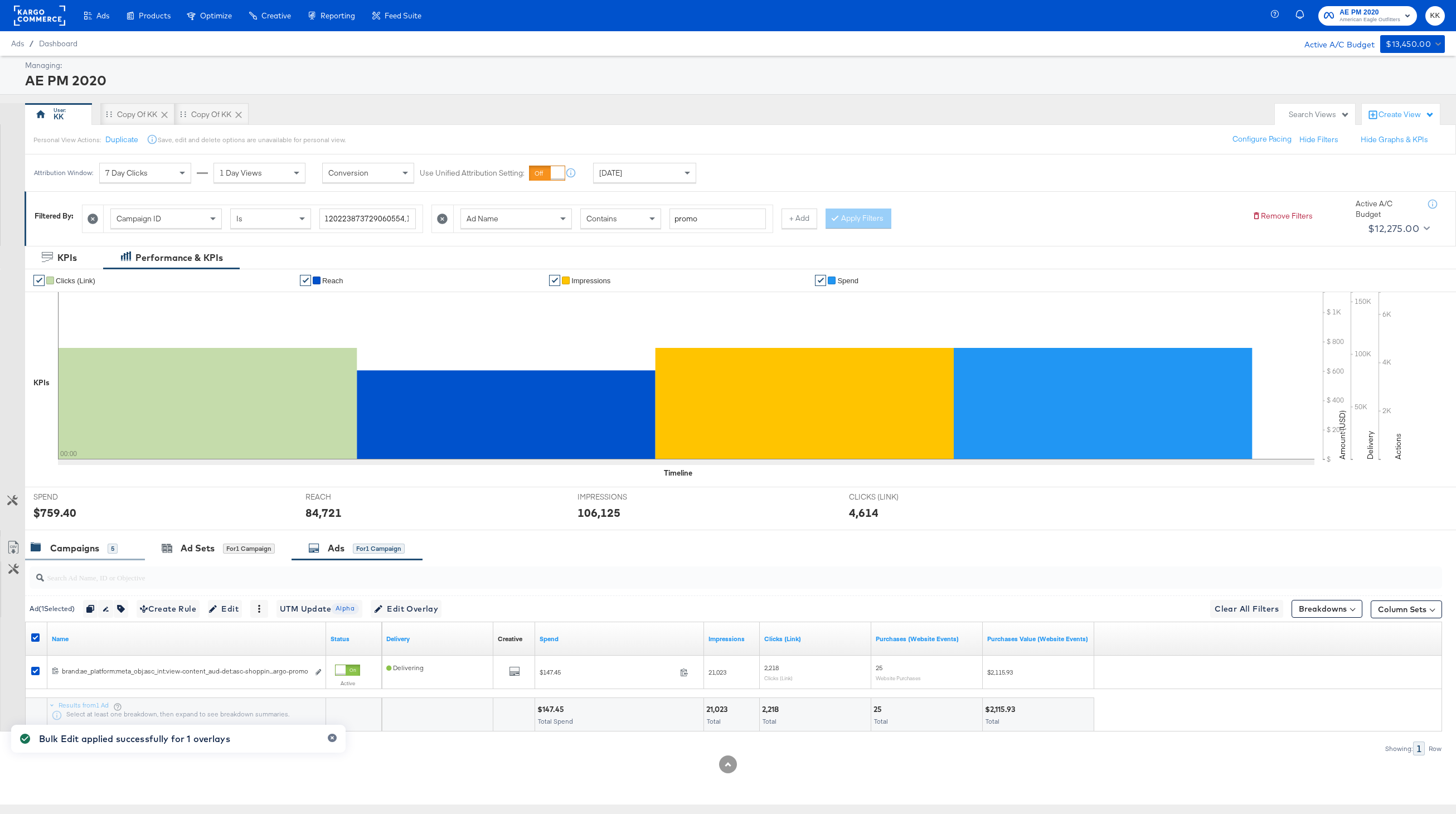
click at [106, 540] on div "Campaigns 5" at bounding box center [85, 548] width 119 height 24
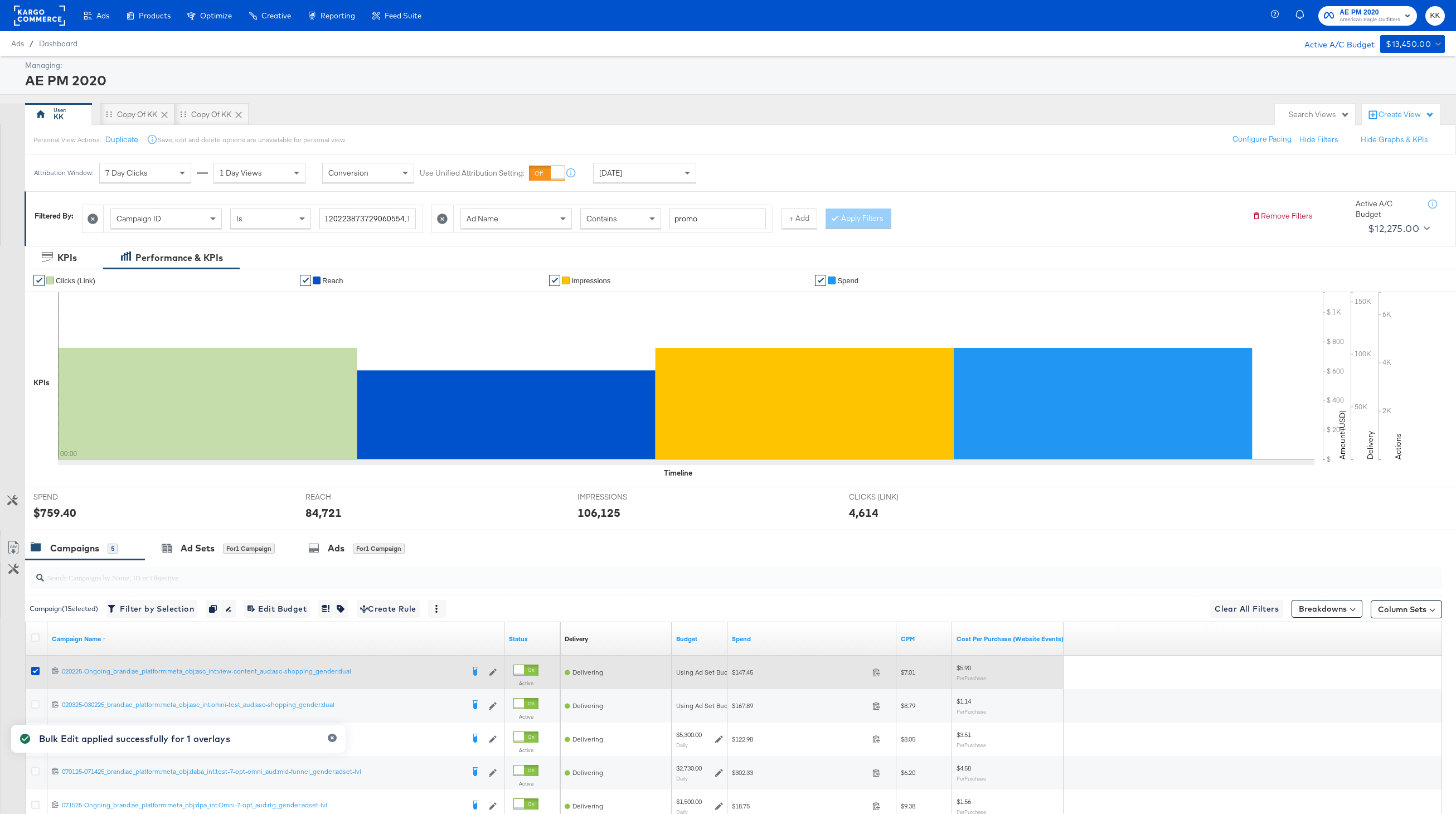
click at [40, 669] on div at bounding box center [37, 673] width 12 height 11
click at [38, 669] on icon at bounding box center [36, 671] width 8 height 8
click at [0, 0] on input "checkbox" at bounding box center [0, 0] width 0 height 0
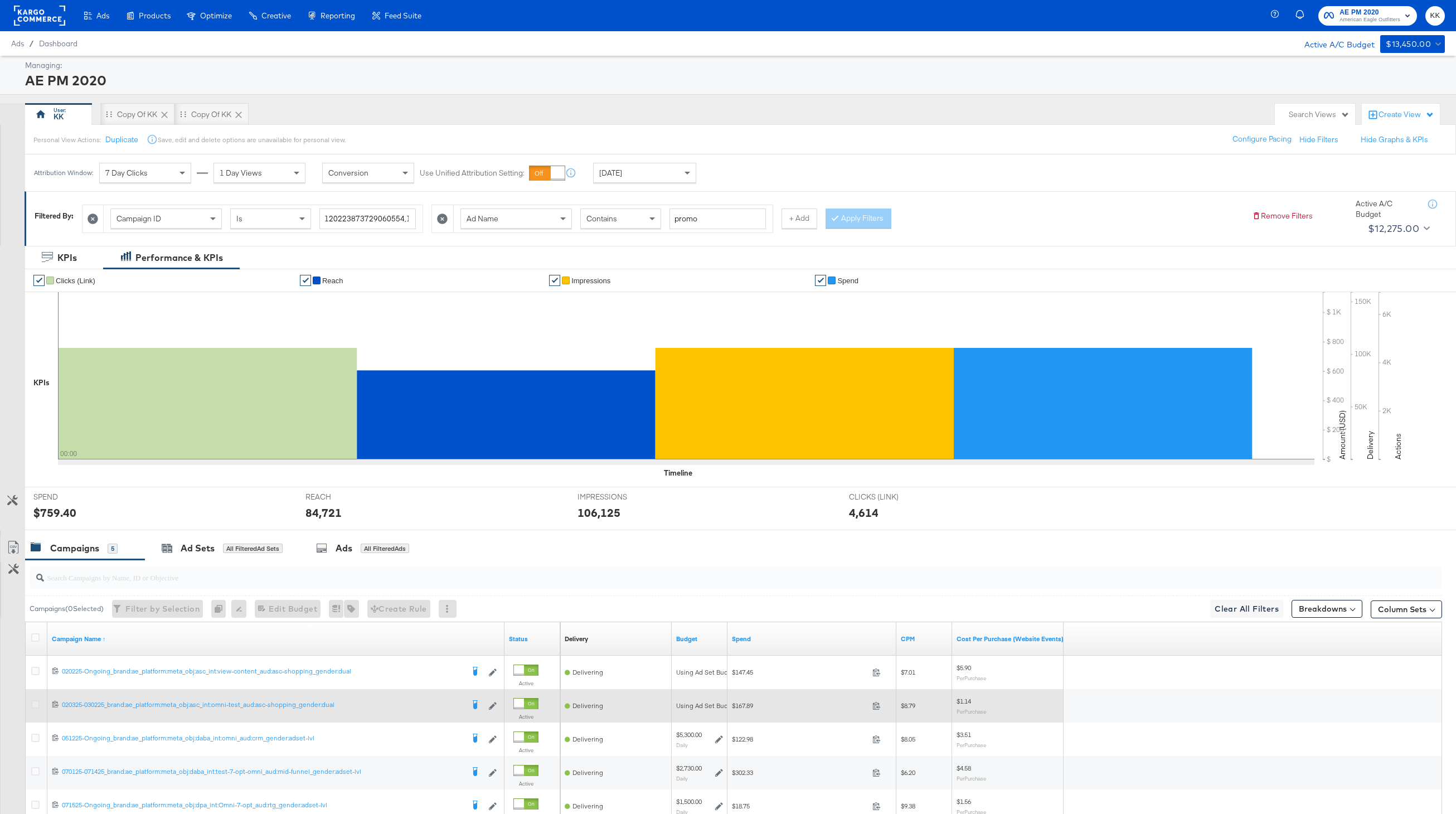
click at [37, 704] on icon at bounding box center [36, 704] width 8 height 8
click at [0, 0] on input "checkbox" at bounding box center [0, 0] width 0 height 0
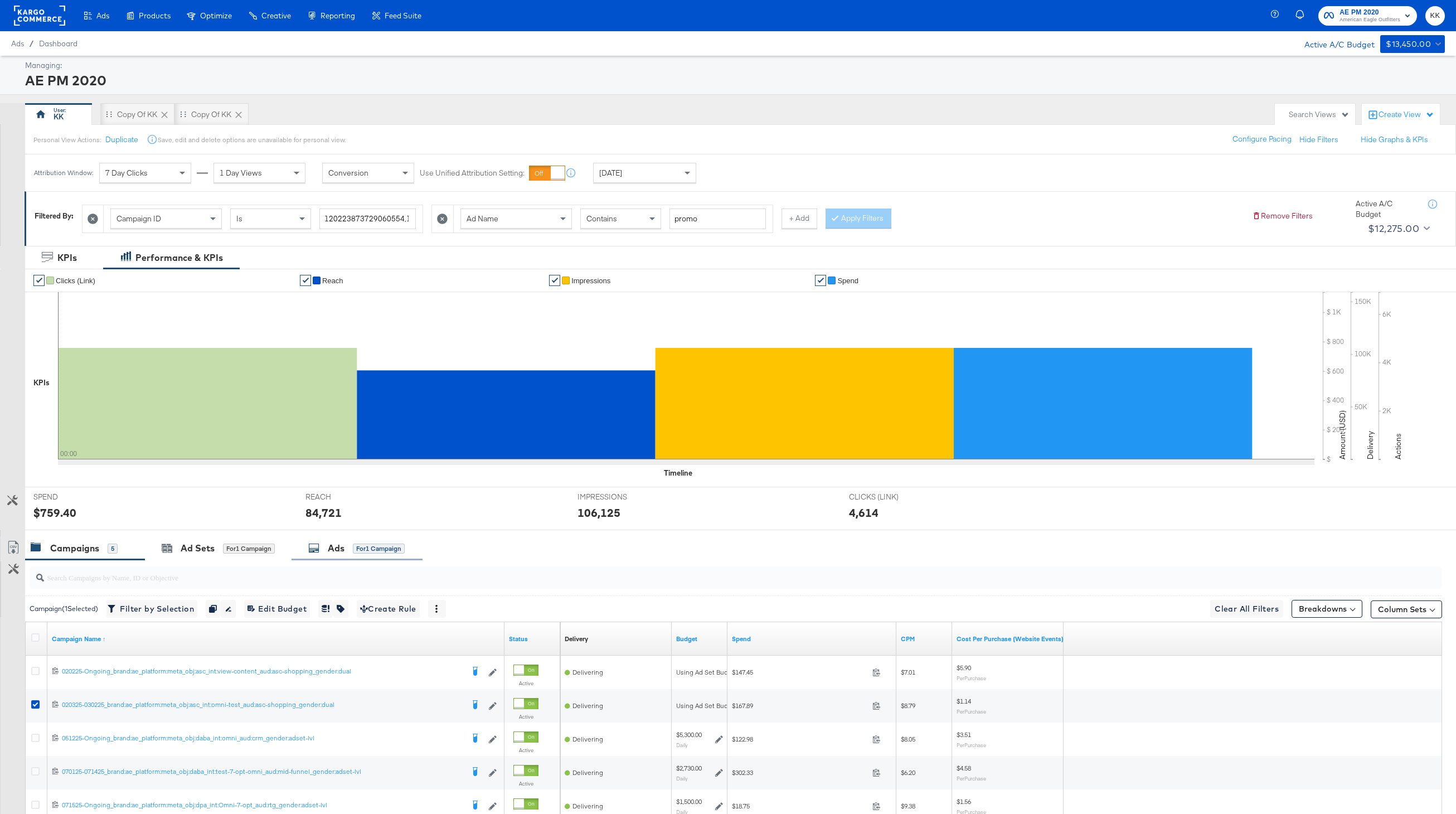
click at [341, 556] on div "Ads for 1 Campaign" at bounding box center [357, 548] width 131 height 24
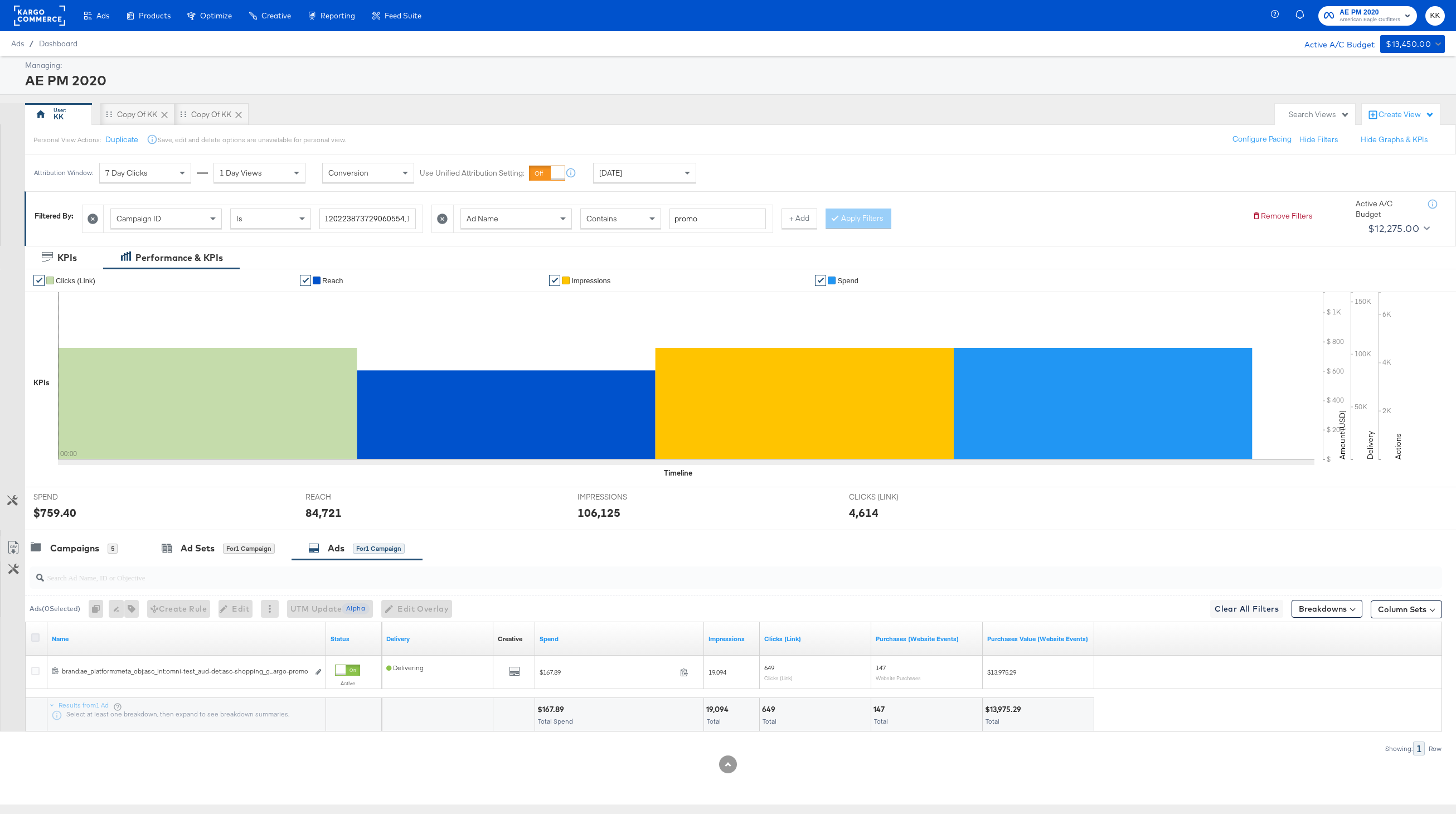
click at [31, 634] on icon at bounding box center [36, 638] width 8 height 8
click at [0, 0] on input "checkbox" at bounding box center [0, 0] width 0 height 0
click at [383, 605] on icon "button" at bounding box center [379, 609] width 8 height 8
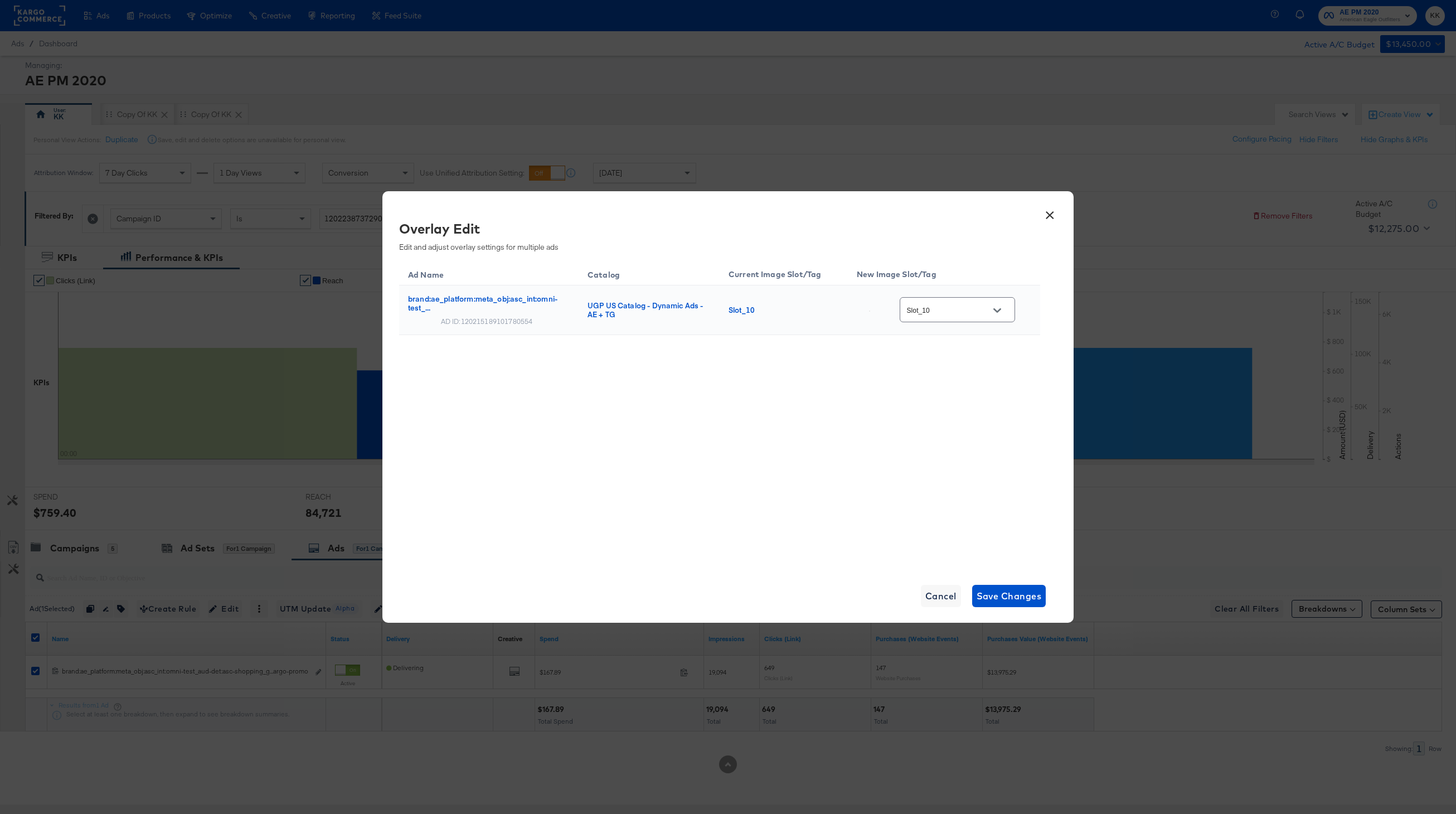
click at [972, 304] on input "Slot_10" at bounding box center [948, 310] width 88 height 13
click at [948, 397] on div "Slot_5" at bounding box center [968, 388] width 82 height 20
type input "Slot_5"
click at [1033, 596] on span "Save Changes" at bounding box center [1009, 596] width 65 height 15
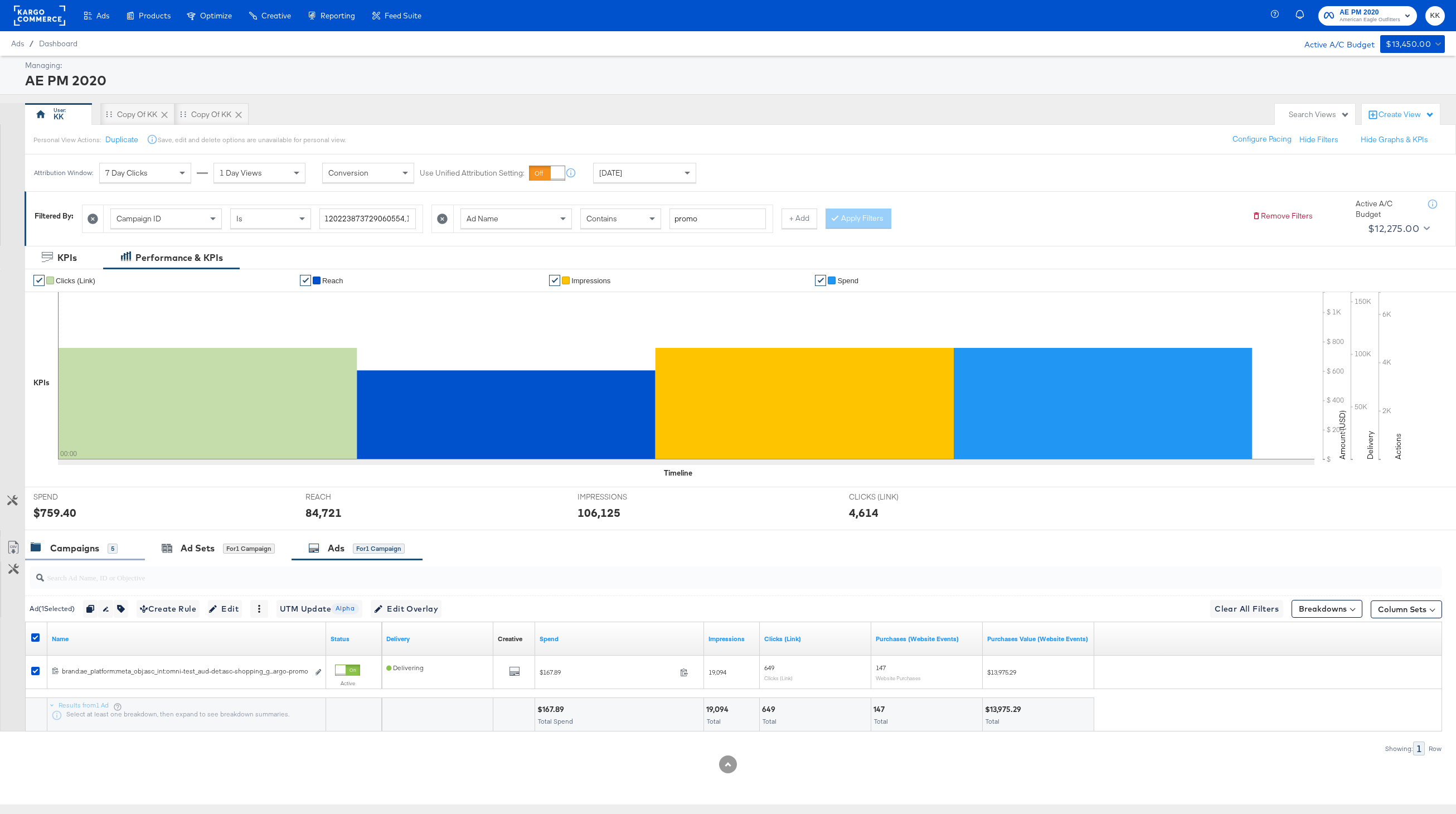
click at [69, 549] on div "Campaigns" at bounding box center [74, 548] width 49 height 13
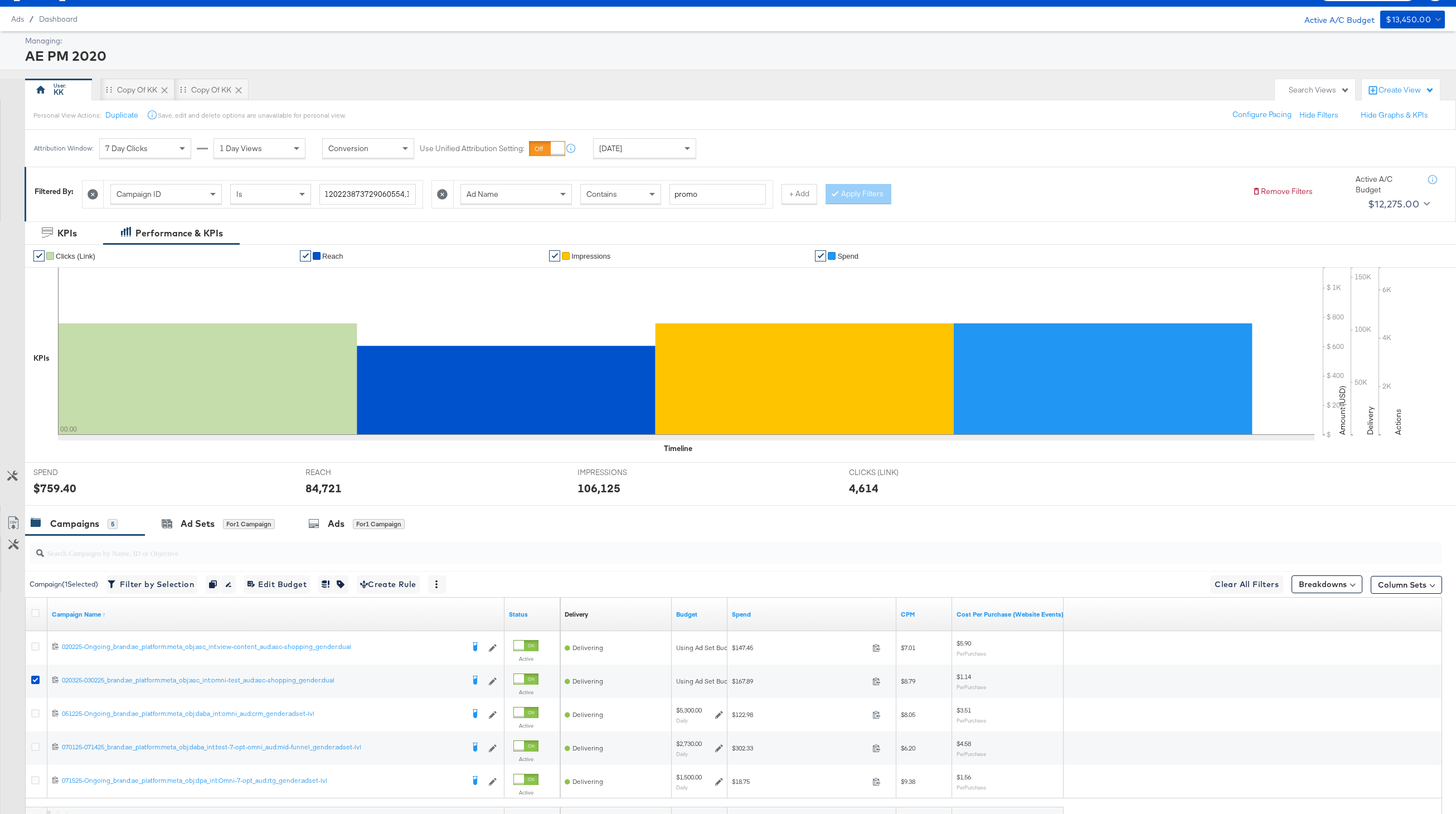
scroll to position [28, 0]
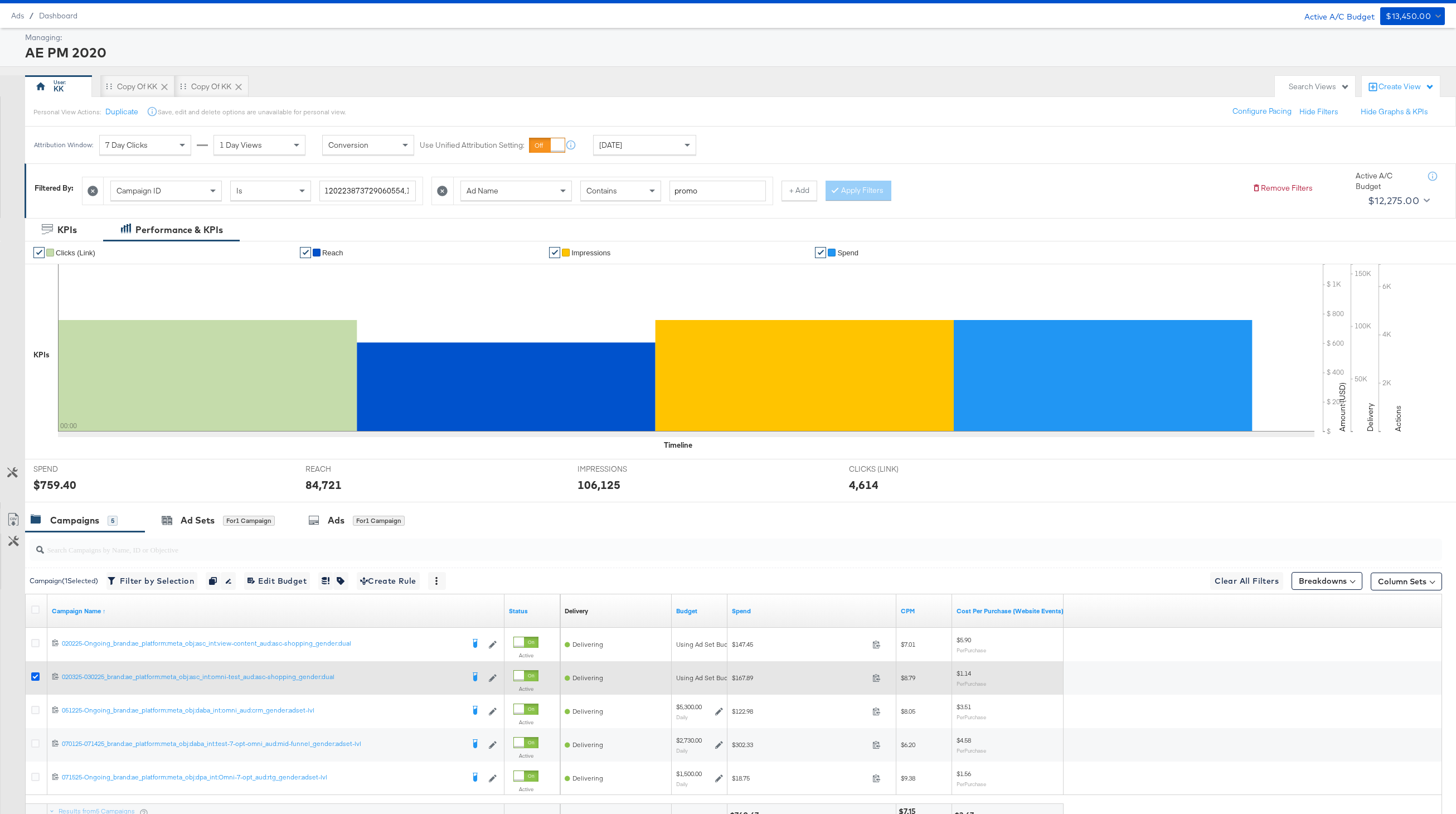
click at [36, 673] on icon at bounding box center [36, 677] width 8 height 8
click at [0, 0] on input "checkbox" at bounding box center [0, 0] width 0 height 0
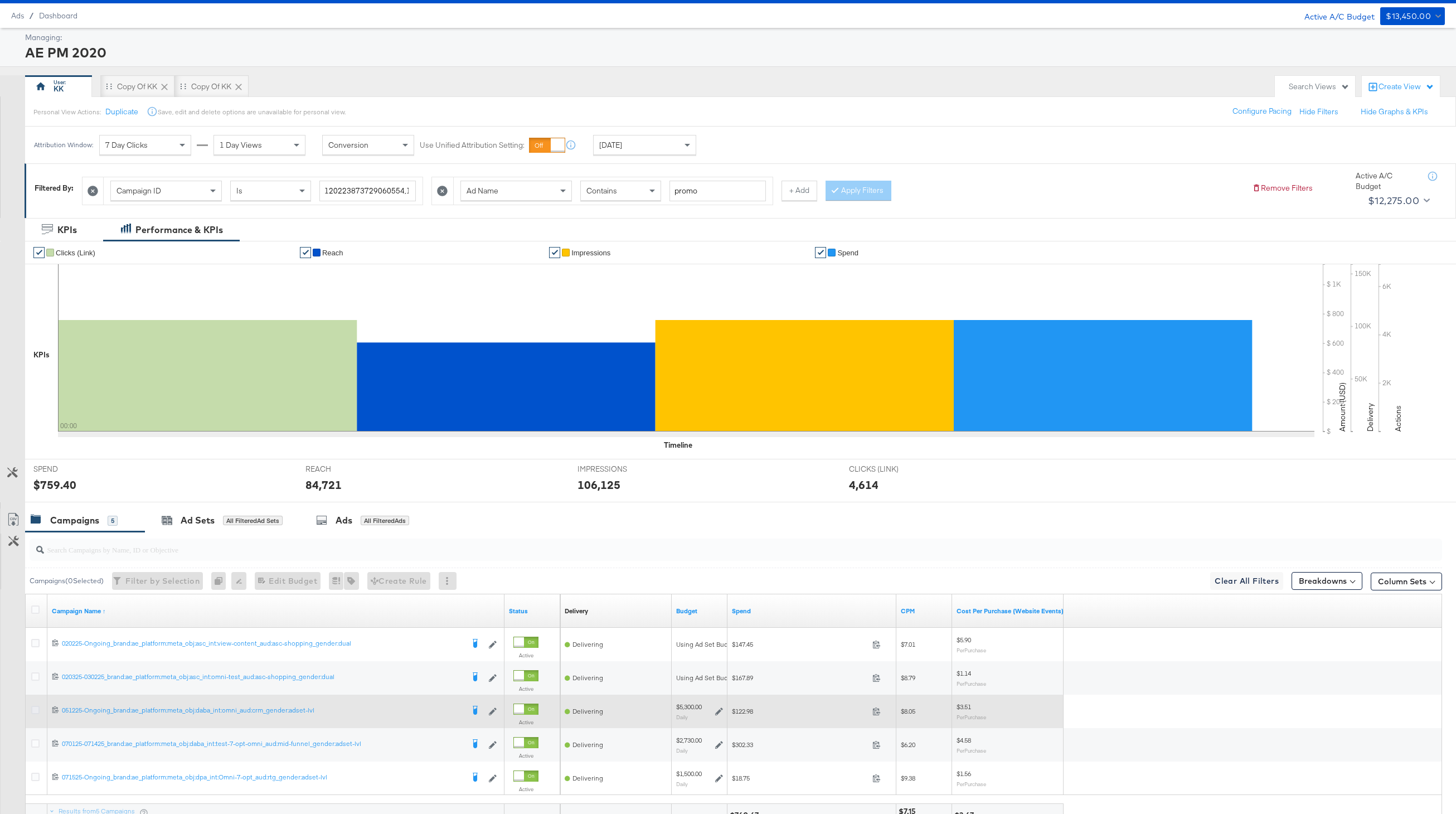
click at [36, 707] on icon at bounding box center [36, 710] width 8 height 8
click at [0, 0] on input "checkbox" at bounding box center [0, 0] width 0 height 0
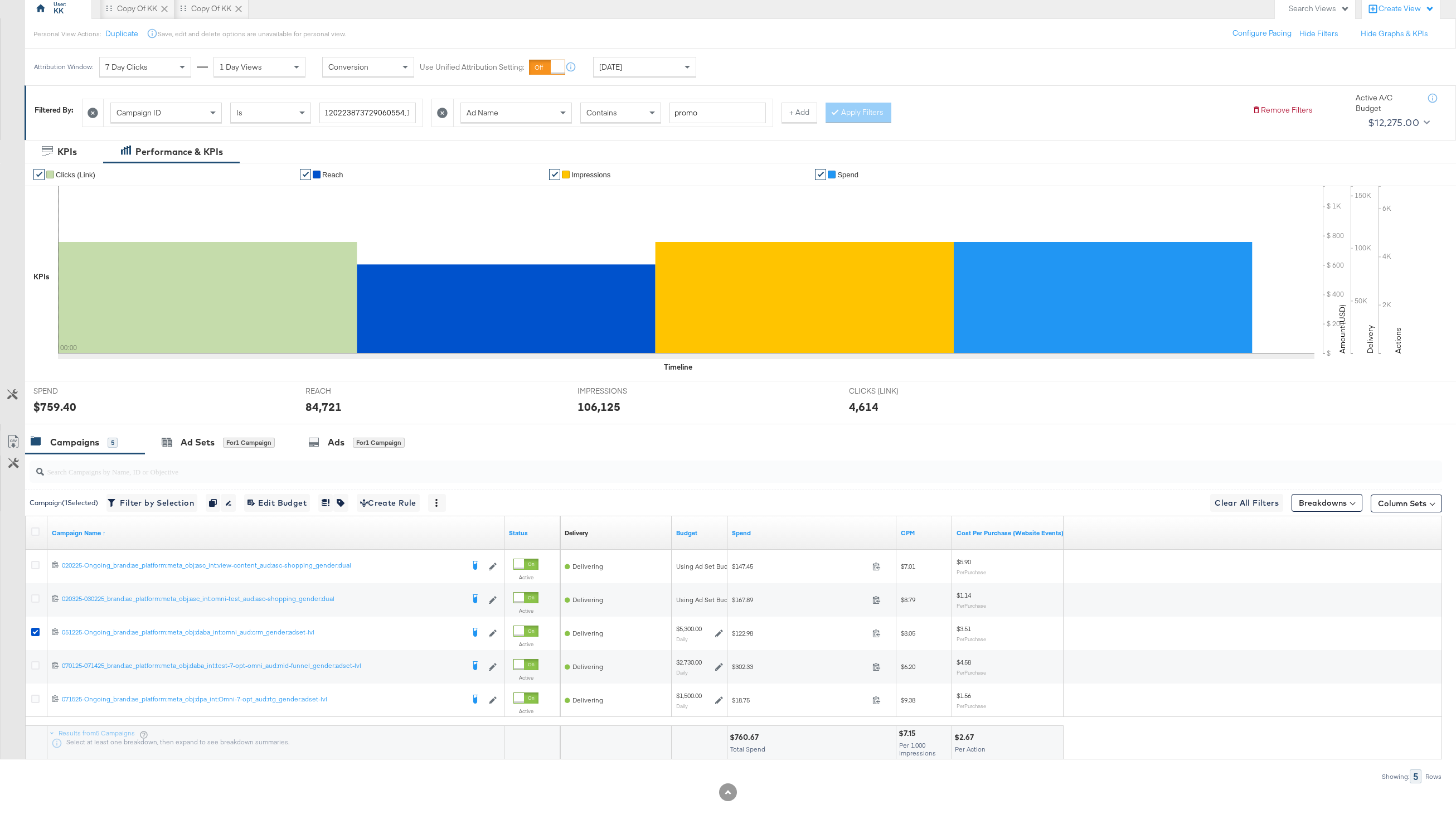
scroll to position [107, 0]
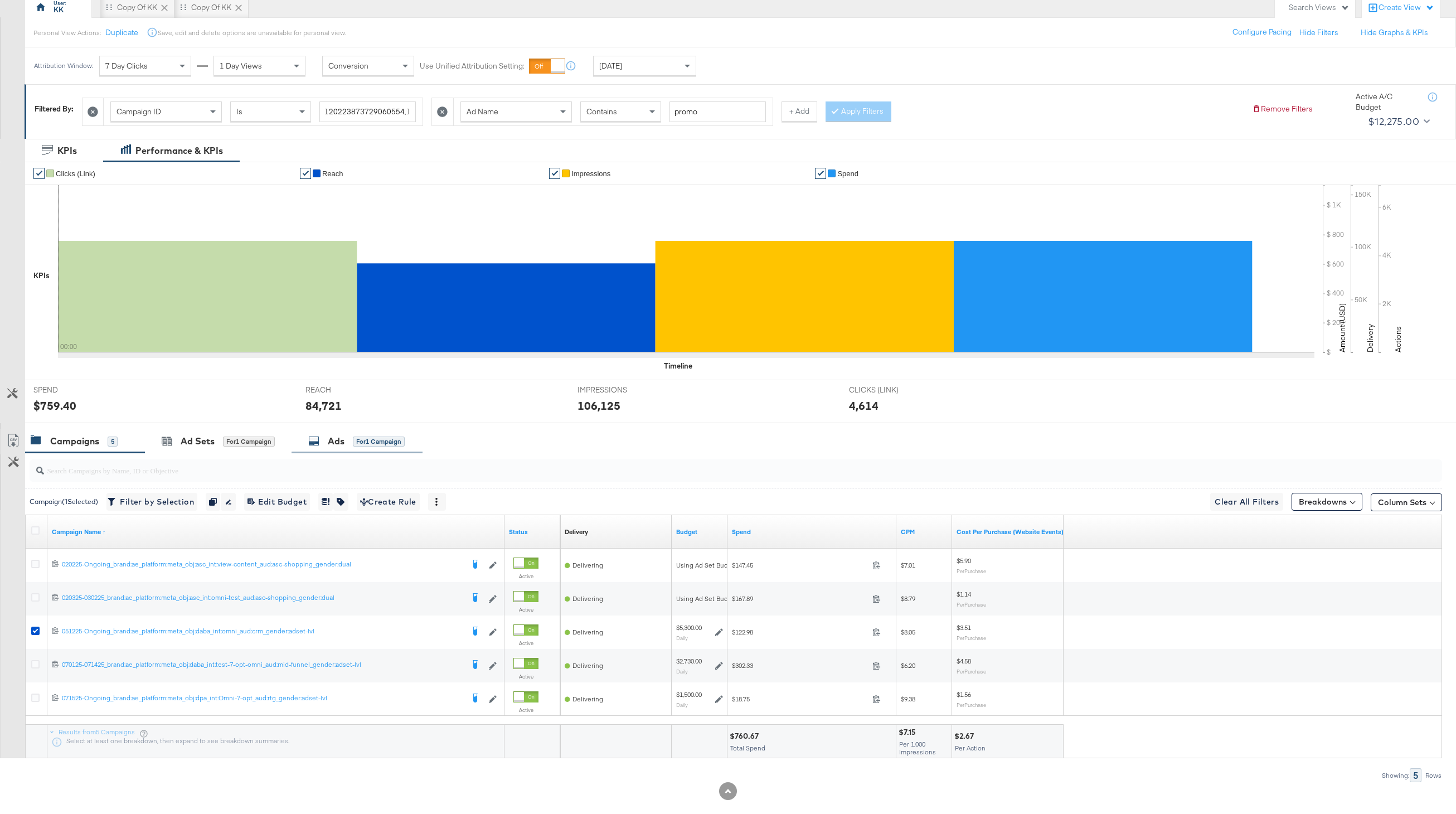
click at [343, 443] on div "Ads" at bounding box center [336, 442] width 17 height 13
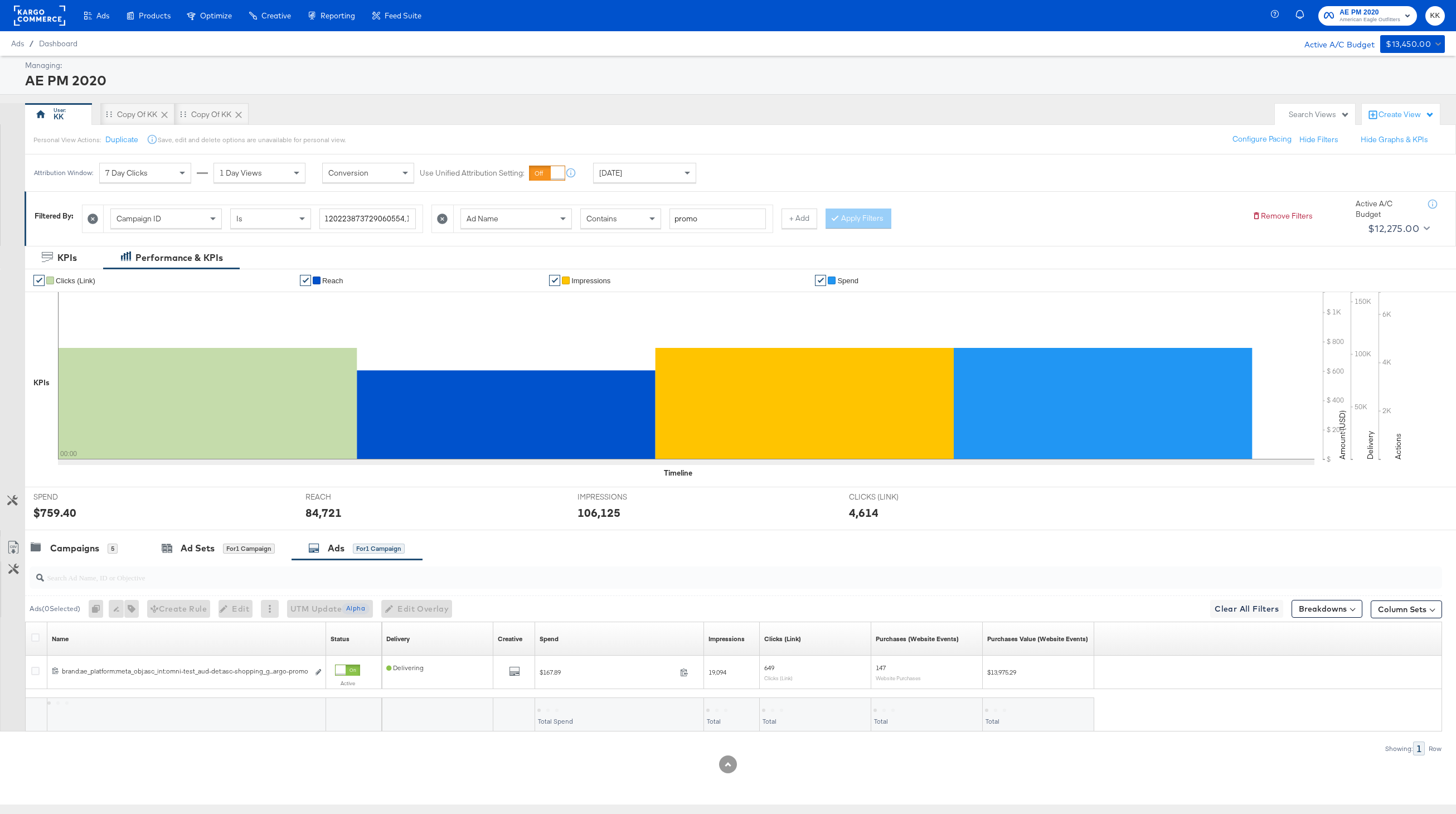
scroll to position [0, 0]
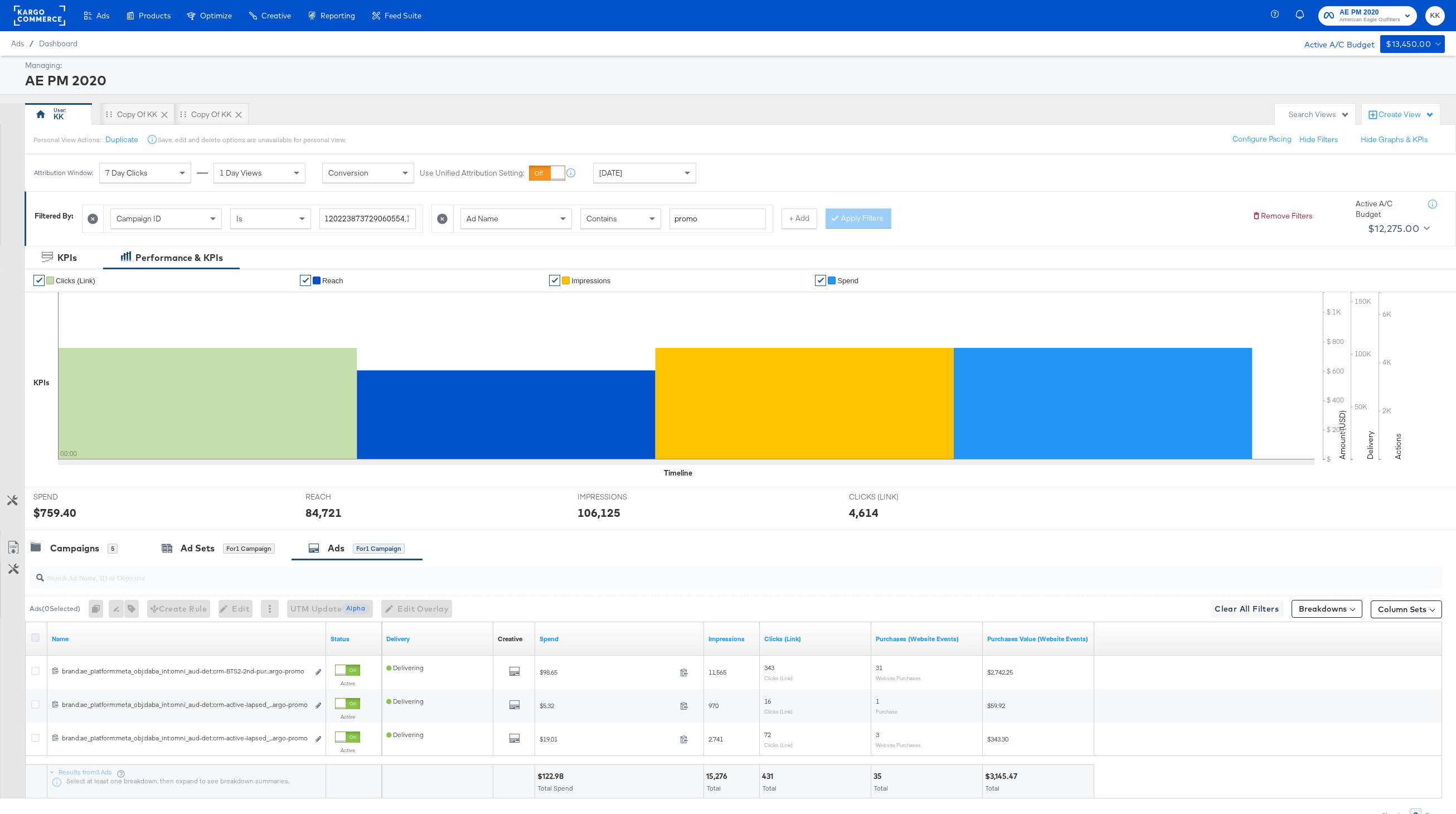
click at [33, 637] on icon at bounding box center [36, 638] width 8 height 8
click at [0, 0] on input "checkbox" at bounding box center [0, 0] width 0 height 0
click at [412, 606] on span "Edit Overlay Edit overlays for 3 ads" at bounding box center [410, 609] width 64 height 14
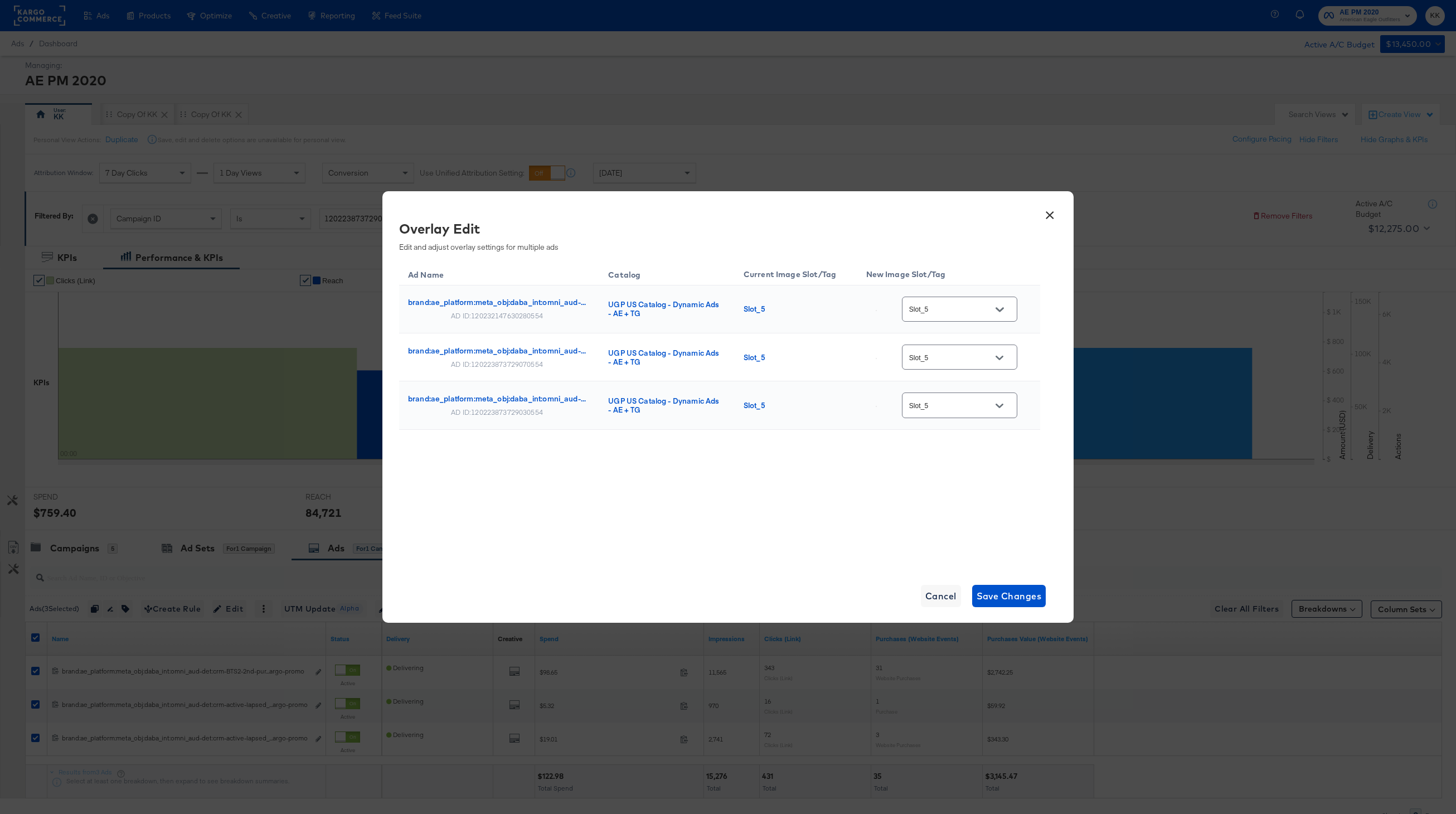
click at [1044, 217] on button "×" at bounding box center [1049, 212] width 20 height 20
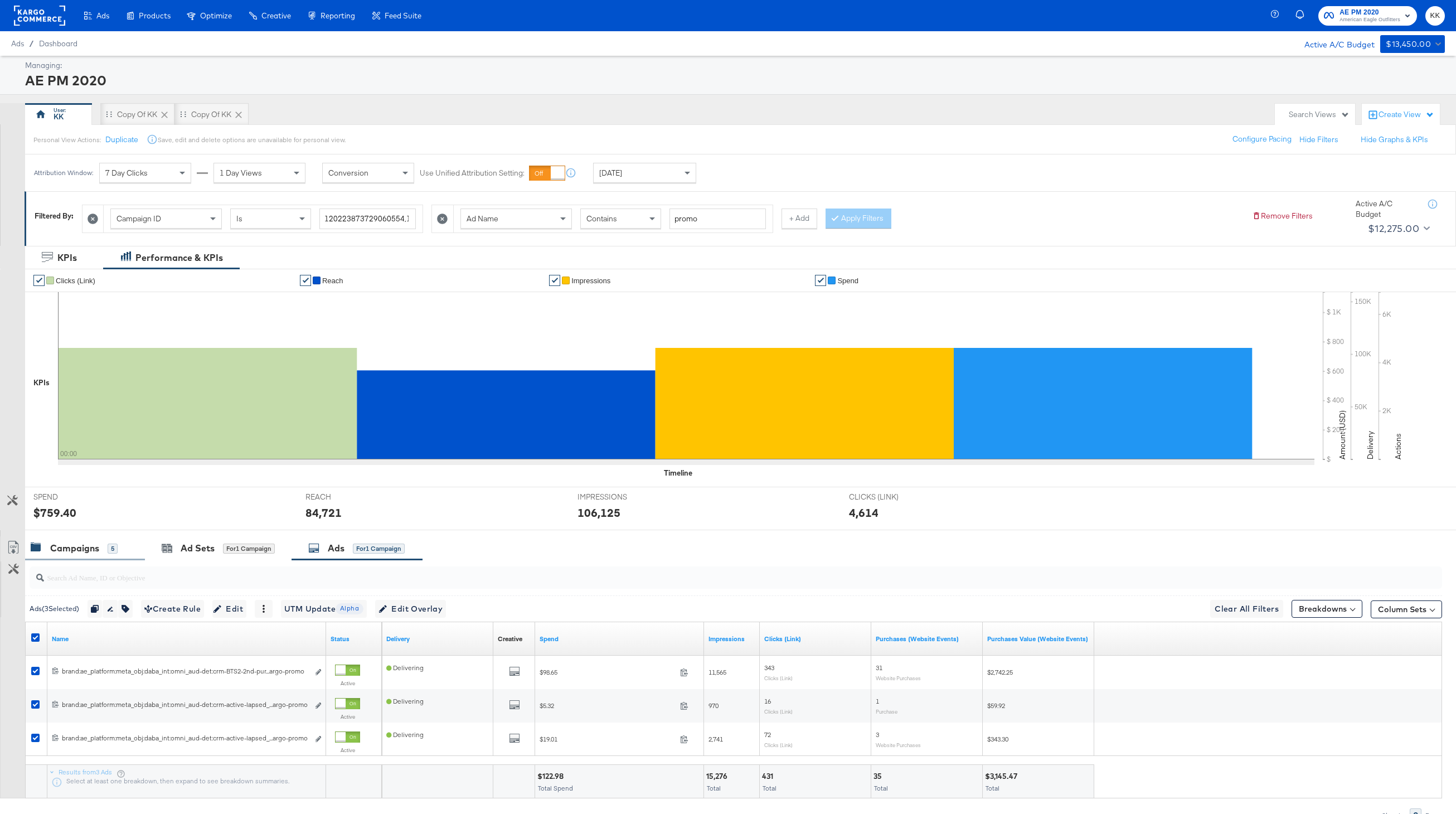
click at [82, 548] on div "Campaigns" at bounding box center [74, 548] width 49 height 13
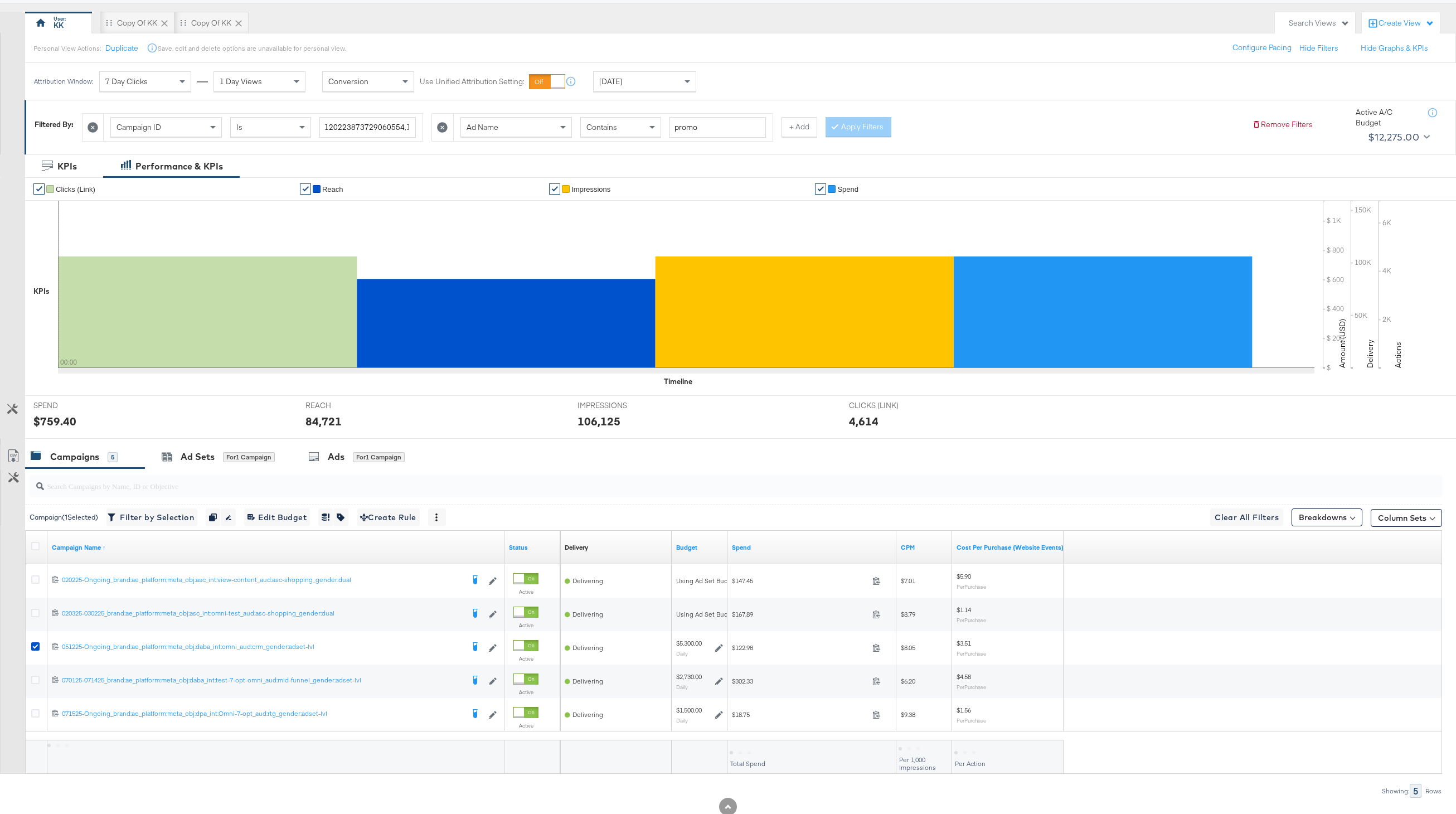
scroll to position [124, 0]
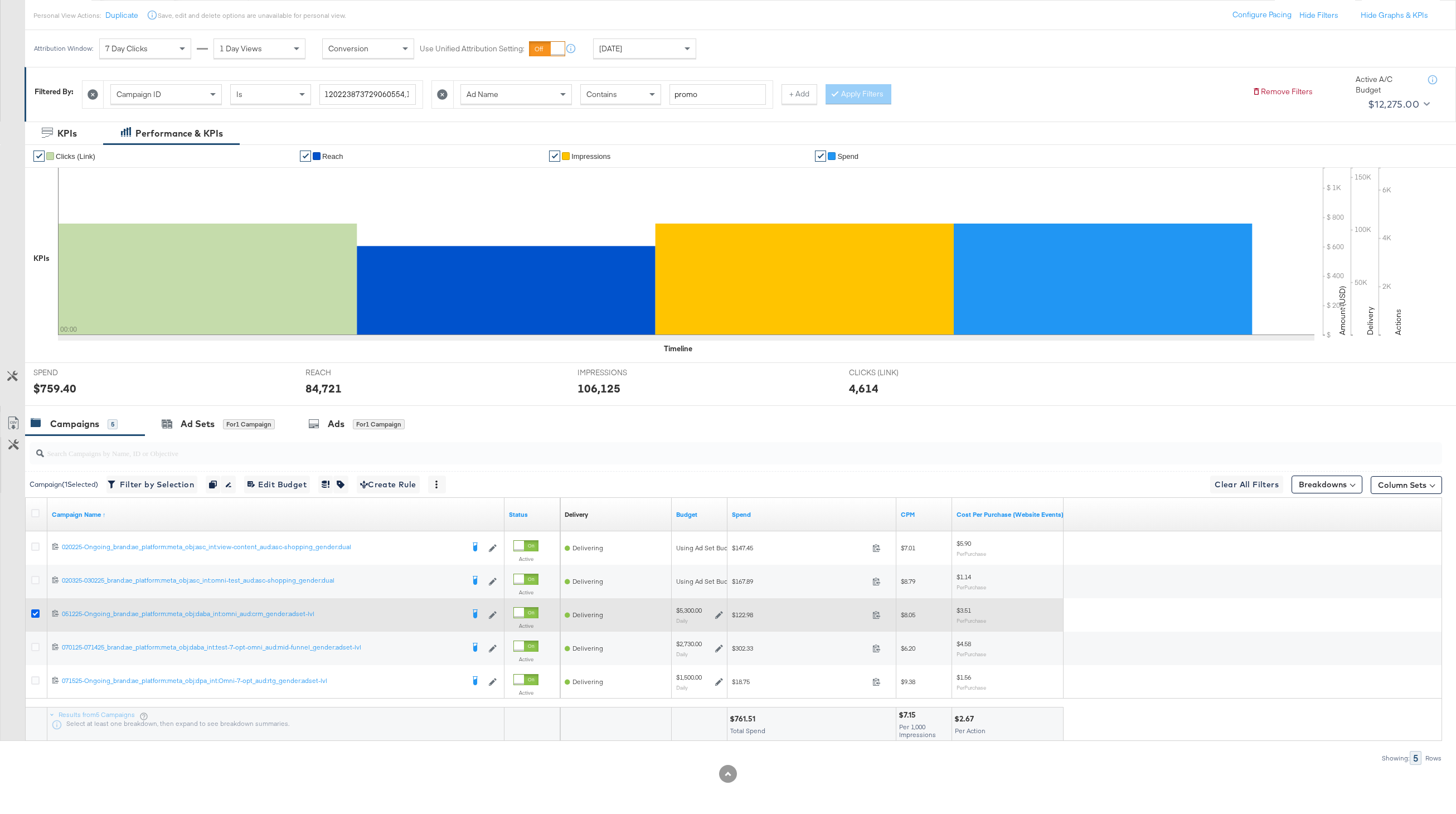
click at [37, 612] on icon at bounding box center [36, 614] width 8 height 8
click at [0, 0] on input "checkbox" at bounding box center [0, 0] width 0 height 0
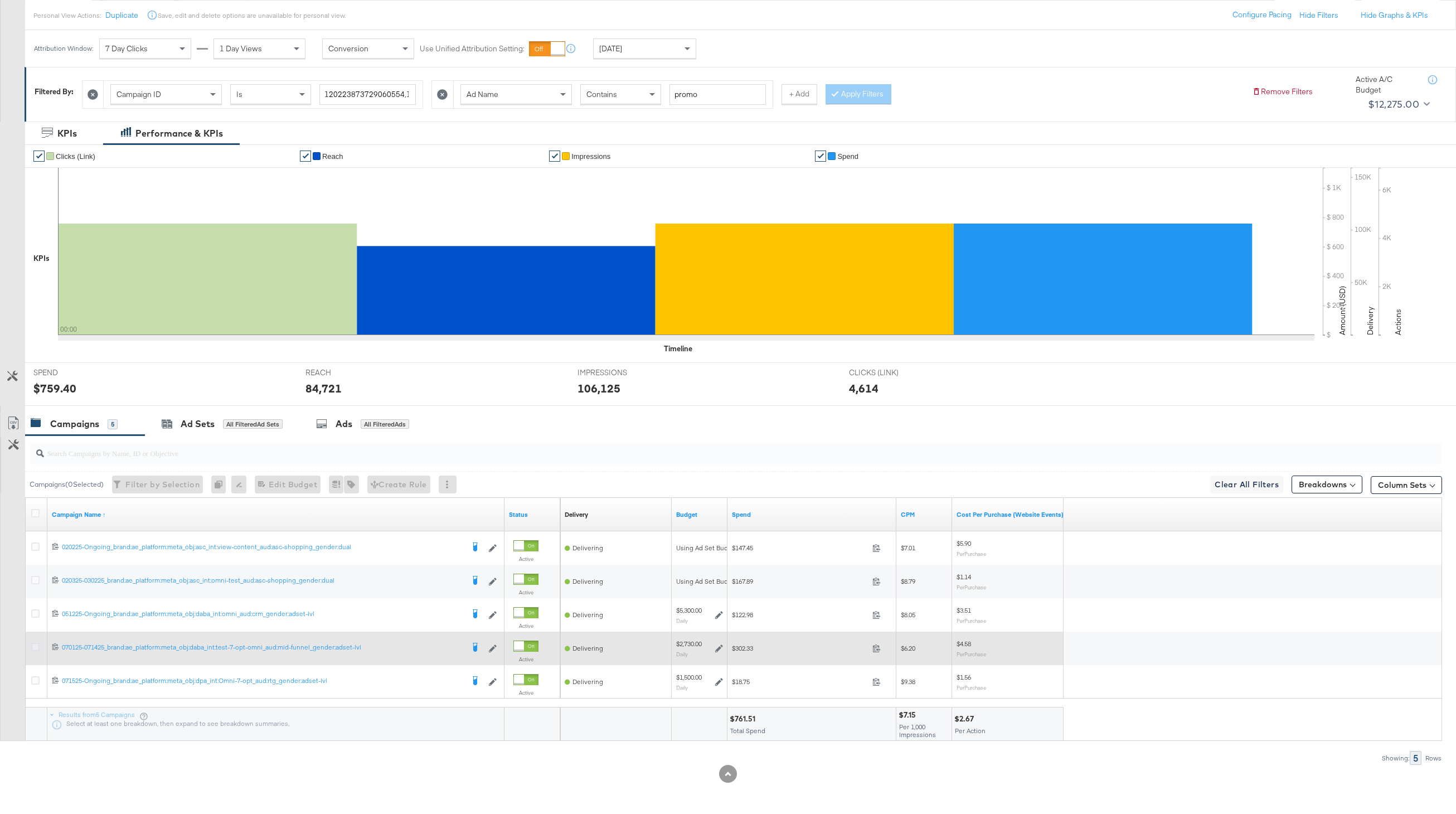
click at [37, 651] on icon at bounding box center [36, 647] width 8 height 8
click at [0, 0] on input "checkbox" at bounding box center [0, 0] width 0 height 0
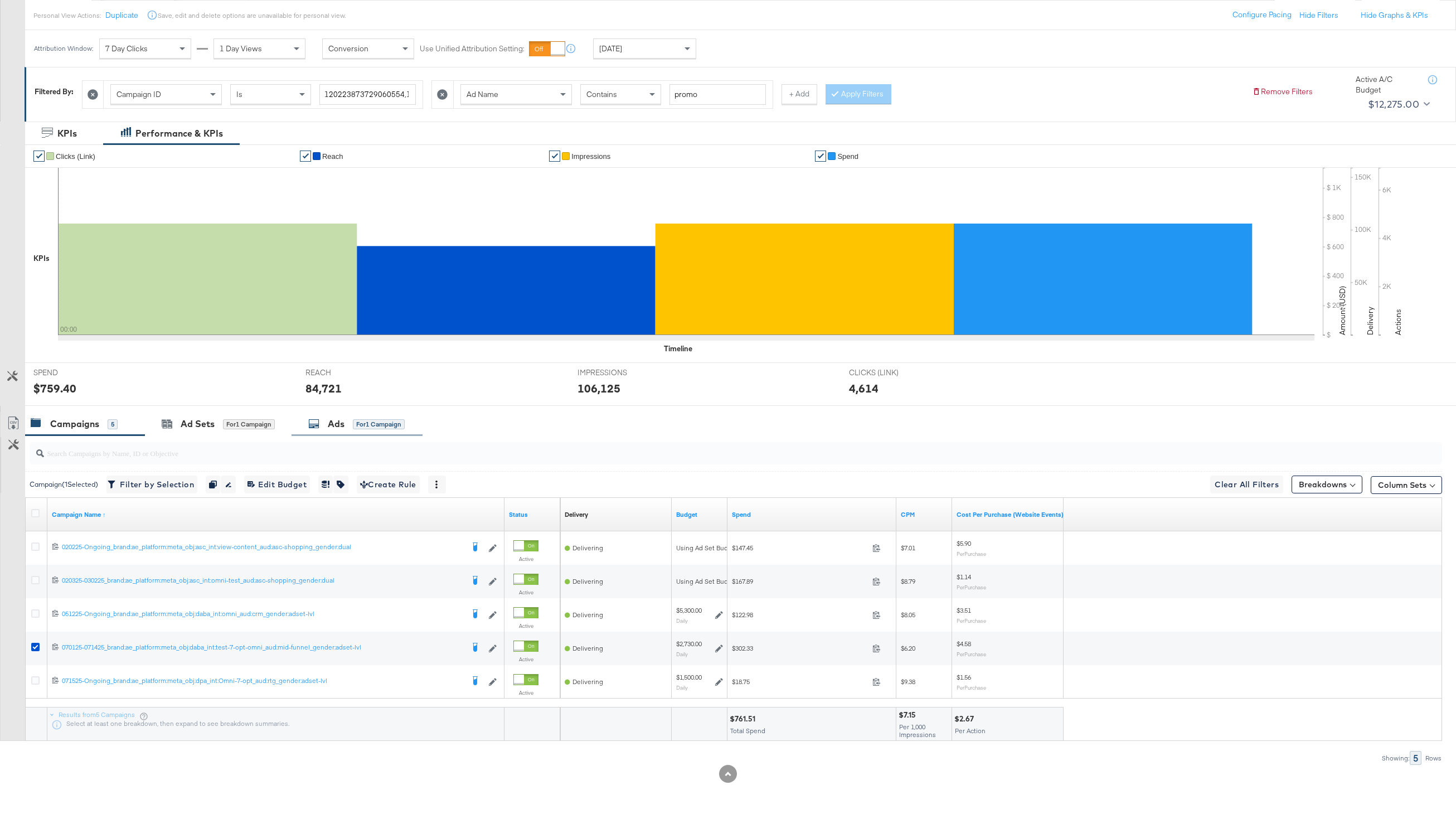
click at [363, 430] on div "Ads for 1 Campaign" at bounding box center [356, 424] width 96 height 13
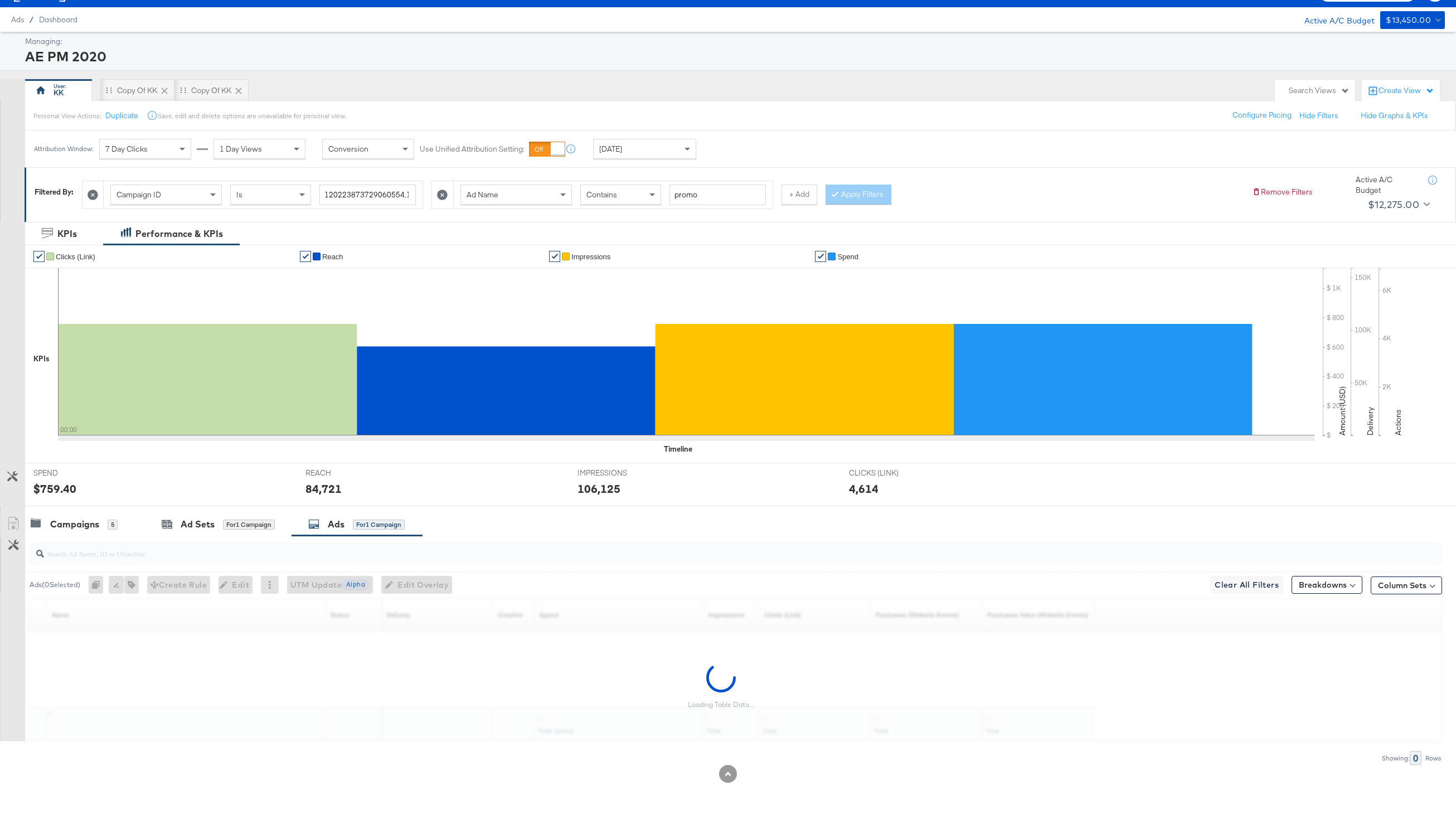
scroll to position [57, 0]
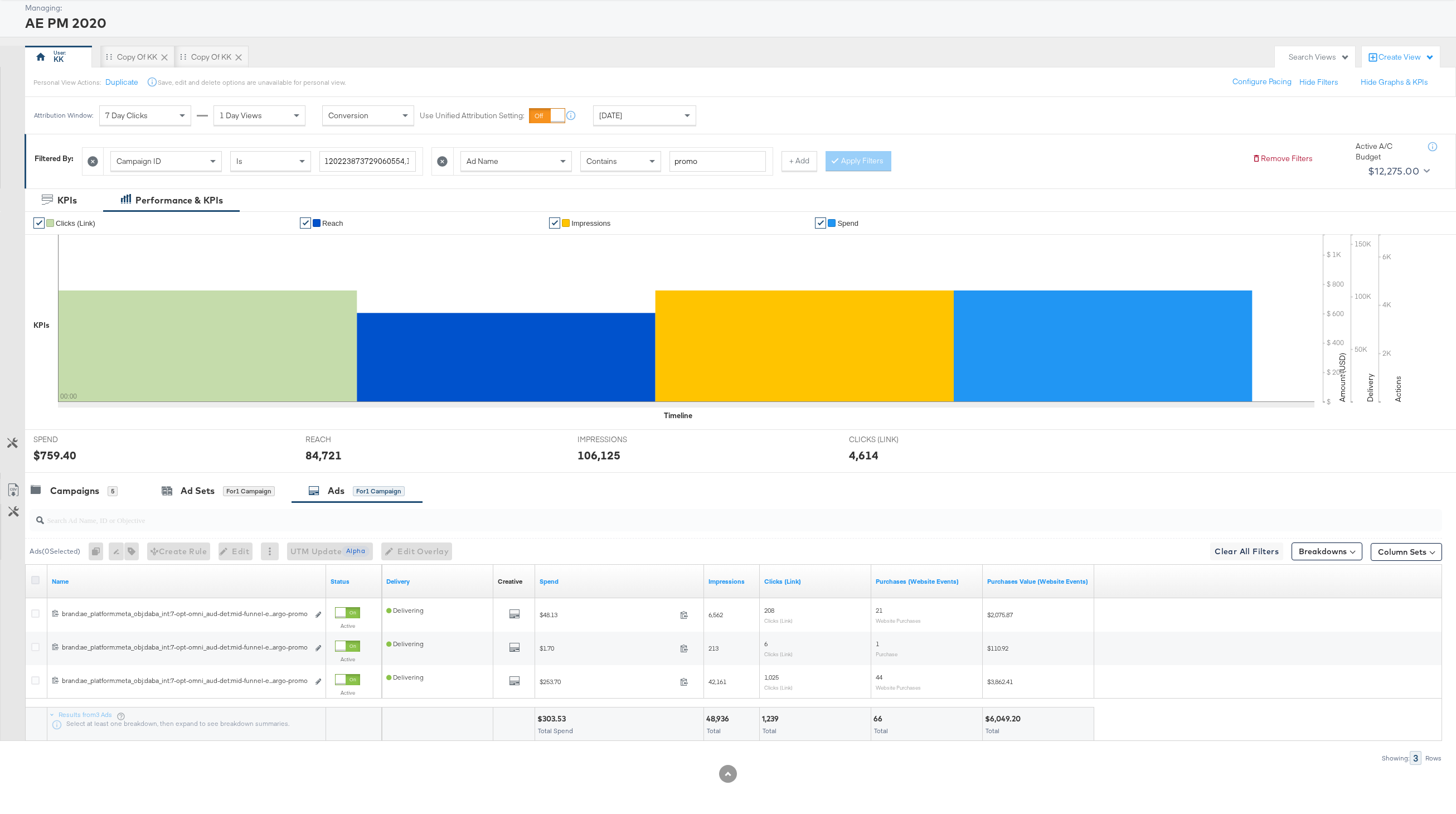
click at [36, 580] on icon at bounding box center [36, 580] width 8 height 8
click at [0, 0] on input "checkbox" at bounding box center [0, 0] width 0 height 0
click at [415, 556] on span "Edit Overlay Edit overlays for 3 ads" at bounding box center [410, 552] width 64 height 14
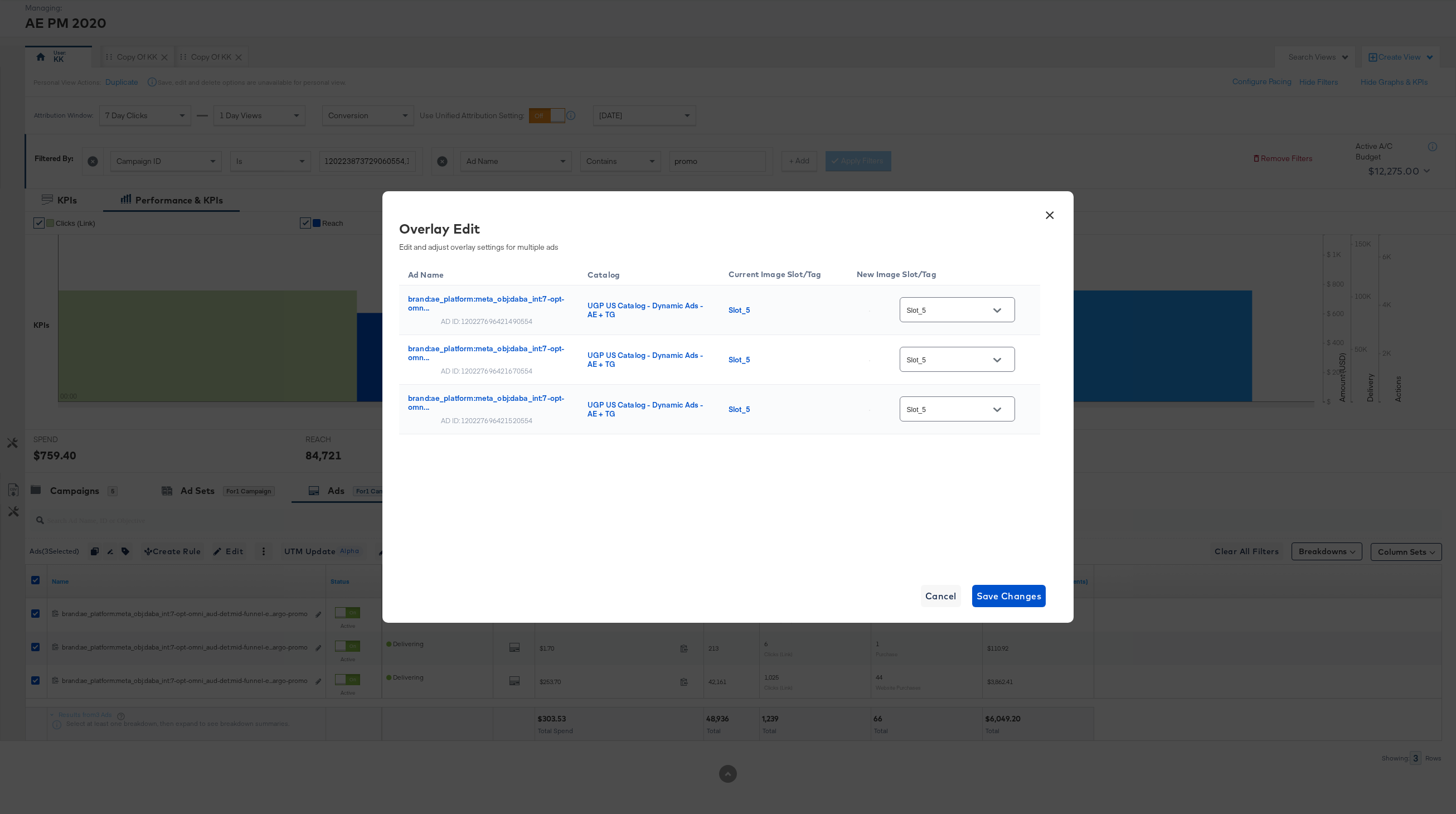
click at [1050, 212] on button "×" at bounding box center [1049, 212] width 20 height 20
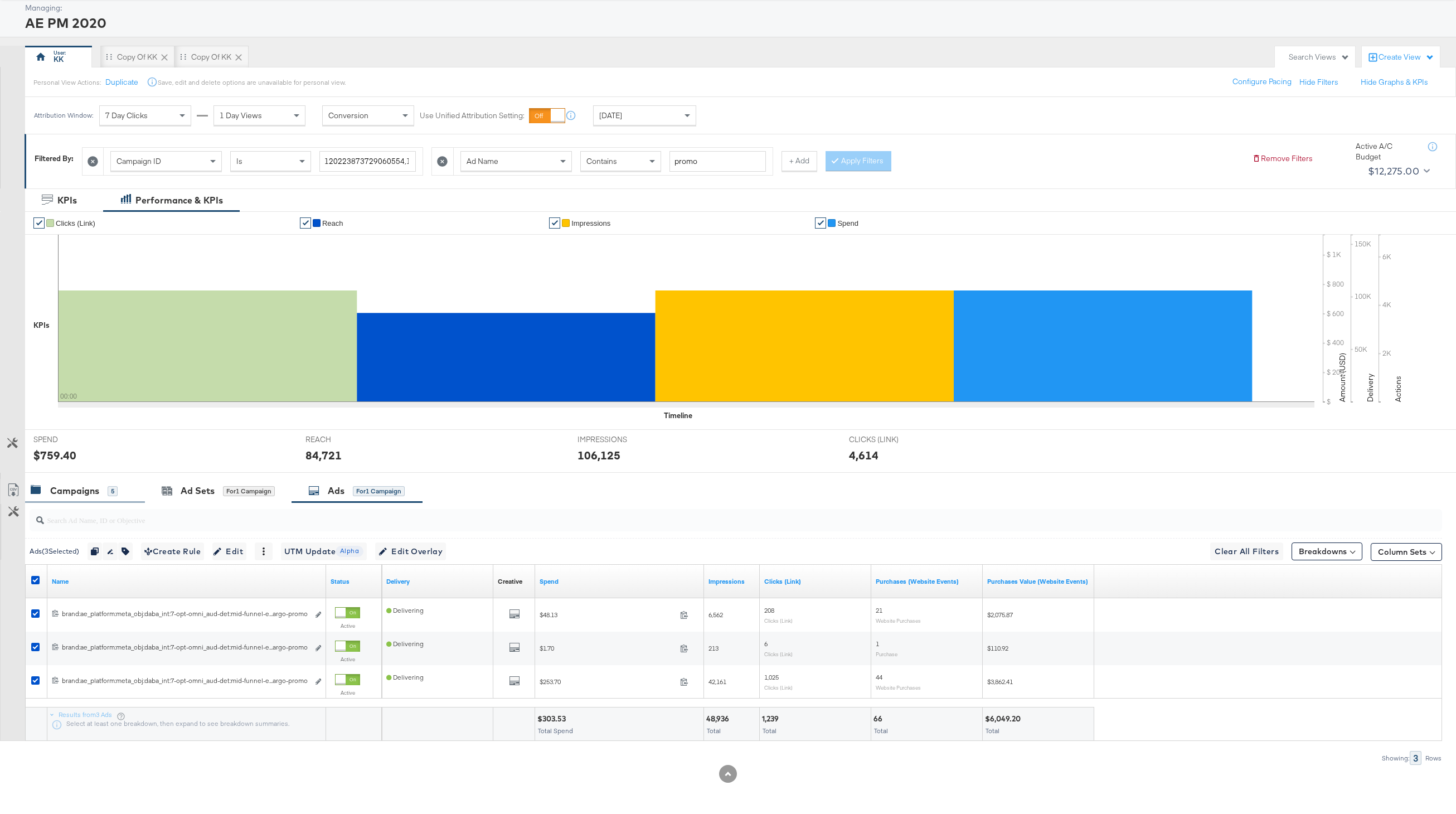
click at [82, 489] on div "Campaigns" at bounding box center [74, 491] width 49 height 13
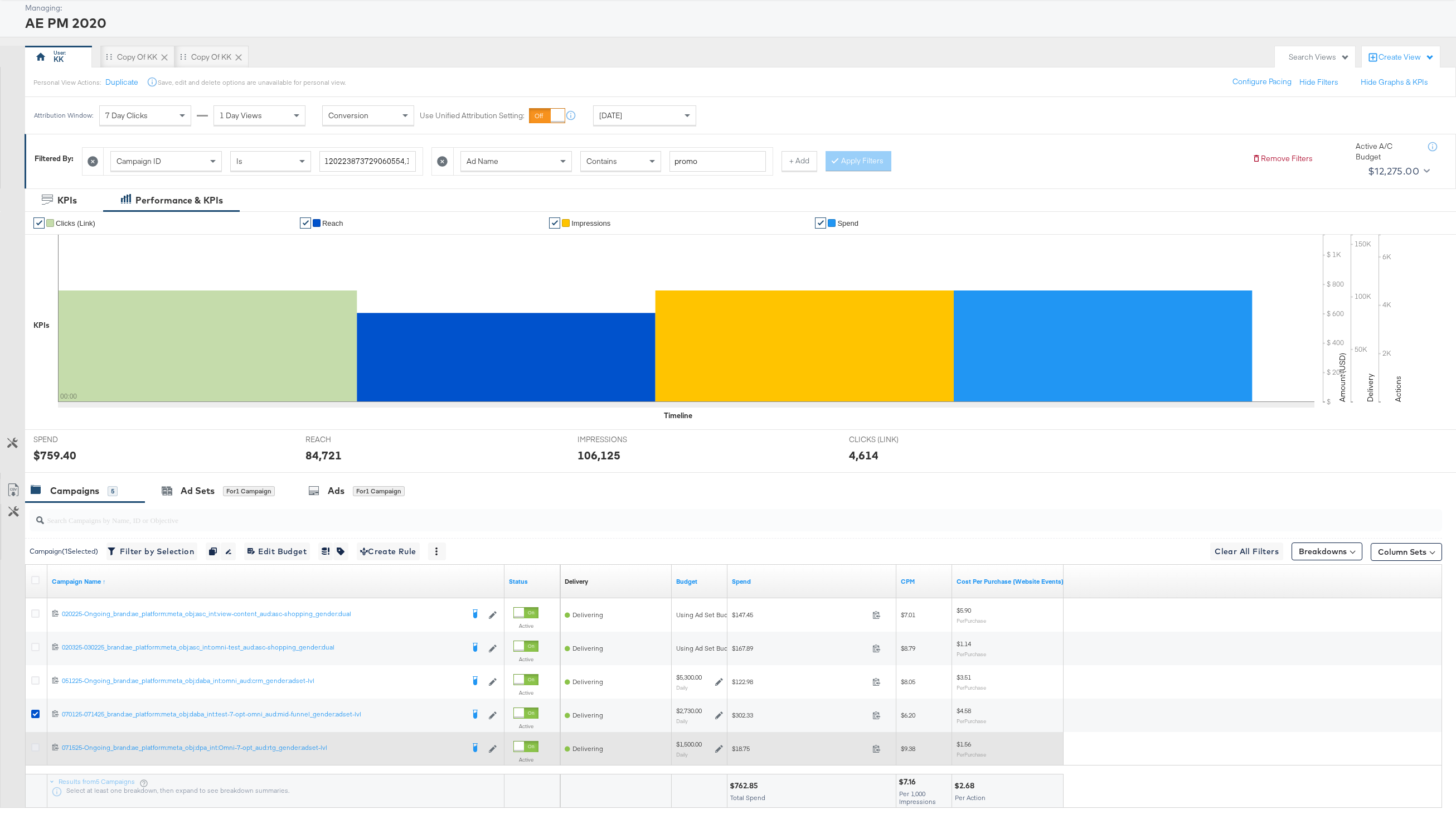
click at [37, 744] on icon at bounding box center [36, 748] width 8 height 8
click at [0, 0] on input "checkbox" at bounding box center [0, 0] width 0 height 0
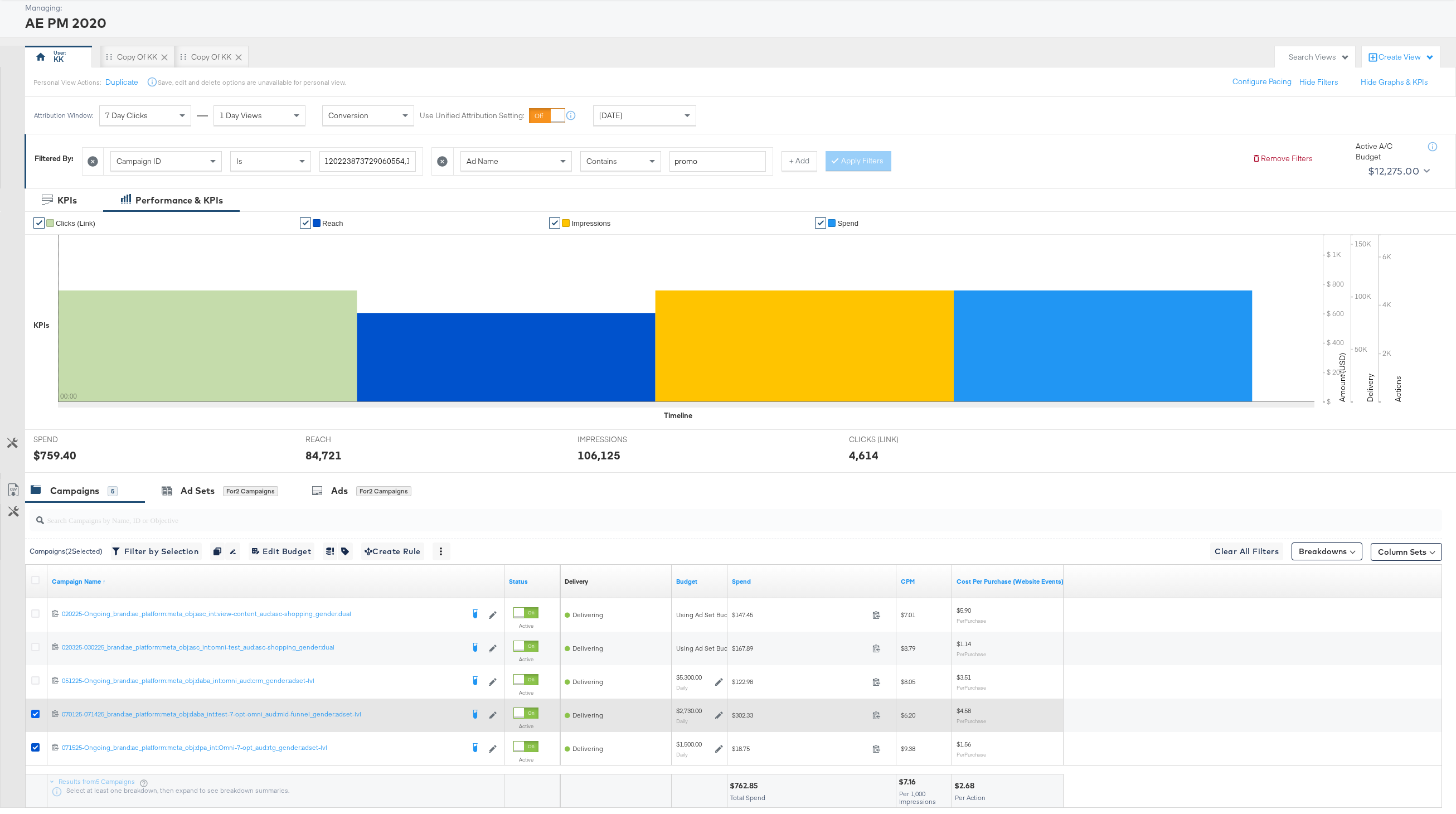
click at [36, 712] on icon at bounding box center [36, 714] width 8 height 8
click at [0, 0] on input "checkbox" at bounding box center [0, 0] width 0 height 0
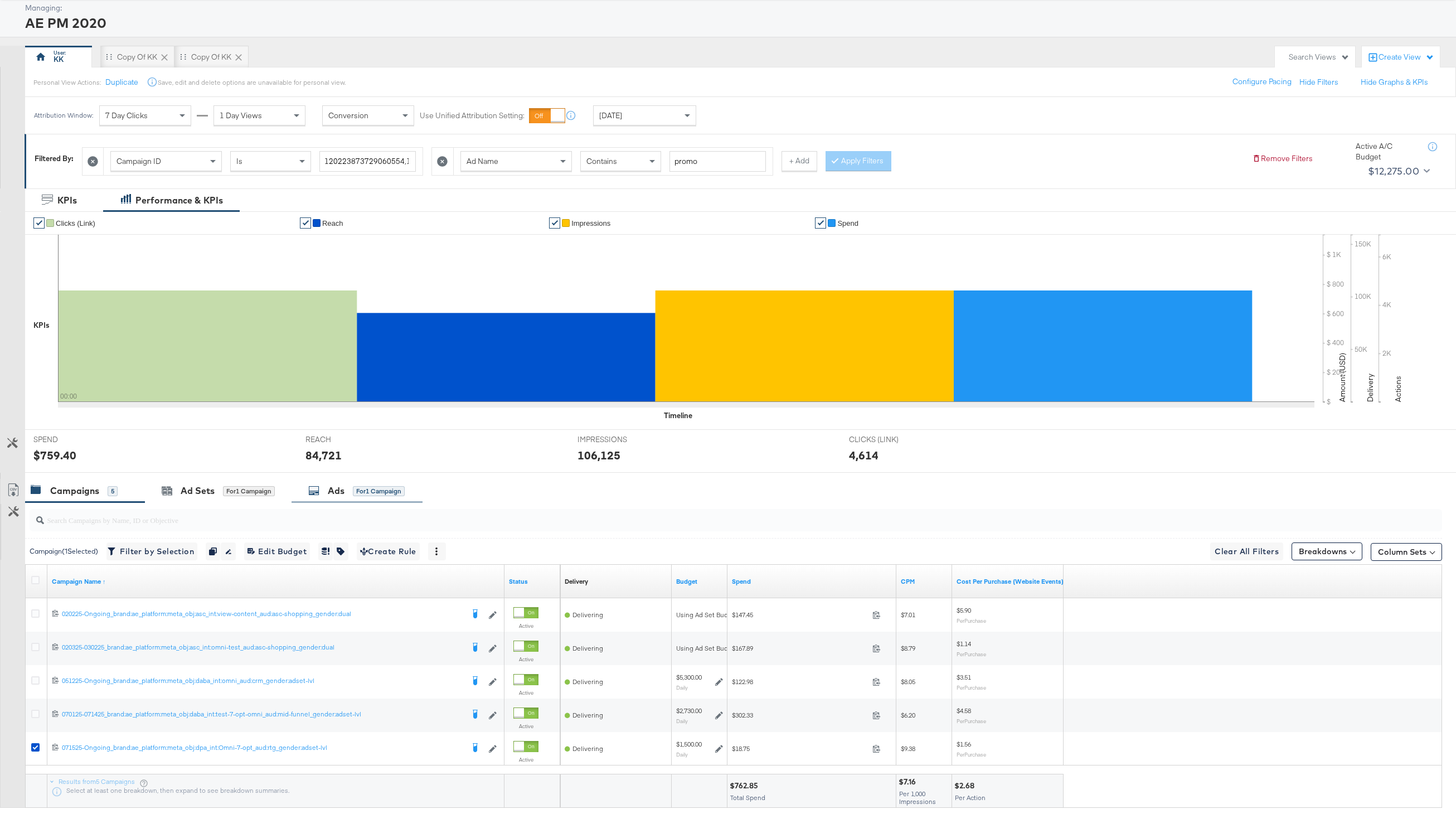
click at [345, 493] on div "Ads" at bounding box center [336, 491] width 17 height 13
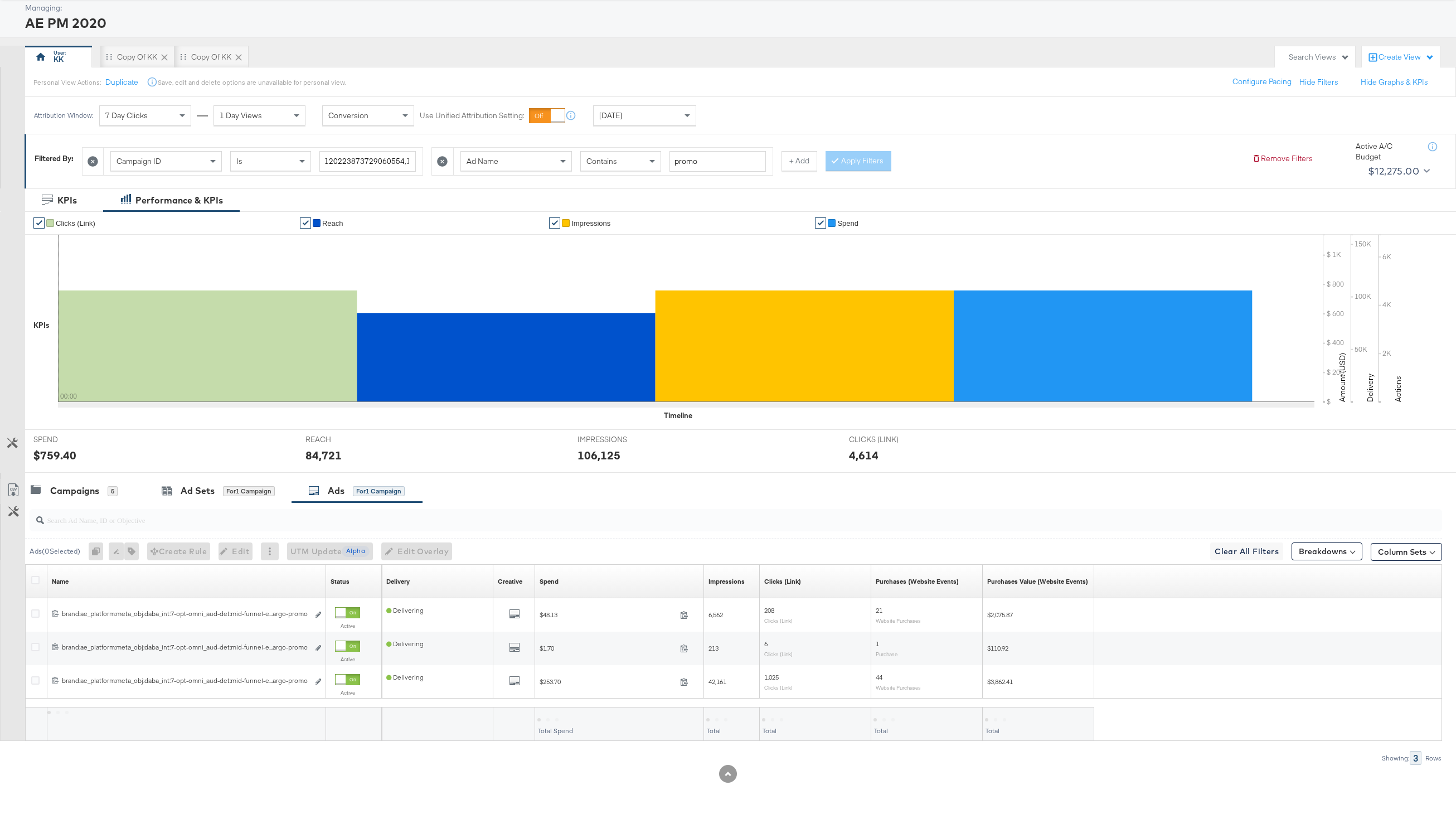
scroll to position [24, 0]
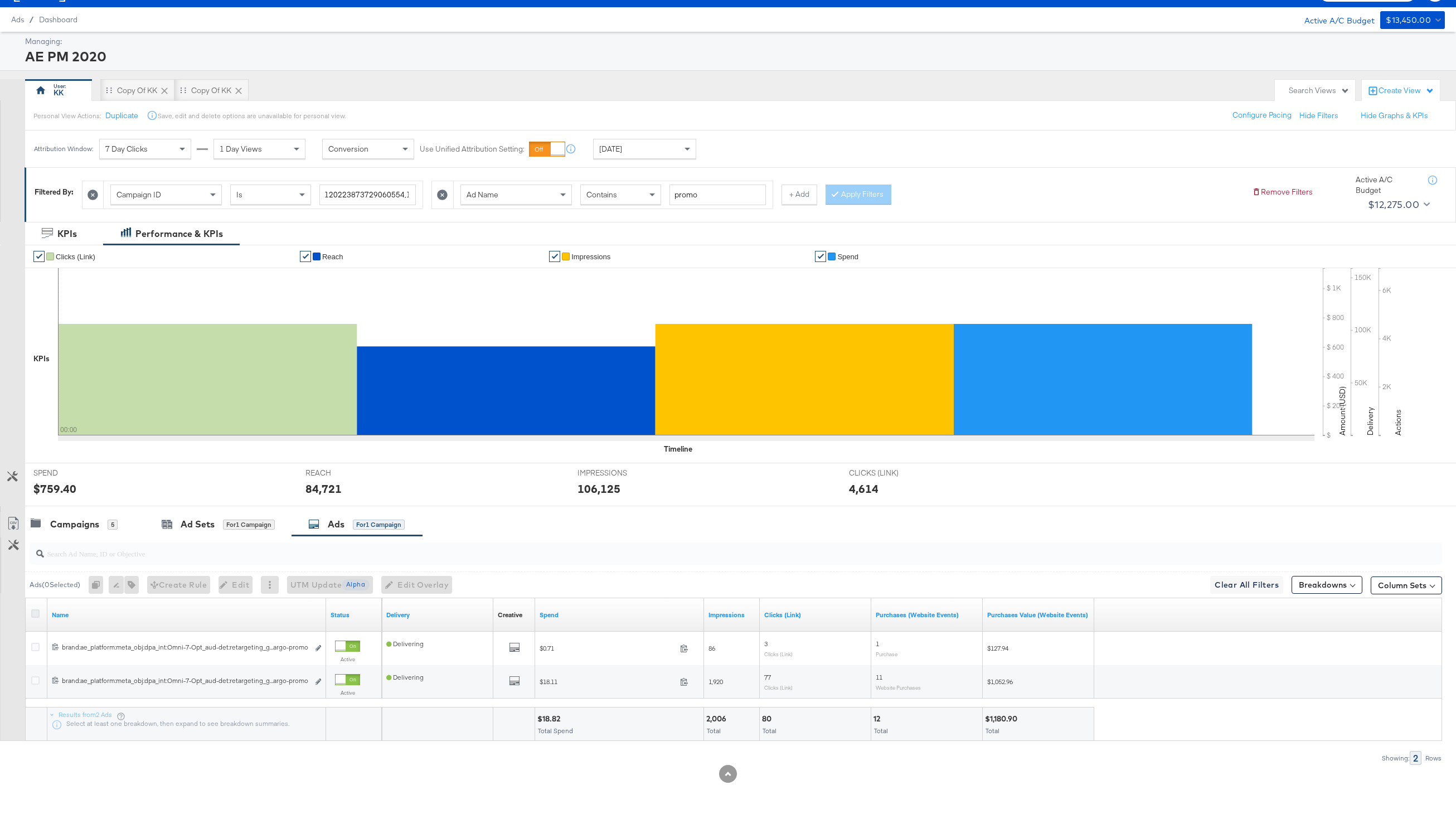
click at [36, 614] on icon at bounding box center [36, 614] width 8 height 8
click at [0, 0] on input "checkbox" at bounding box center [0, 0] width 0 height 0
click at [395, 589] on span "Edit Overlay Edit overlays for 2 ads" at bounding box center [410, 585] width 64 height 14
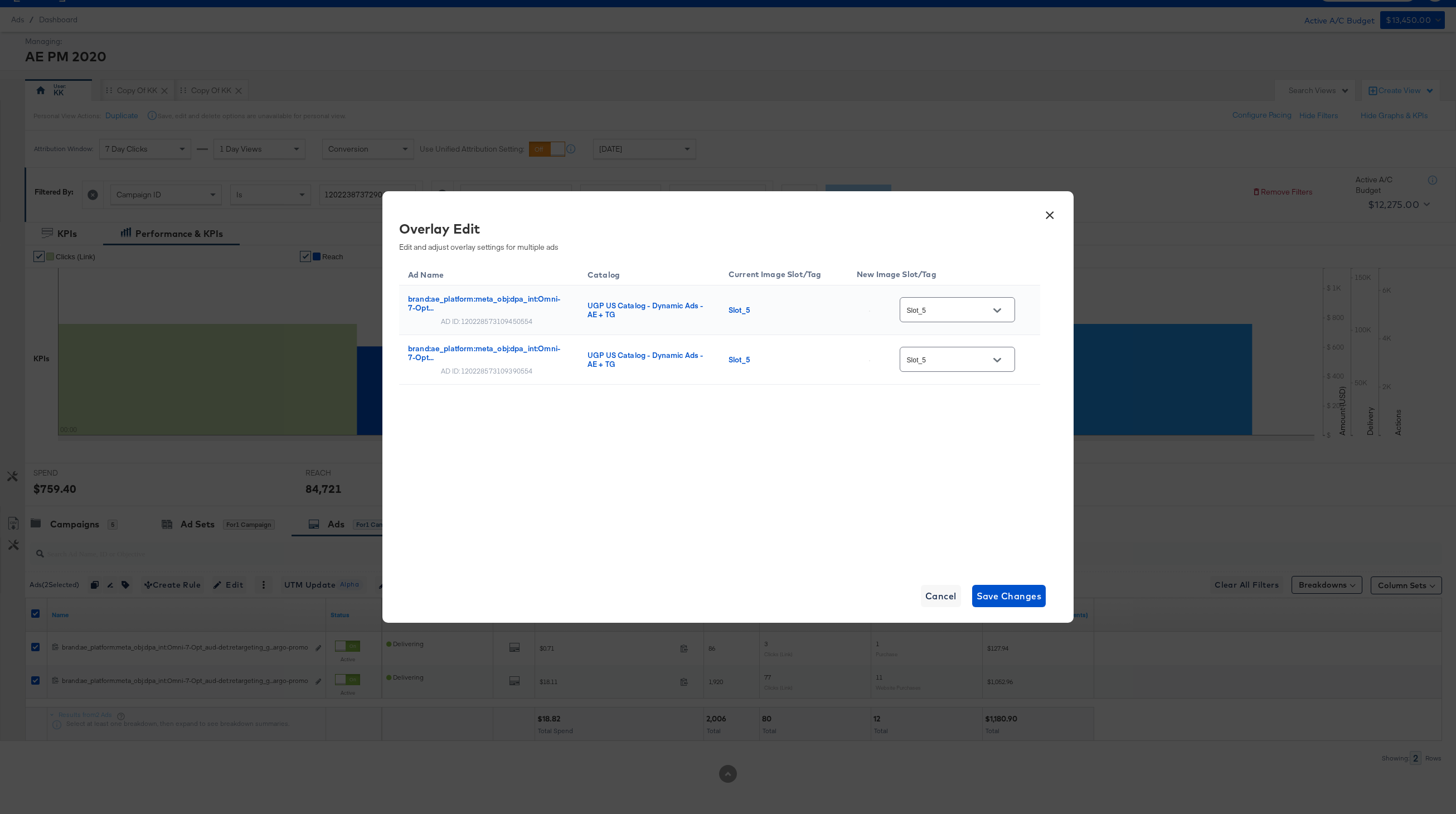
click at [1046, 210] on button "×" at bounding box center [1049, 212] width 20 height 20
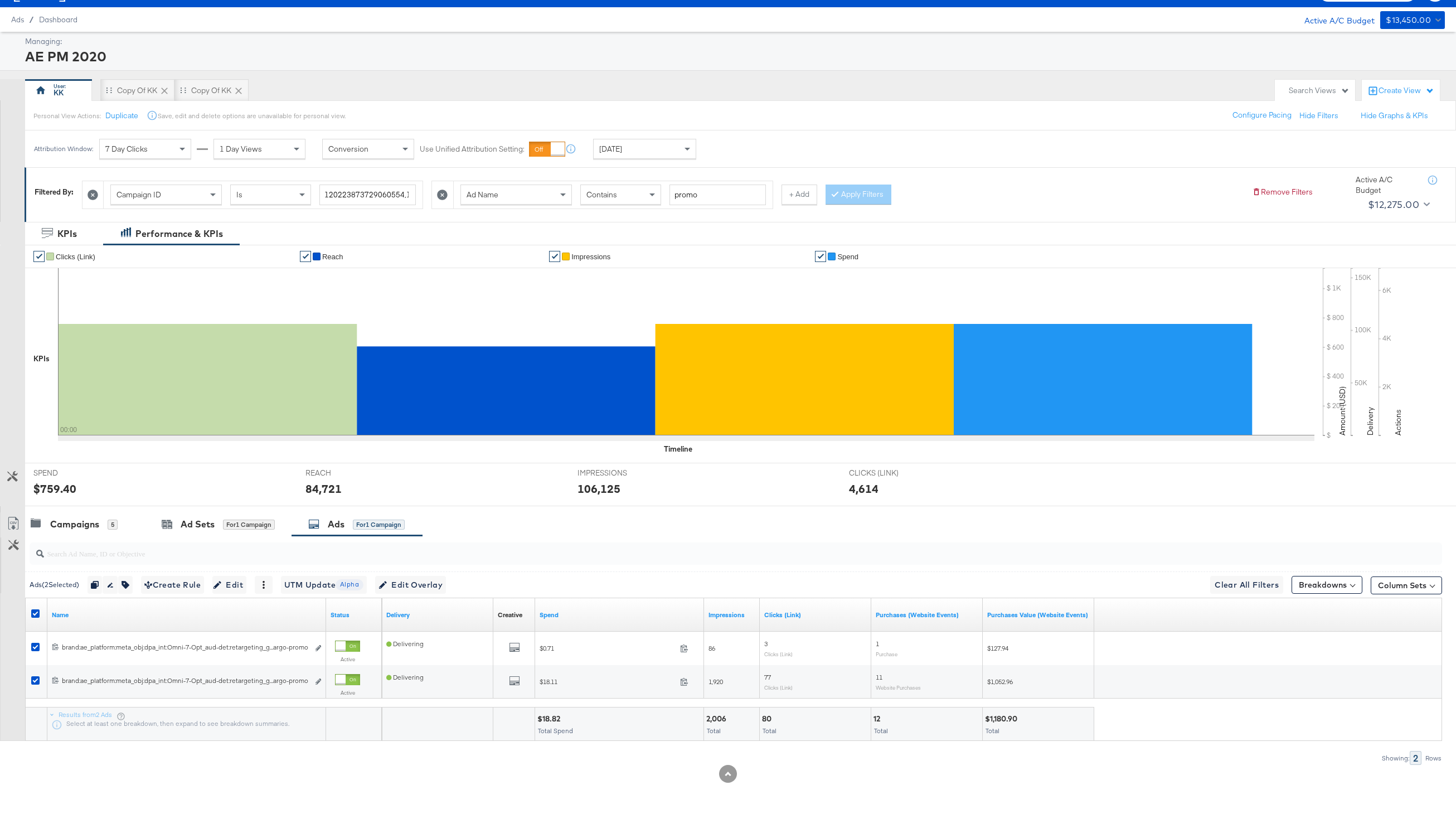
scroll to position [0, 0]
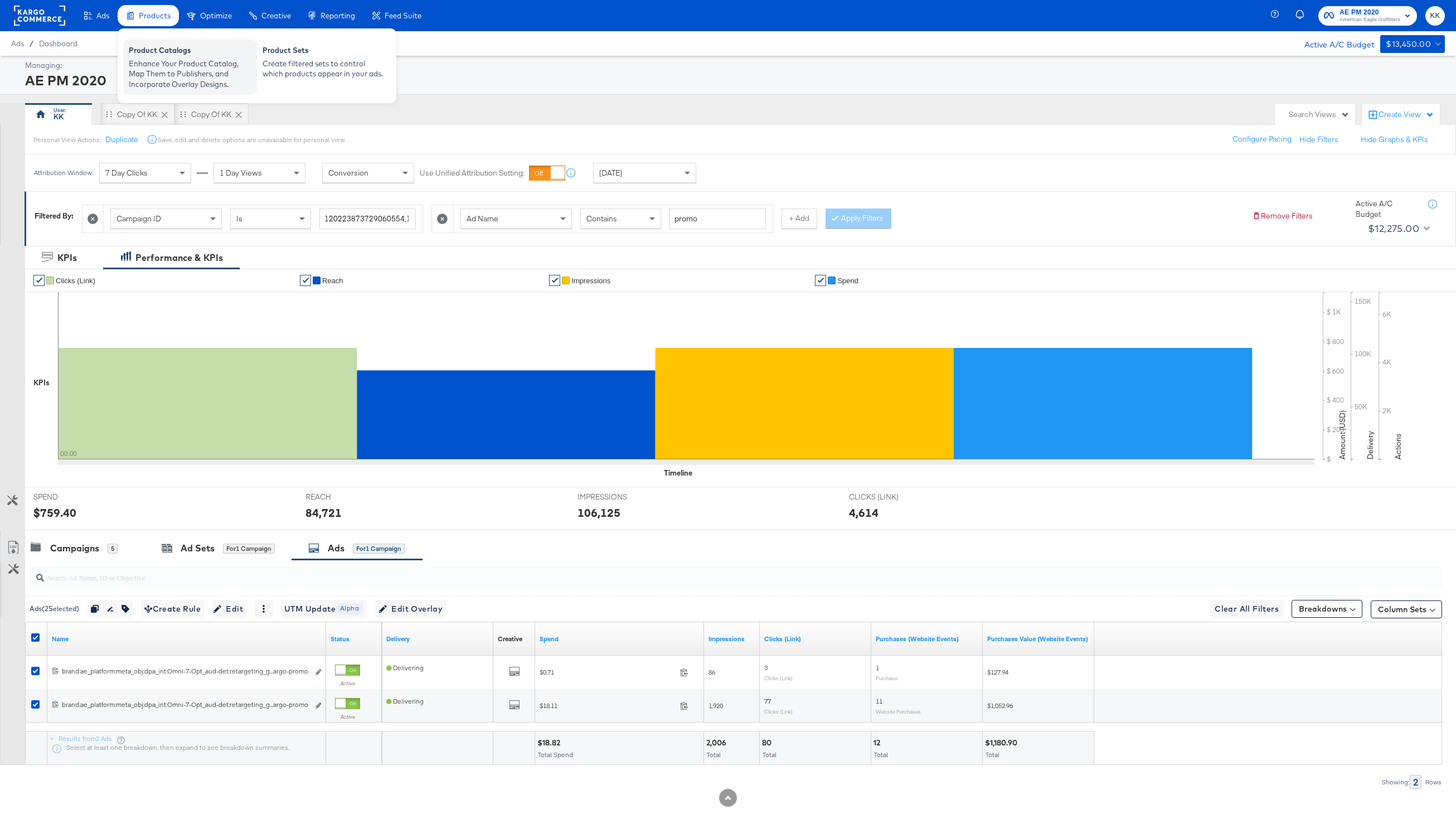
click at [157, 52] on div "Product Catalogs" at bounding box center [190, 52] width 123 height 14
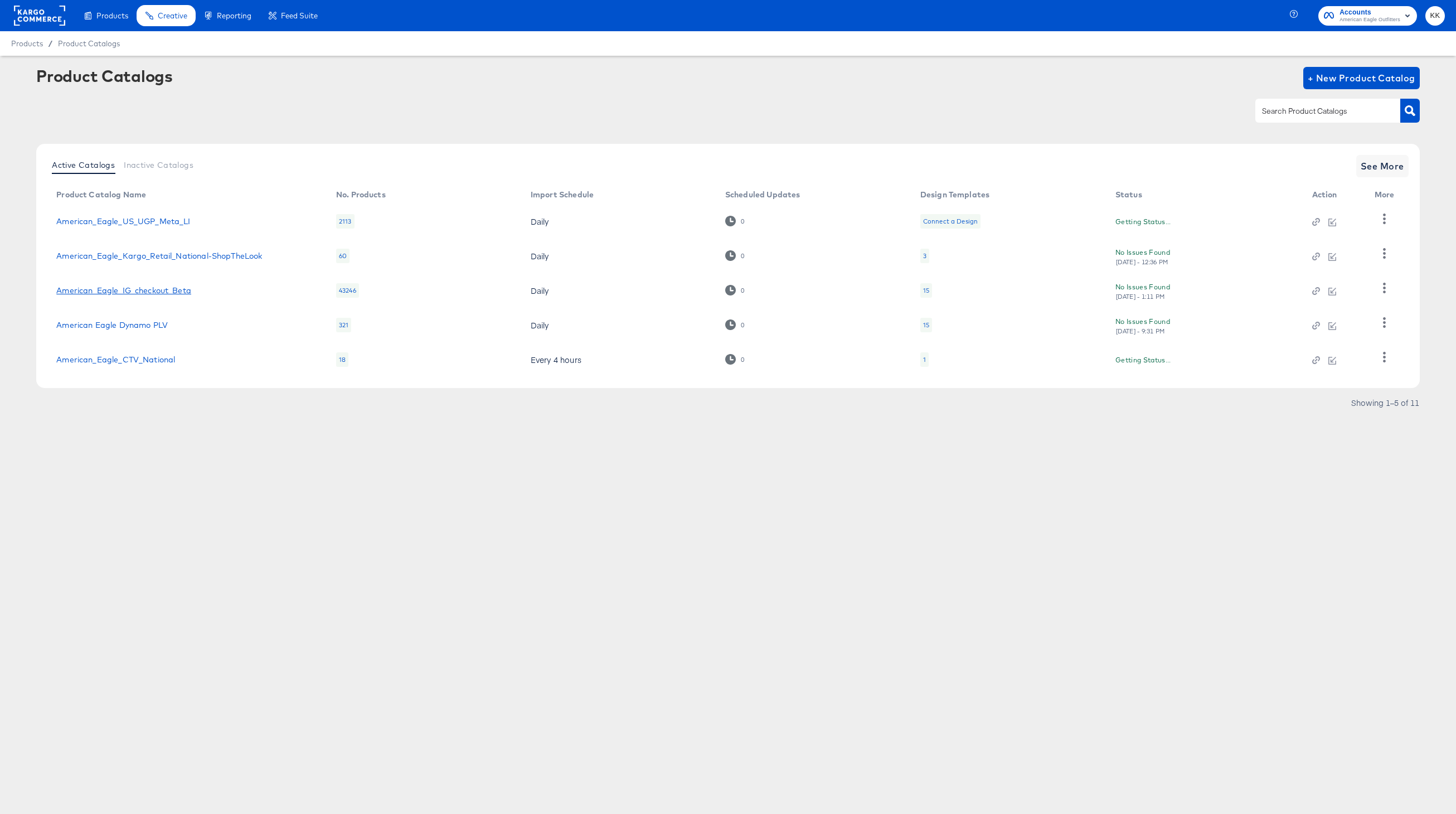
click at [123, 287] on link "American_Eagle_IG_checkout_Beta" at bounding box center [123, 290] width 135 height 9
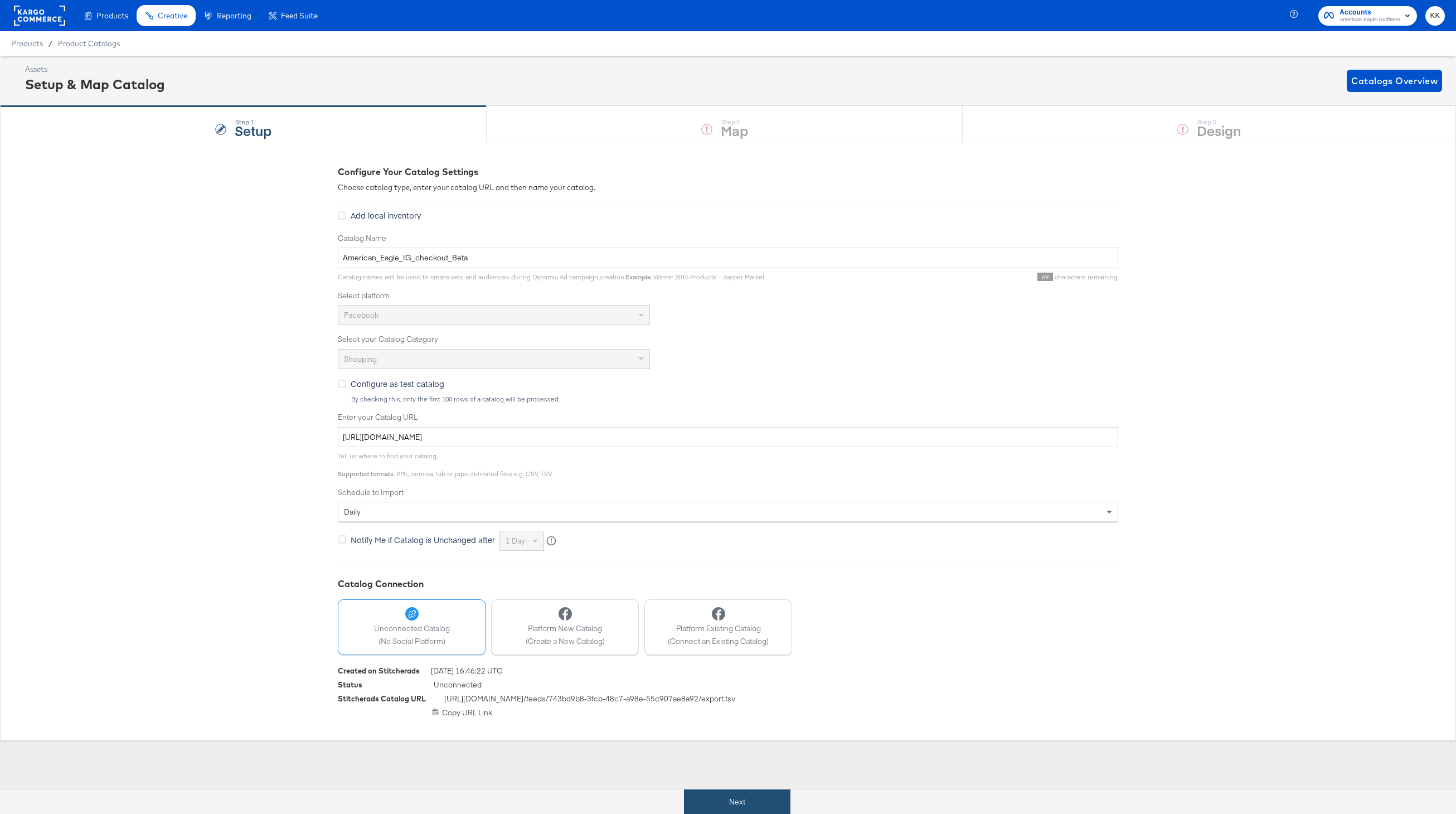
click at [729, 795] on button "Next" at bounding box center [737, 802] width 107 height 25
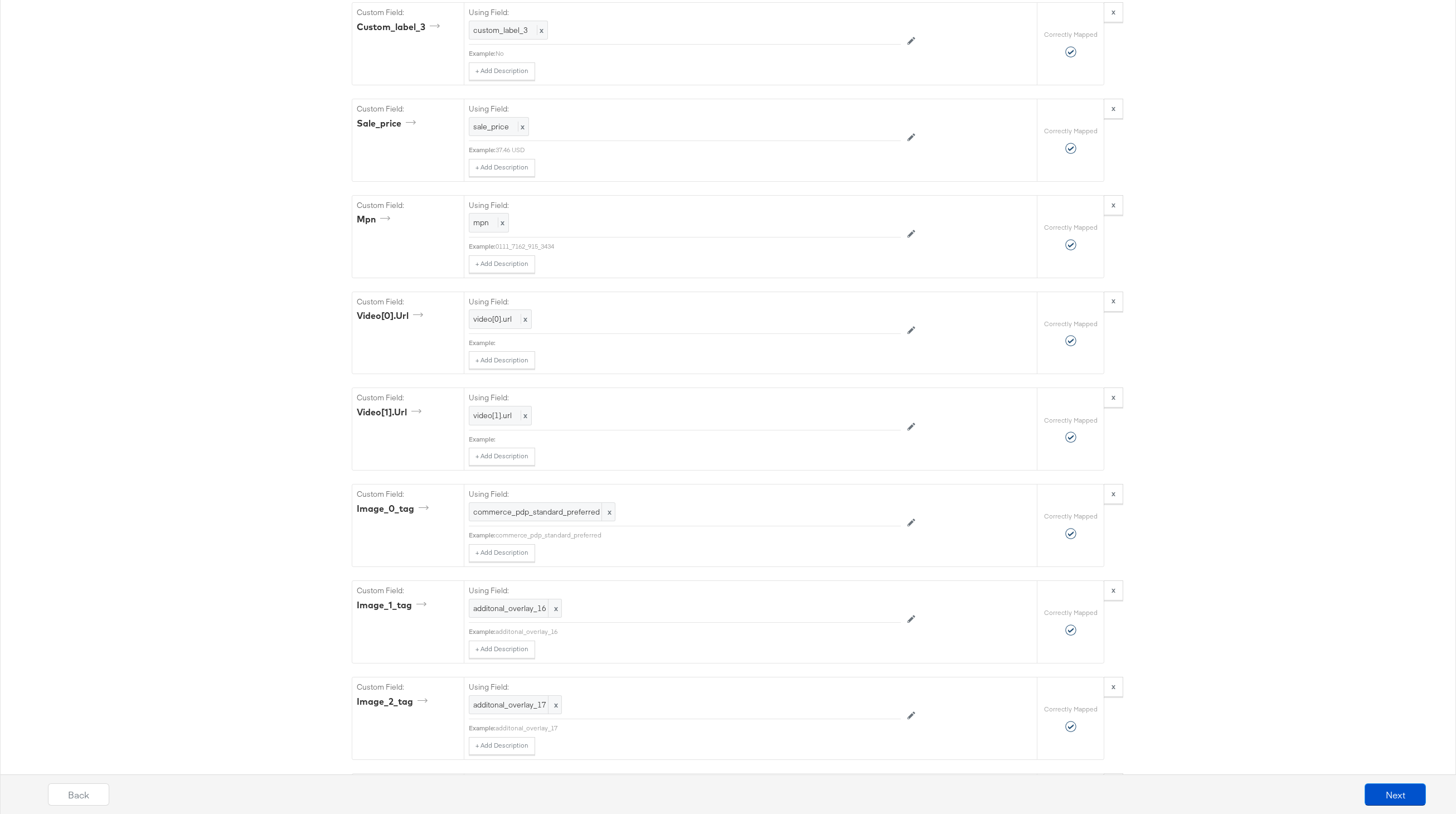
scroll to position [1522, 0]
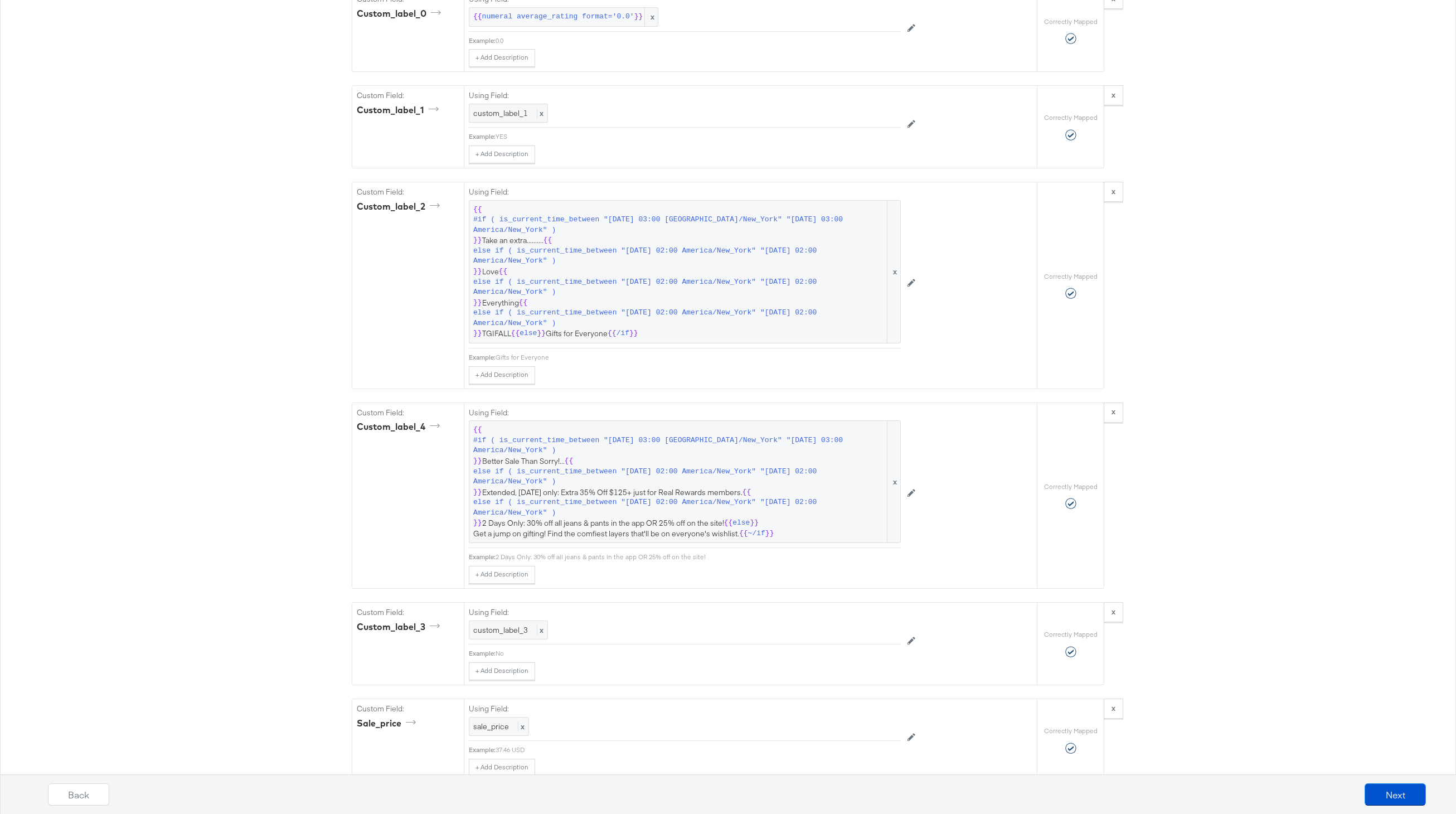
click at [648, 452] on span "#if ( is_current_time_between "2024-06-11 03:00 America/New_York" "2024-06-14 0…" at bounding box center [679, 446] width 412 height 21
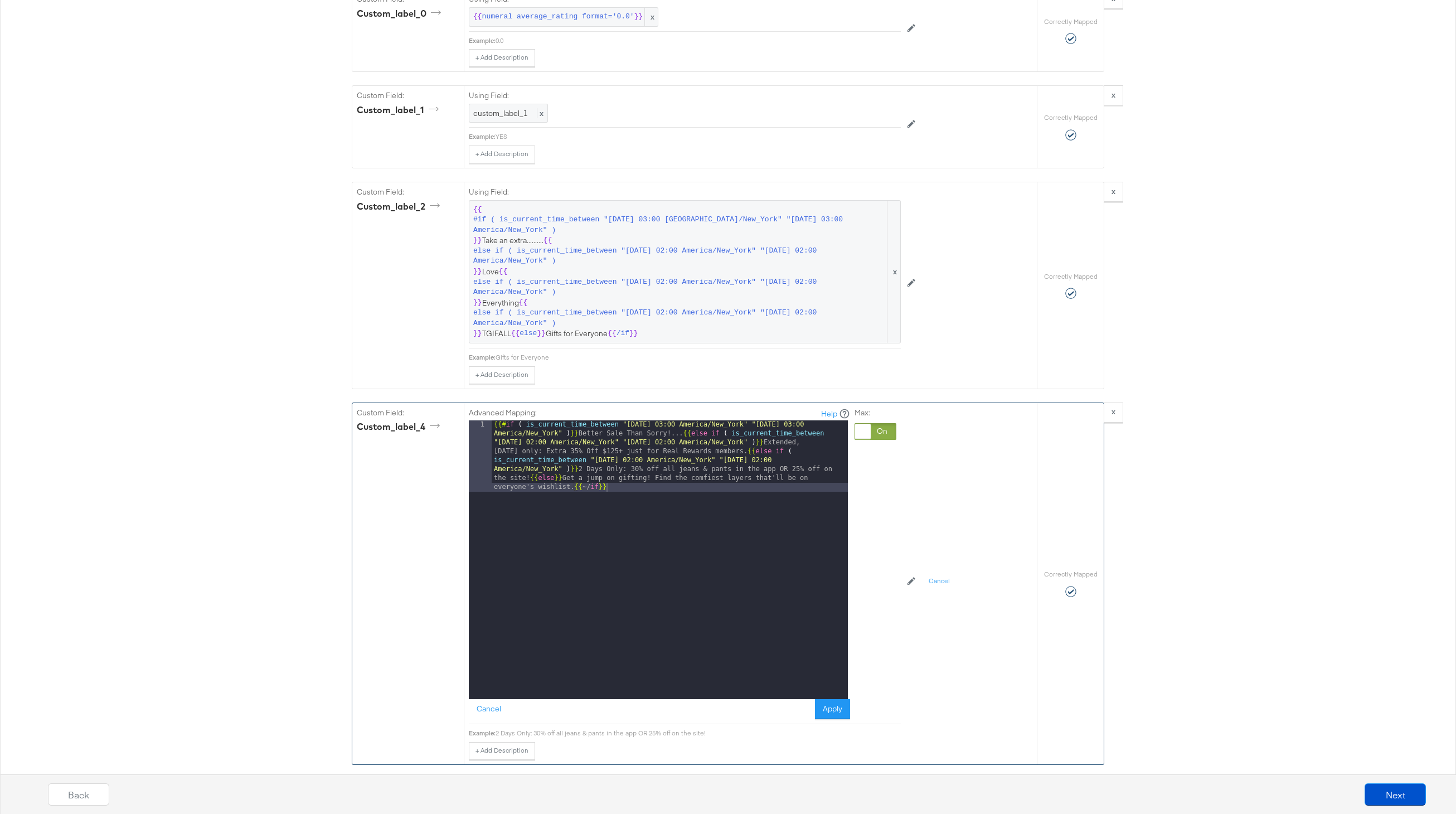
click at [675, 435] on div "{{# if ( is_current_time_between "2024-06-11 03:00 America/New_York" "2024-06-1…" at bounding box center [669, 631] width 356 height 422
click at [836, 715] on button "Apply" at bounding box center [833, 709] width 36 height 20
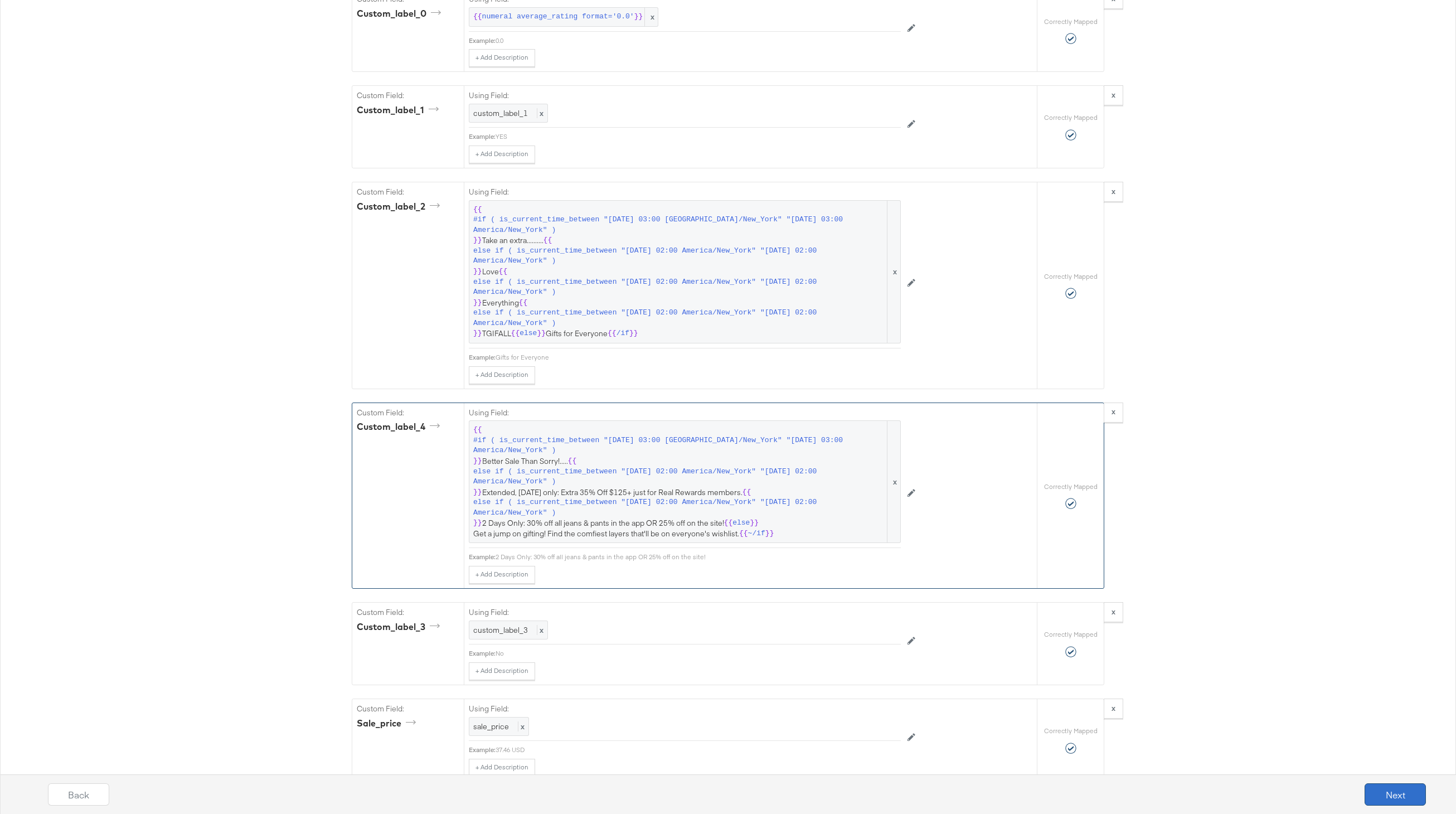
click at [1388, 791] on button "Next" at bounding box center [1395, 795] width 61 height 23
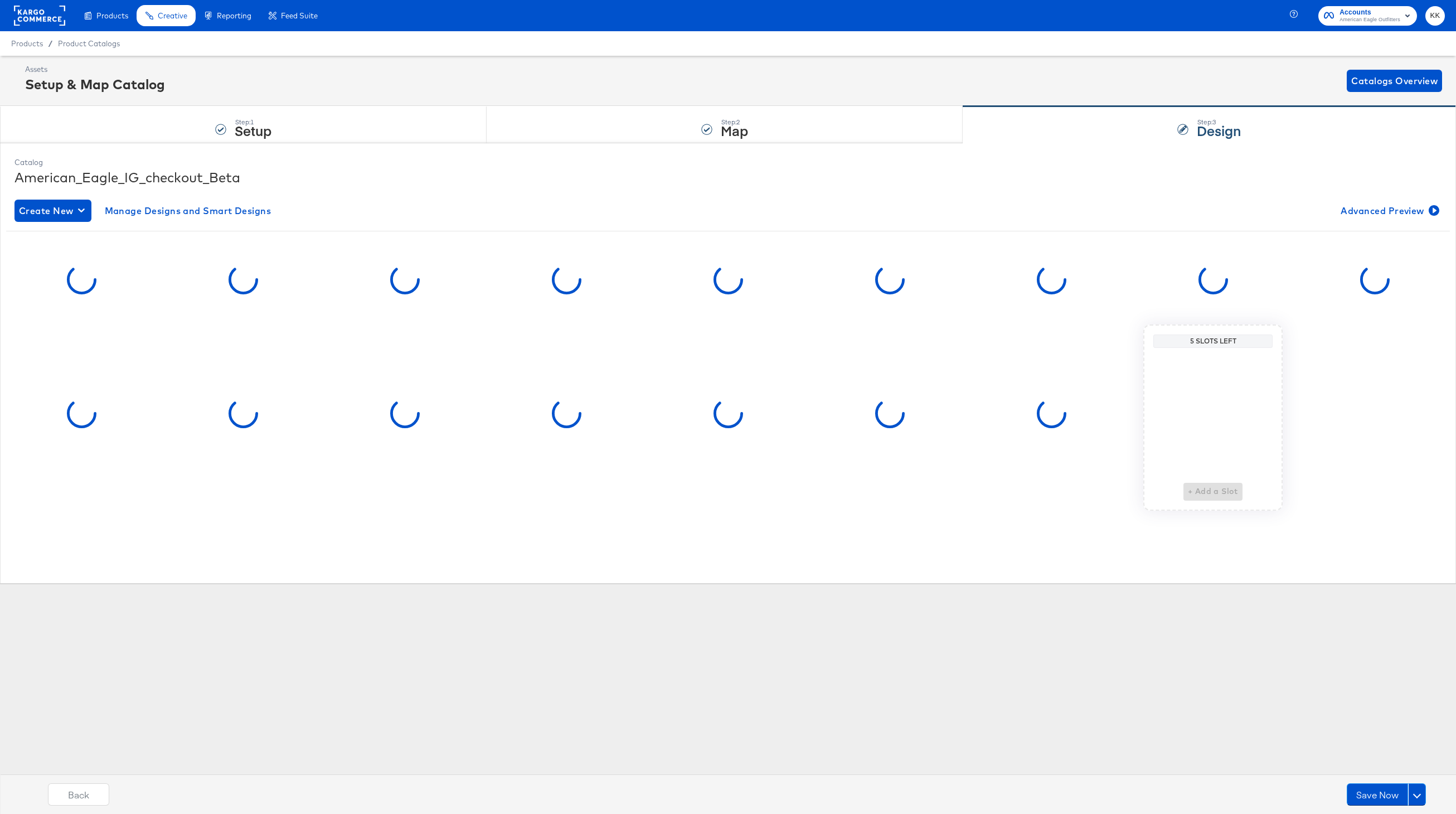
scroll to position [0, 0]
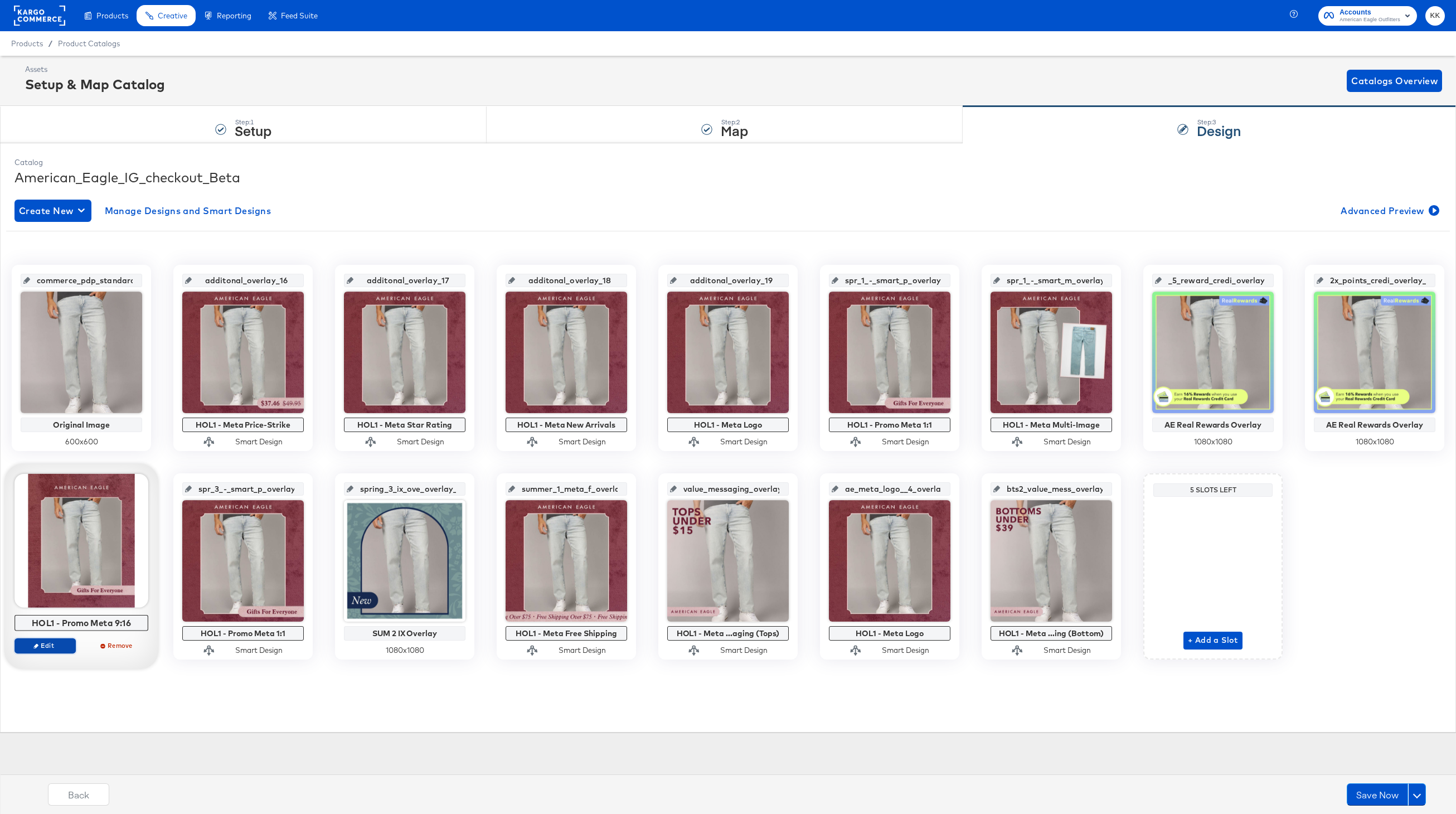
click at [53, 644] on span "Edit" at bounding box center [45, 645] width 52 height 8
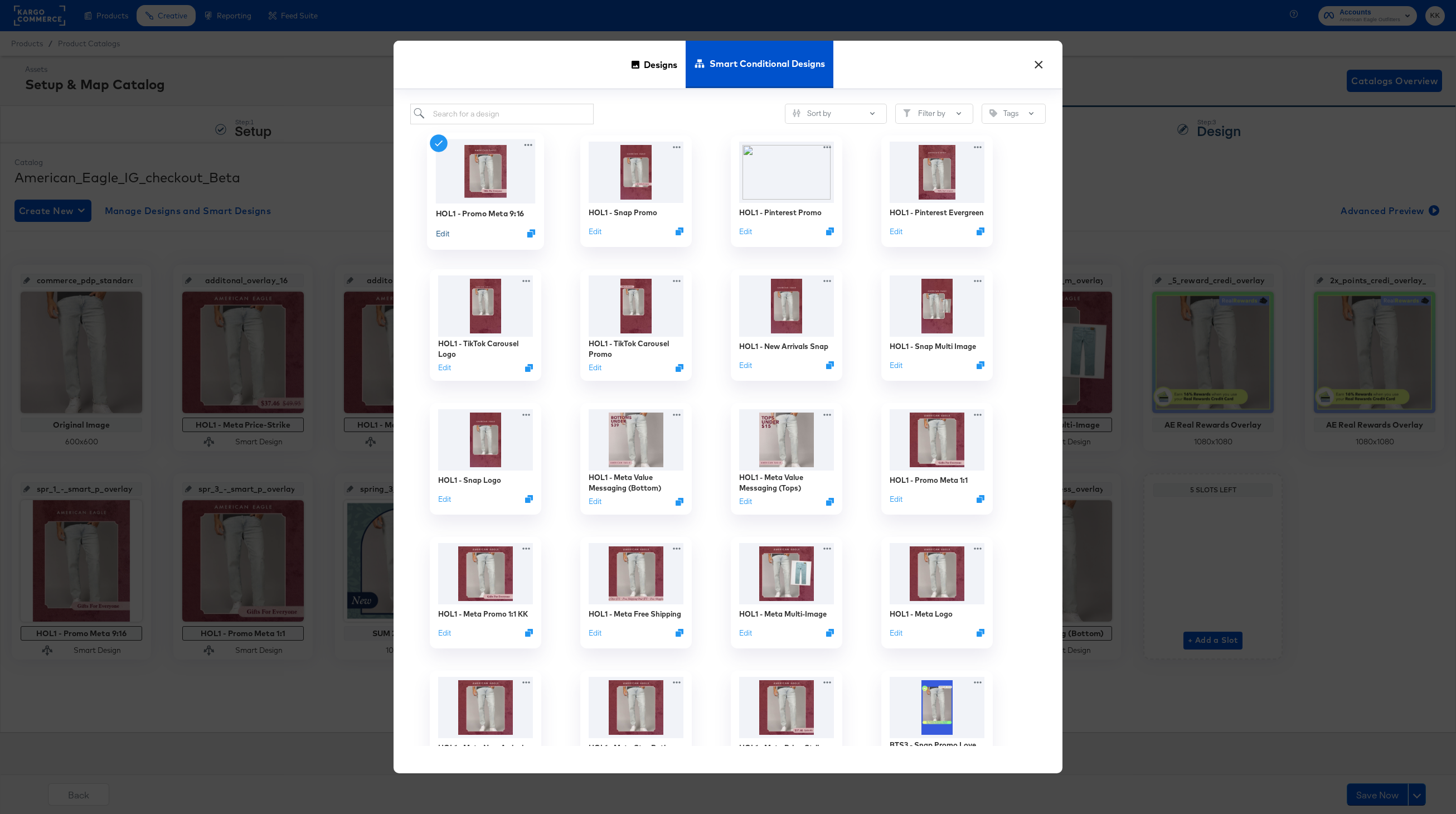
click at [441, 235] on button "Edit" at bounding box center [442, 233] width 14 height 10
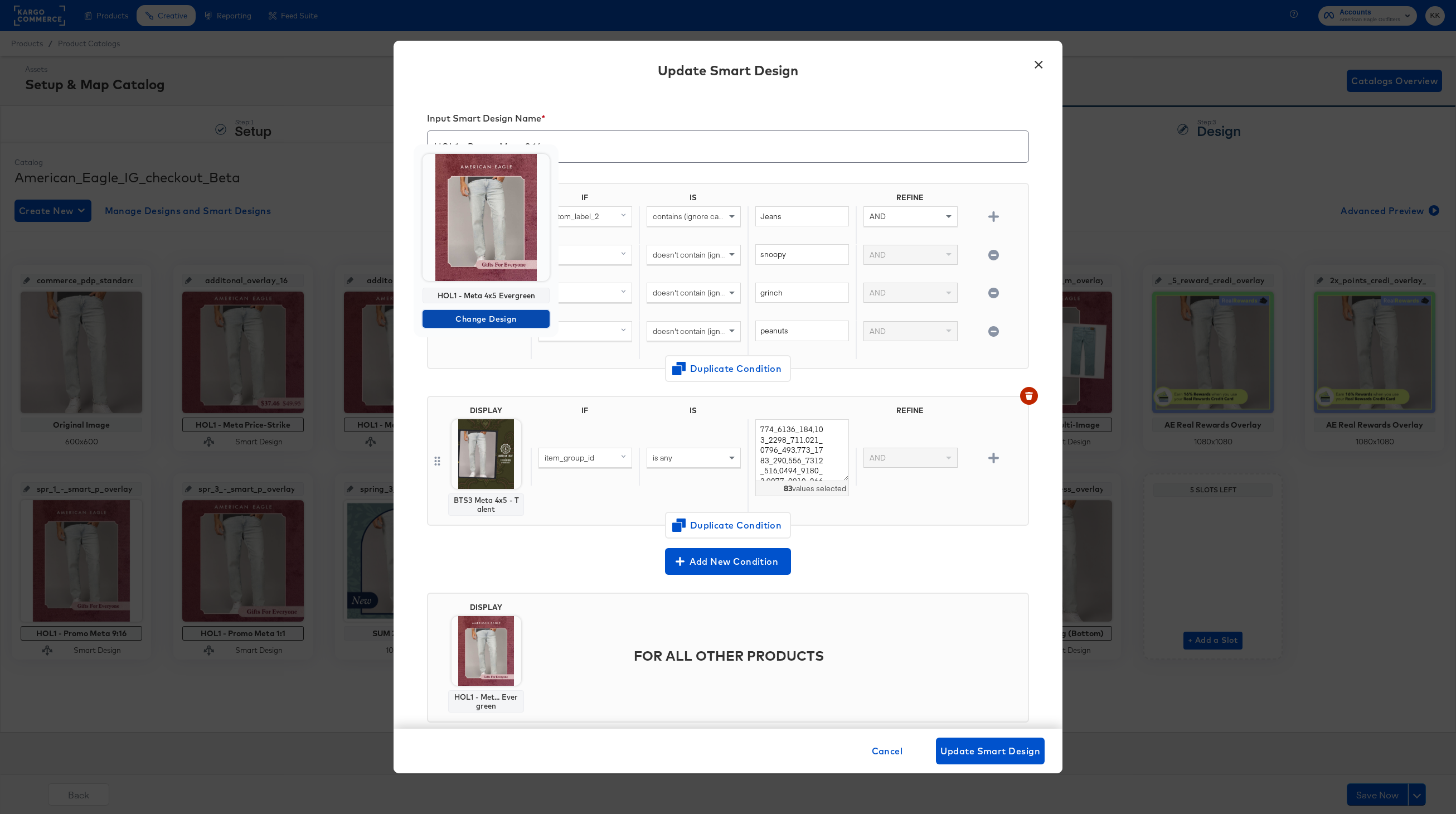
click at [483, 313] on span "Change Design" at bounding box center [486, 319] width 118 height 14
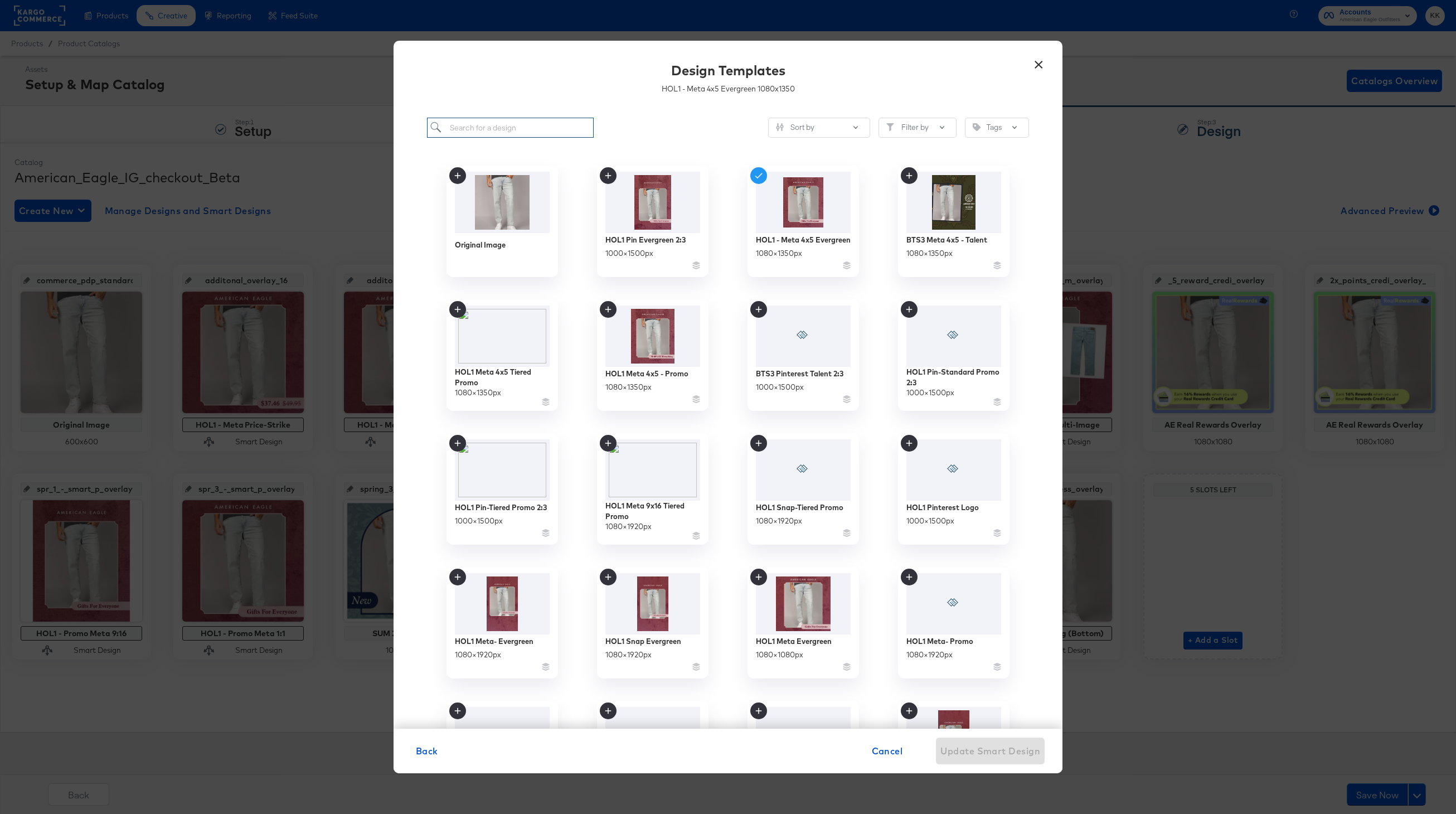
click at [505, 128] on input "search" at bounding box center [510, 128] width 166 height 21
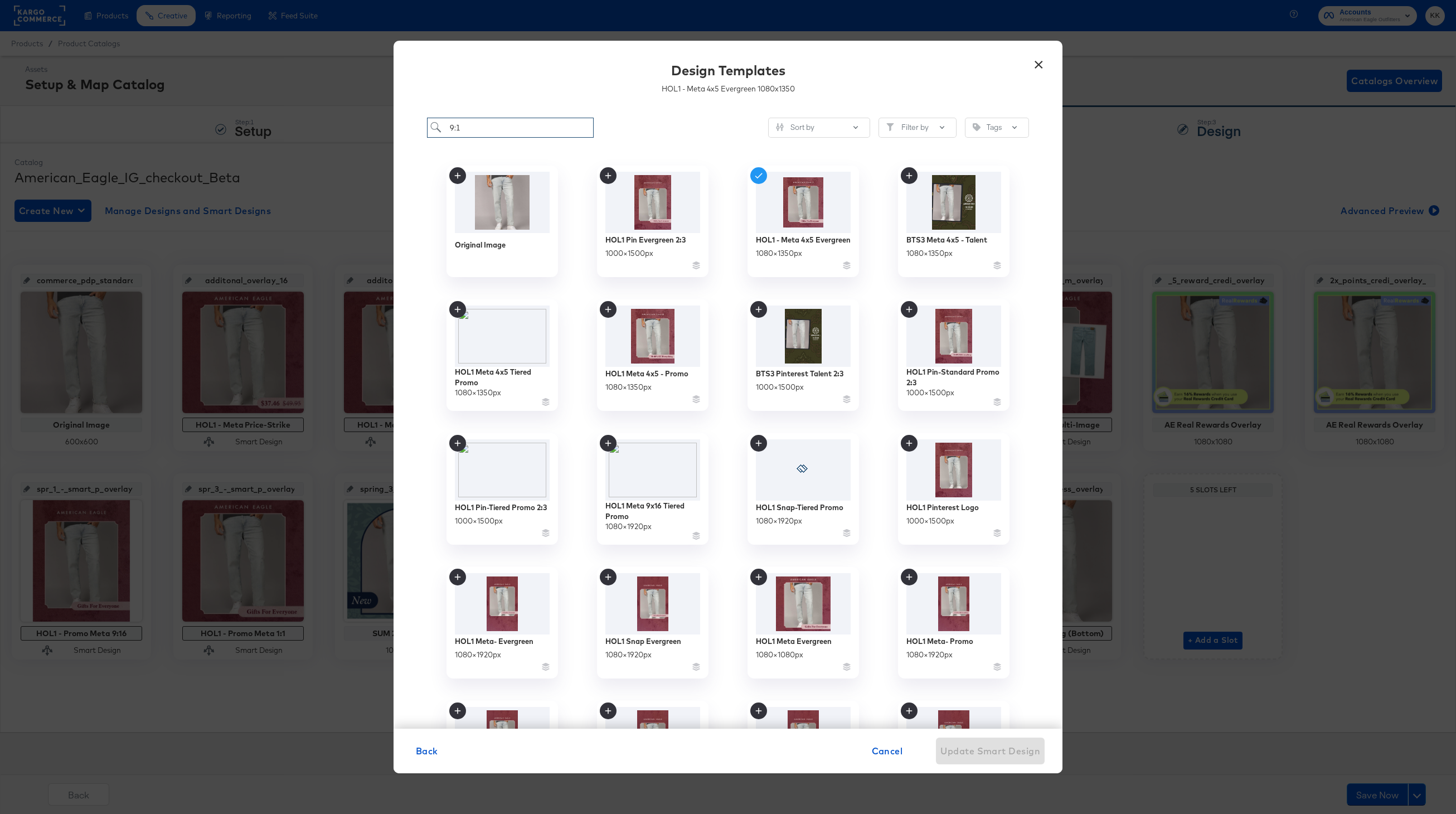
type input "9:16"
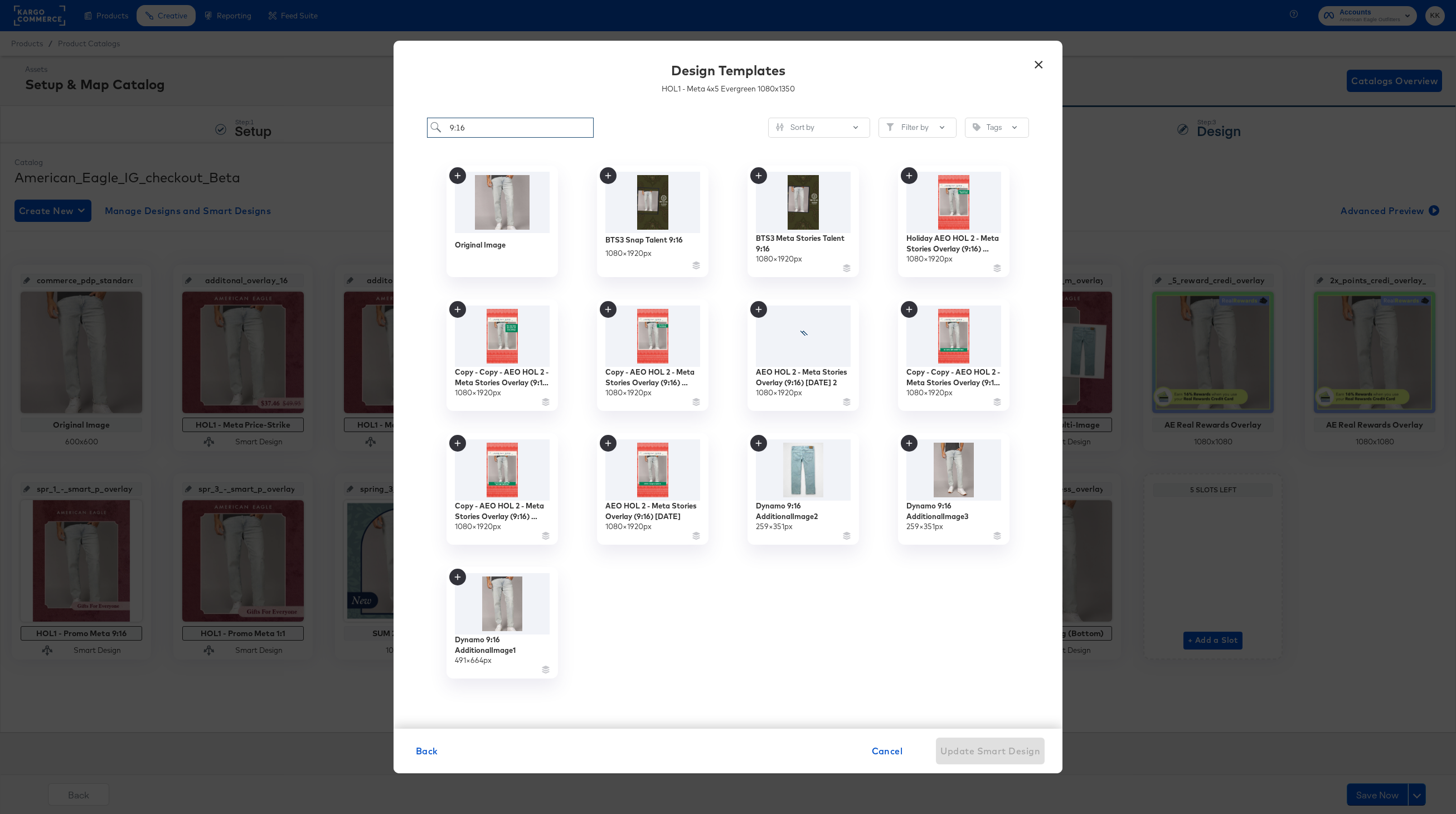
drag, startPoint x: 502, startPoint y: 128, endPoint x: 412, endPoint y: 128, distance: 90.0
click at [412, 128] on div "9:16 Sort by Filter by Tags Original Image BTS3 Snap Talent 9:16 1080 × 1920 px…" at bounding box center [728, 417] width 669 height 623
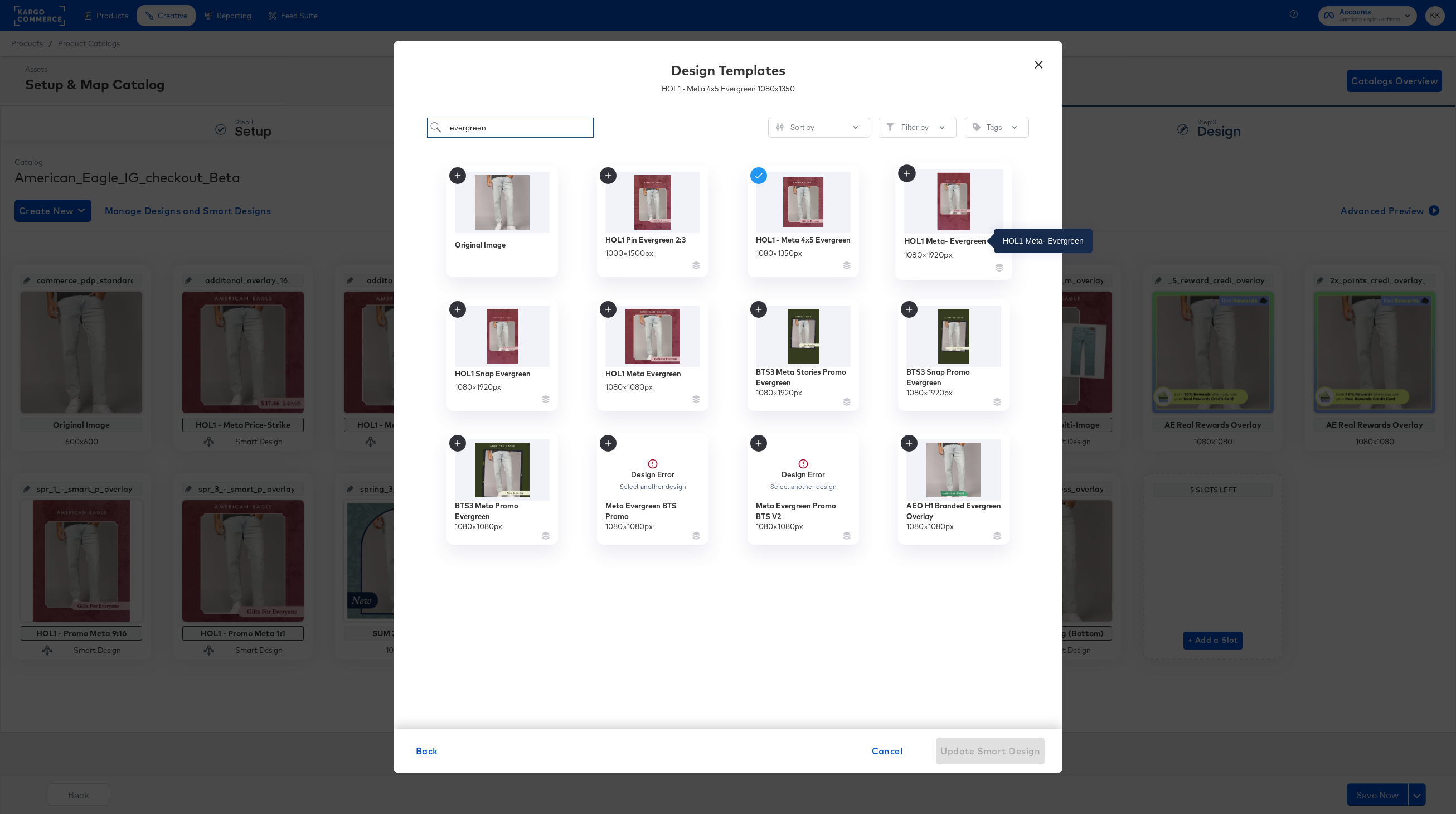
type input "evergreen"
click at [948, 242] on div "HOL1 Meta- Evergreen" at bounding box center [945, 240] width 82 height 10
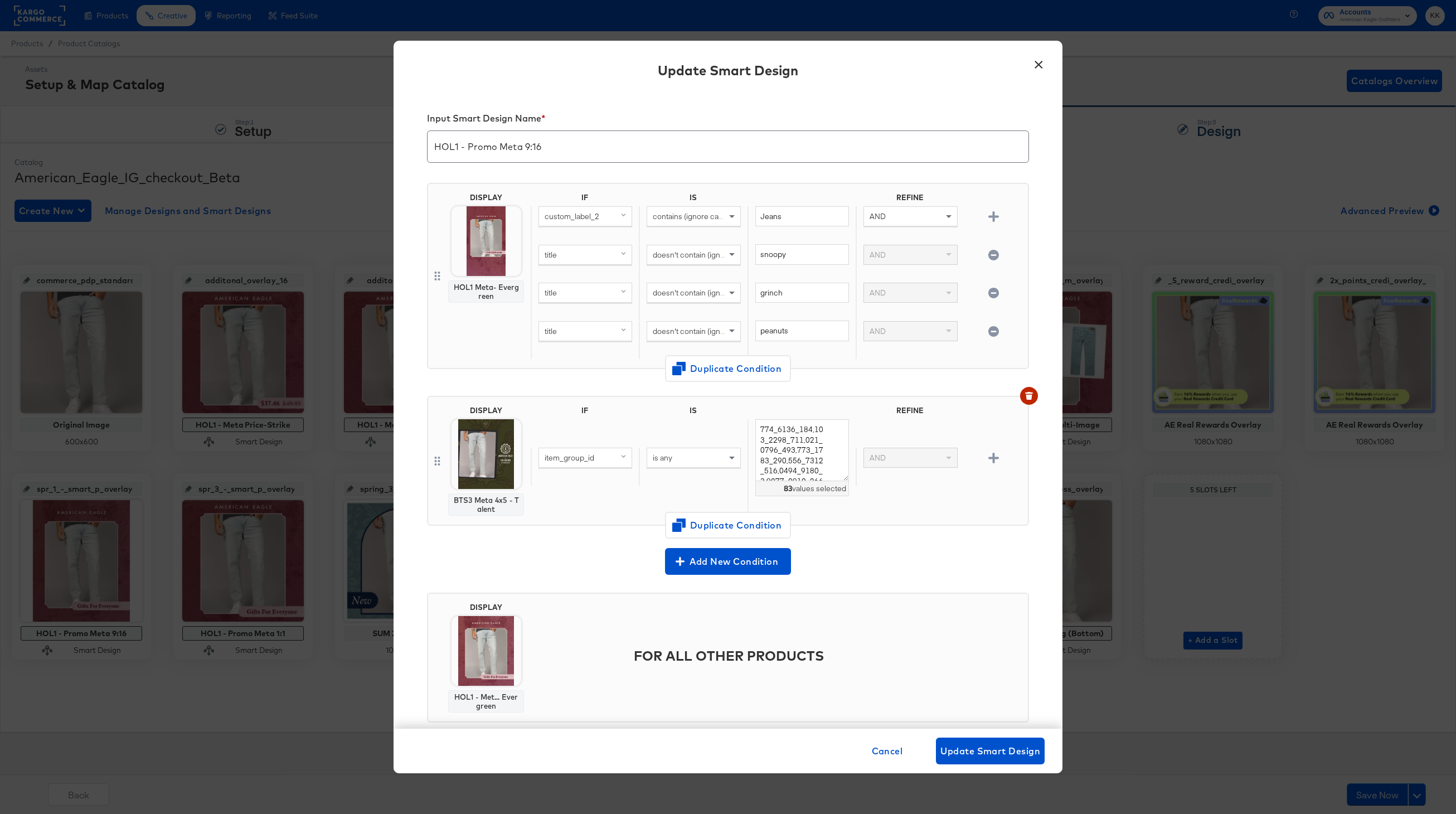
scroll to position [23, 0]
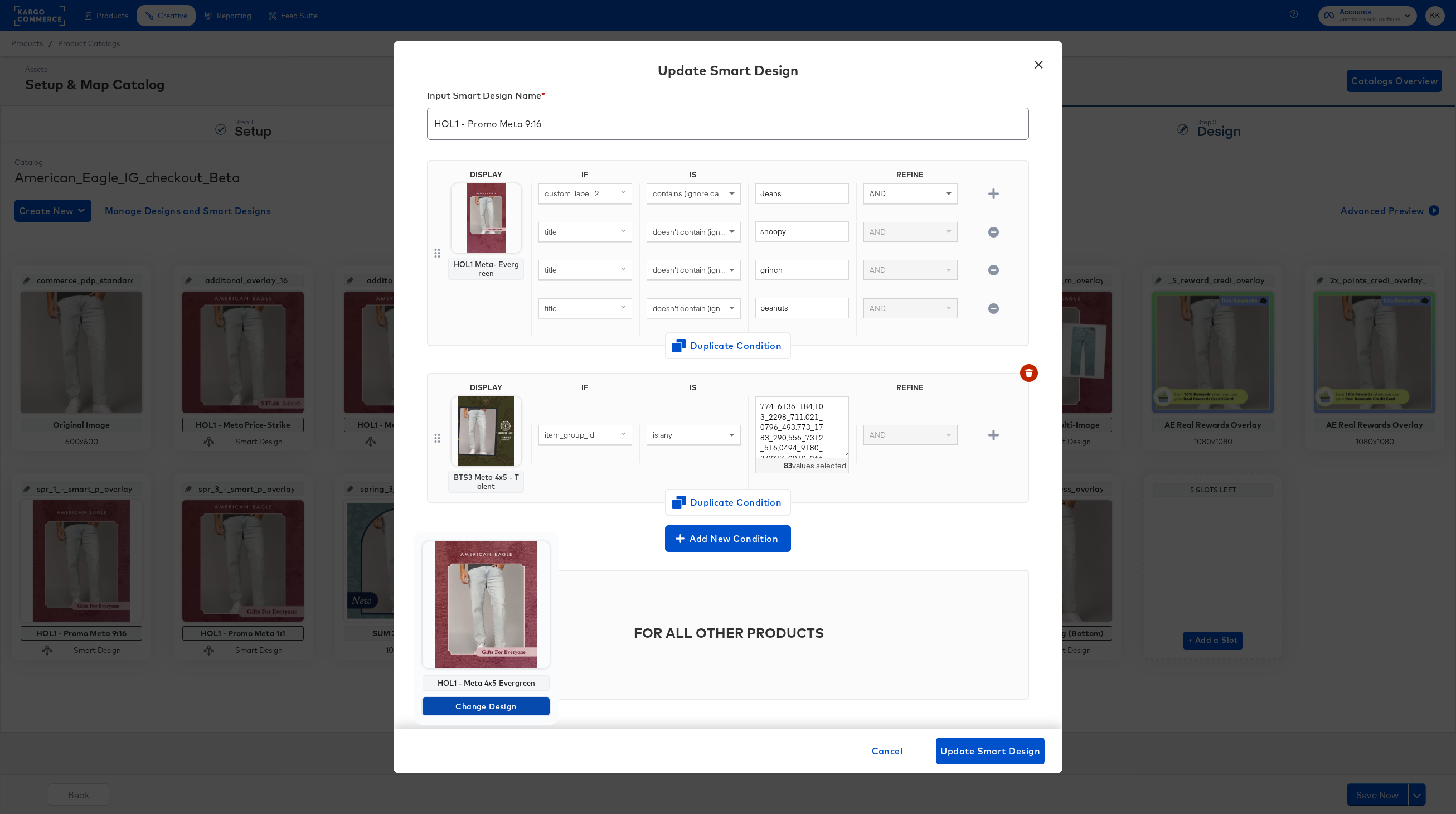
click at [479, 705] on span "Change Design" at bounding box center [486, 707] width 118 height 14
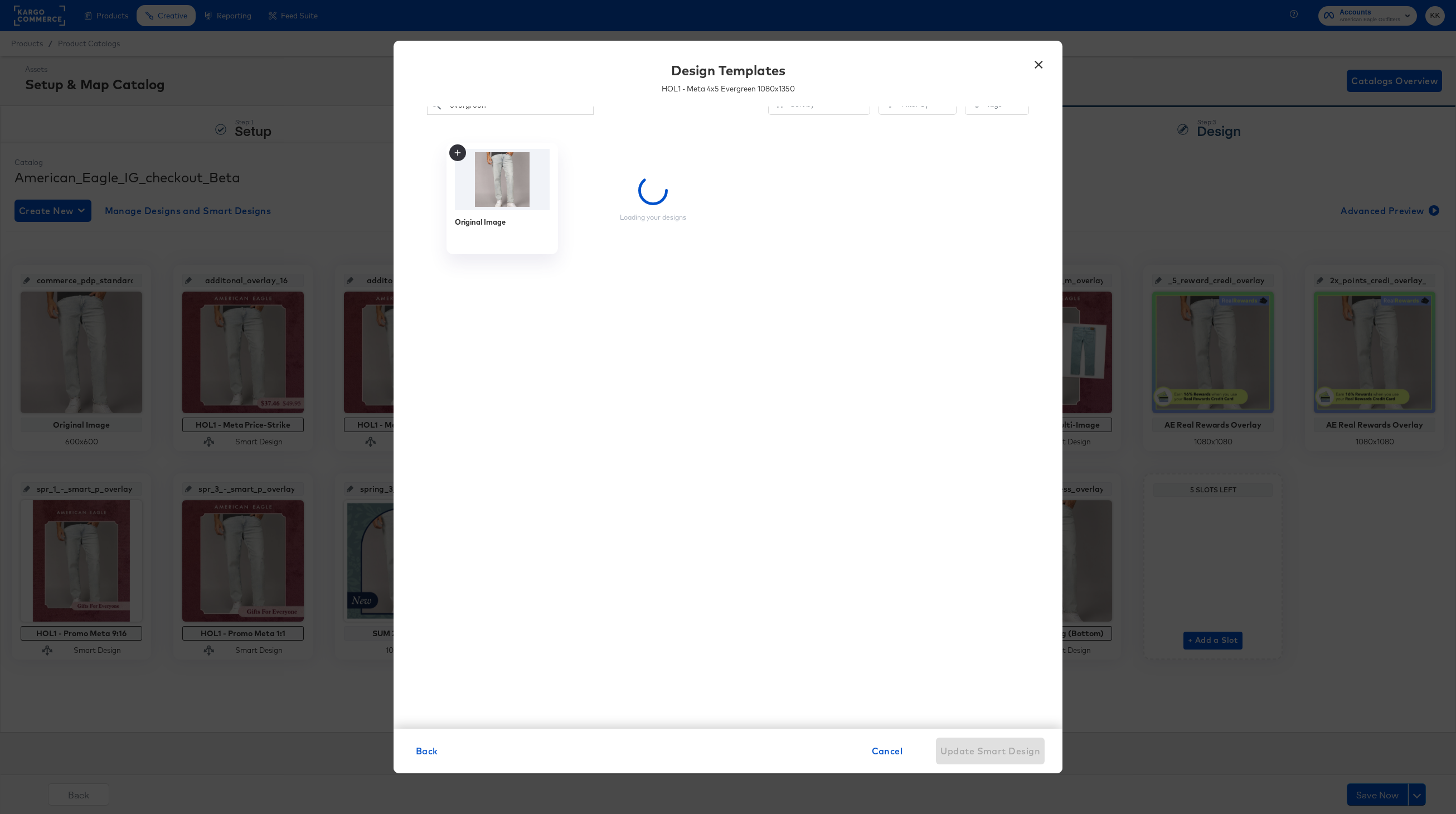
scroll to position [0, 0]
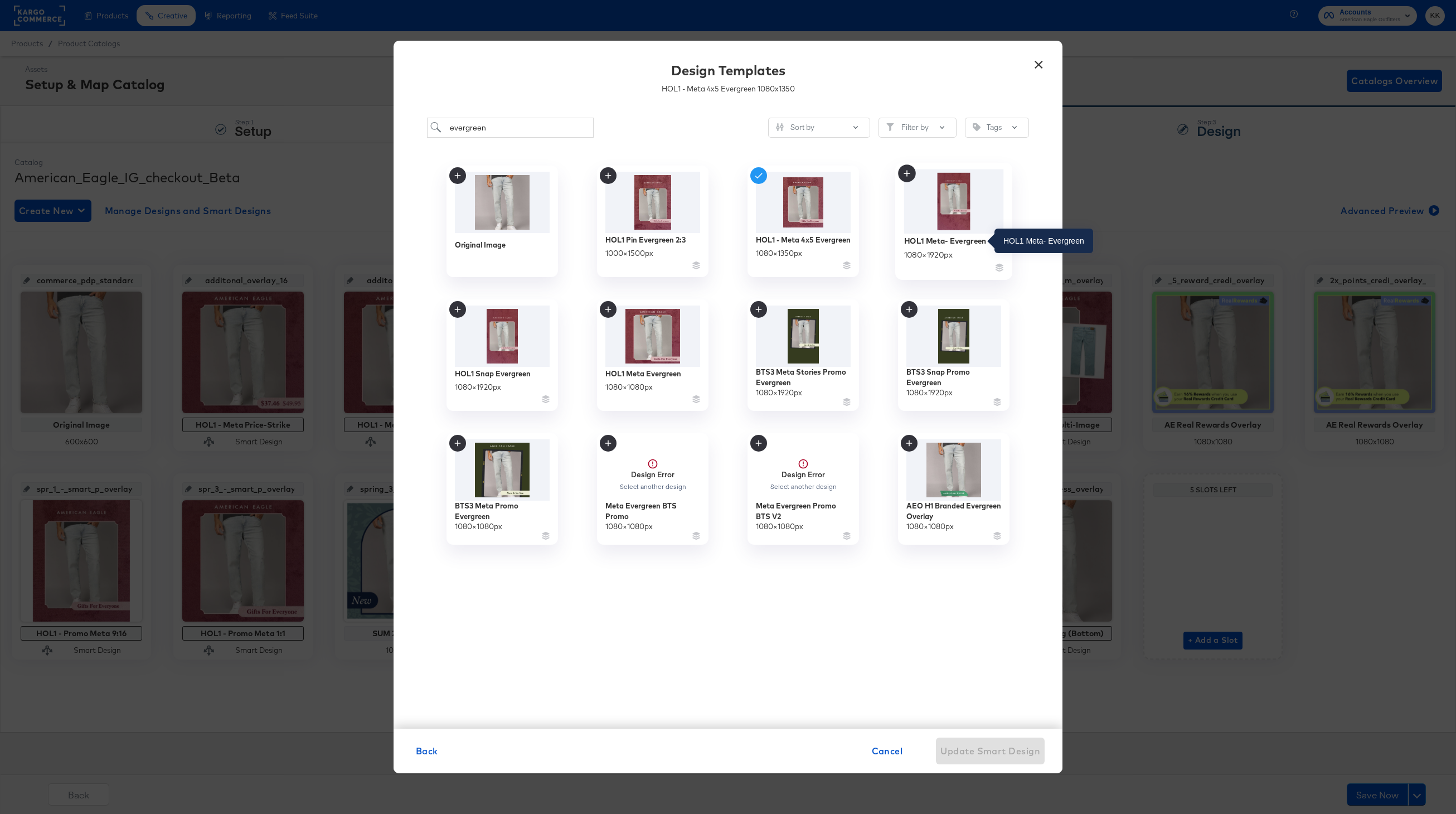
click at [919, 244] on div "HOL1 Meta- Evergreen" at bounding box center [945, 240] width 82 height 10
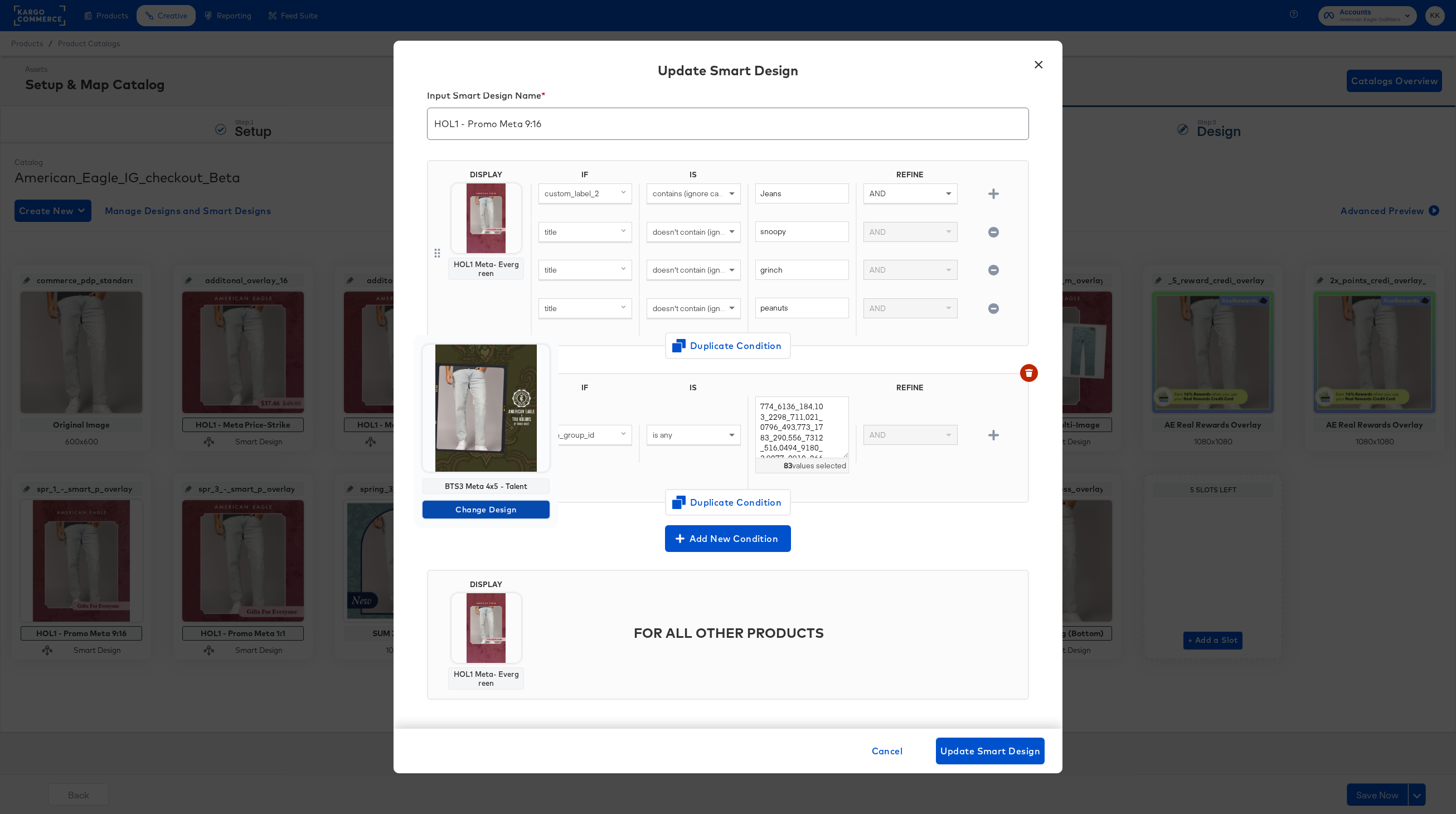
click at [483, 506] on span "Change Design" at bounding box center [486, 510] width 118 height 14
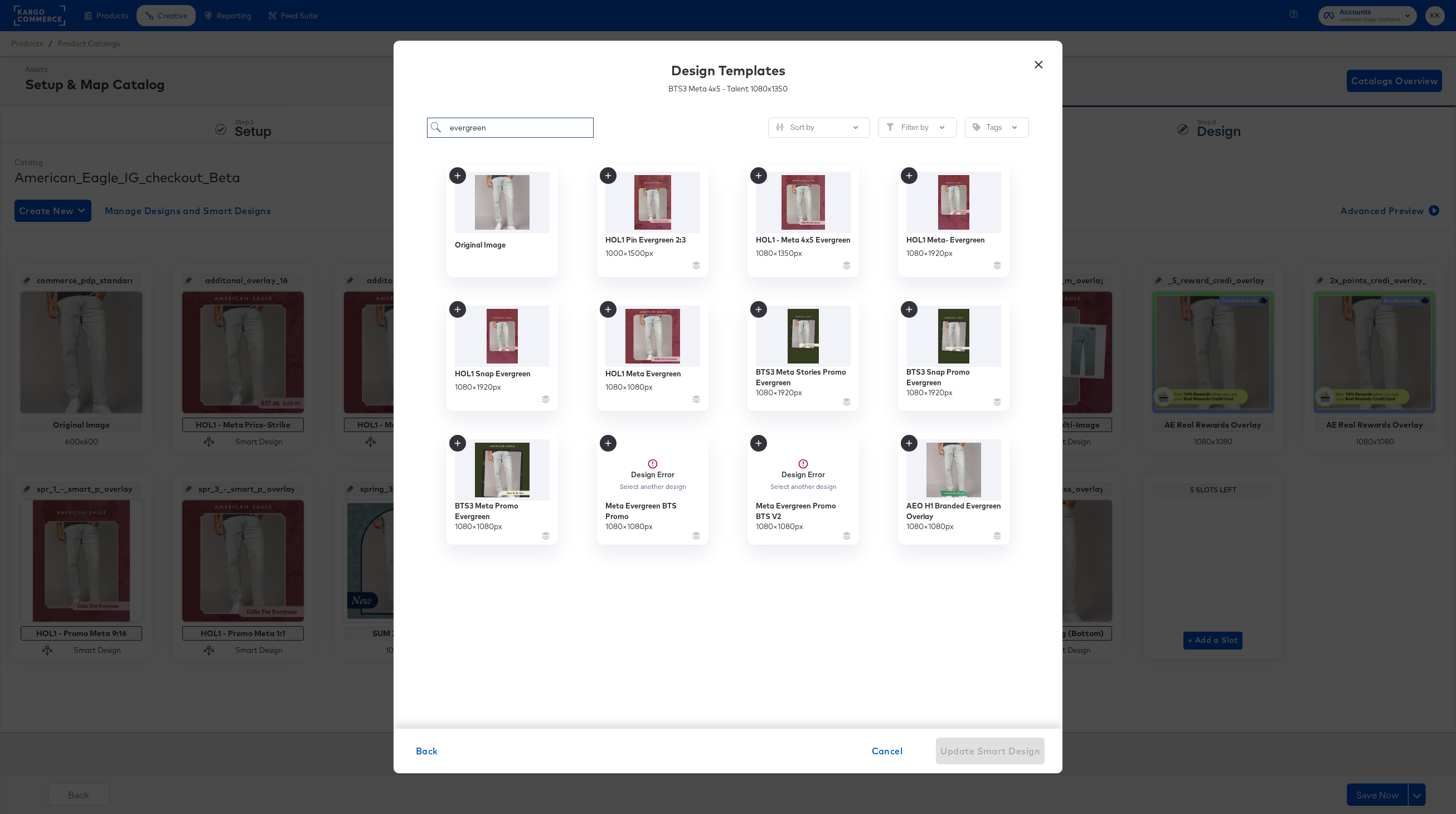
drag, startPoint x: 505, startPoint y: 127, endPoint x: 403, endPoint y: 127, distance: 102.0
click at [403, 127] on div "evergreen Sort by Filter by Tags Original Image HOL1 Pin Evergreen 2:3 1000 × 1…" at bounding box center [728, 417] width 669 height 623
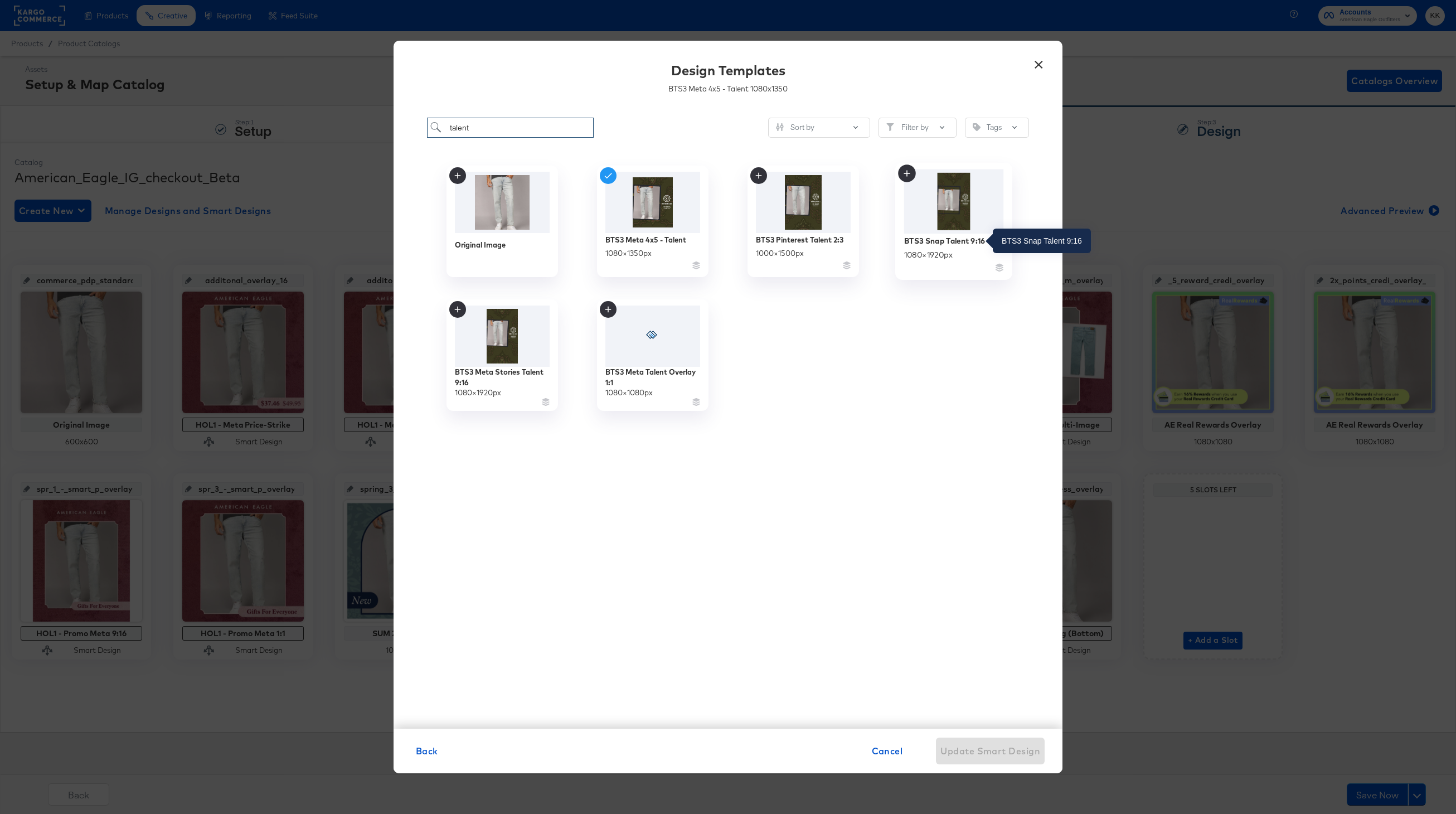
type input "talent"
click at [968, 244] on div "BTS3 Snap Talent 9:16" at bounding box center [944, 240] width 82 height 10
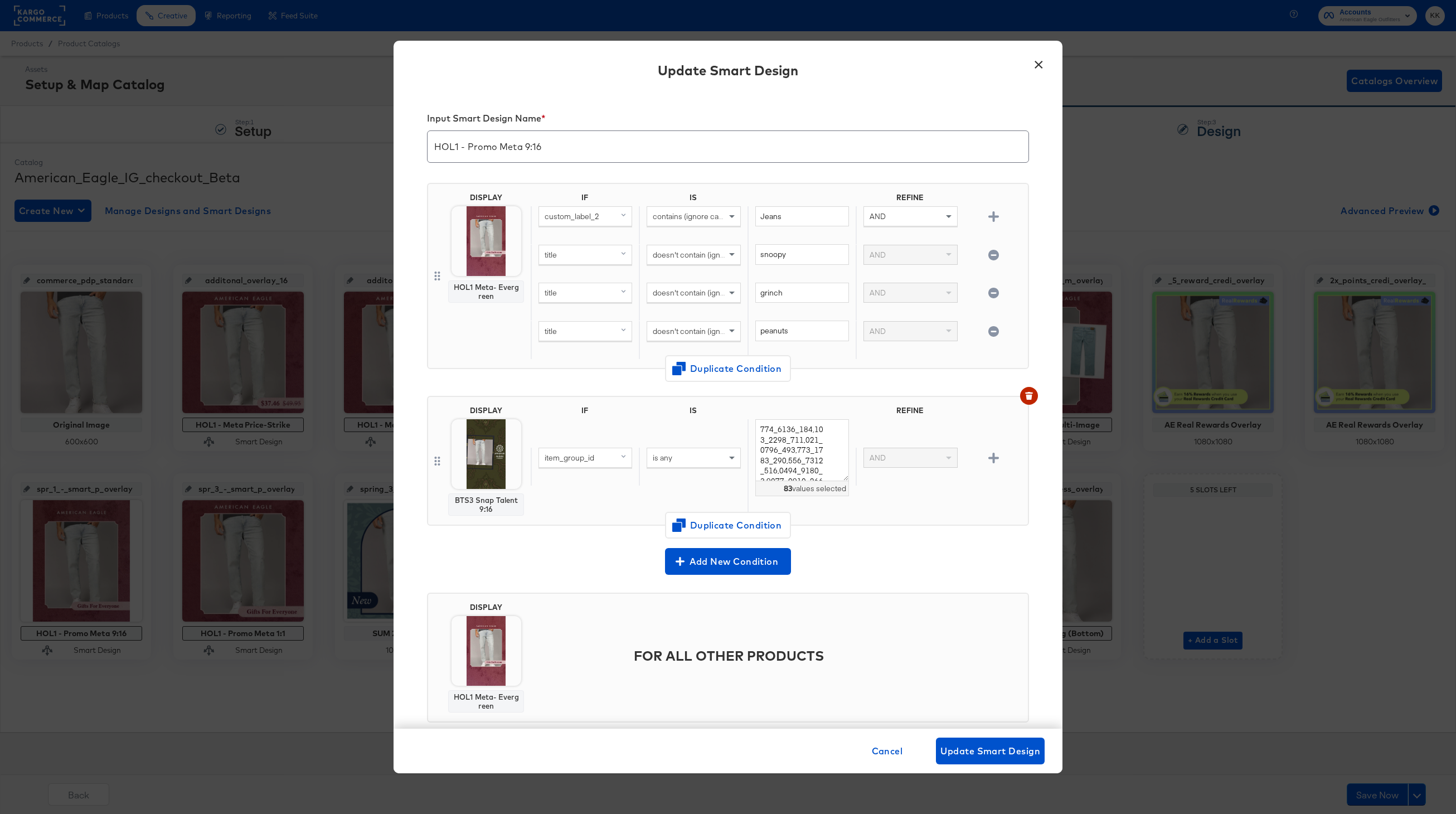
scroll to position [23, 0]
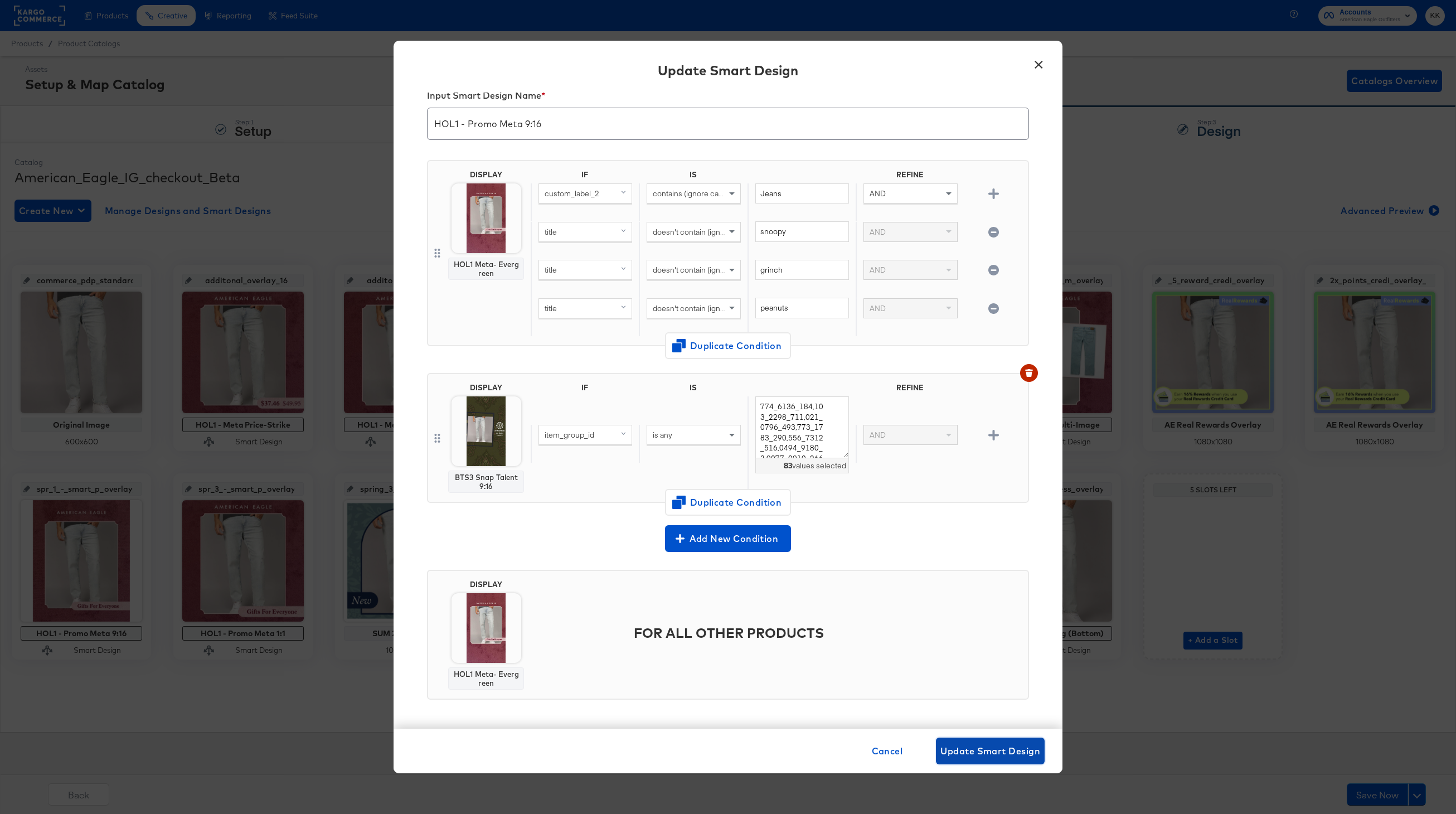
click at [1010, 744] on span "Update Smart Design" at bounding box center [990, 751] width 100 height 15
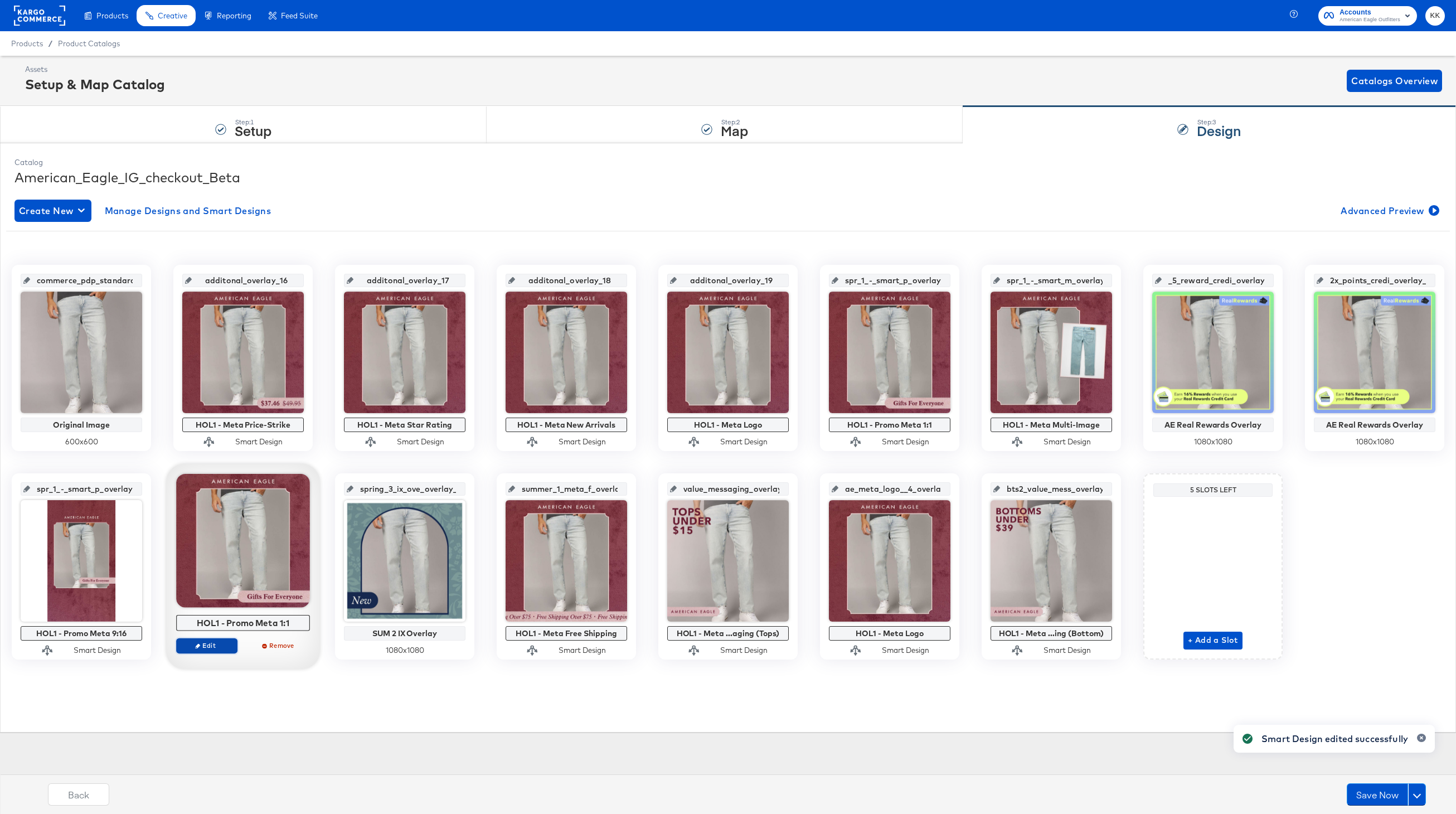
click at [207, 649] on span "Edit" at bounding box center [207, 645] width 52 height 8
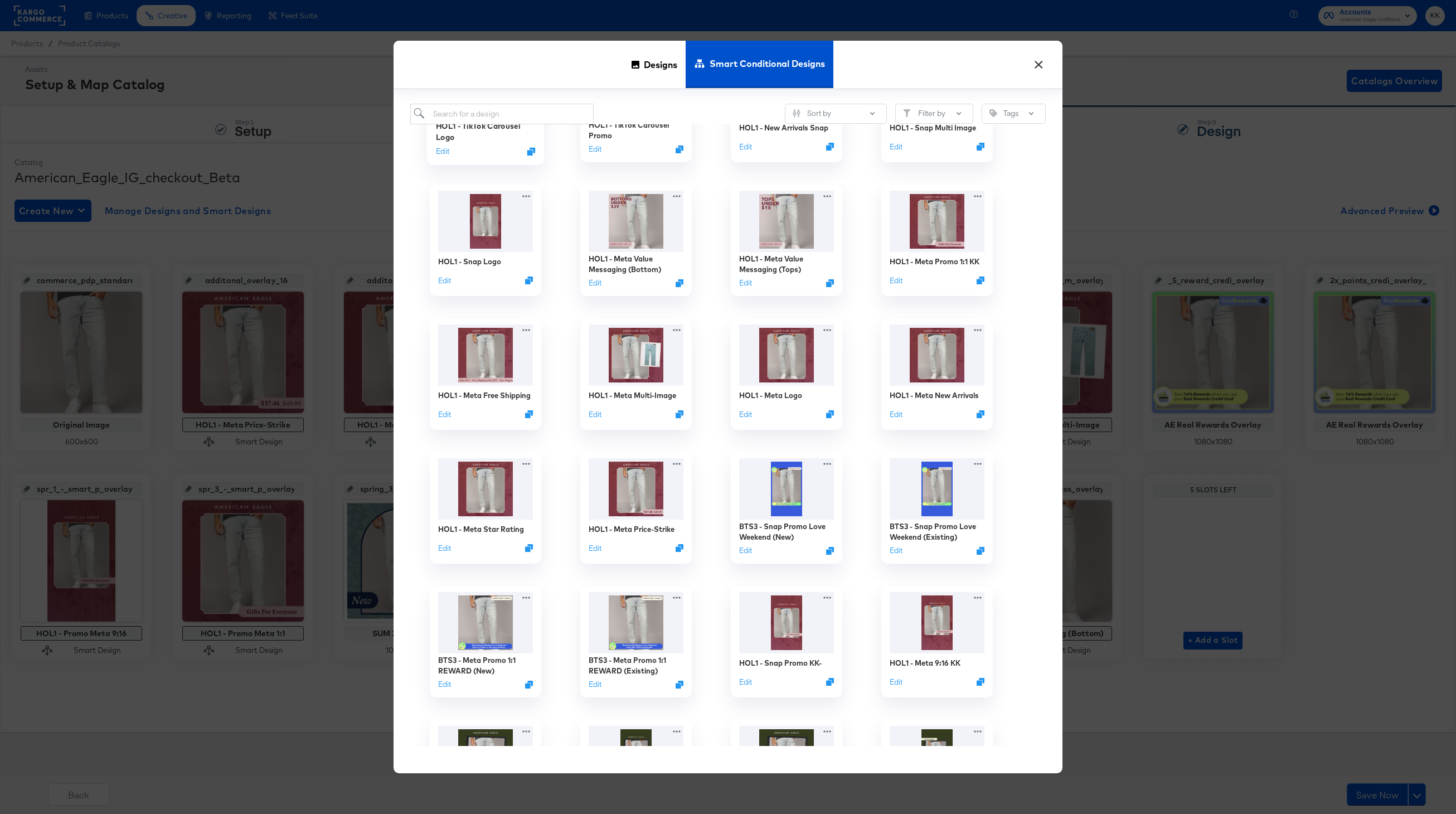
scroll to position [226, 0]
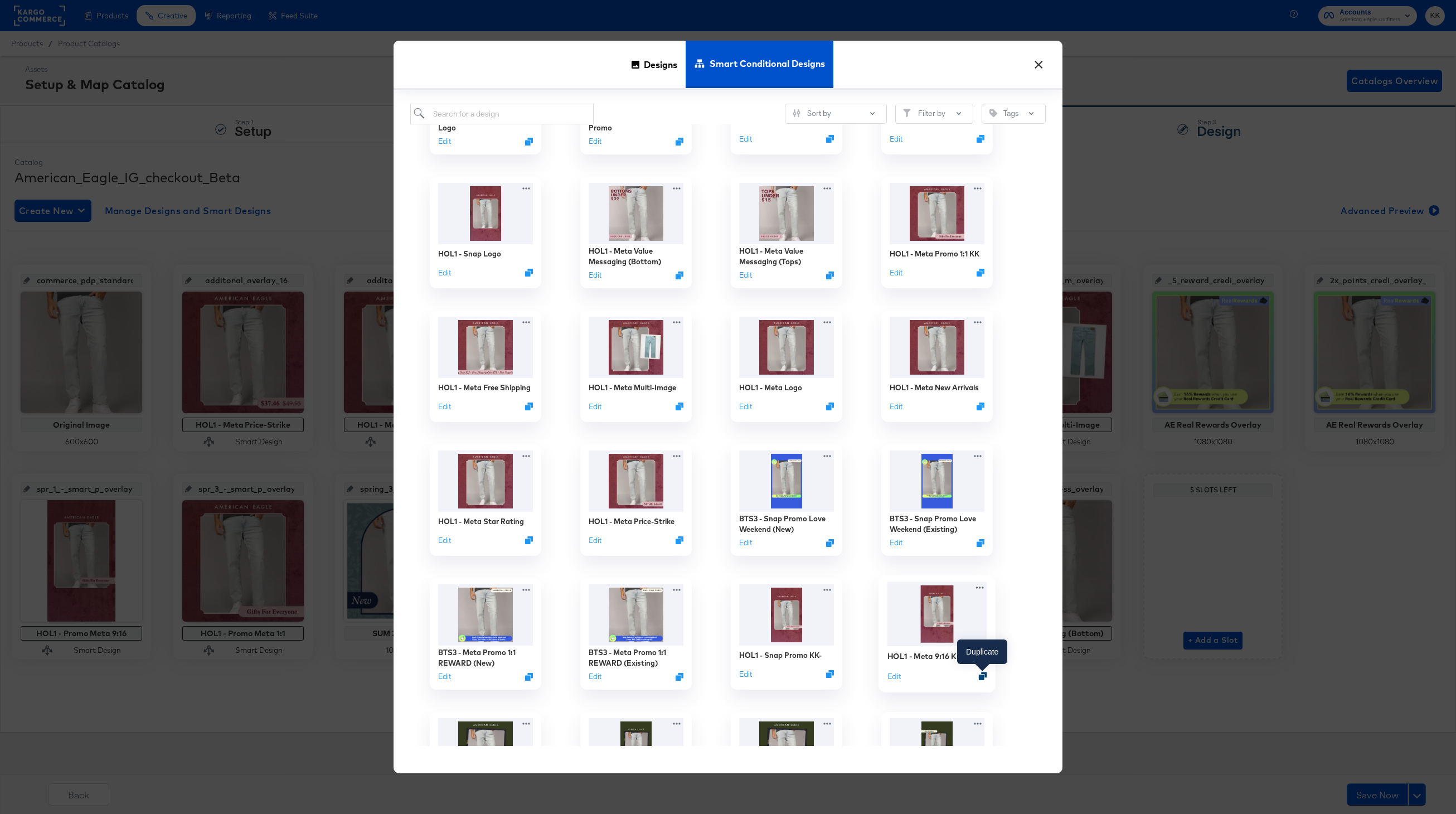
click at [984, 675] on icon "Duplicate" at bounding box center [983, 676] width 8 height 8
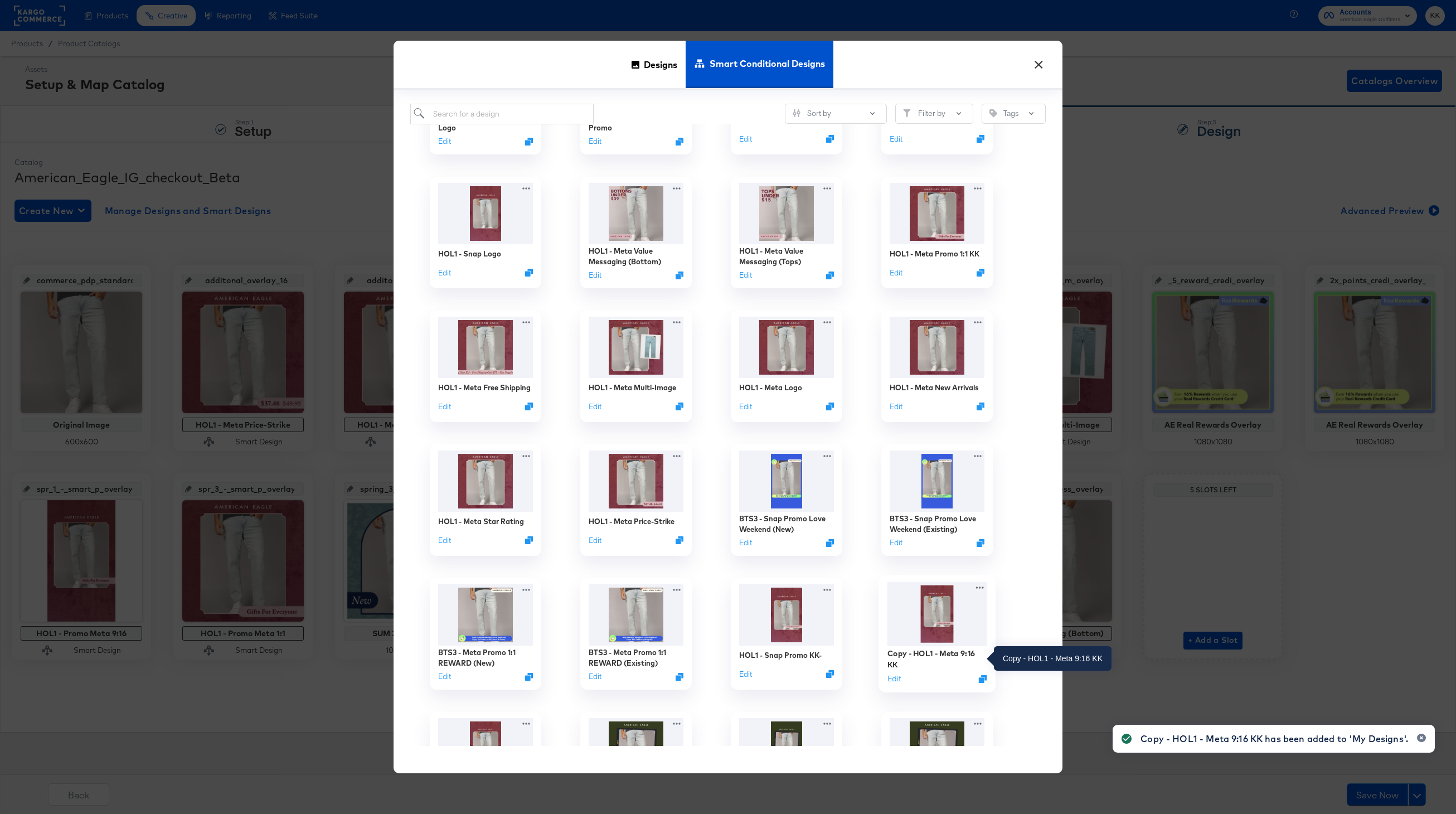
click at [931, 653] on div "Copy - HOL1 - Meta 9:16 KK" at bounding box center [937, 658] width 100 height 22
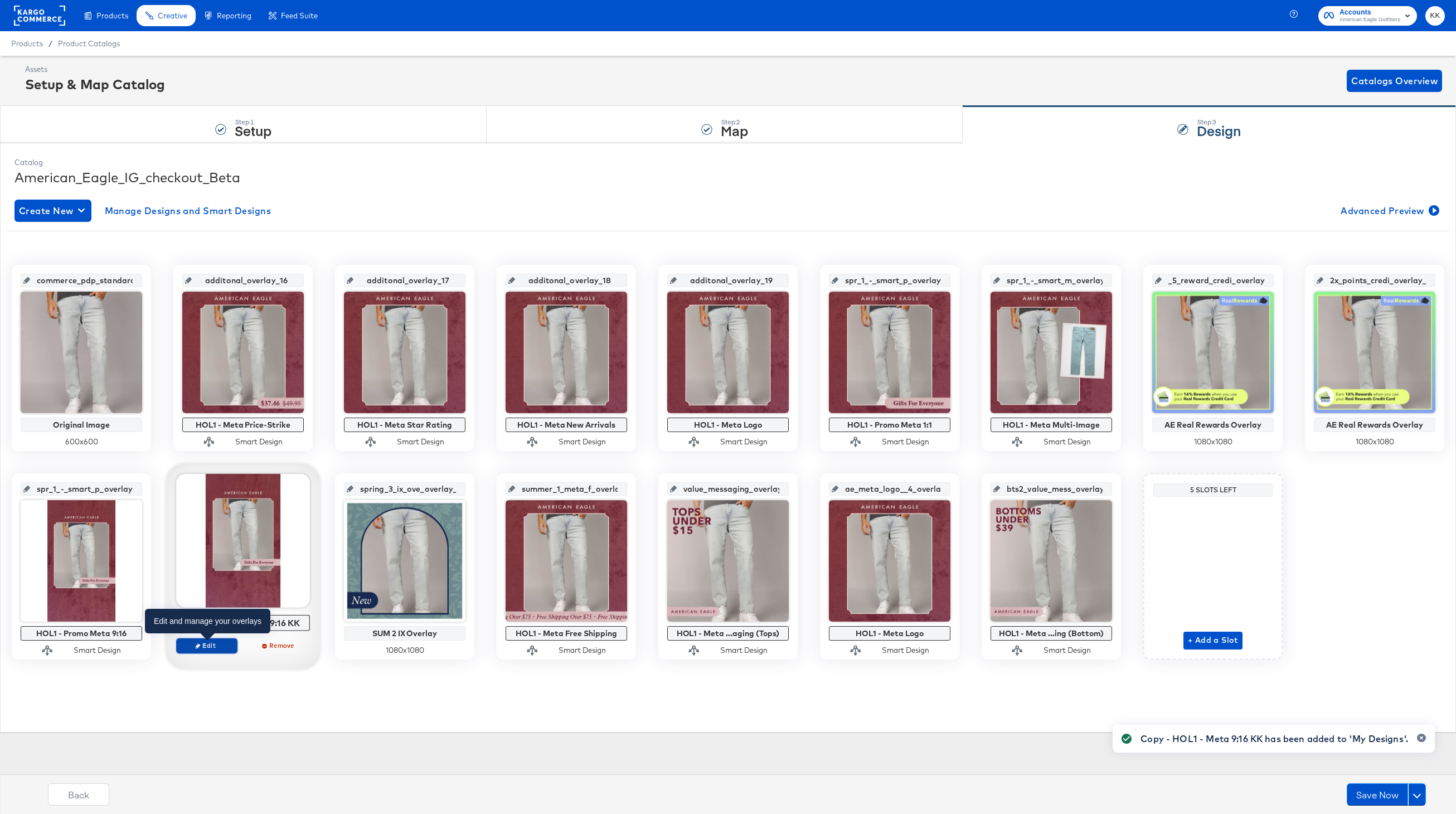
click at [224, 644] on span "Edit" at bounding box center [207, 645] width 52 height 8
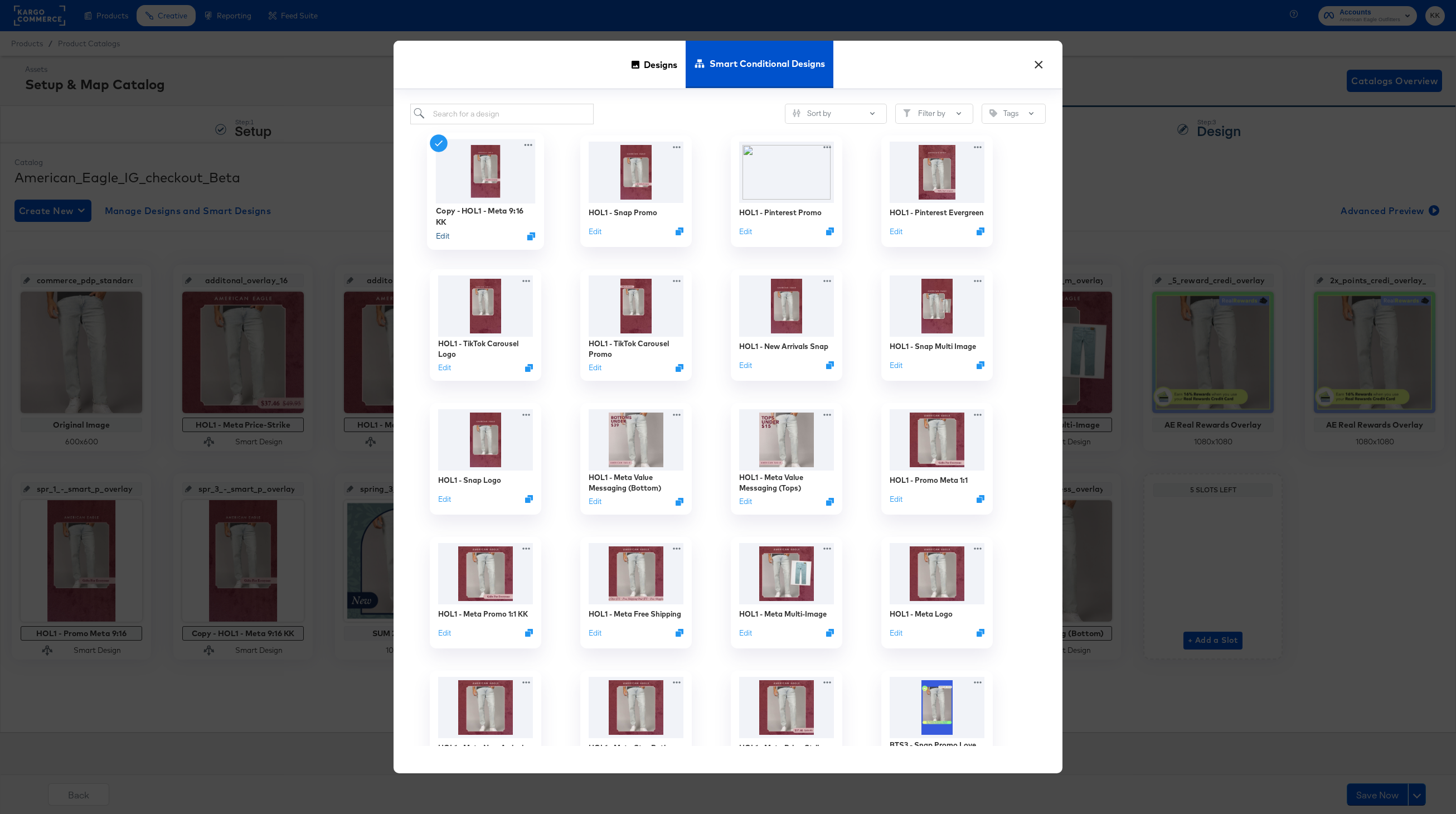
click at [441, 237] on button "Edit" at bounding box center [442, 235] width 14 height 10
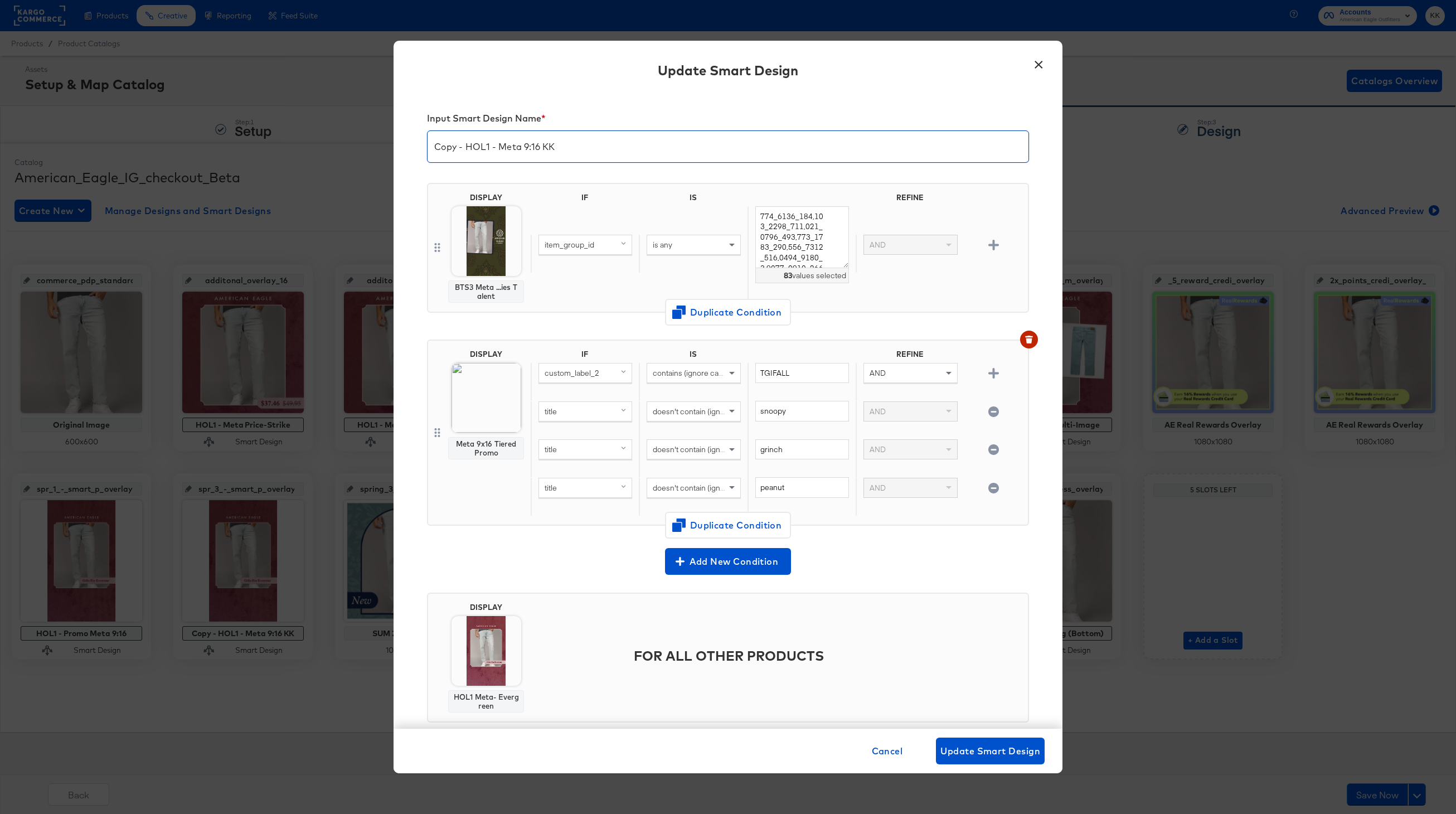
drag, startPoint x: 467, startPoint y: 147, endPoint x: 426, endPoint y: 147, distance: 41.0
click at [428, 147] on input "Copy - HOL1 - Meta 9:16 KK" at bounding box center [728, 142] width 600 height 31
click at [521, 148] on input "HOL1 - Meta 9:16 KK" at bounding box center [728, 142] width 600 height 31
click at [533, 149] on input "HOL1 - Meta 9:16 KK" at bounding box center [728, 142] width 600 height 31
type input "HOL1 - Meta 4:5"
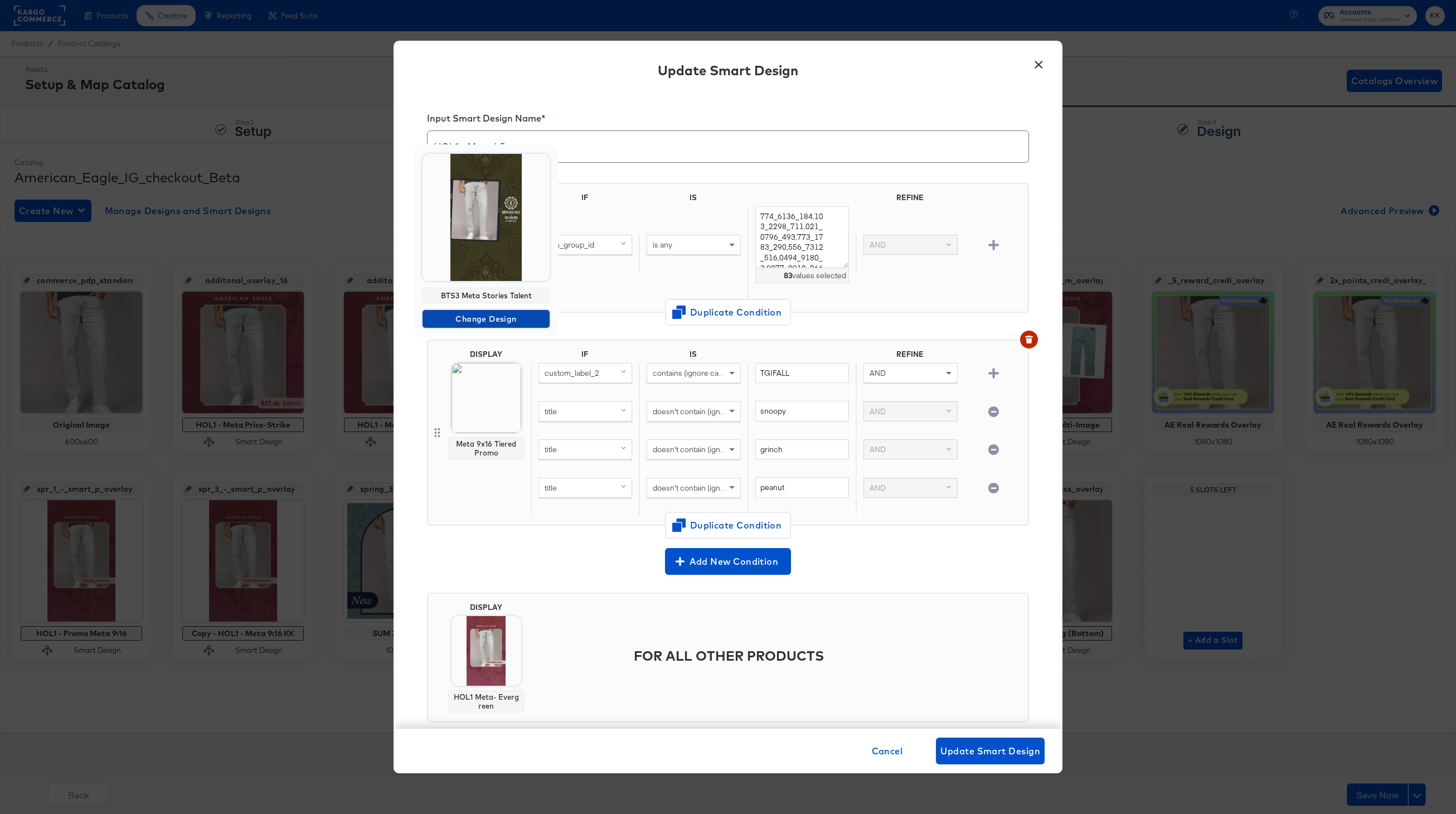
click at [495, 310] on button "Change Design" at bounding box center [485, 319] width 127 height 18
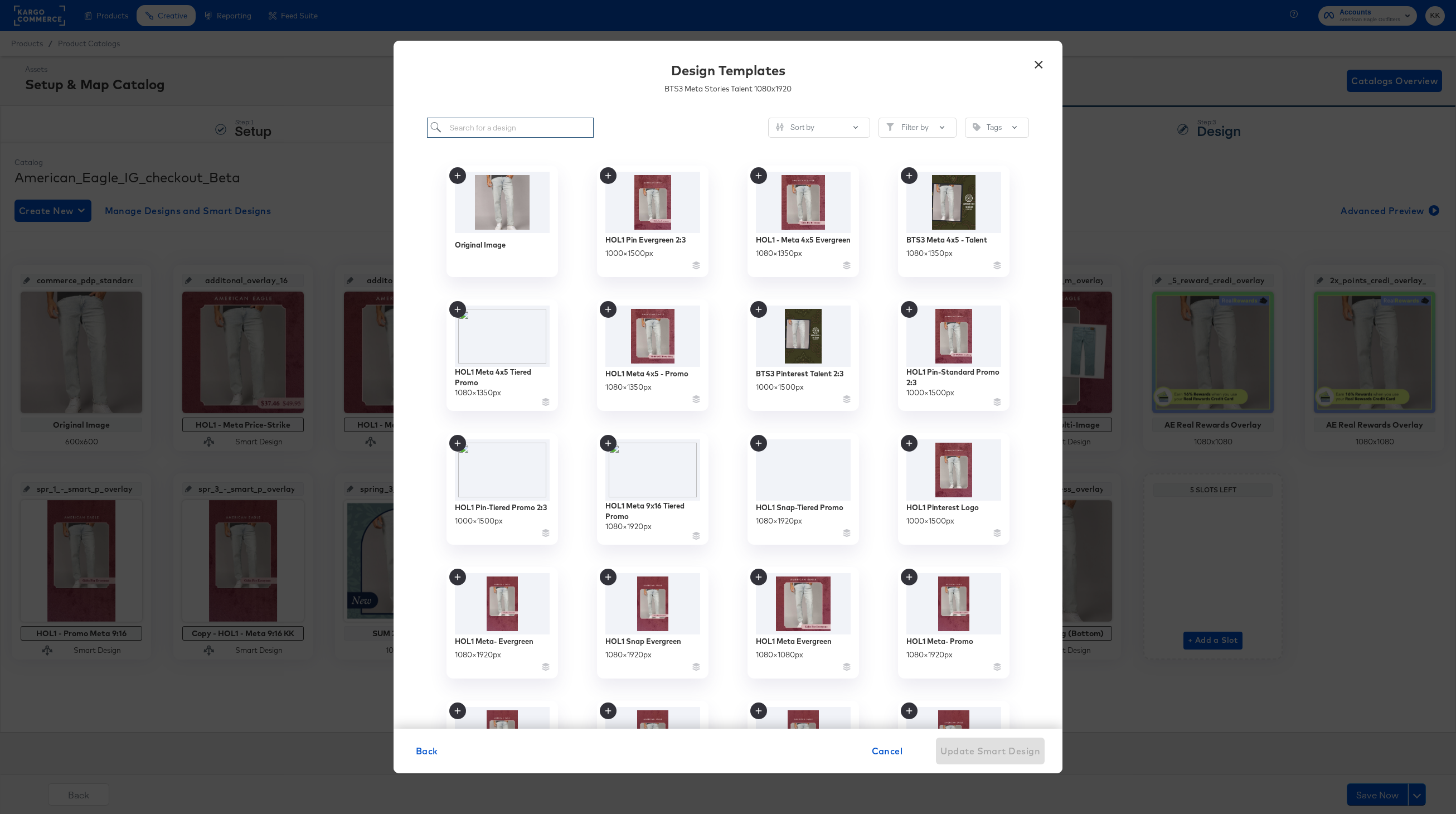
click at [487, 125] on input "search" at bounding box center [510, 128] width 166 height 21
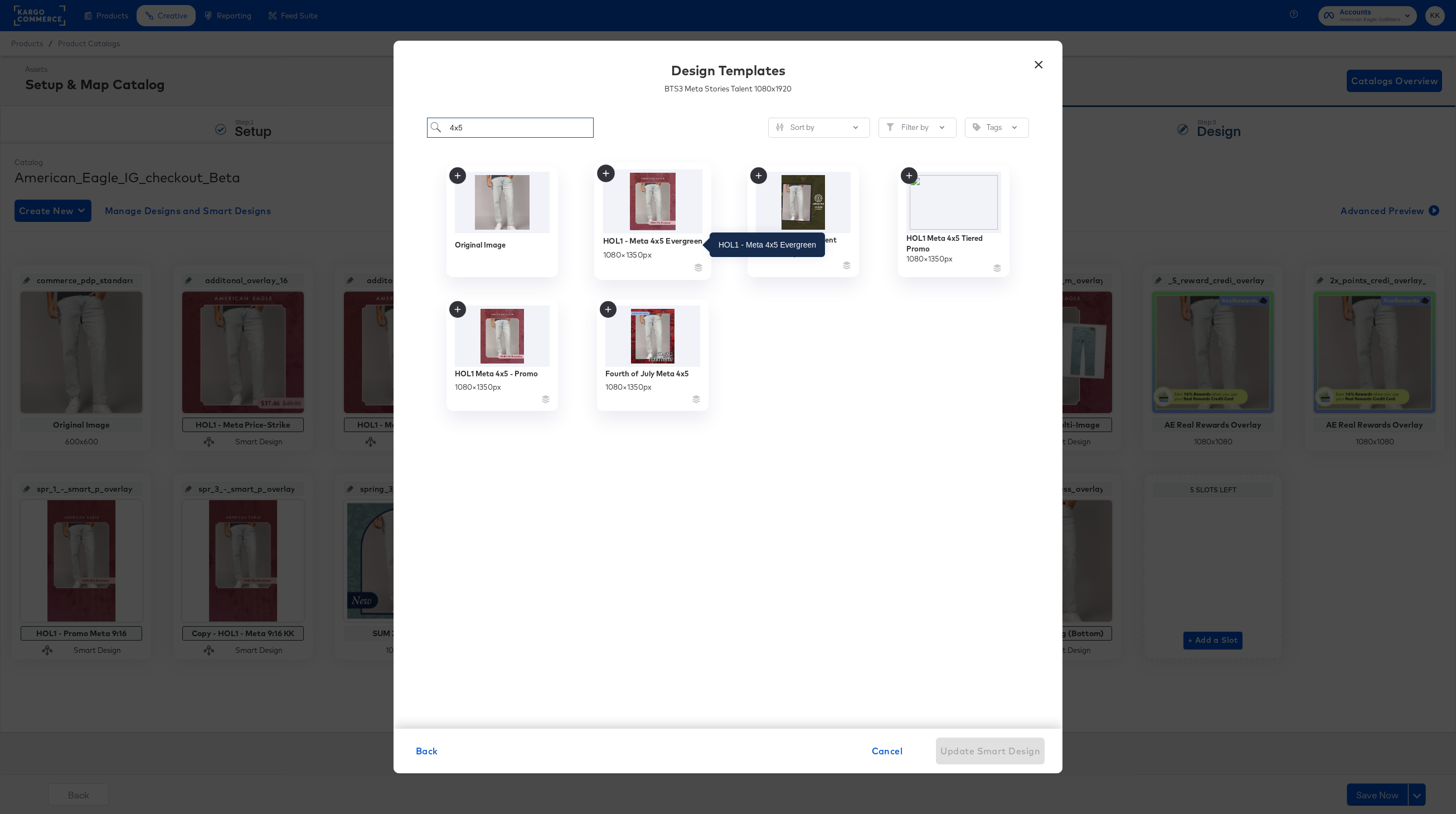
type input "4x5"
click at [642, 241] on div "HOL1 - Meta 4x5 Evergreen" at bounding box center [653, 240] width 100 height 10
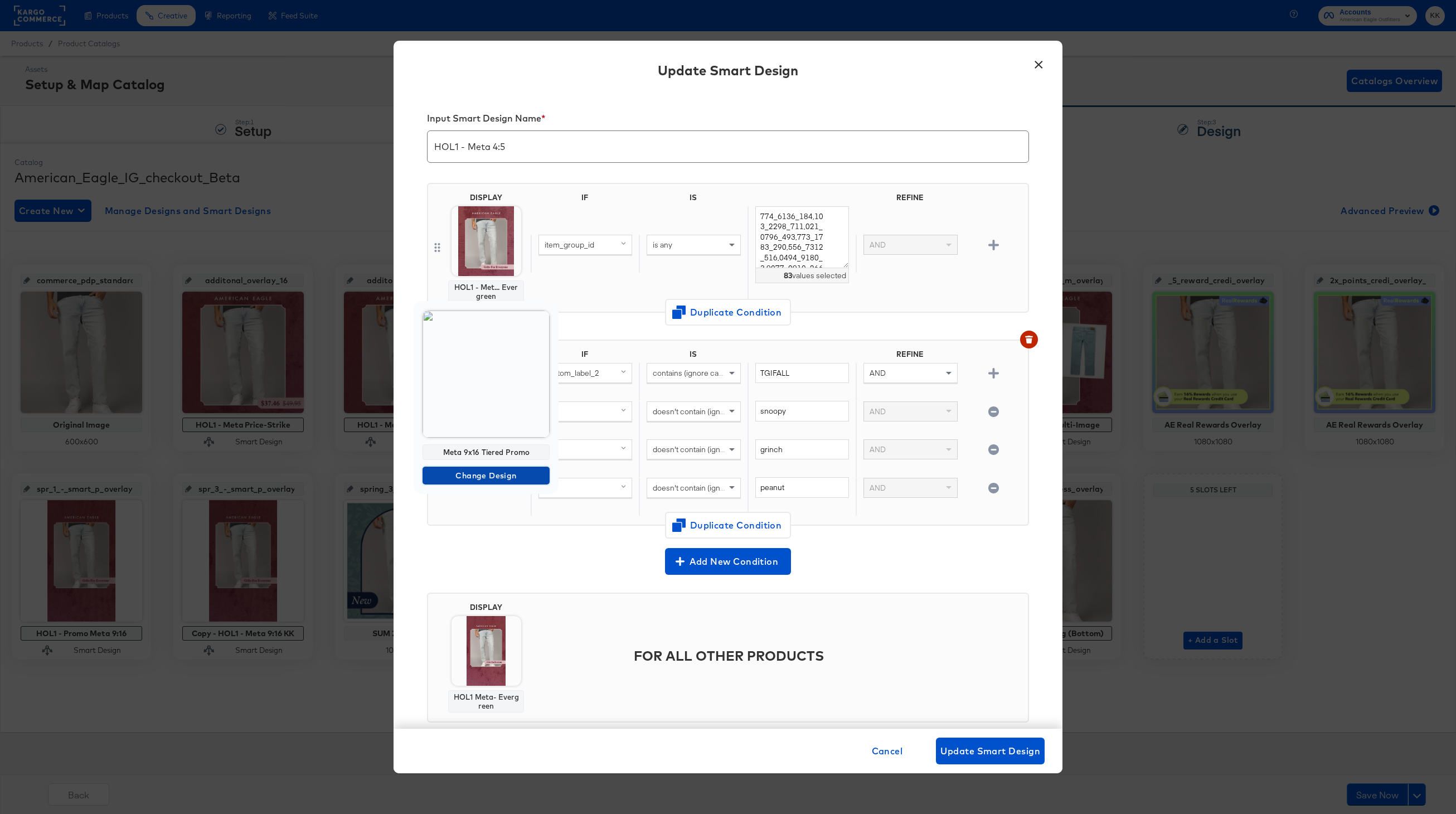
click at [483, 473] on span "Change Design" at bounding box center [486, 476] width 118 height 14
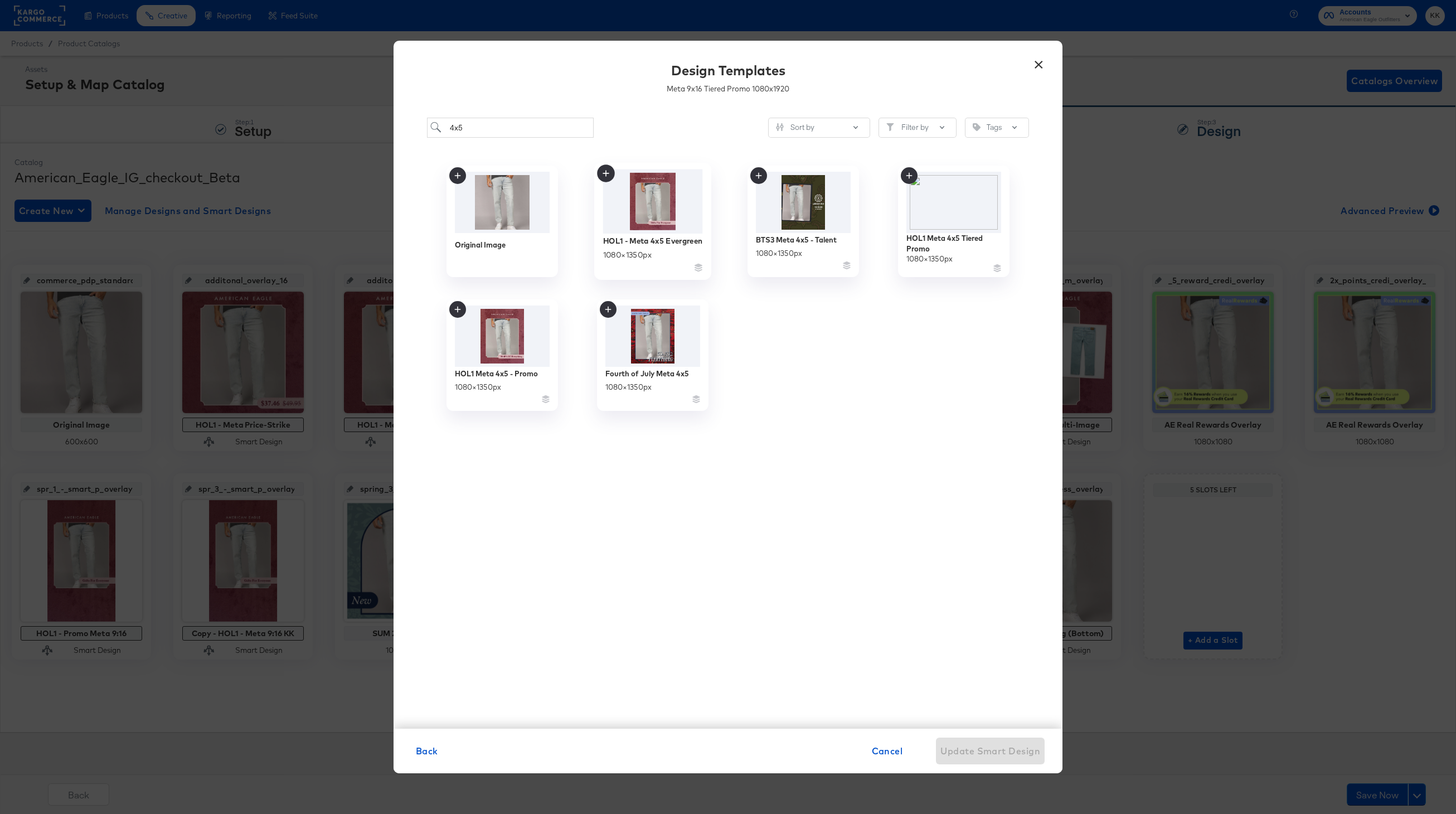
click at [676, 212] on img at bounding box center [653, 201] width 100 height 64
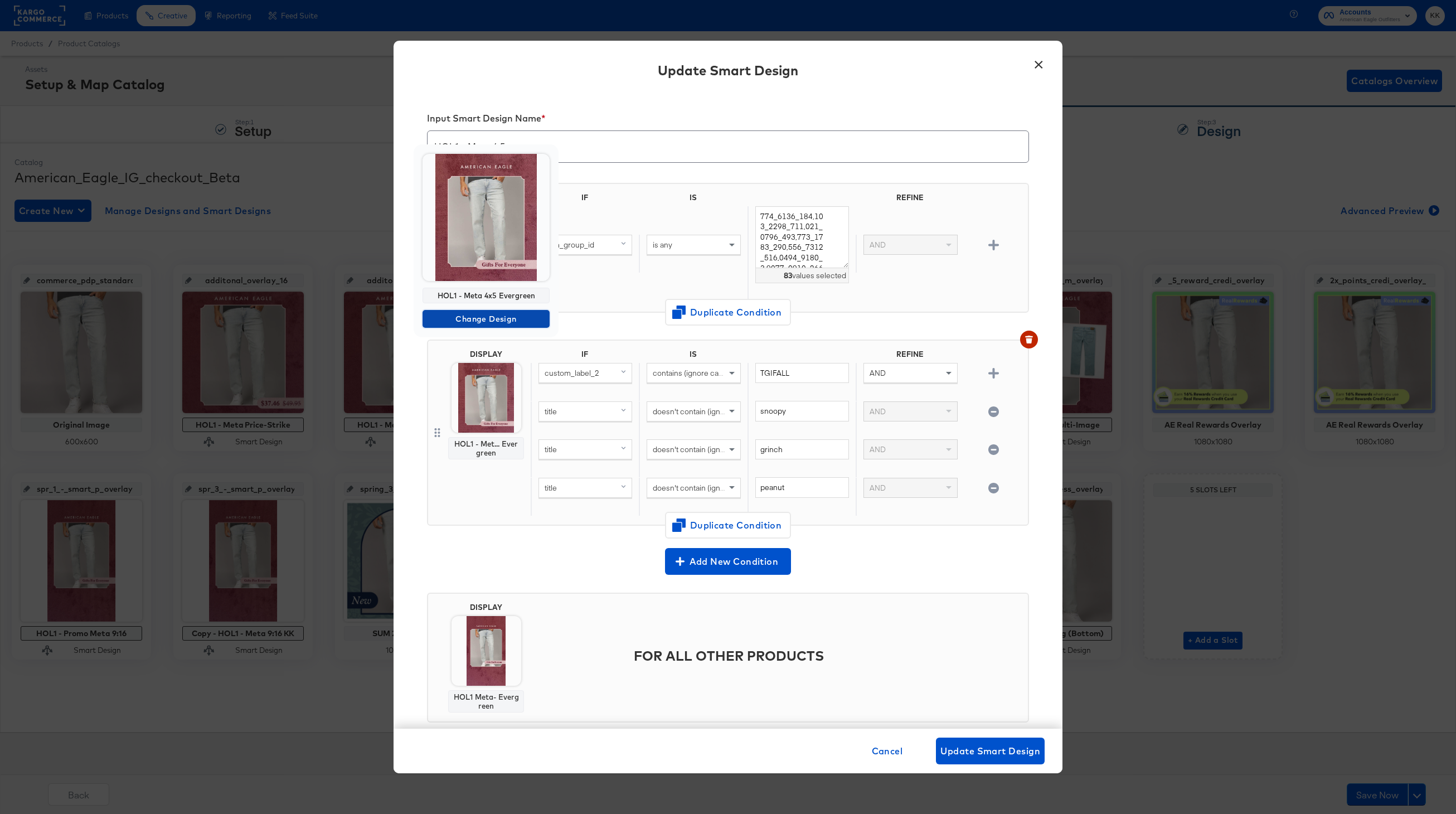
click at [482, 313] on span "Change Design" at bounding box center [486, 319] width 118 height 14
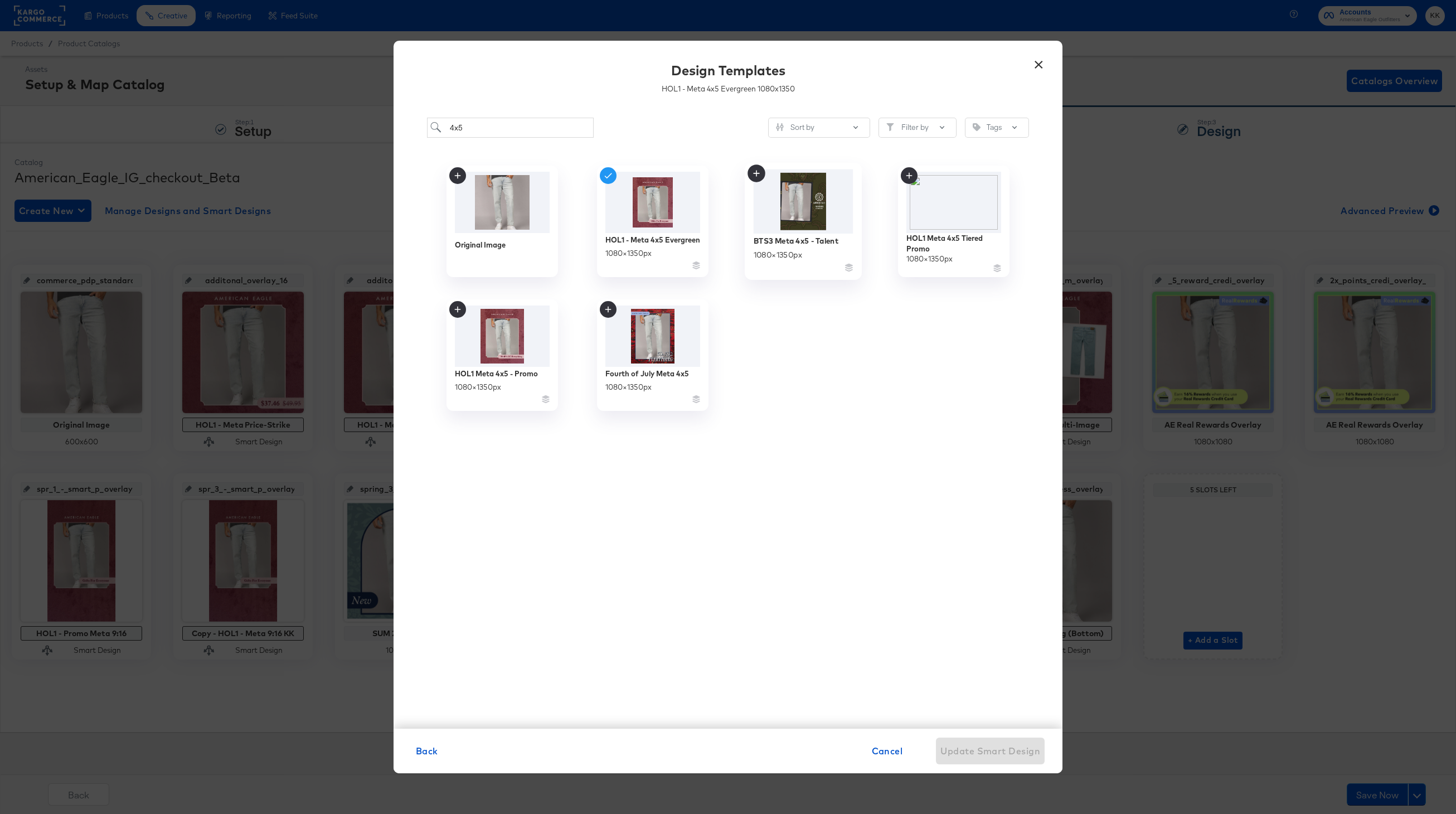
click at [814, 224] on img at bounding box center [804, 201] width 100 height 64
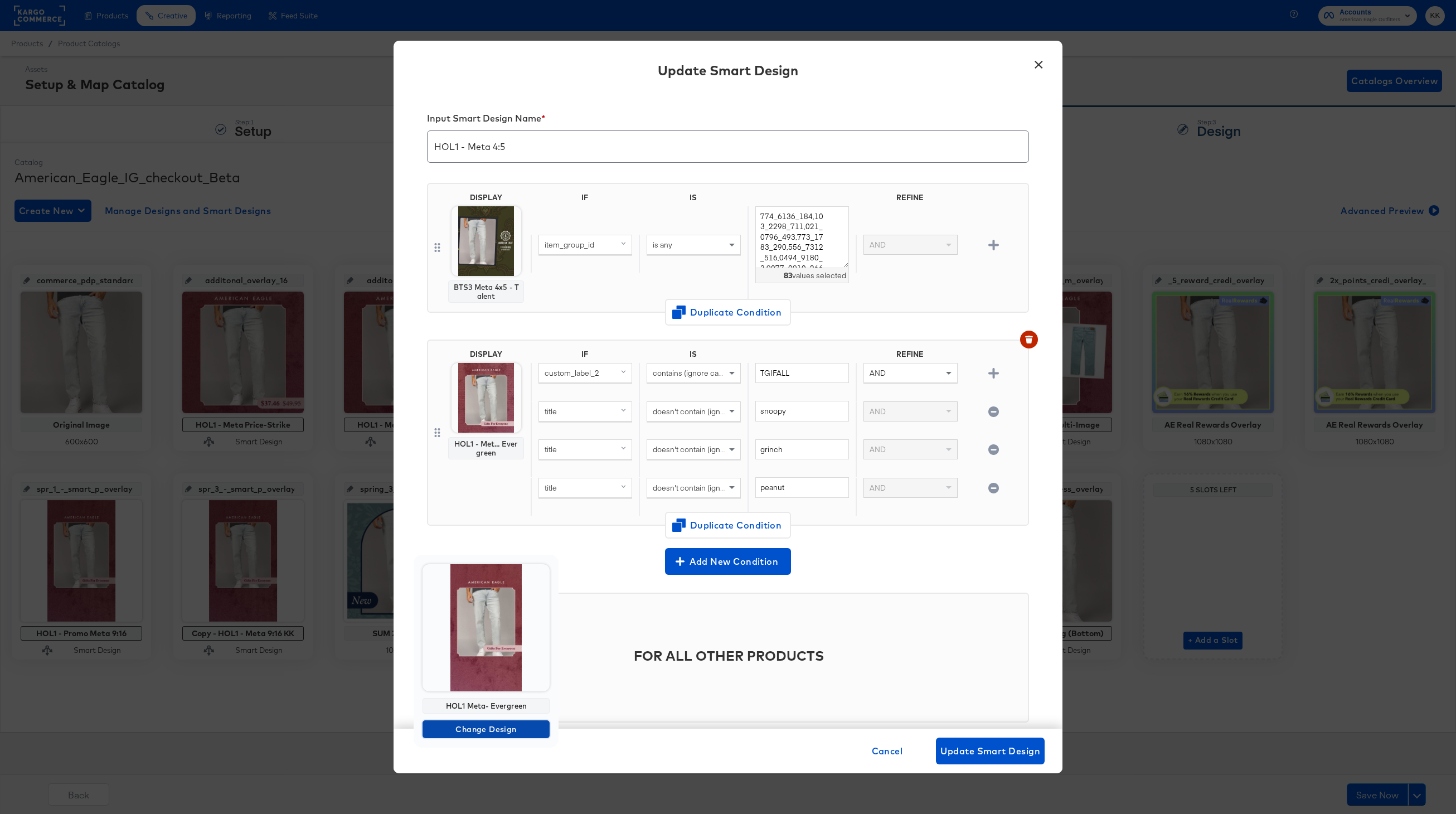
click at [494, 724] on span "Change Design" at bounding box center [486, 729] width 118 height 14
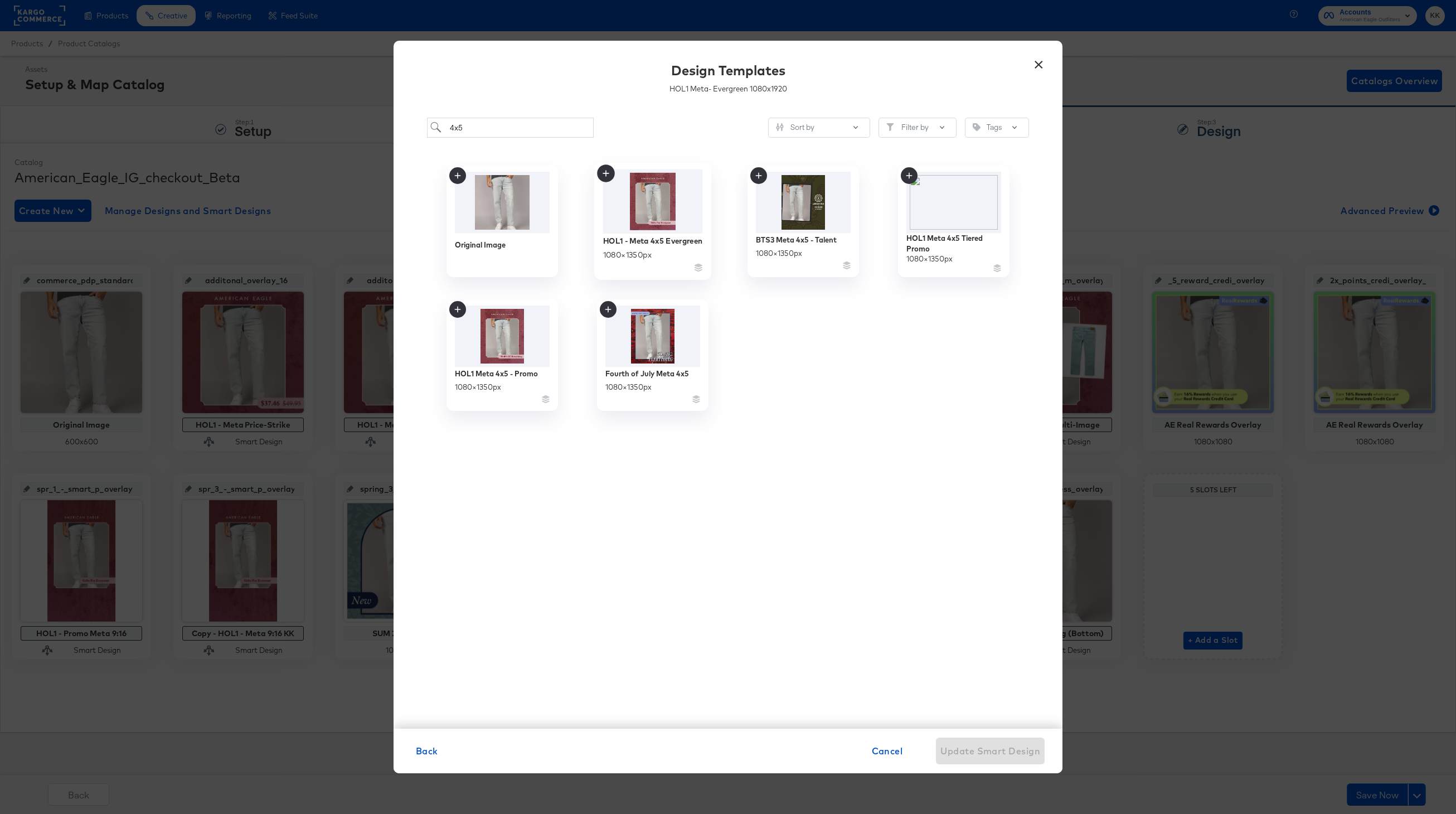
click at [652, 210] on img at bounding box center [653, 201] width 100 height 64
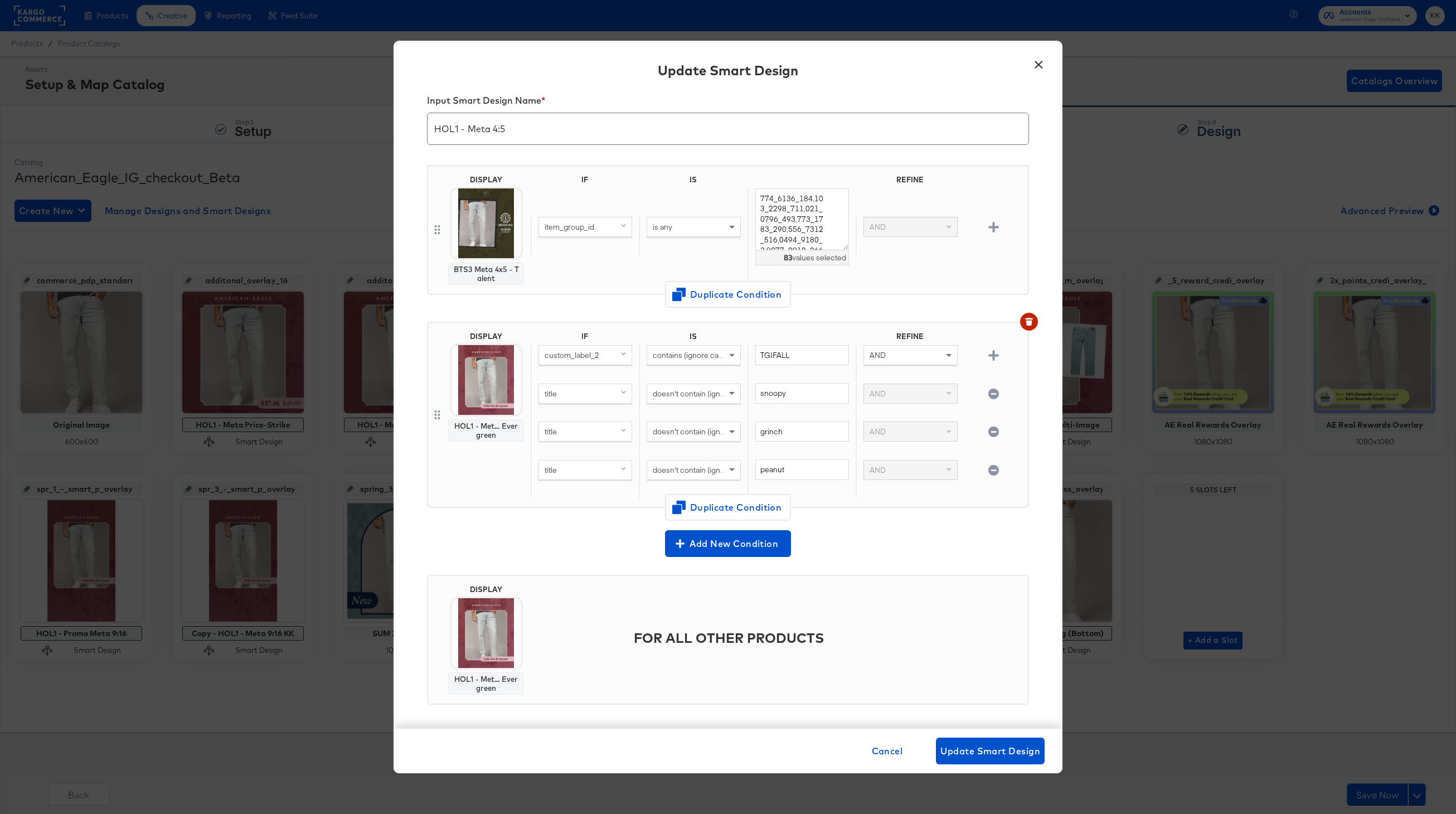
scroll to position [23, 0]
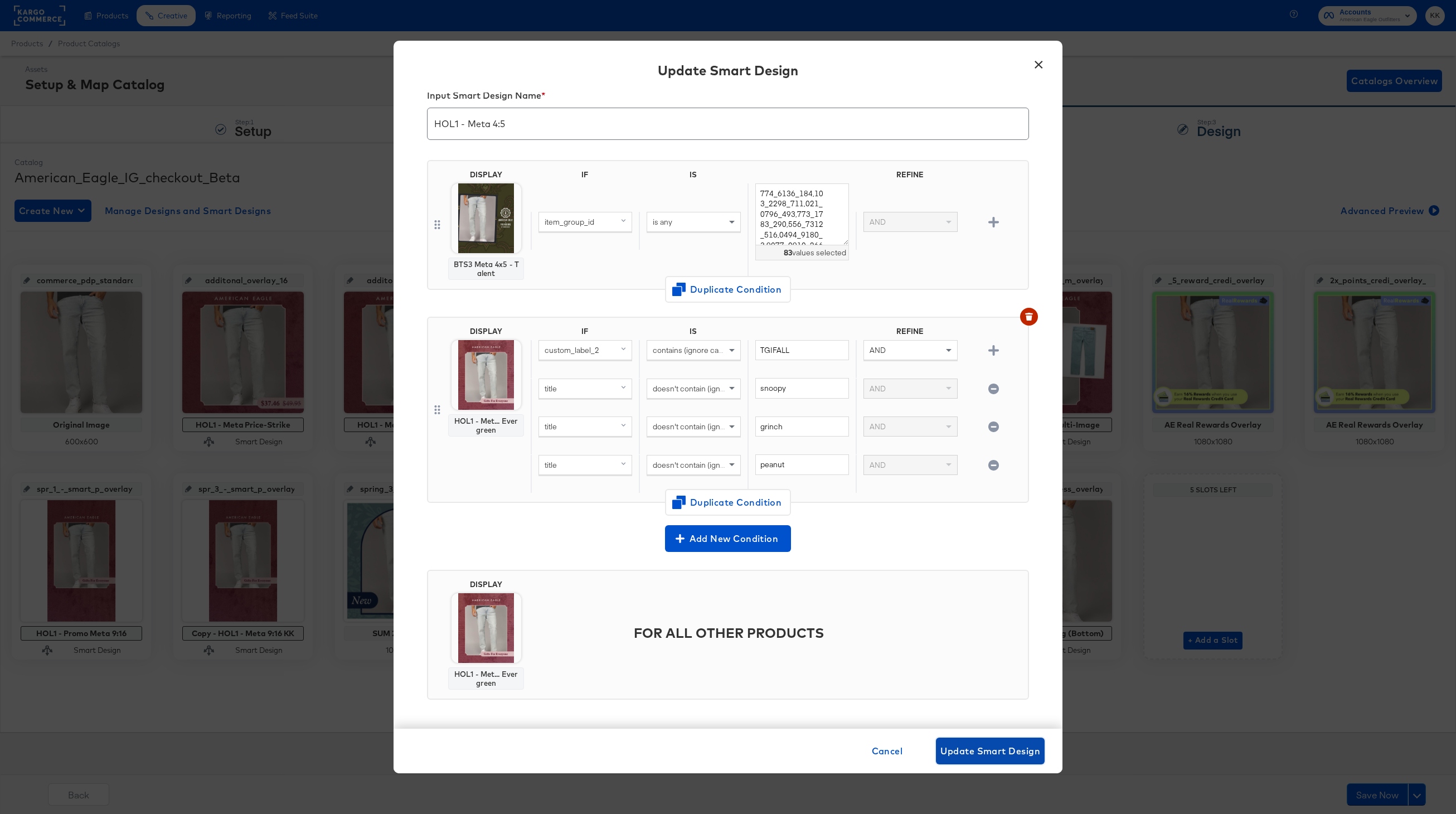
click at [992, 757] on span "Update Smart Design" at bounding box center [990, 751] width 100 height 15
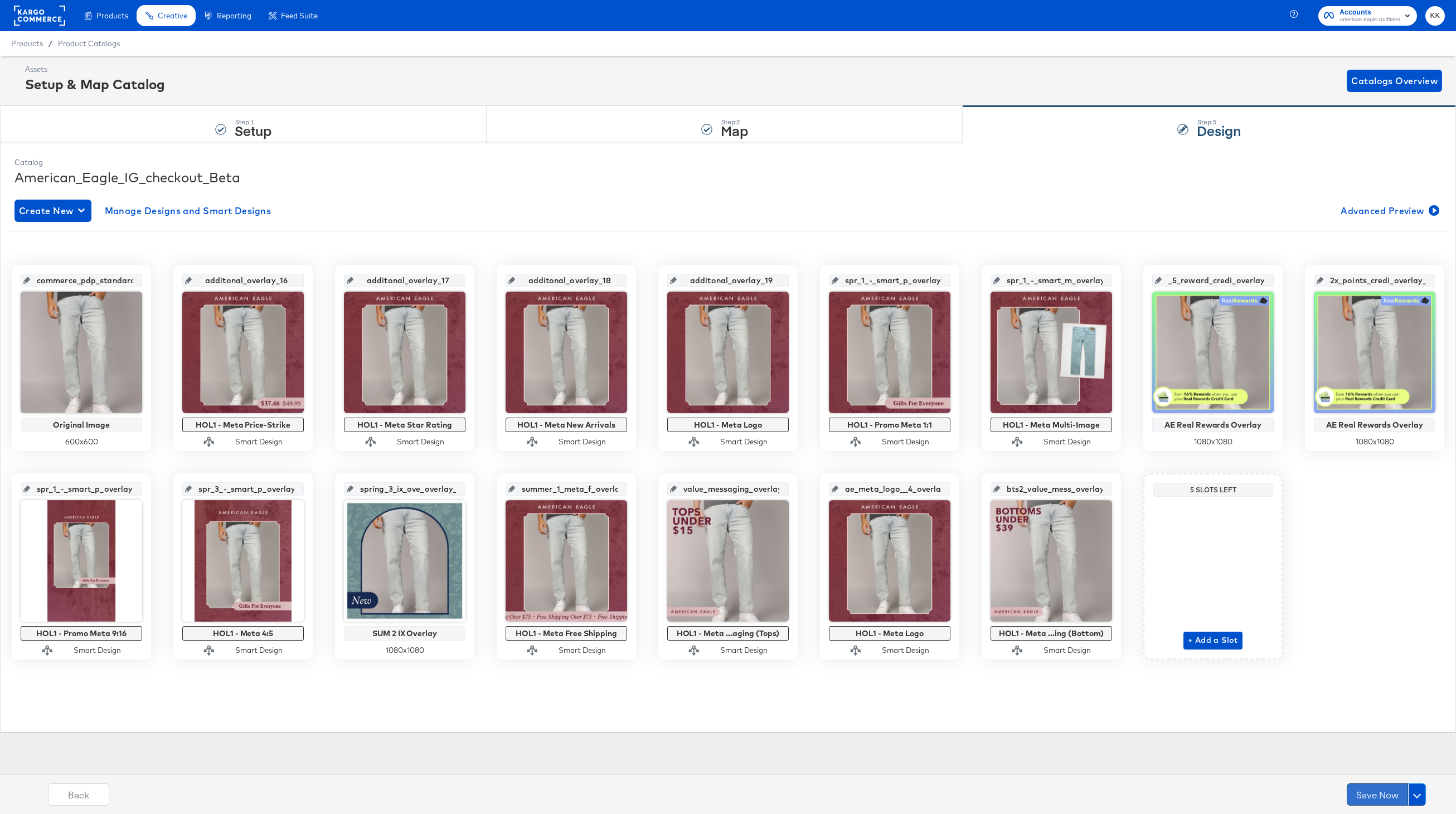
click at [1350, 794] on button "Save Now" at bounding box center [1378, 795] width 61 height 23
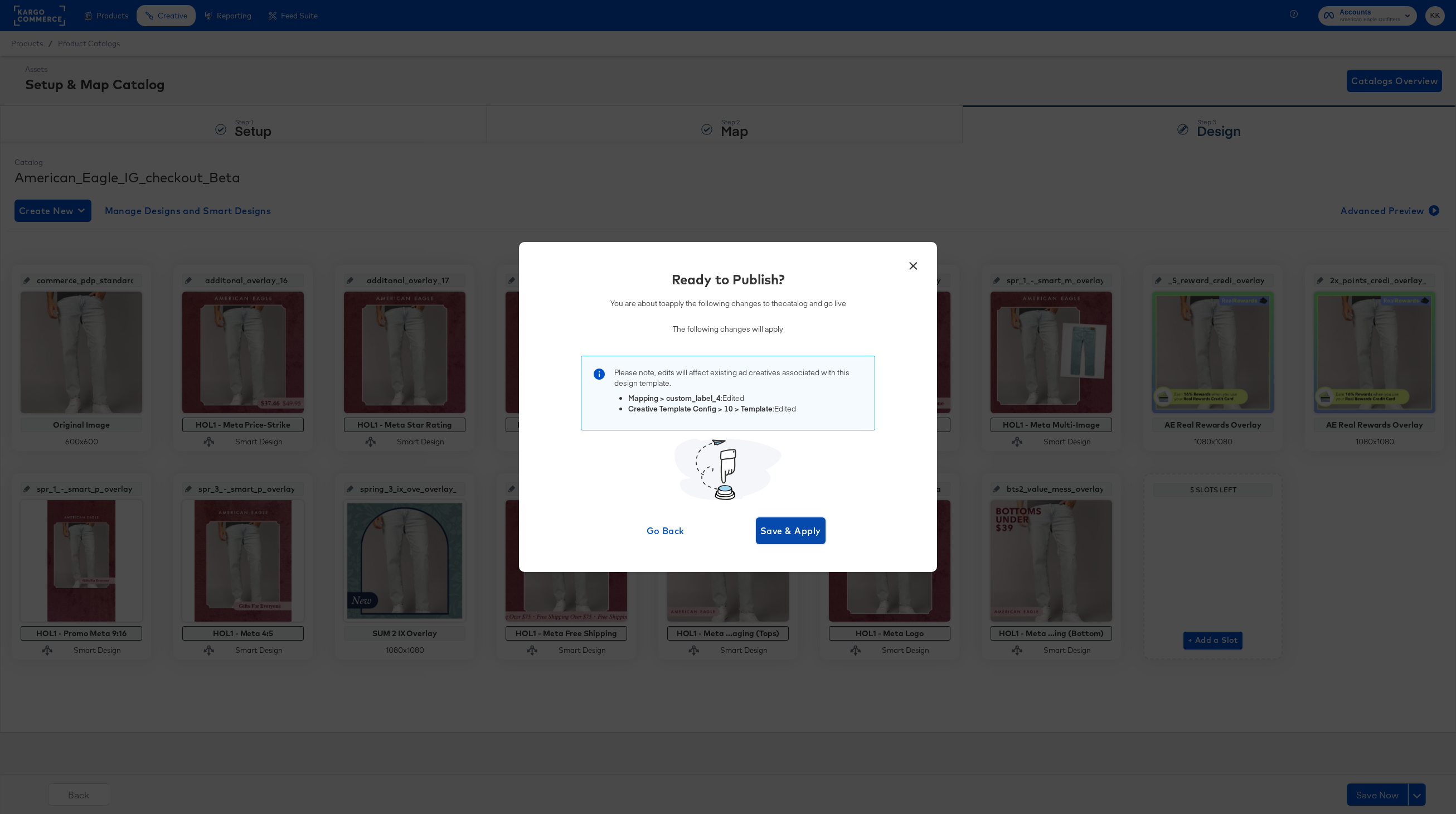
click at [779, 529] on span "Save & Apply" at bounding box center [790, 531] width 61 height 15
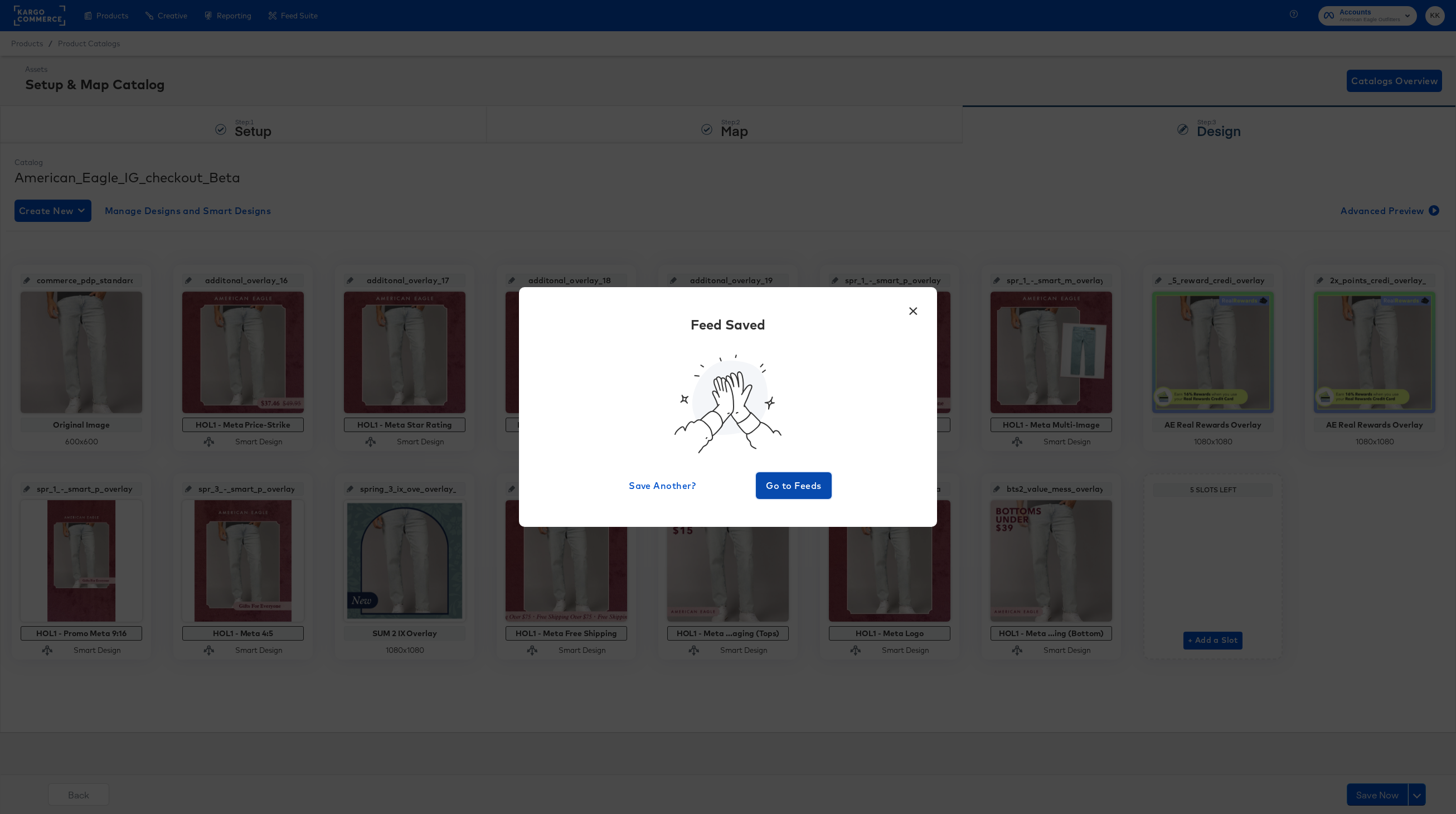
click at [778, 478] on span "Go to Feeds" at bounding box center [793, 485] width 67 height 15
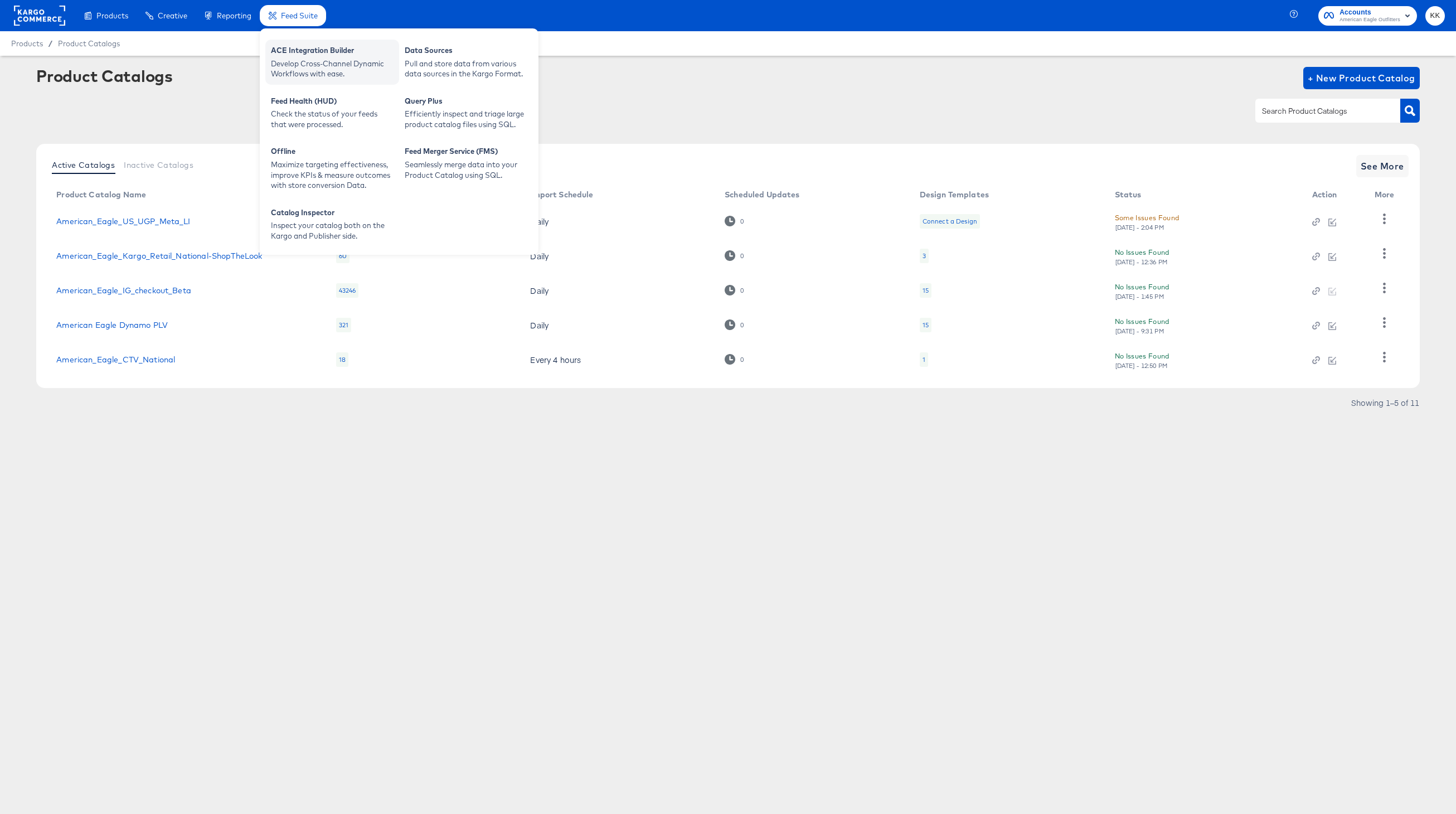
click at [302, 49] on div "ACE Integration Builder" at bounding box center [333, 52] width 123 height 14
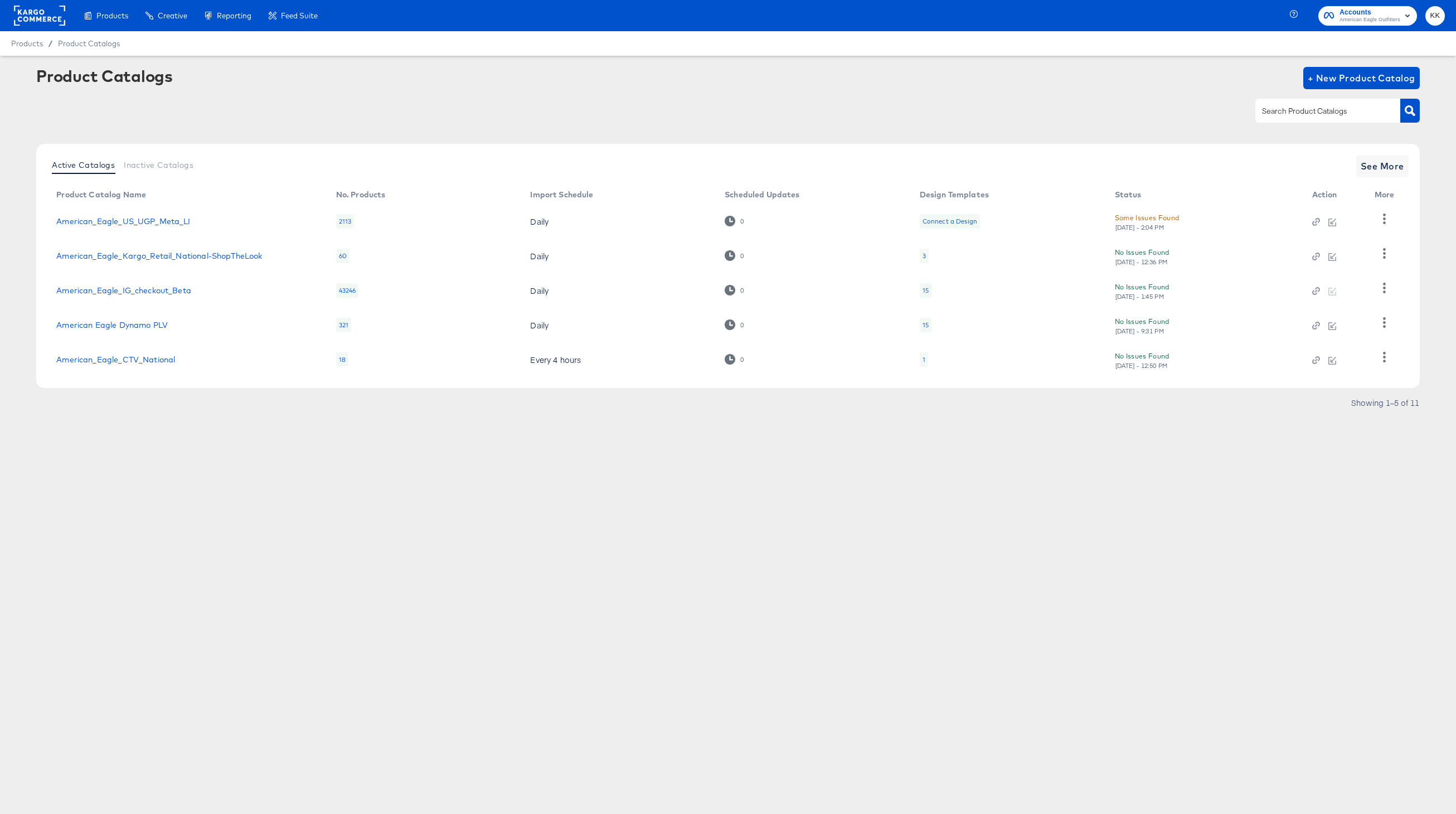
click at [734, 552] on div "Products Products Product Catalogs Enhance Your Product Catalog, Map Them to Pu…" at bounding box center [728, 407] width 1456 height 814
click at [747, 485] on div "Products Products Product Catalogs Enhance Your Product Catalog, Map Them to Pu…" at bounding box center [728, 407] width 1456 height 814
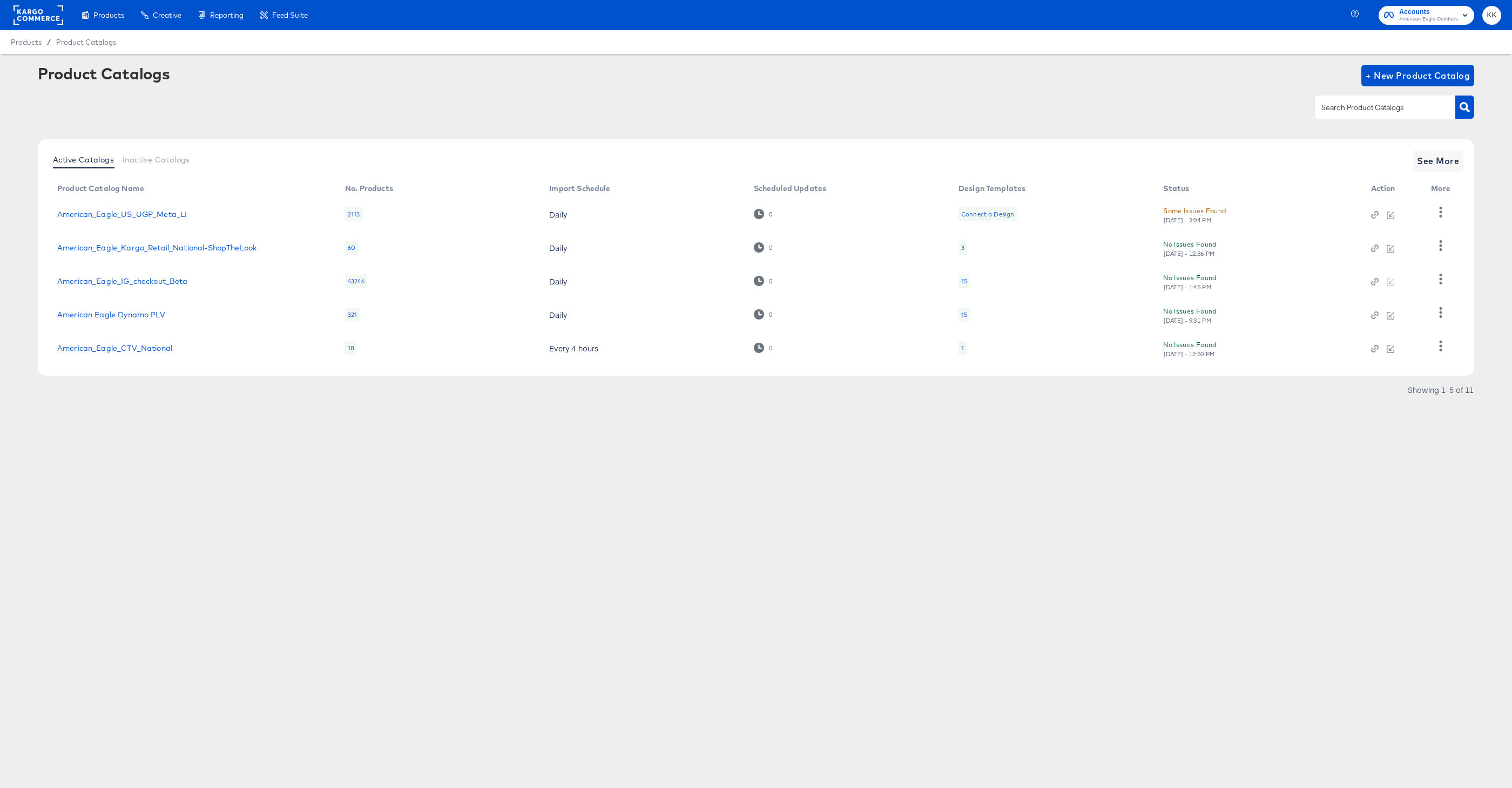
click at [596, 493] on div "Products Products Product Catalogs Enhance Your Product Catalog, Map Them to Pu…" at bounding box center [756, 394] width 1512 height 788
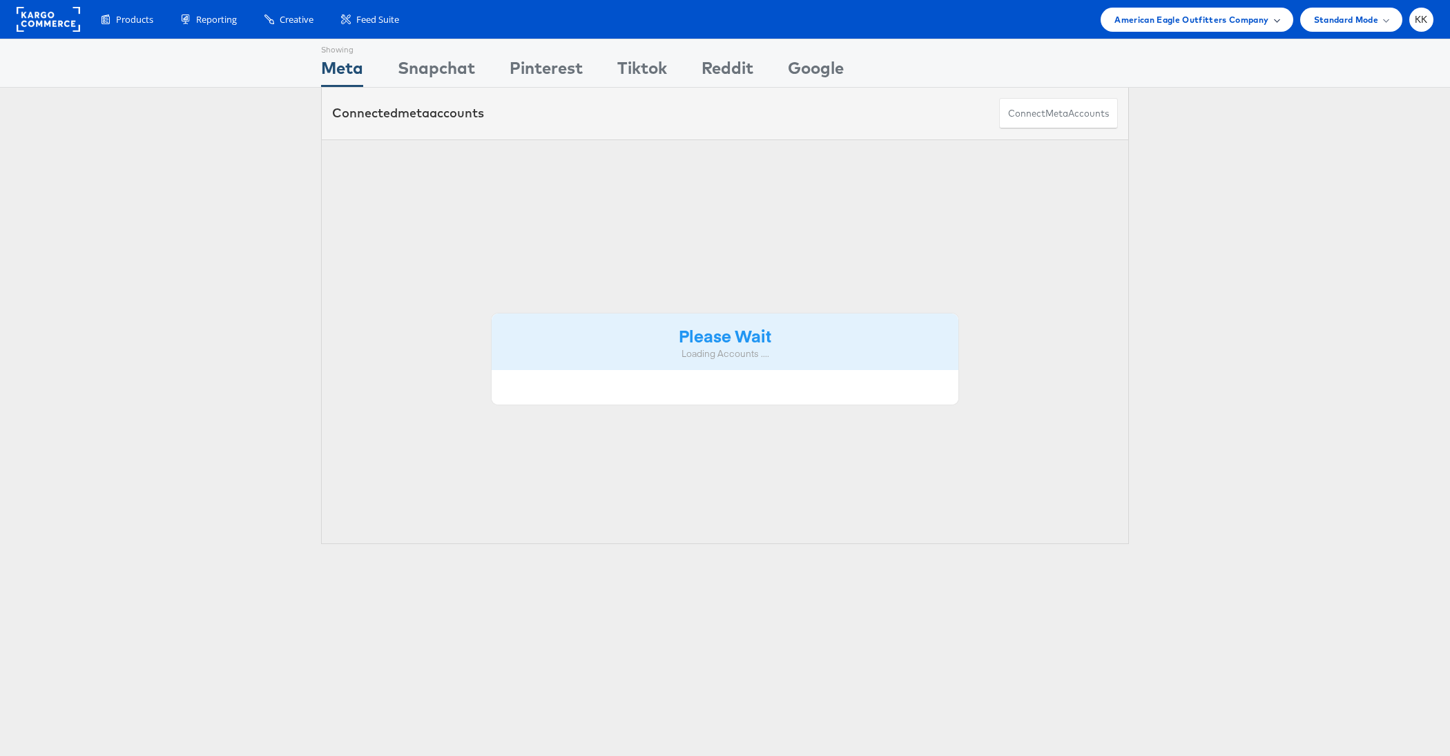
click at [1246, 23] on span "American Eagle Outfitters Company" at bounding box center [1192, 19] width 154 height 15
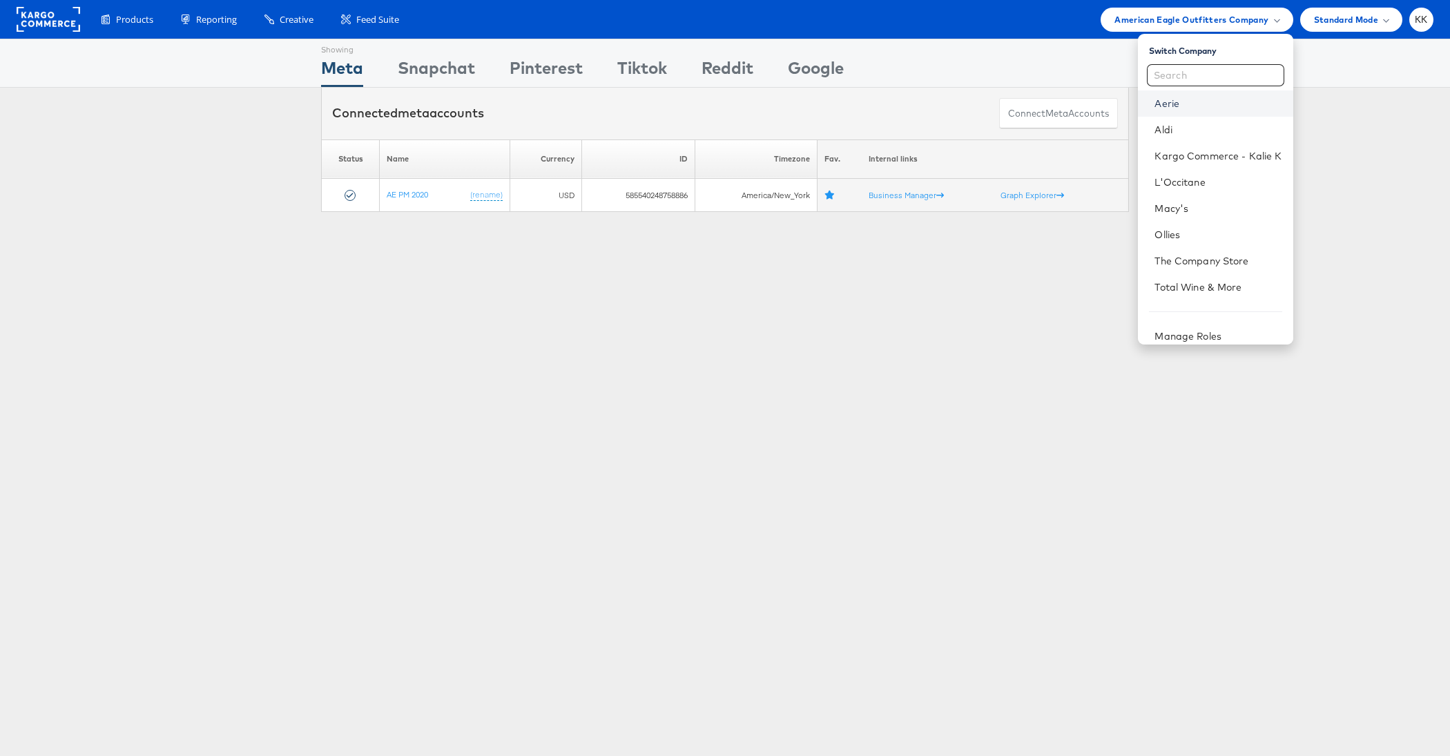
click at [1177, 99] on link "Aerie" at bounding box center [1218, 104] width 127 height 14
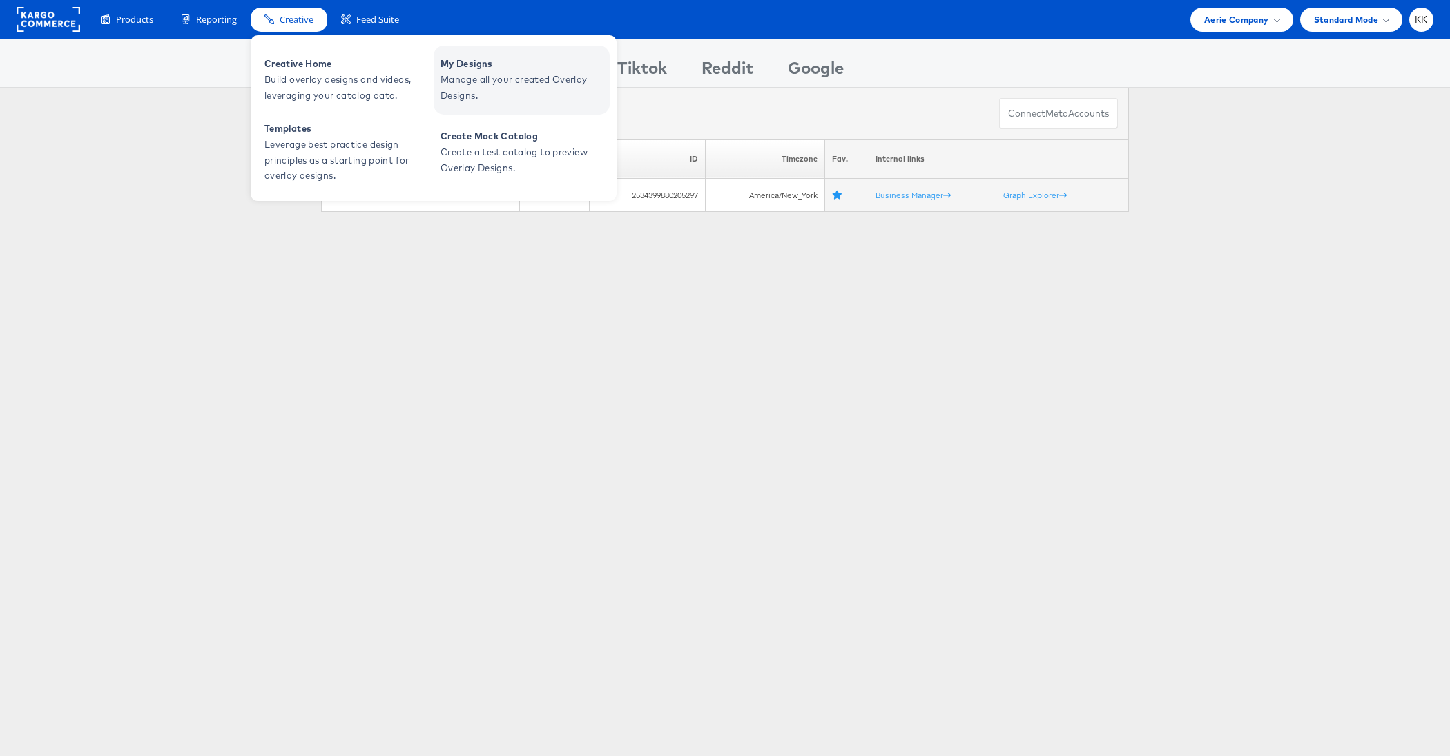
click at [524, 61] on span "My Designs" at bounding box center [524, 64] width 166 height 16
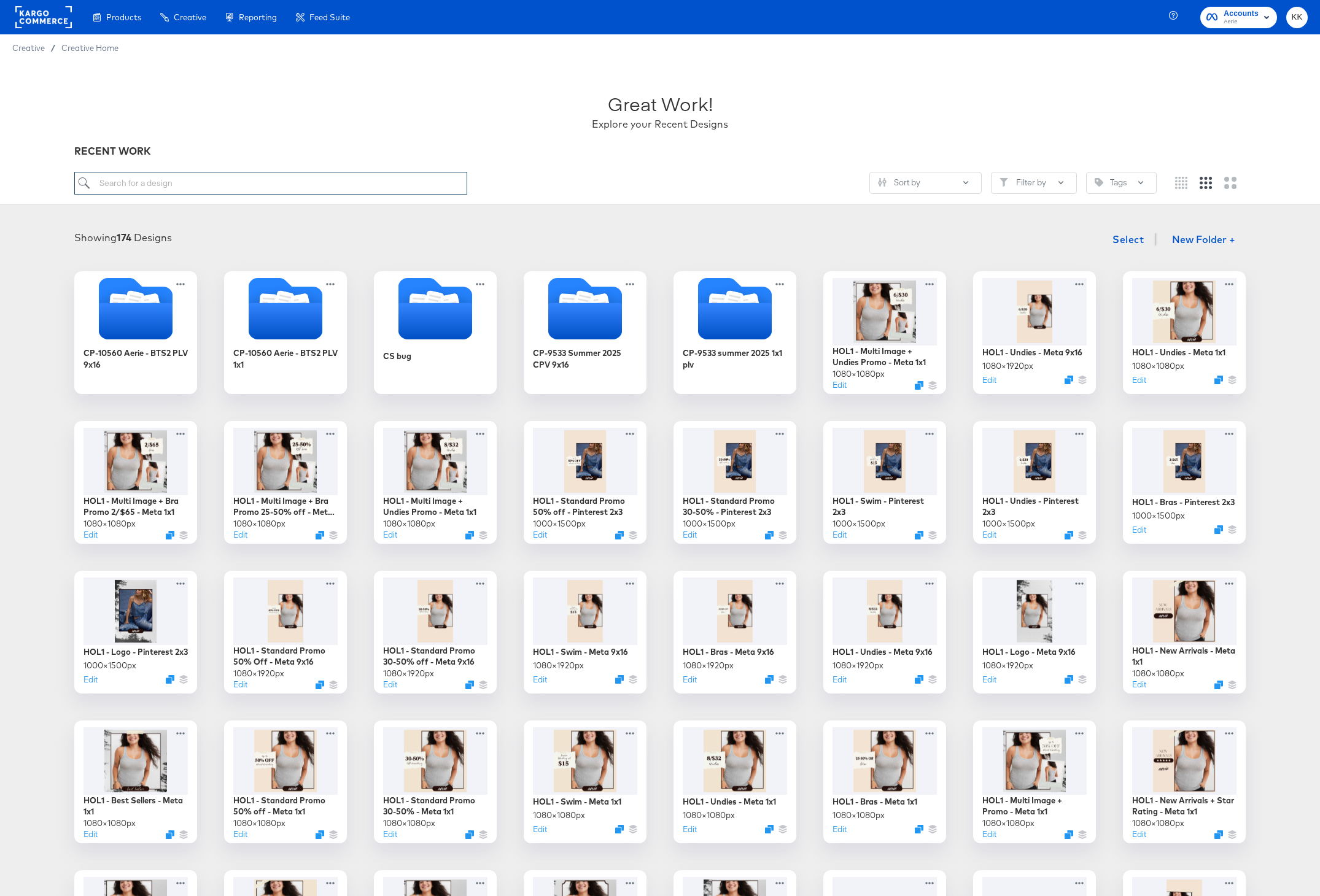
click at [244, 188] on input "search" at bounding box center [271, 183] width 393 height 23
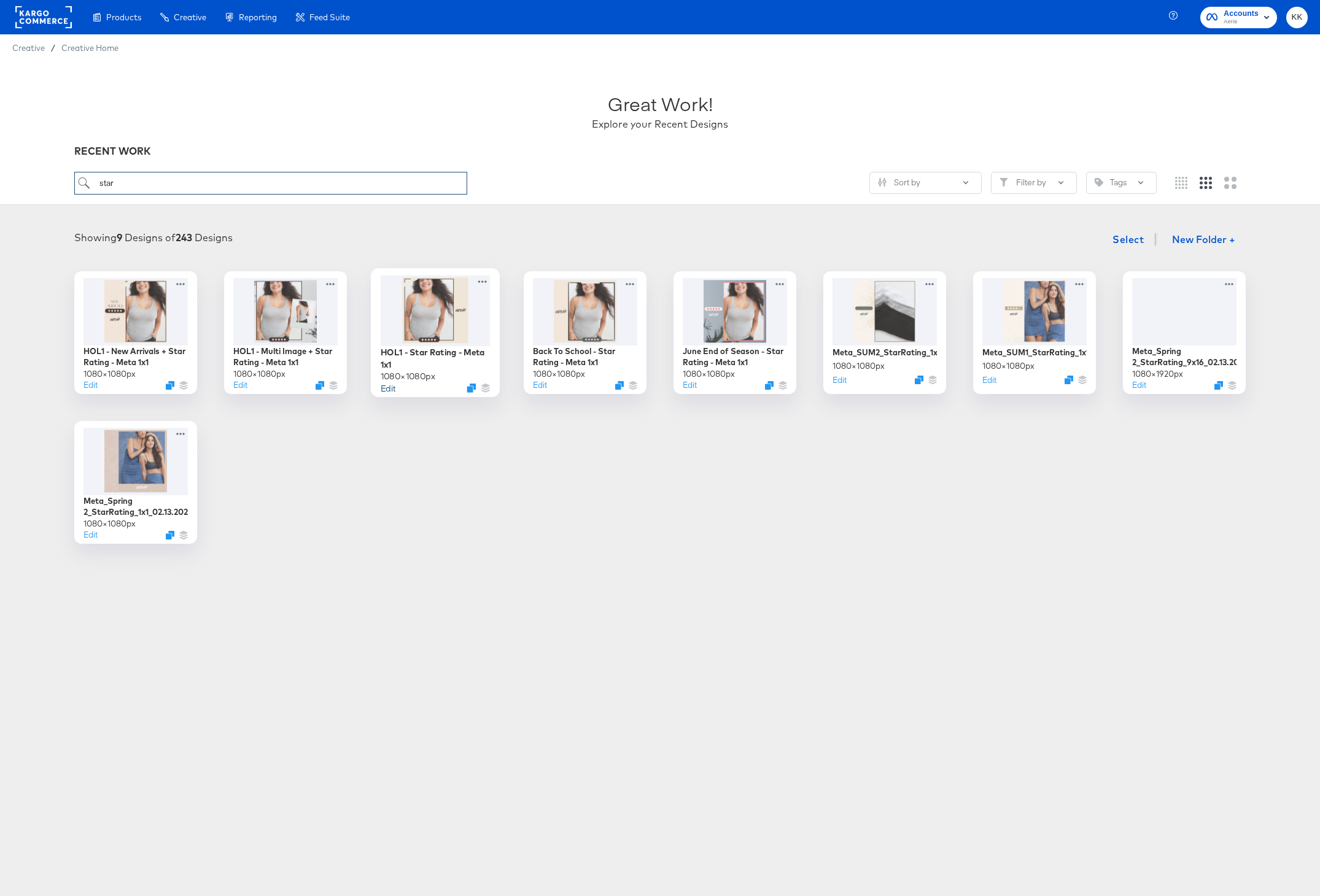
type input "star"
click at [388, 388] on button "Edit" at bounding box center [388, 388] width 15 height 12
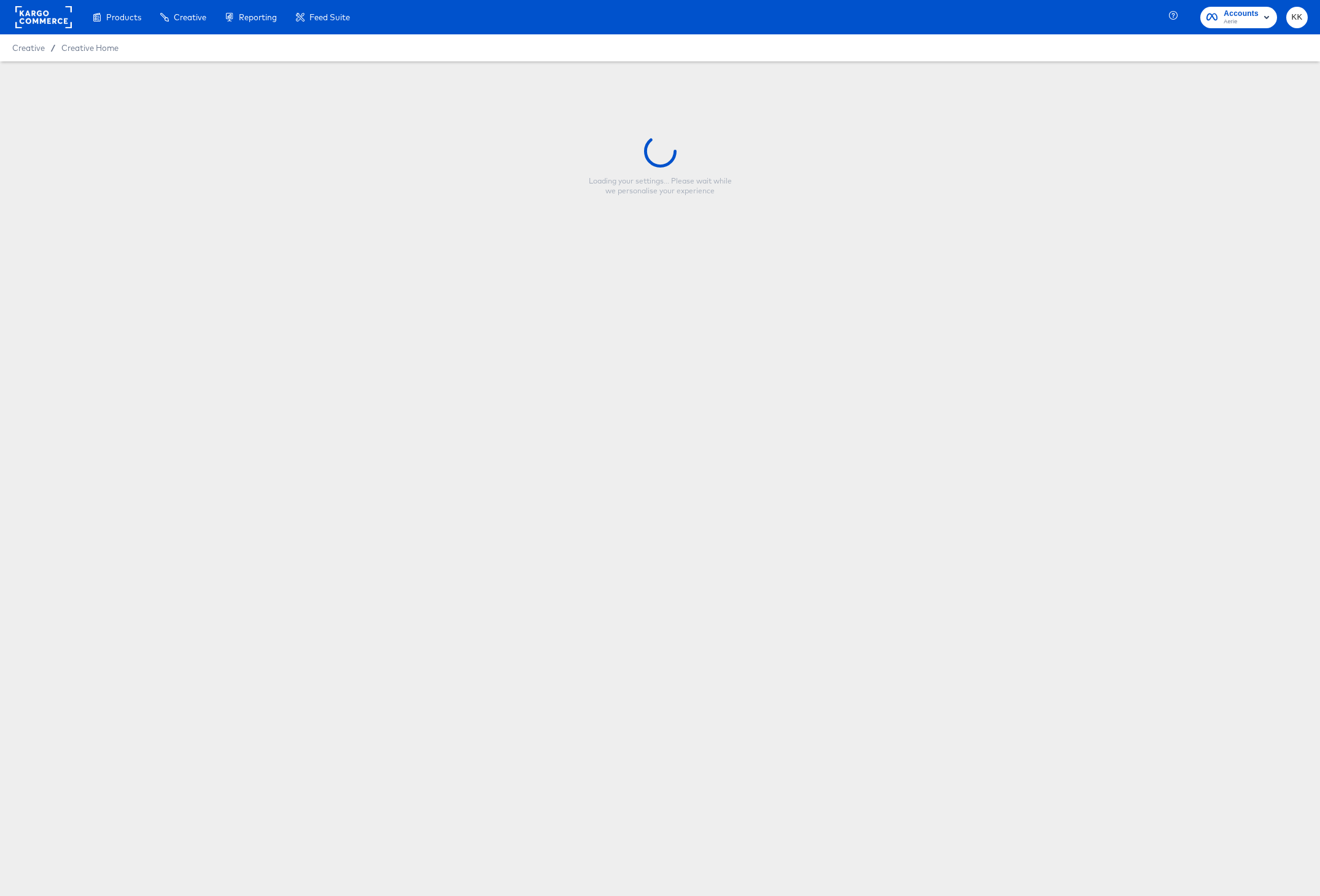
type input "HOL1 - Star Rating - Meta 1x1"
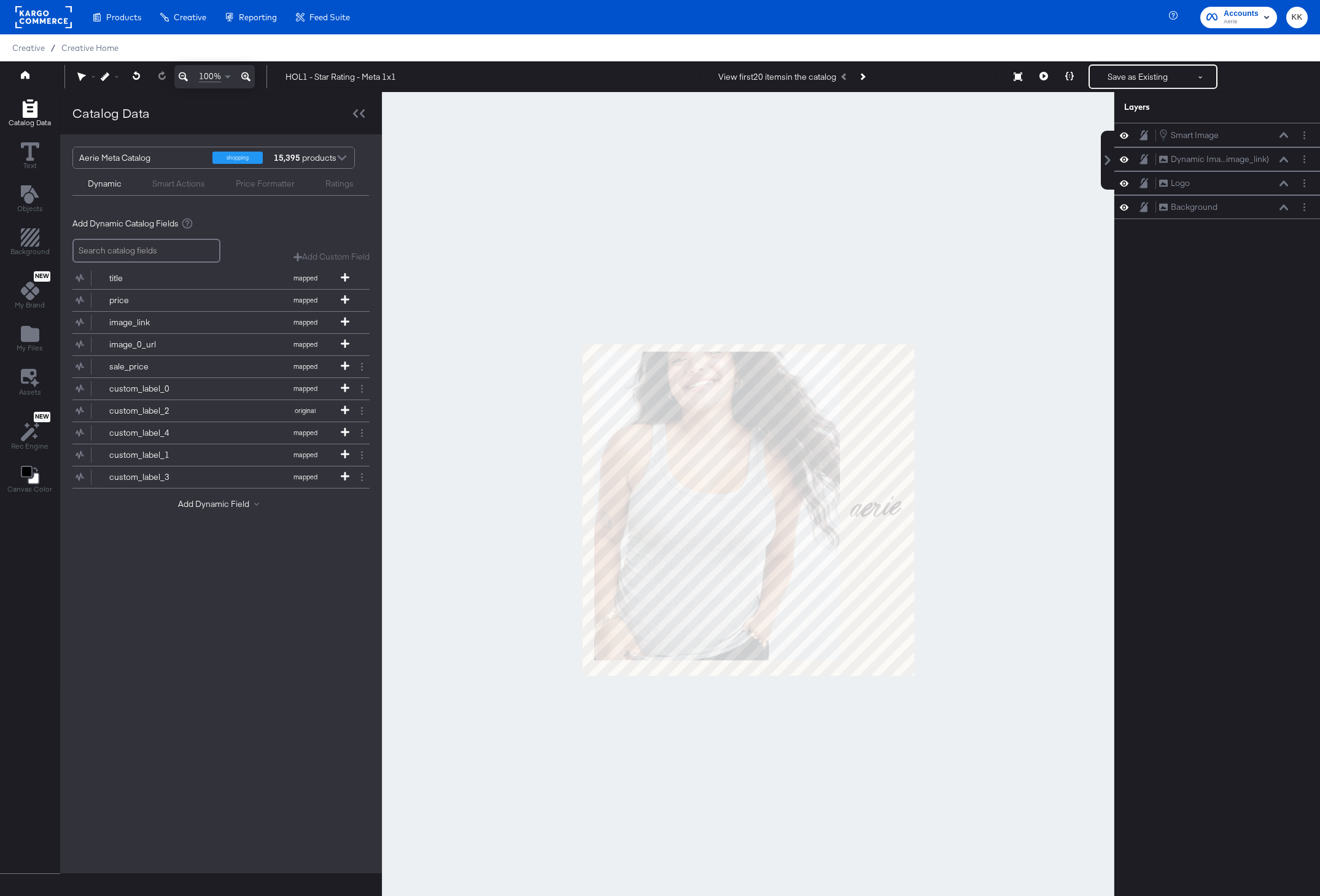
click at [1012, 180] on div at bounding box center [748, 510] width 732 height 836
click at [1065, 84] on button at bounding box center [1069, 77] width 26 height 25
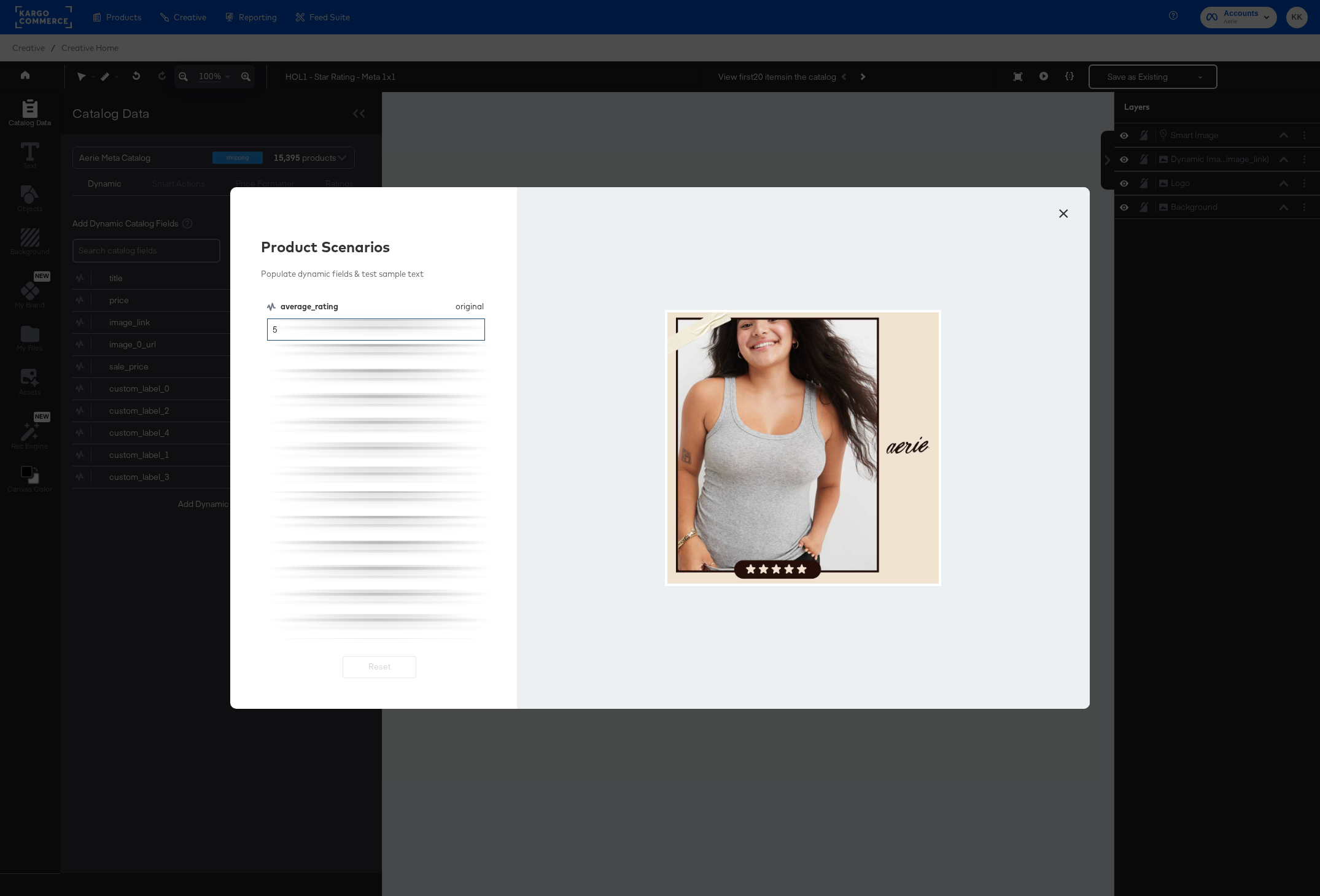
click at [352, 332] on input "5" at bounding box center [375, 330] width 218 height 23
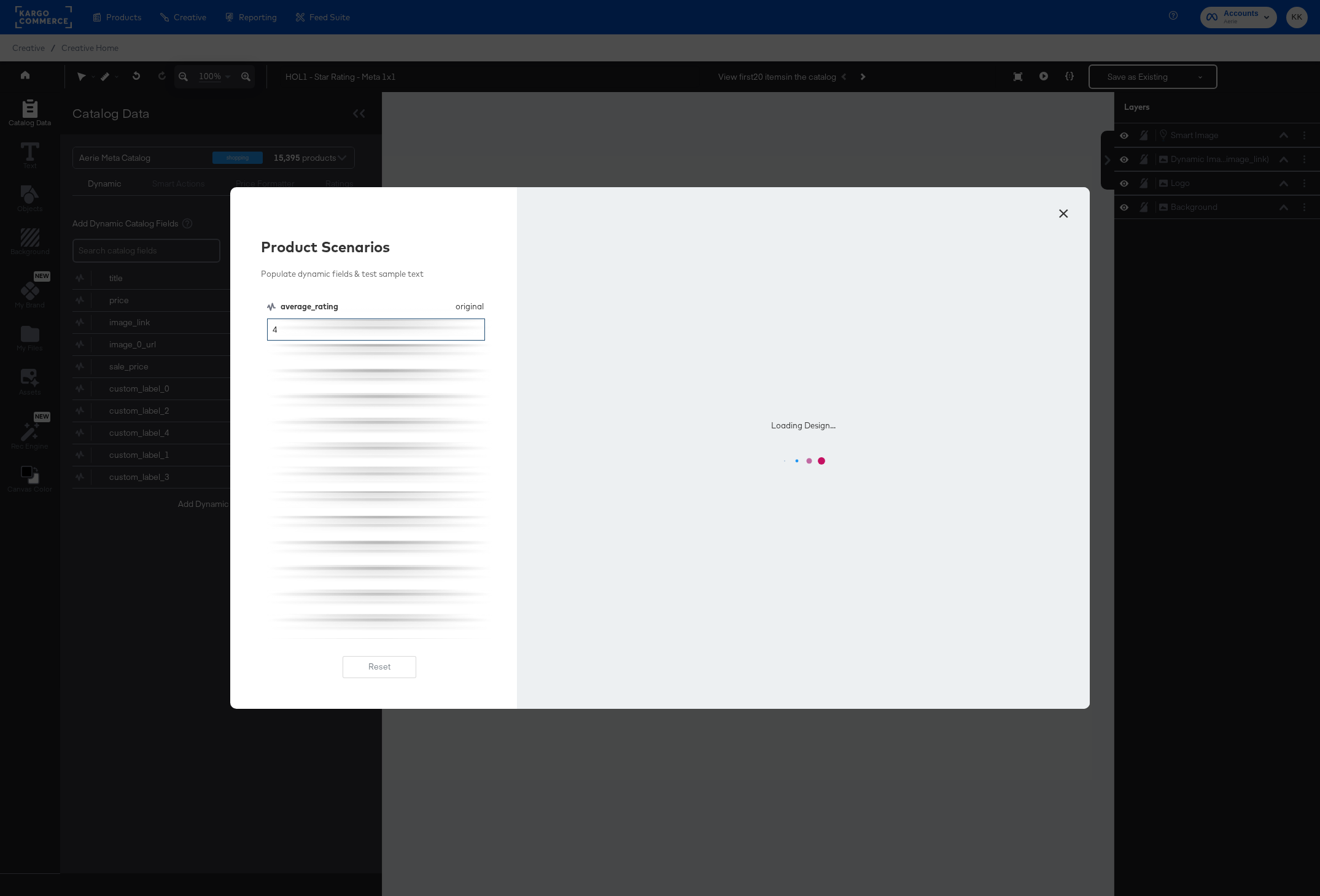
type input "4"
click at [371, 410] on div "average_rating original average_rating 4" at bounding box center [379, 469] width 225 height 339
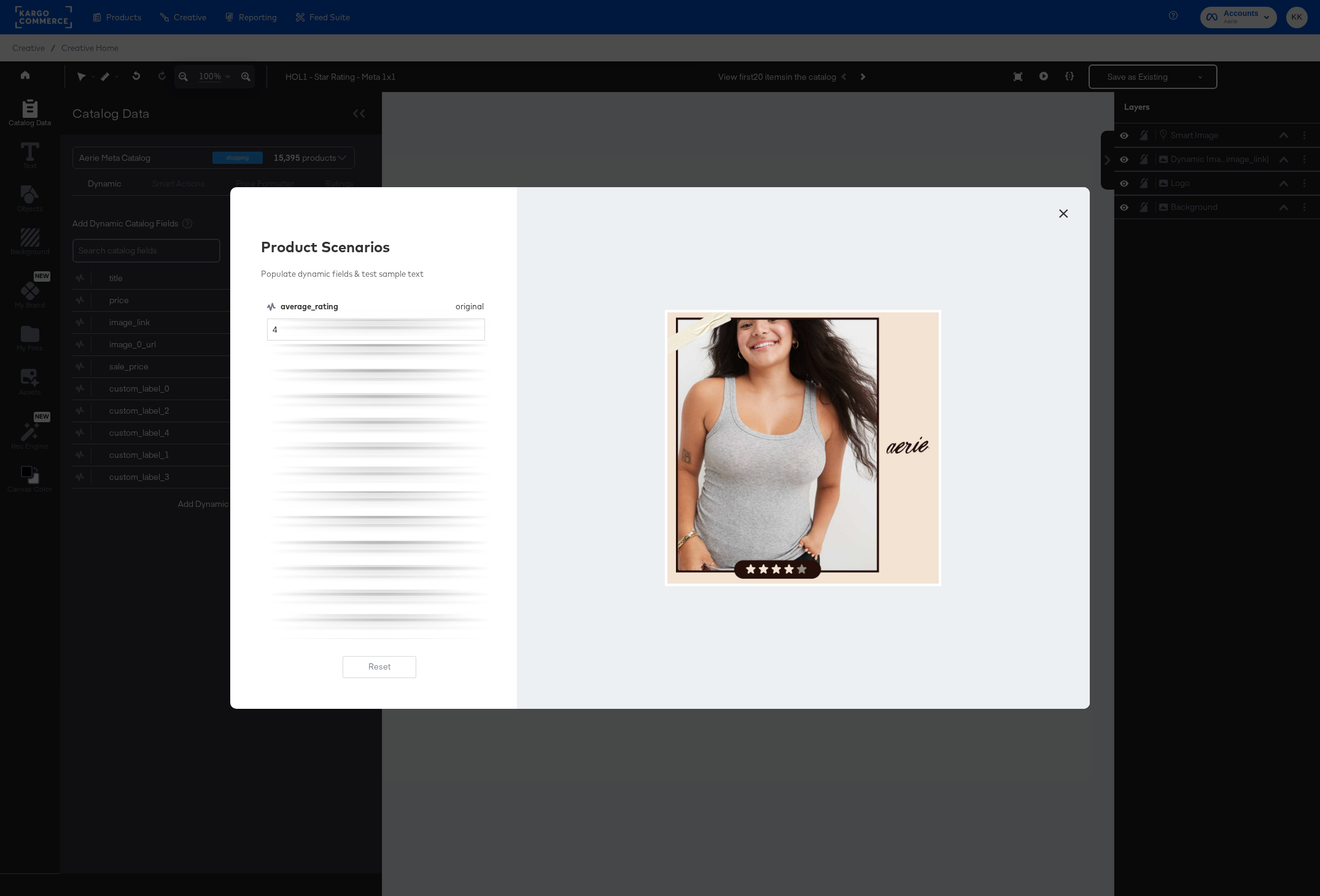
click at [1057, 209] on button "×" at bounding box center [1063, 210] width 22 height 22
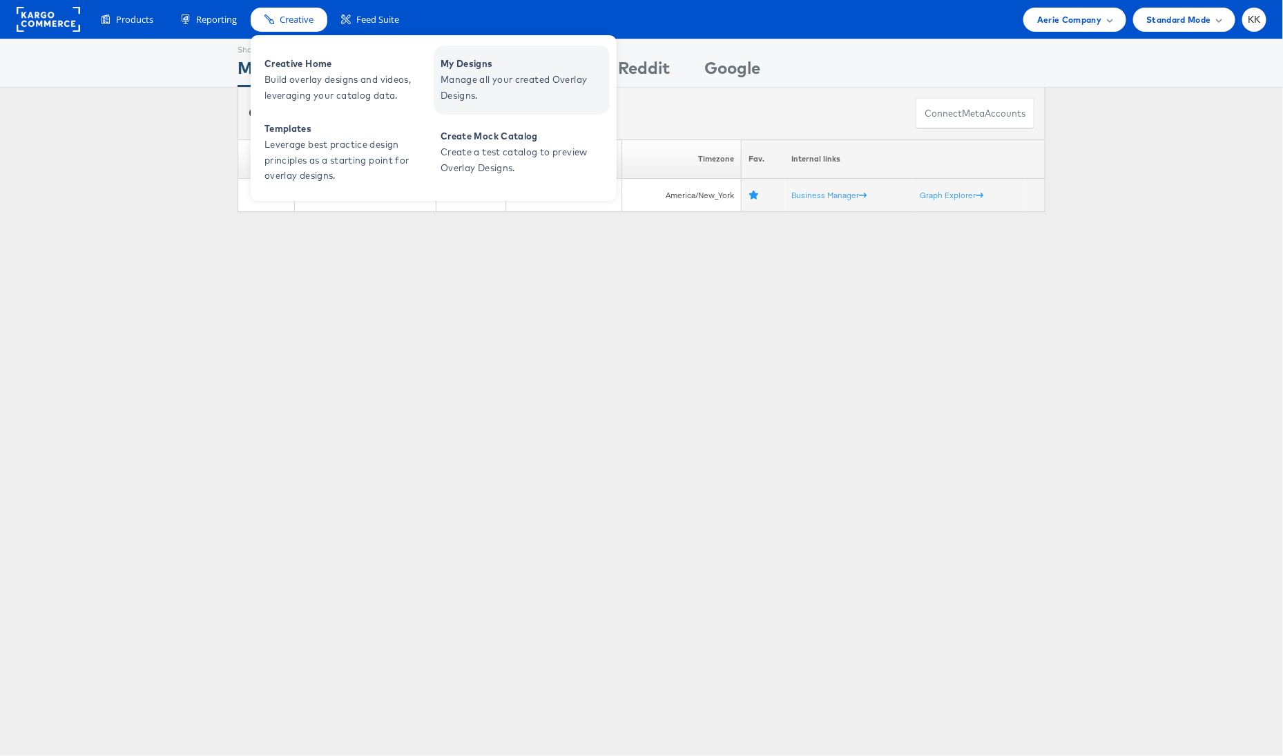
click at [508, 95] on span "Manage all your created Overlay Designs." at bounding box center [524, 88] width 166 height 32
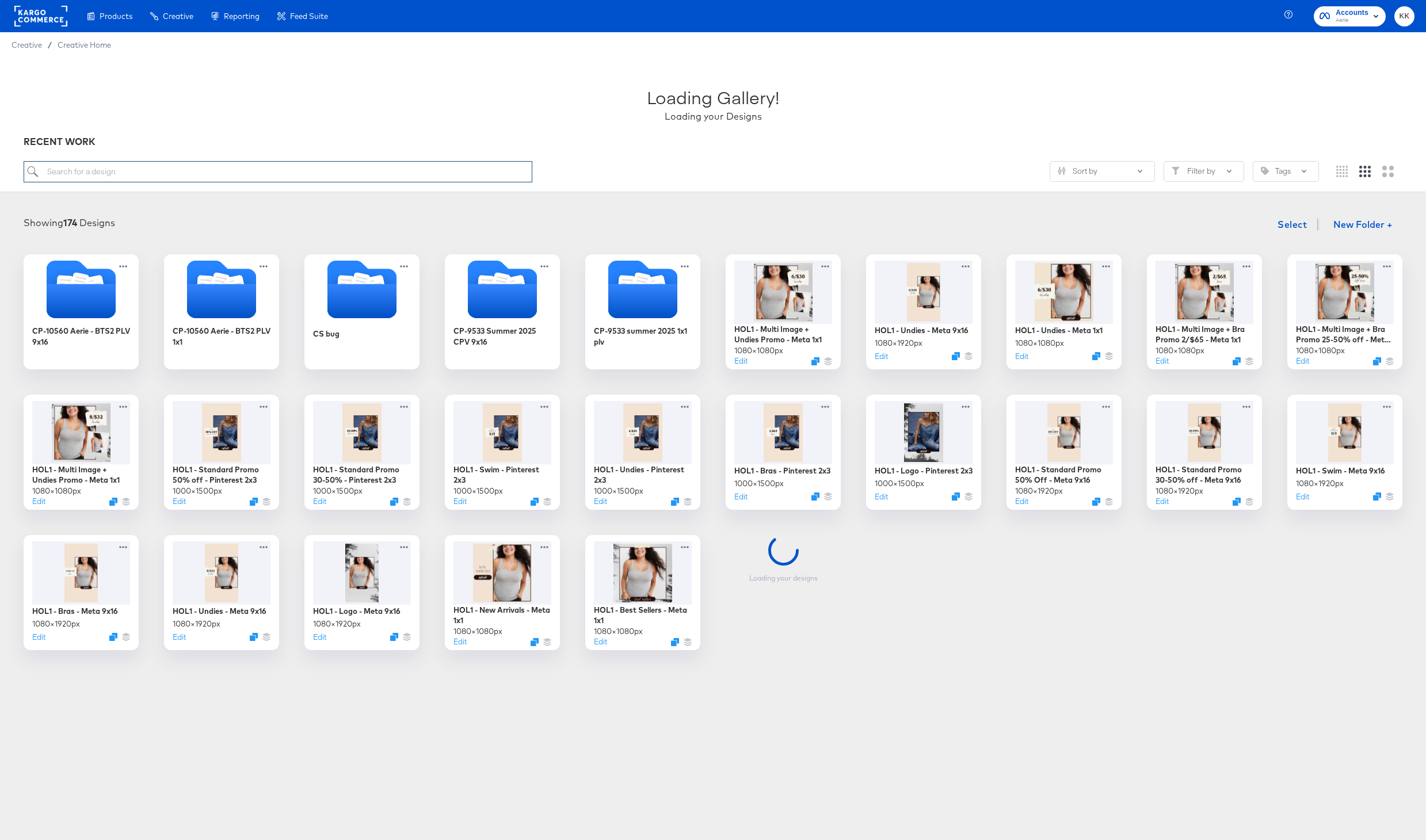
click at [175, 172] on input "search" at bounding box center [278, 172] width 508 height 22
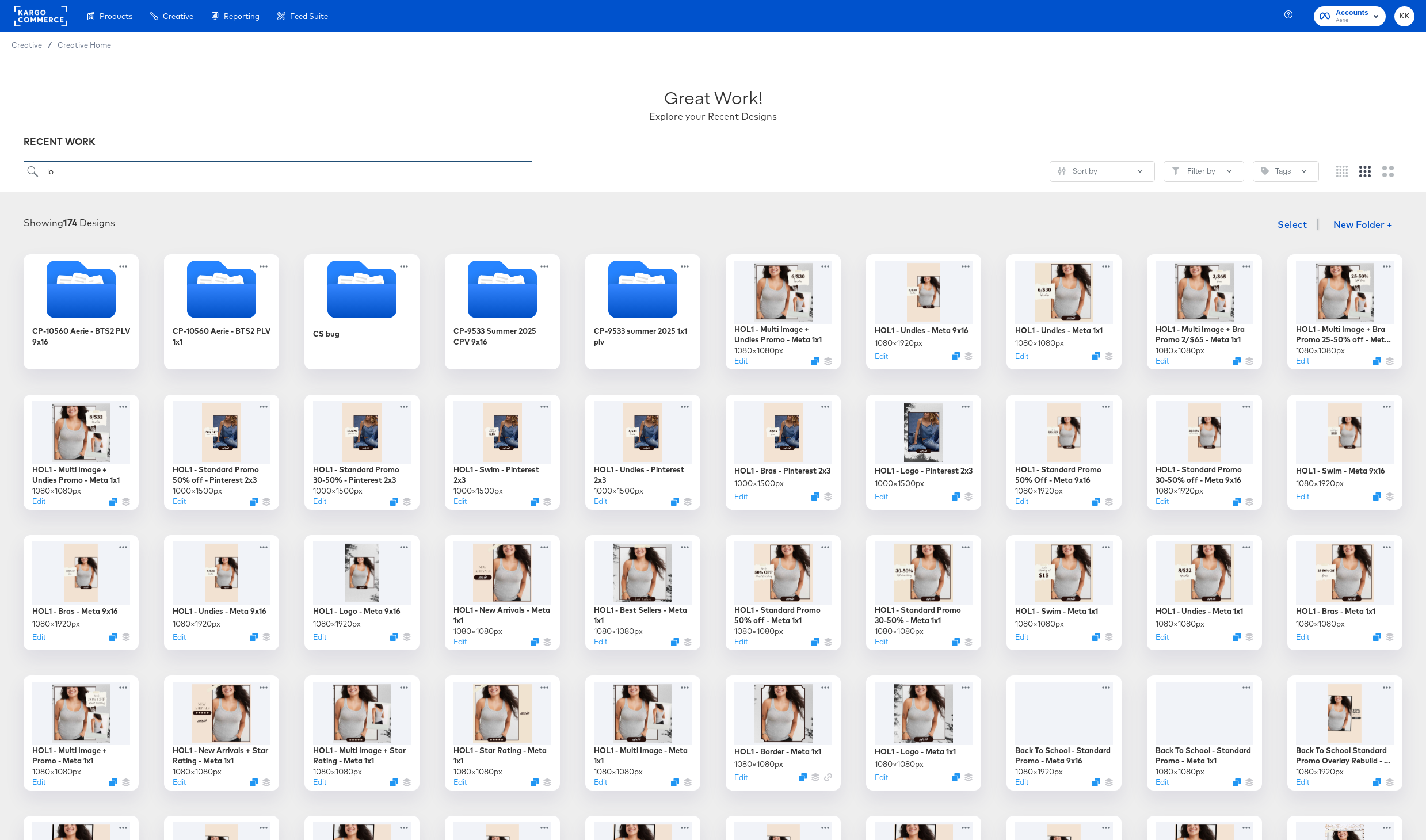
type input "l"
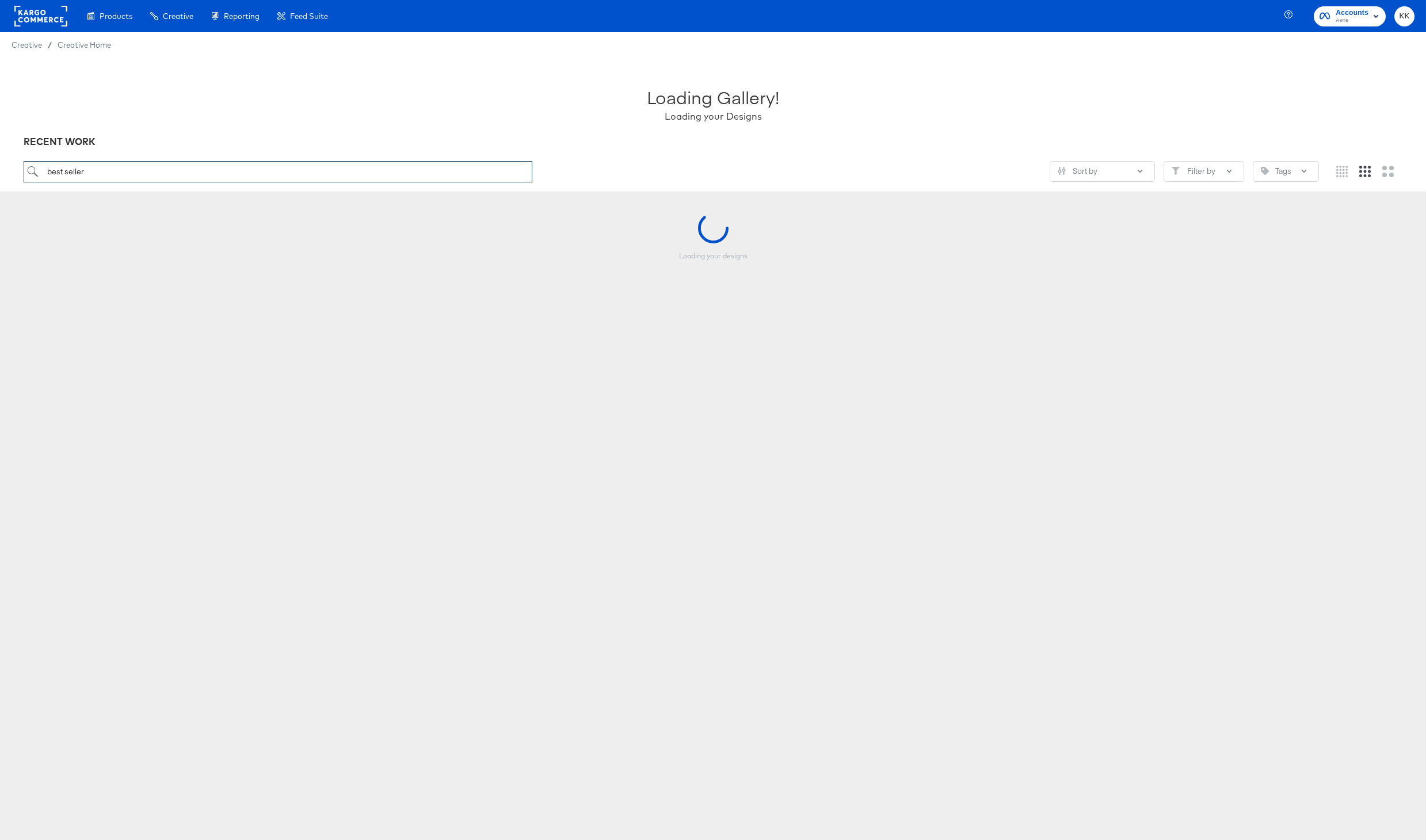
type input "best seller"
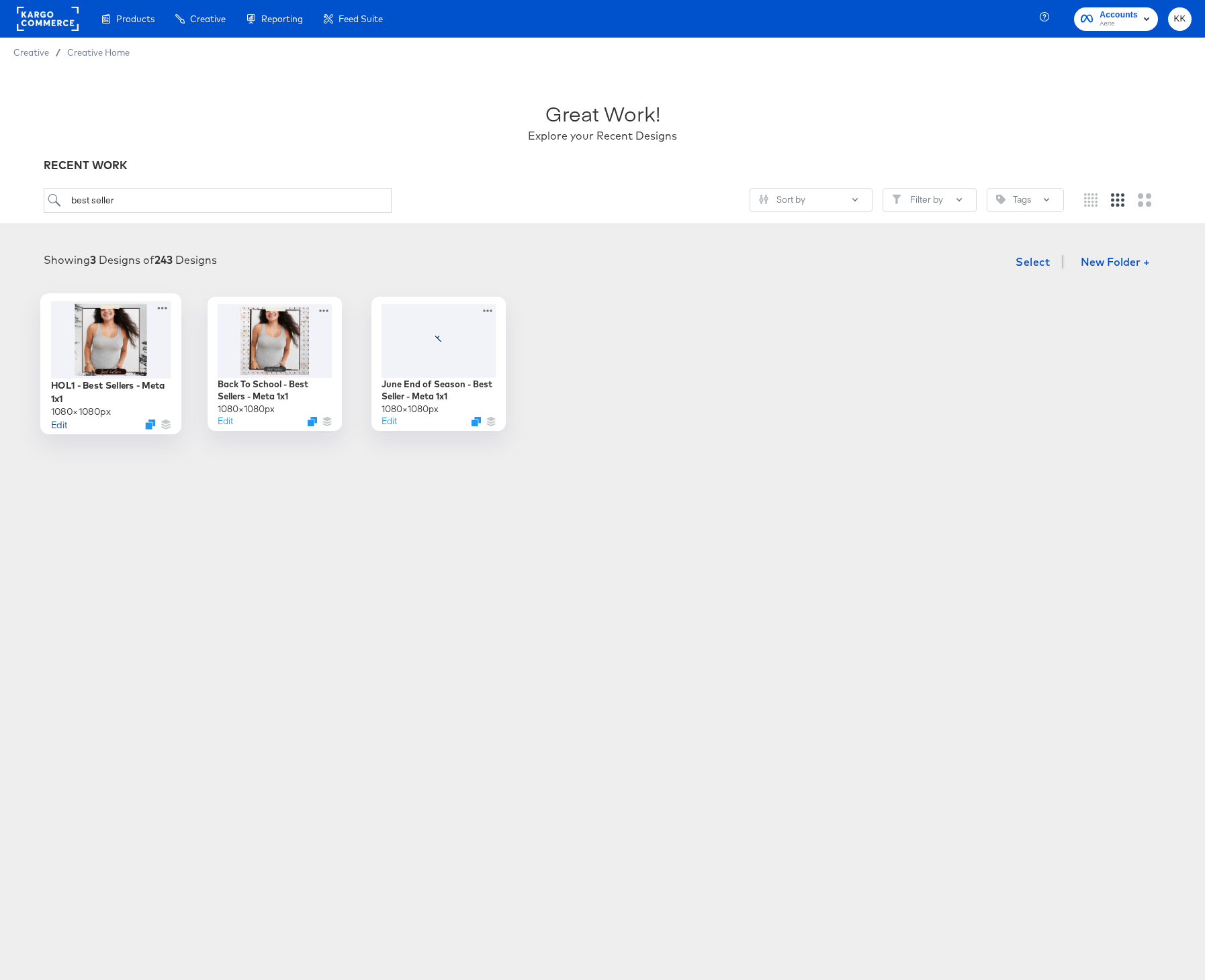
click at [59, 422] on button "Edit" at bounding box center [58, 424] width 17 height 13
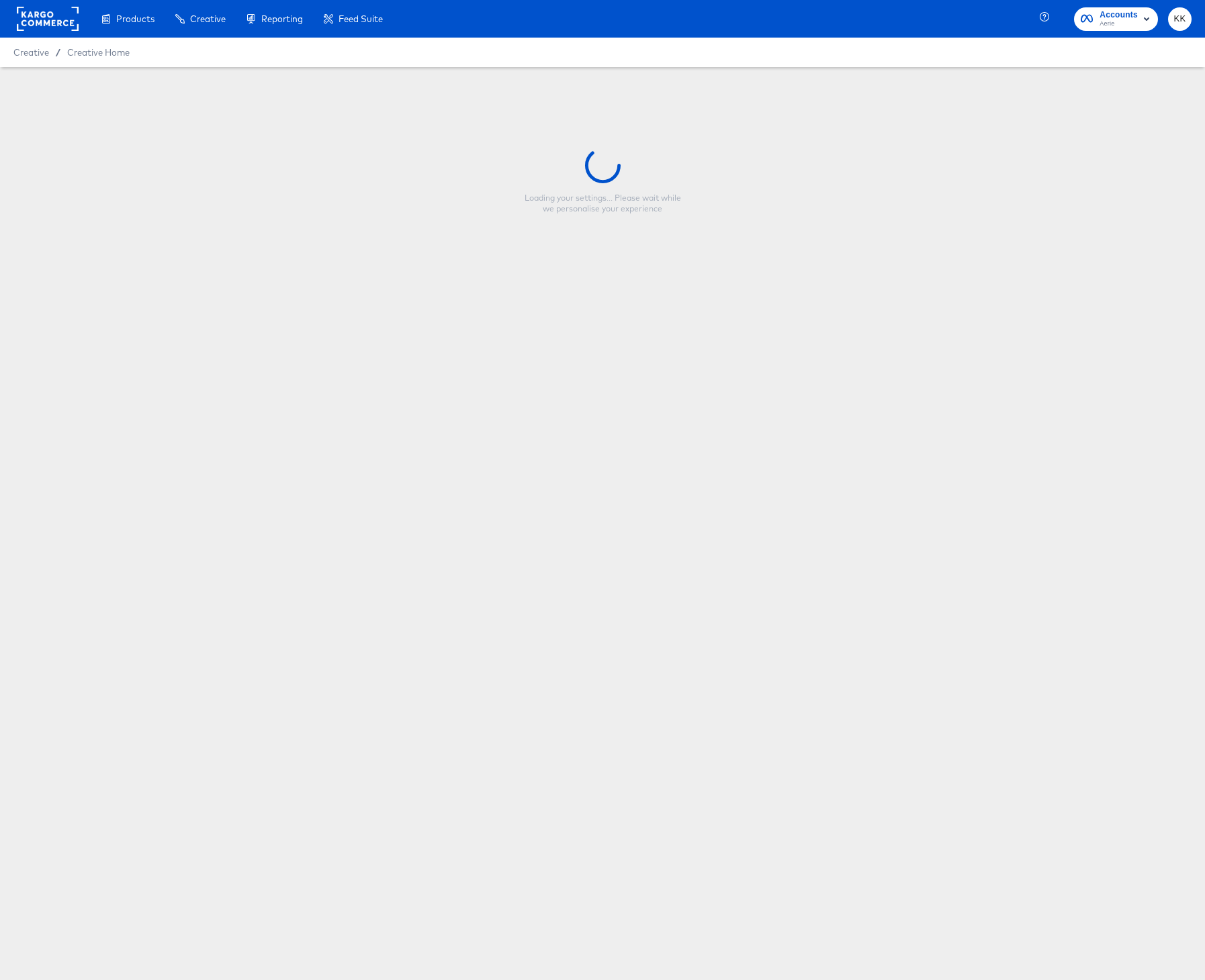
type input "HOL1 - Best Sellers - Meta 1x1"
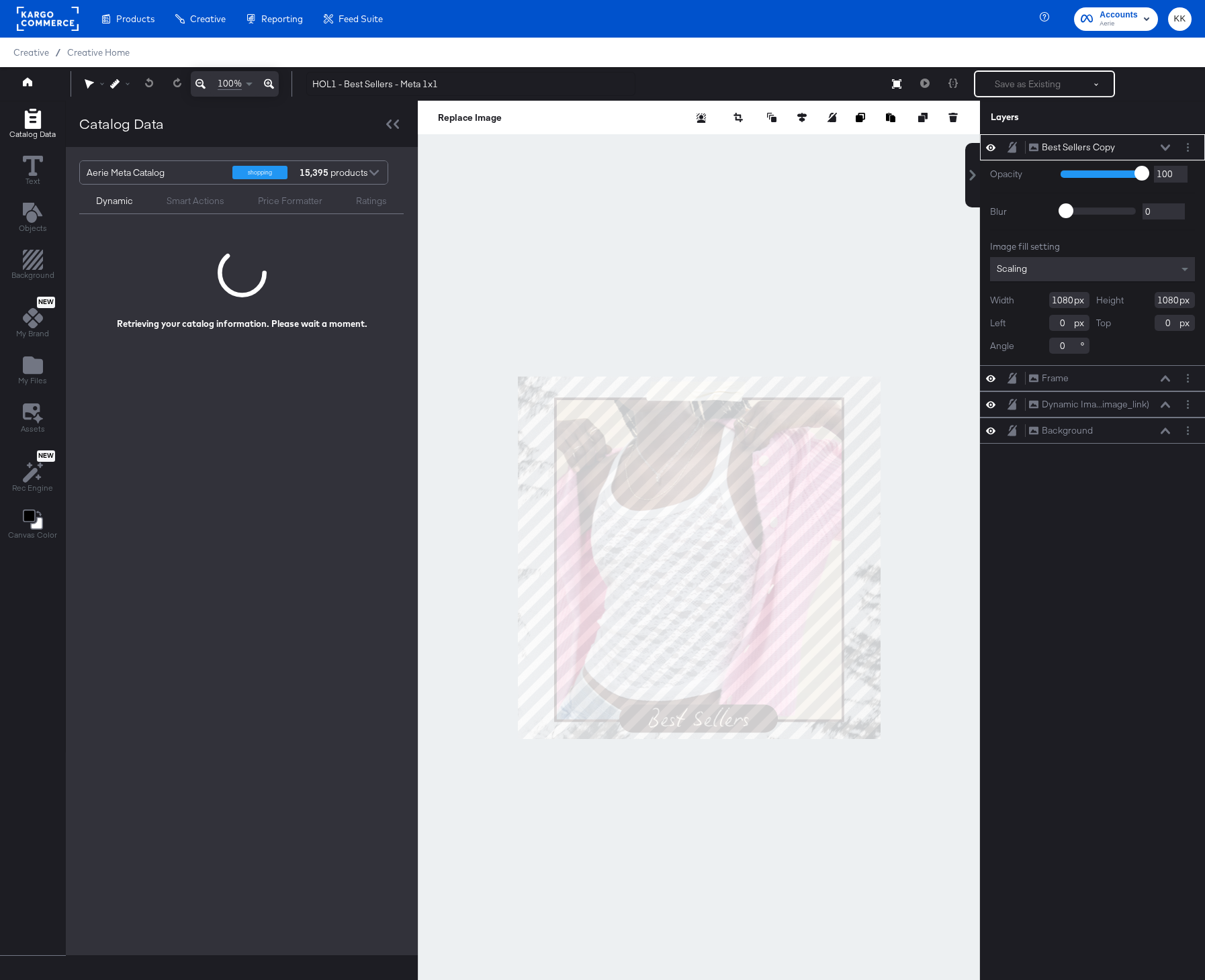
click at [686, 321] on div at bounding box center [699, 558] width 562 height 914
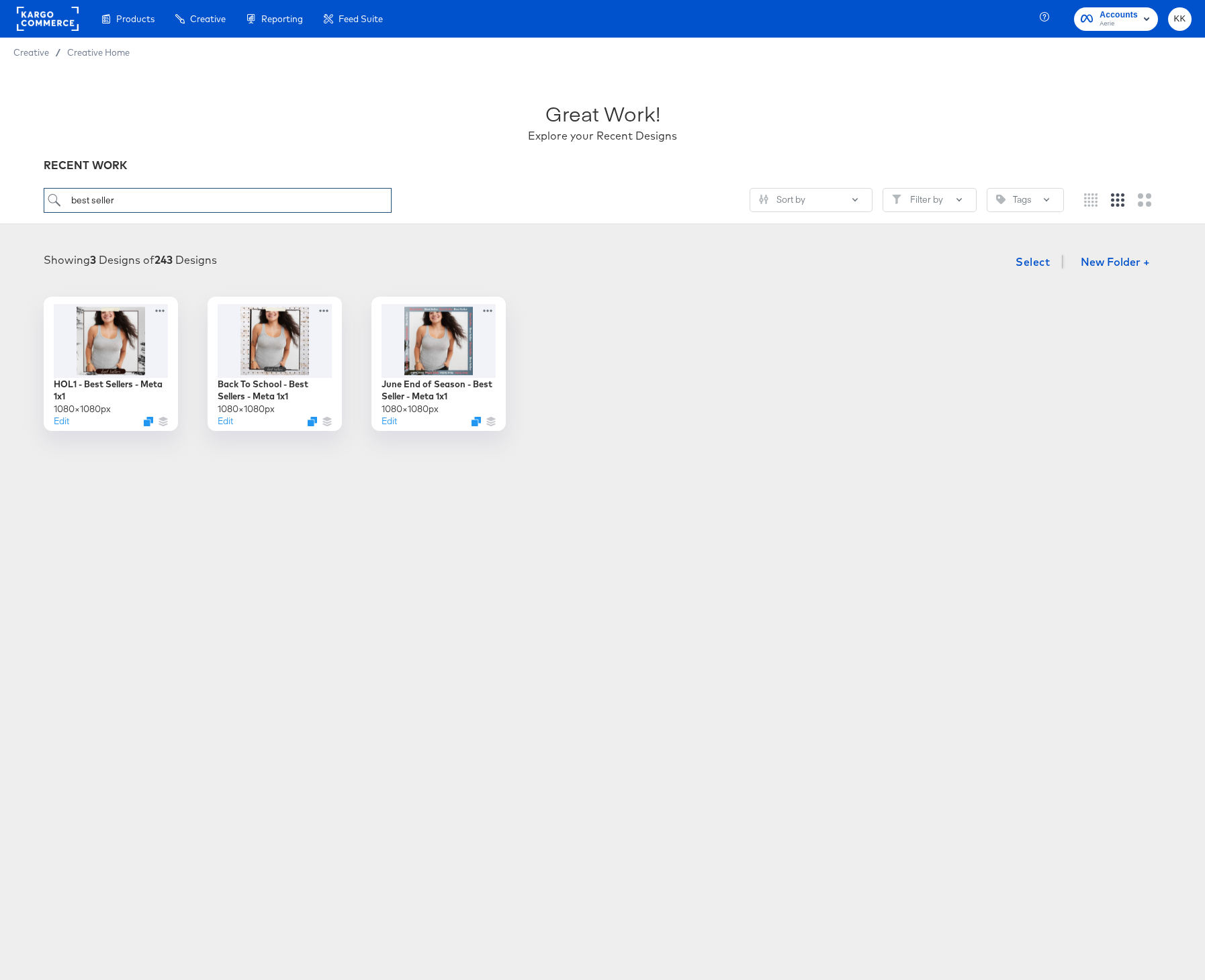
drag, startPoint x: 143, startPoint y: 205, endPoint x: 34, endPoint y: 193, distance: 109.7
click at [34, 193] on div "Great Work! Explore your Recent Designs RECENT WORK best seller Sort by Filter …" at bounding box center [602, 146] width 1205 height 158
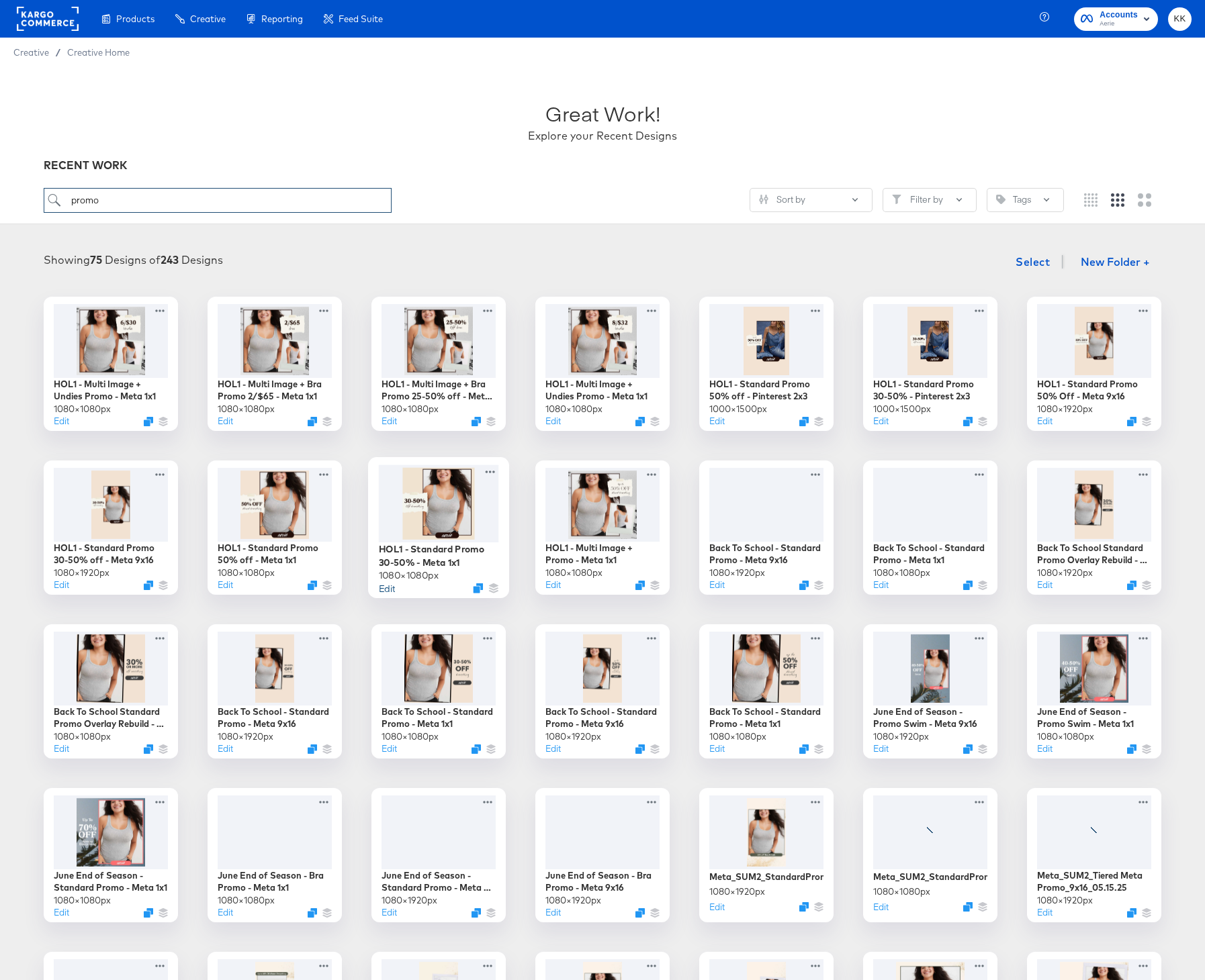
type input "promo"
click at [388, 587] on button "Edit" at bounding box center [387, 587] width 17 height 13
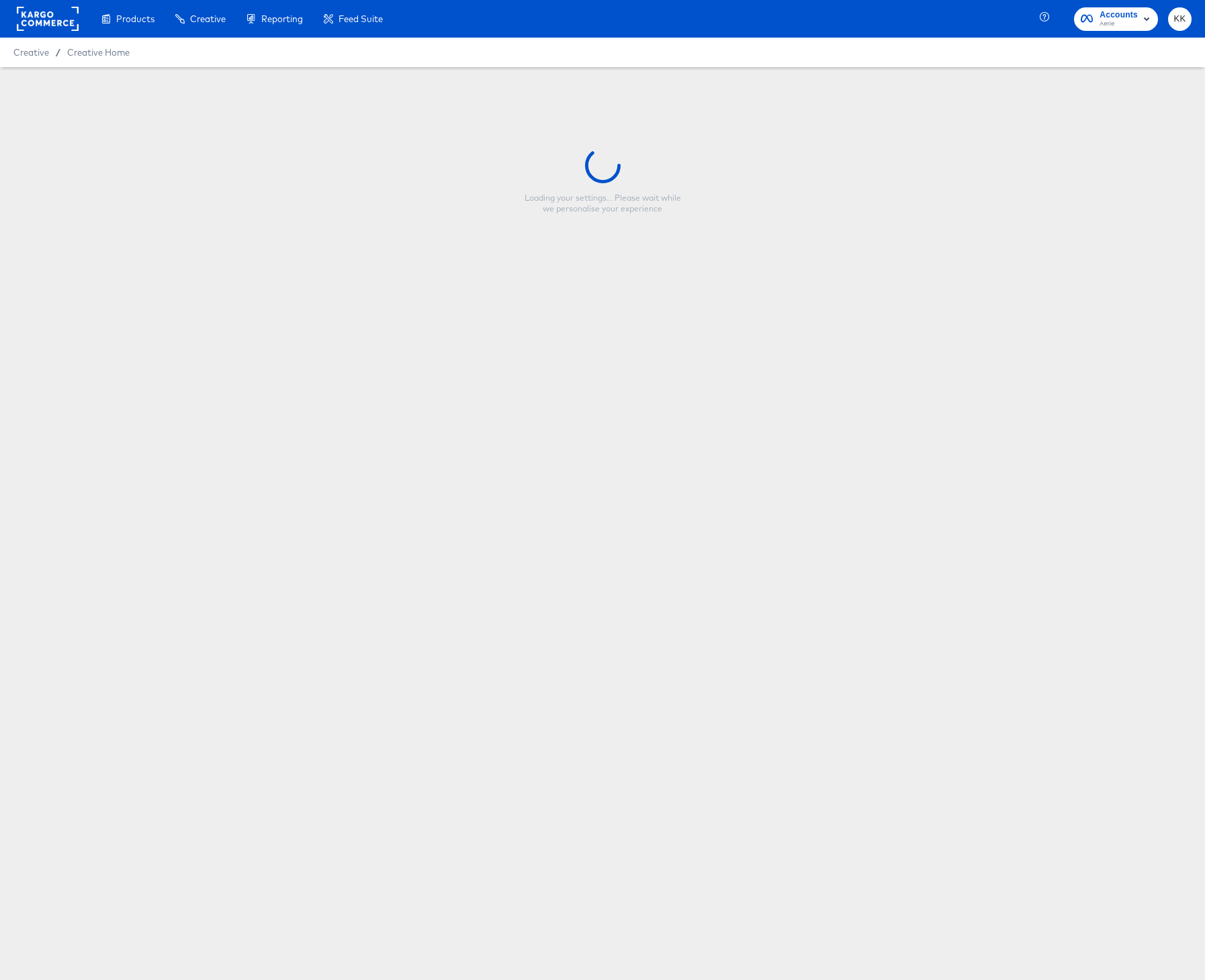
type input "HOL1 - Standard Promo 30-50% - Meta 1x1"
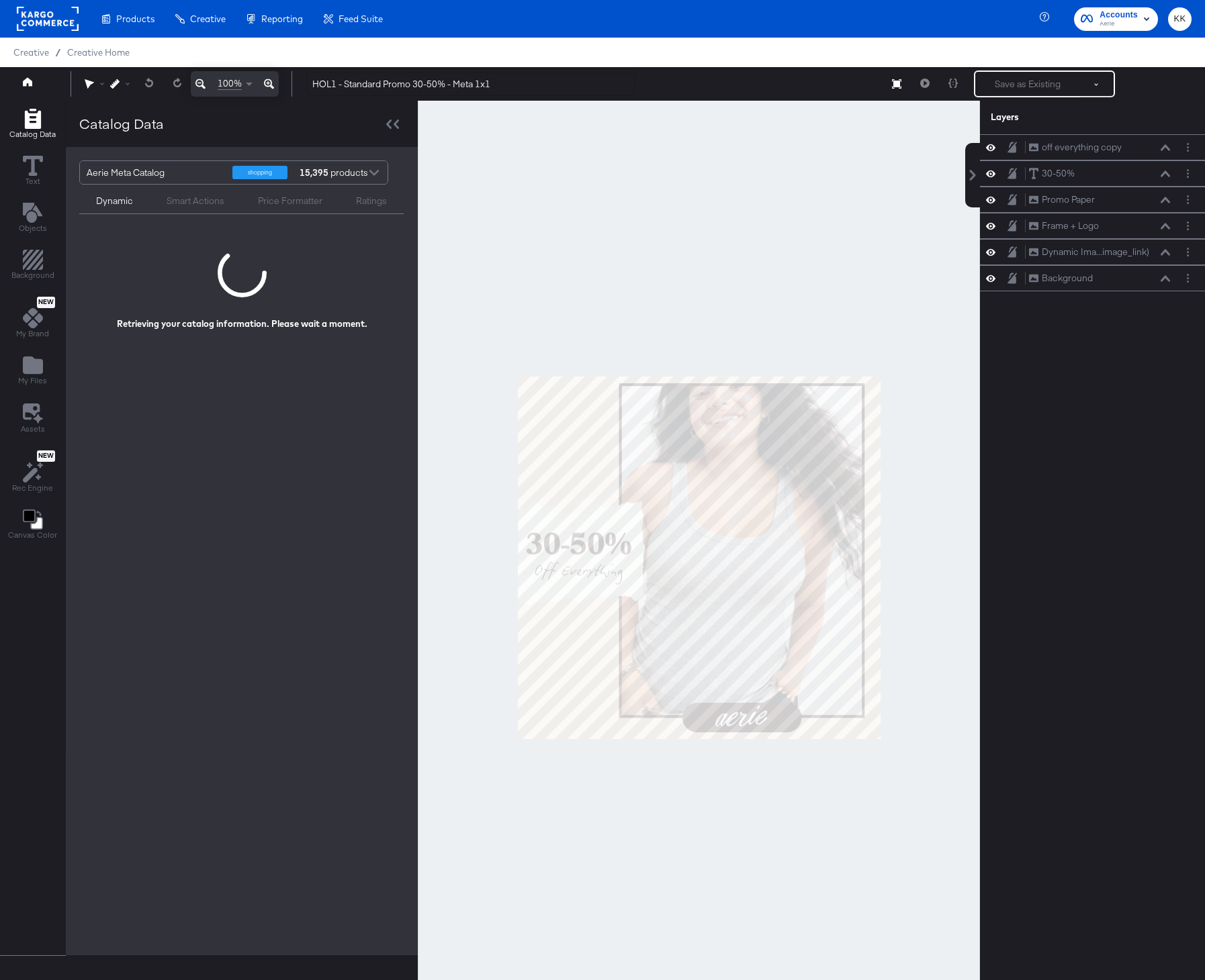
click at [549, 288] on div at bounding box center [699, 558] width 562 height 914
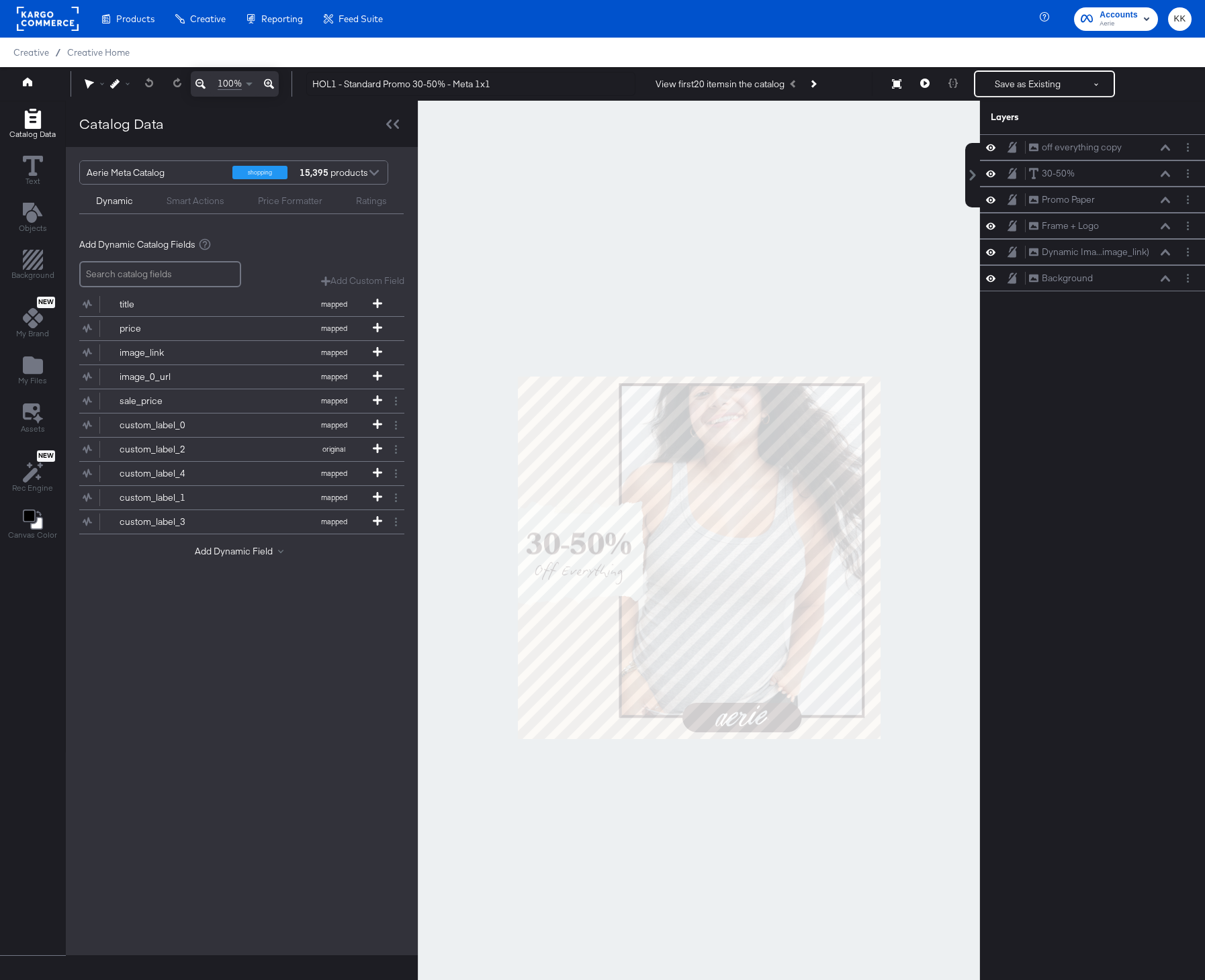
click at [820, 74] on button "Next Product" at bounding box center [812, 84] width 18 height 24
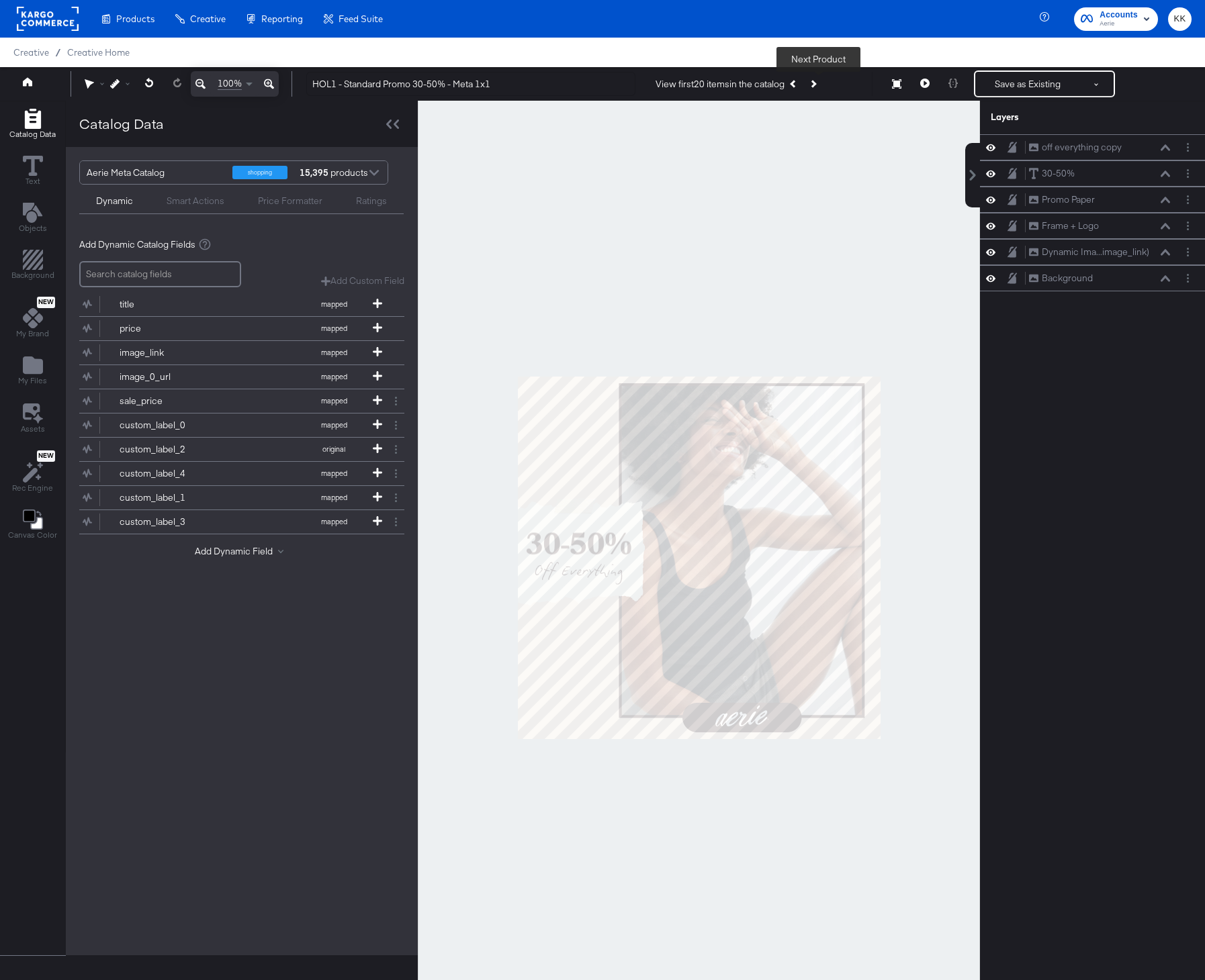
click at [820, 77] on button "Next Product" at bounding box center [812, 84] width 18 height 24
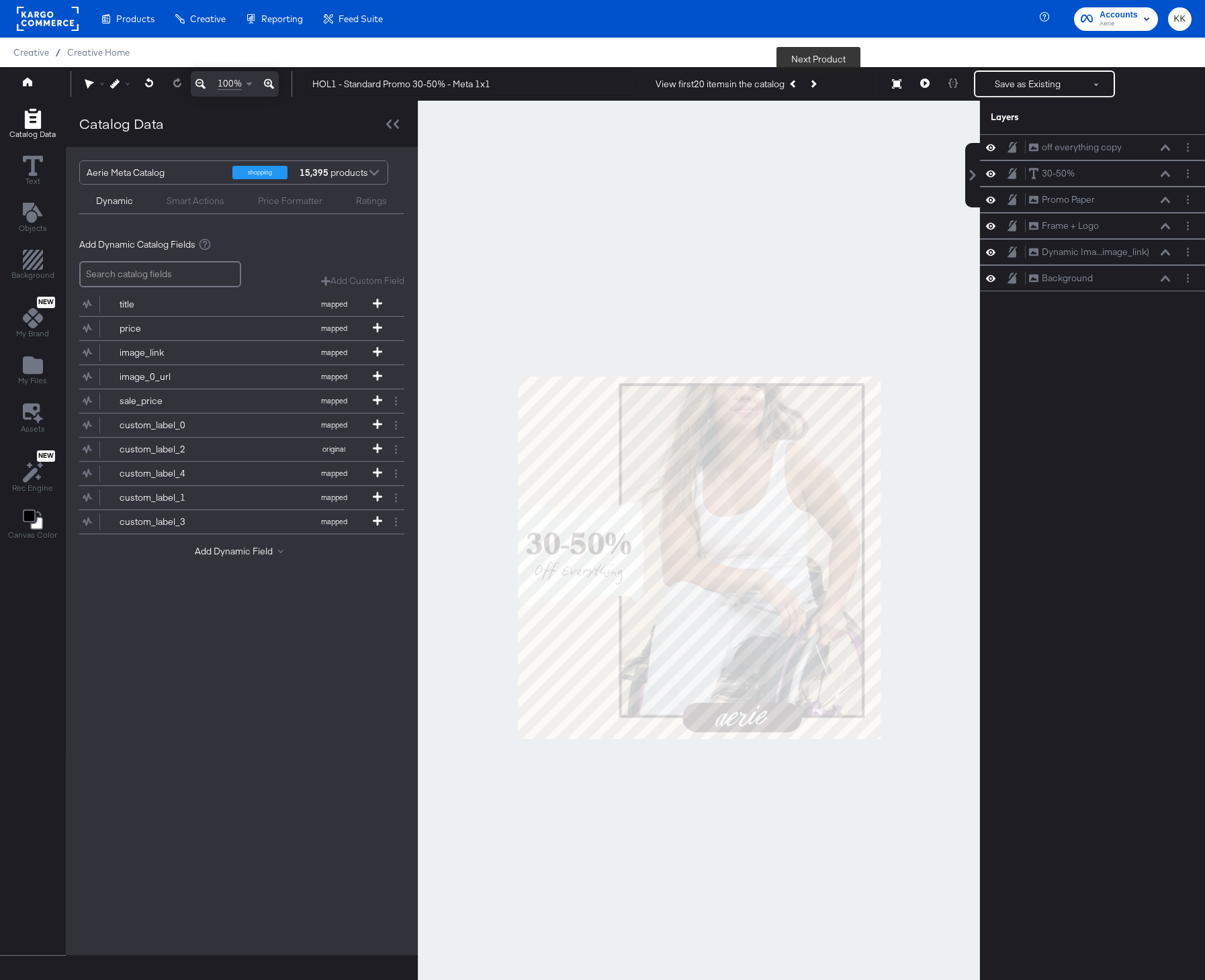
click at [820, 77] on button "Next Product" at bounding box center [812, 84] width 18 height 24
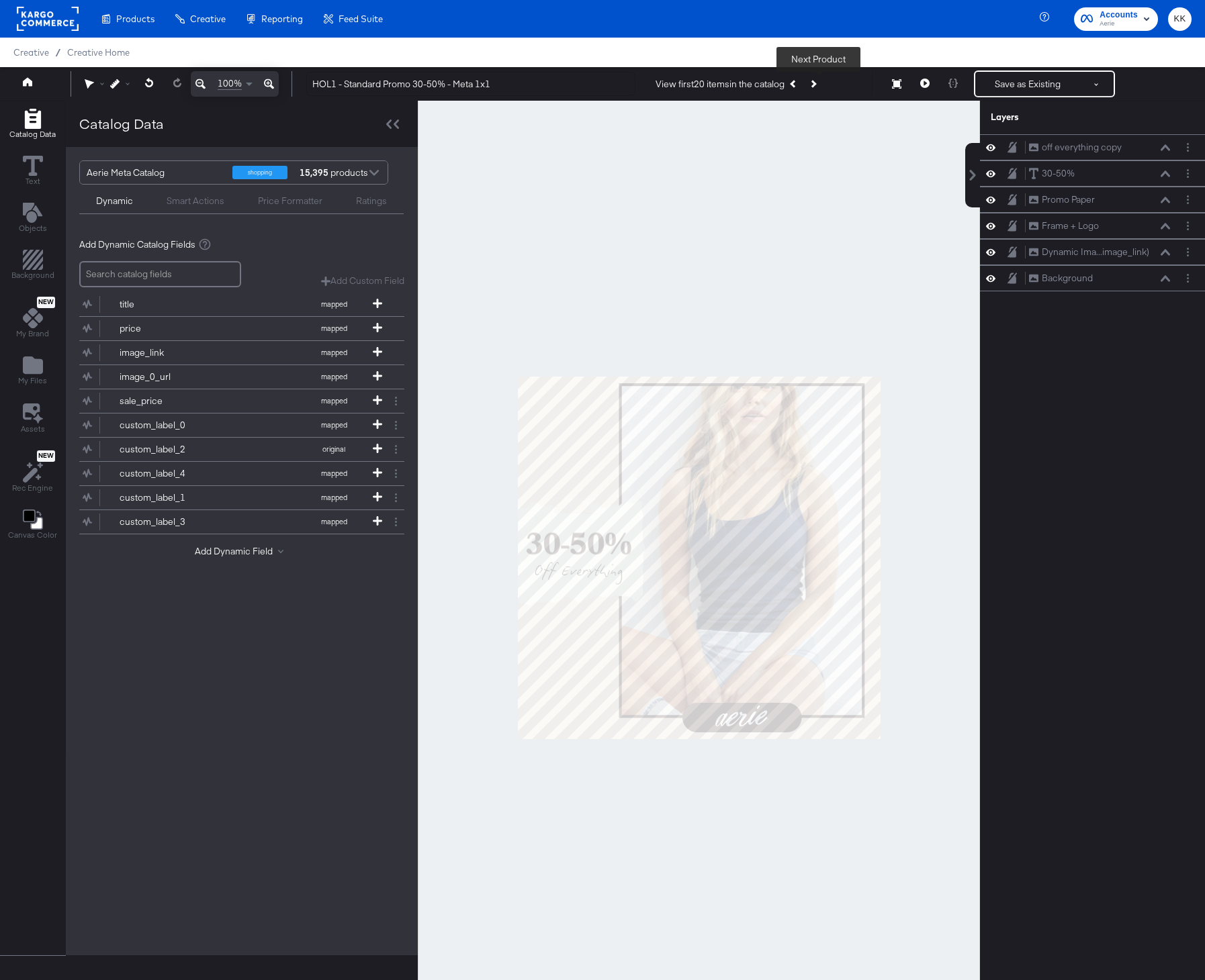
click at [822, 77] on button "Next Product" at bounding box center [812, 84] width 18 height 24
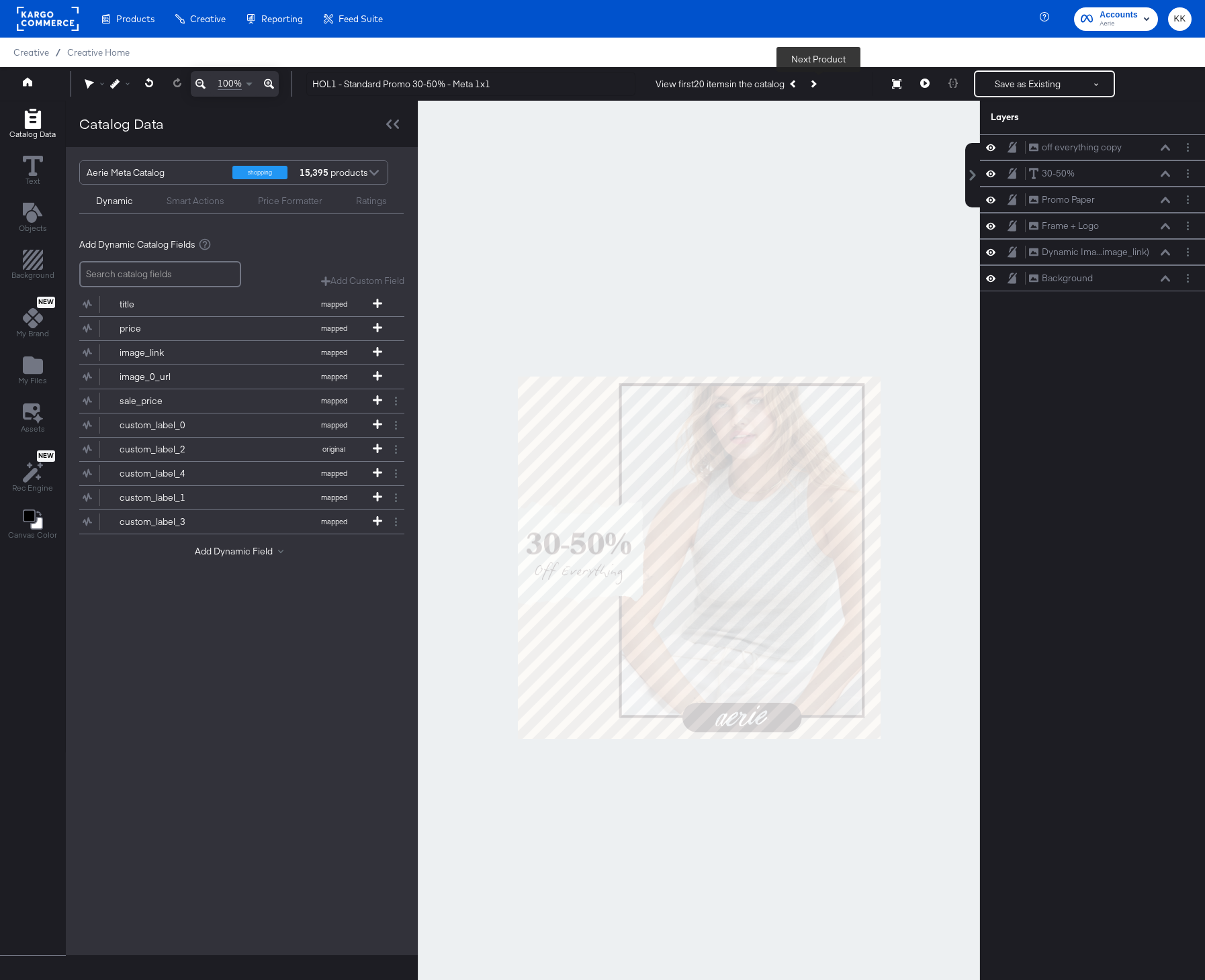
click at [822, 76] on button "Next Product" at bounding box center [812, 84] width 18 height 24
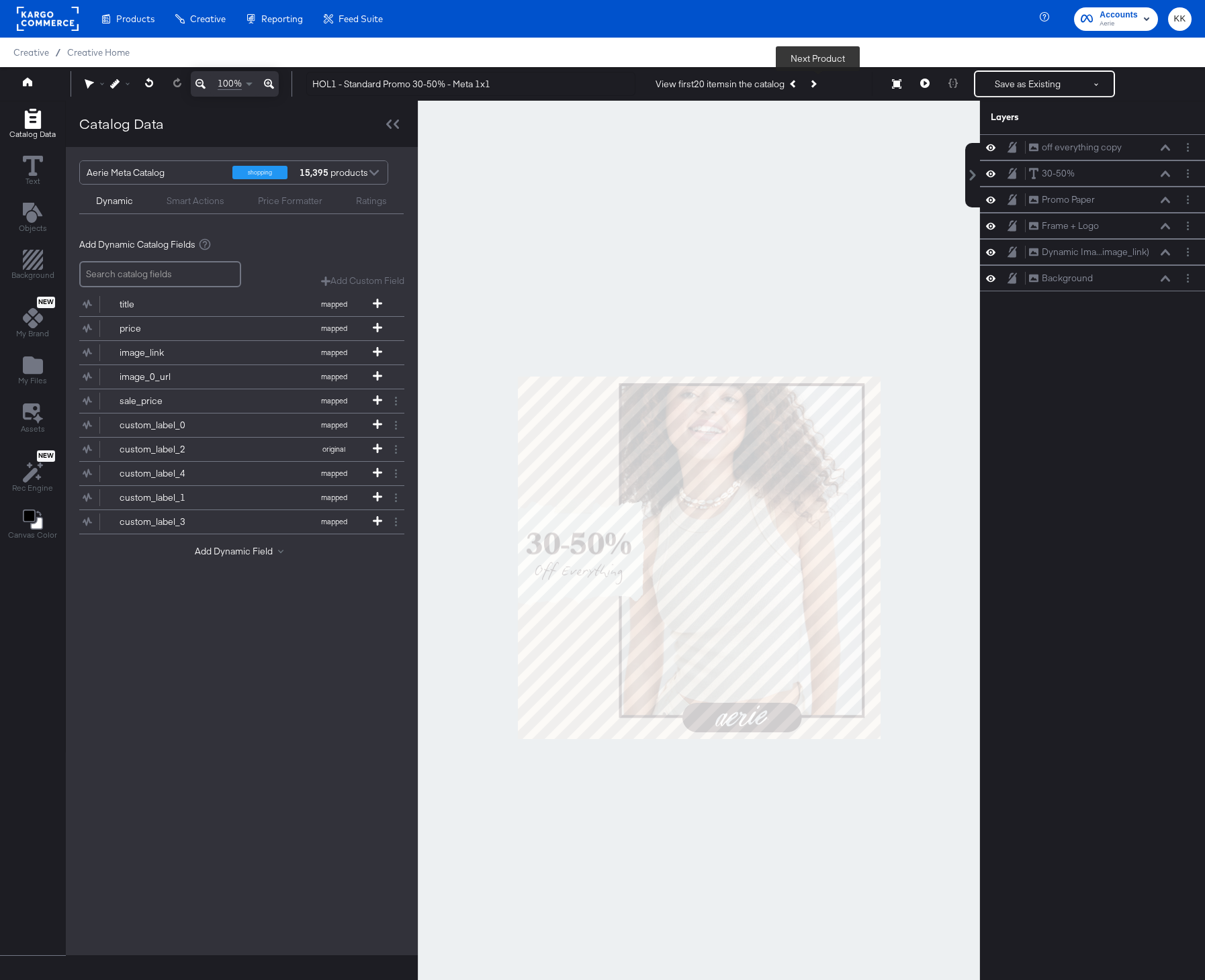
click at [819, 88] on button "Next Product" at bounding box center [812, 84] width 18 height 24
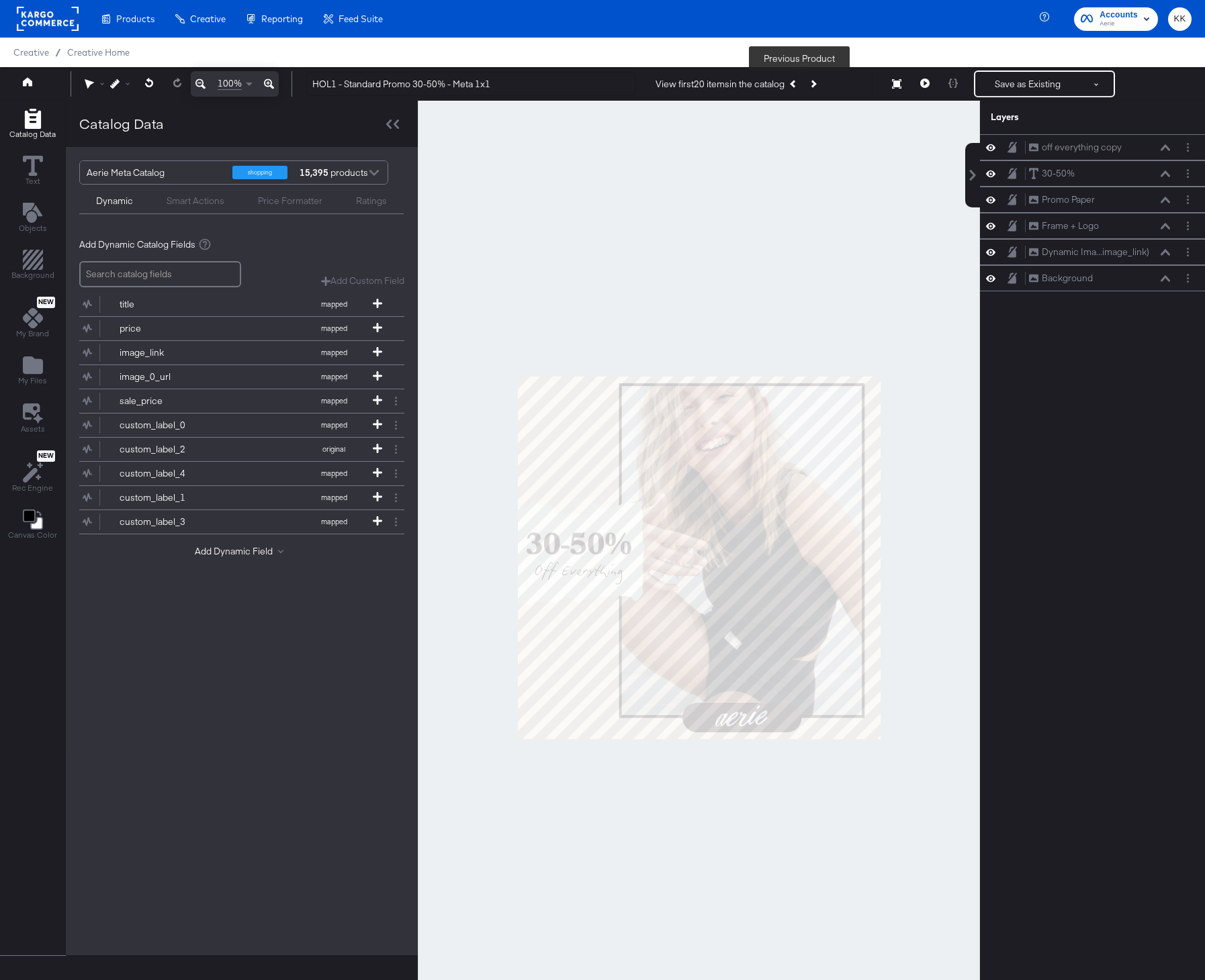
click at [796, 87] on button "Previous Product" at bounding box center [794, 84] width 18 height 24
click at [794, 217] on div at bounding box center [699, 558] width 562 height 914
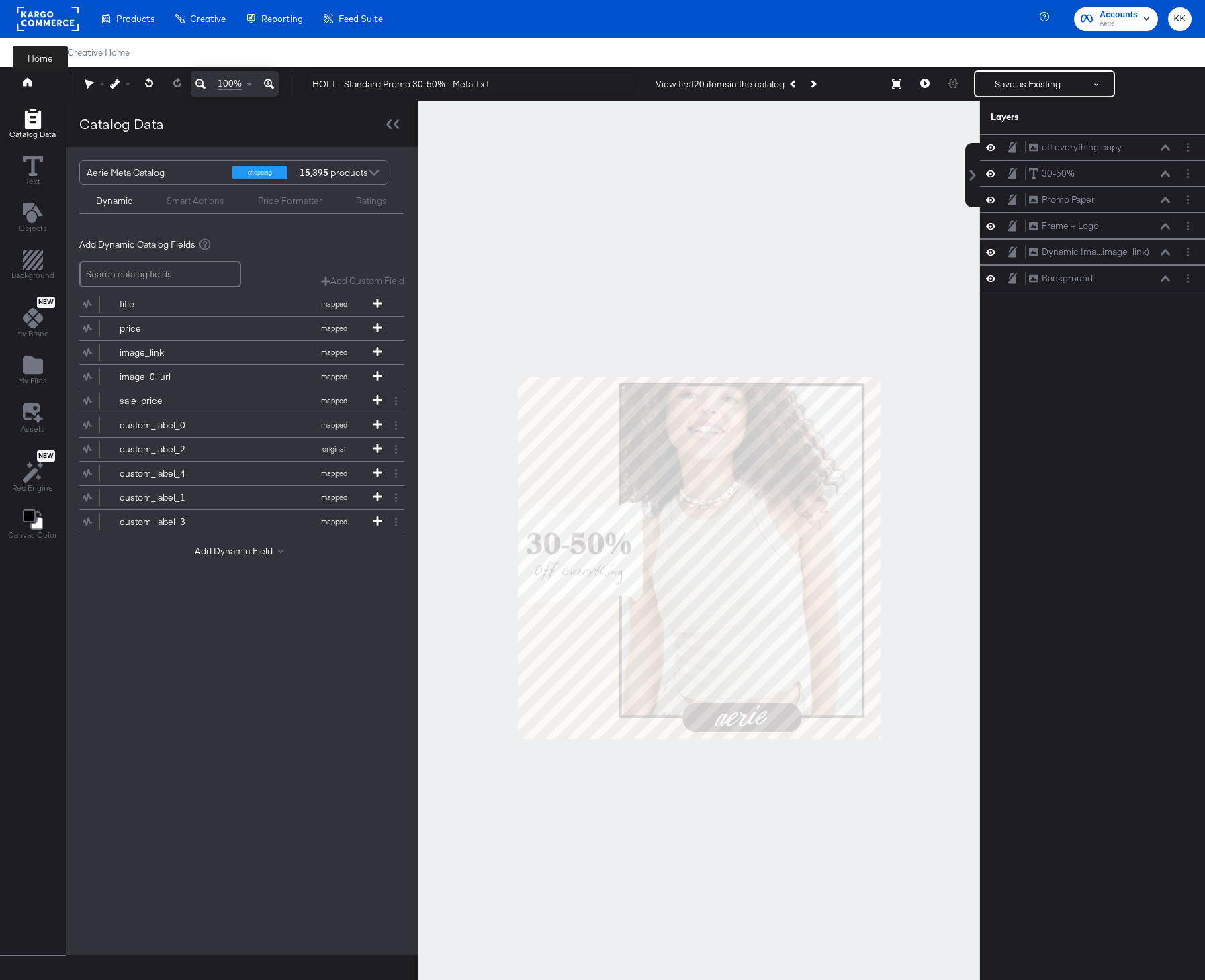
click at [24, 84] on icon at bounding box center [27, 81] width 10 height 9
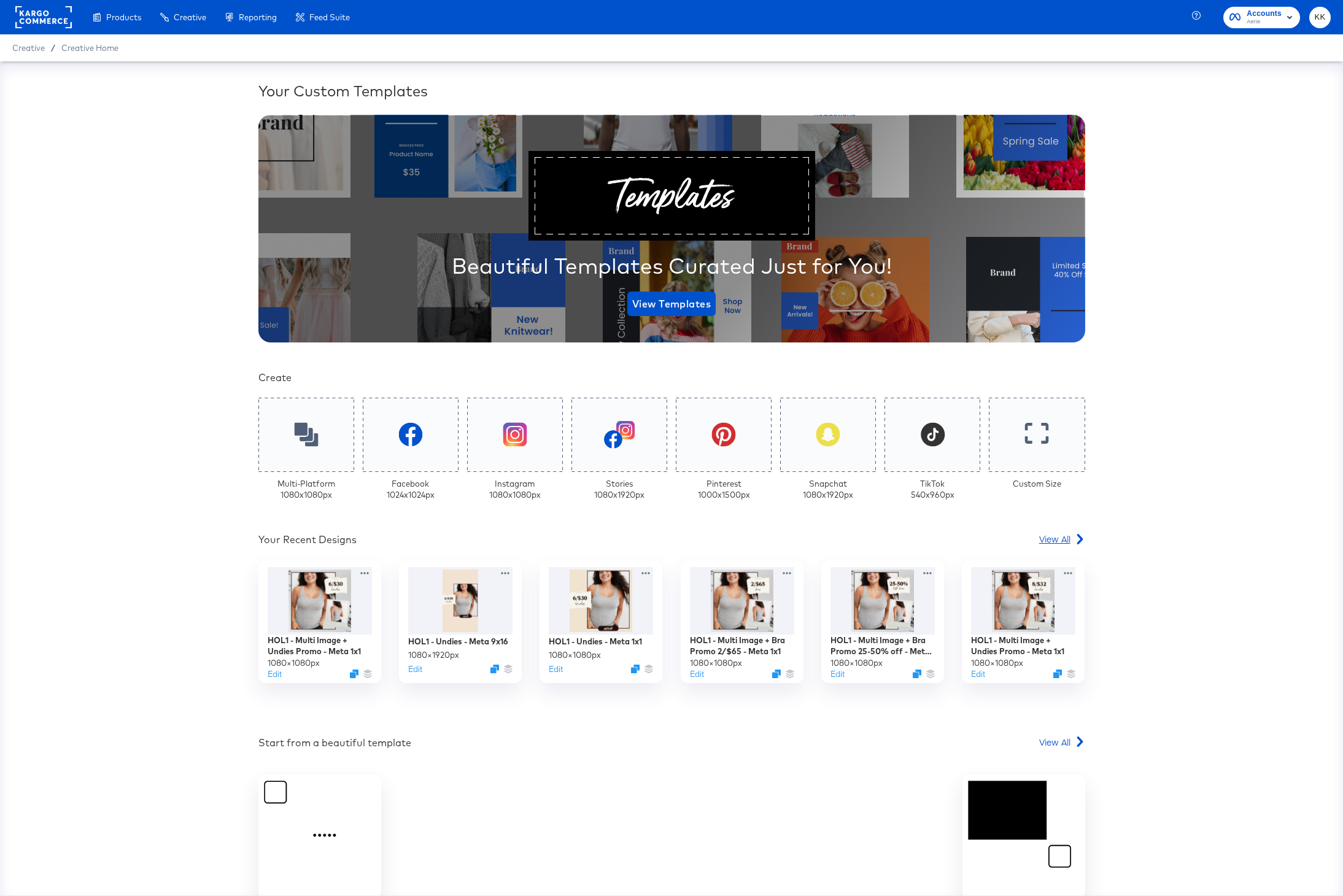
click at [1064, 539] on span "View All" at bounding box center [1054, 539] width 31 height 12
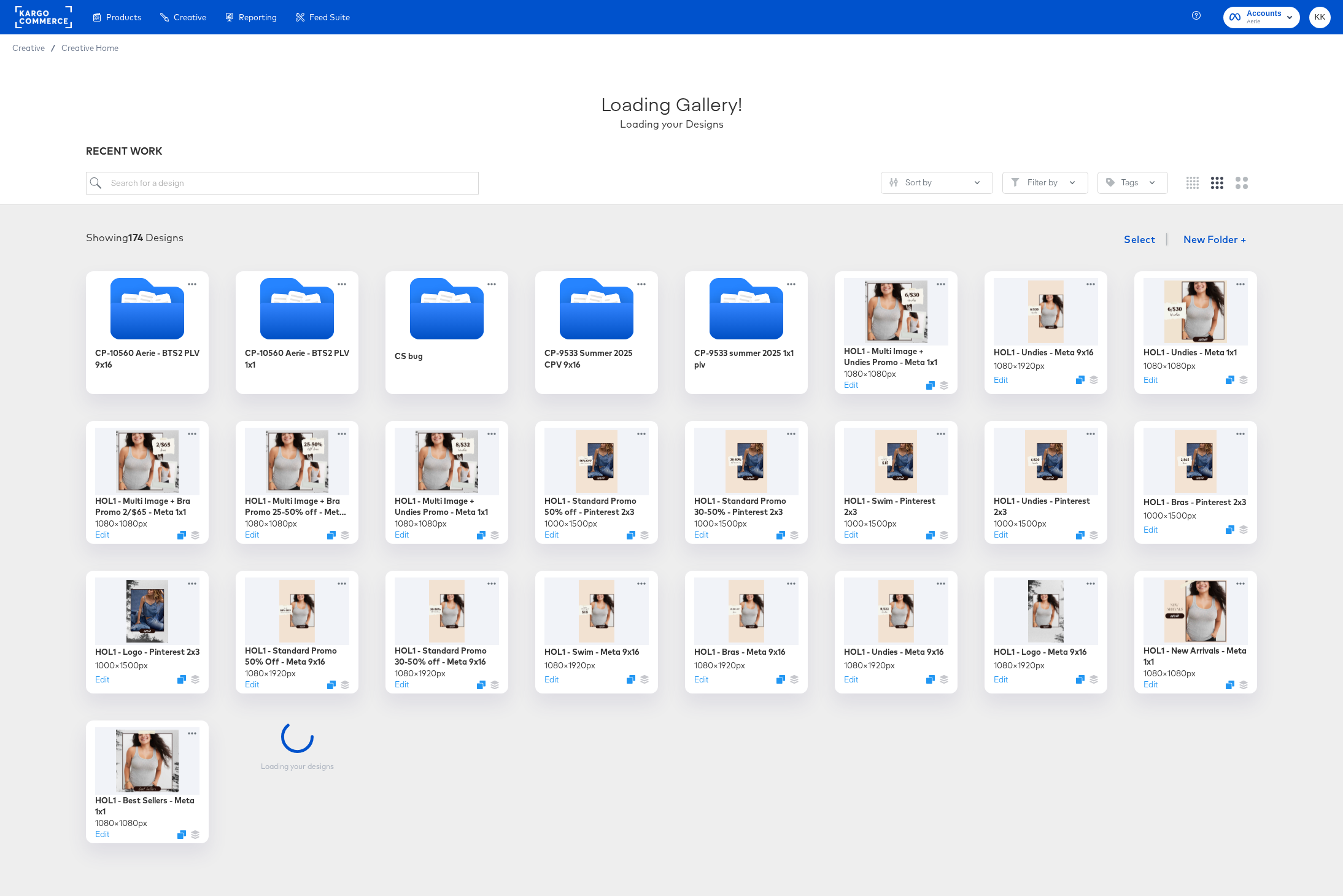
click at [17, 20] on rect at bounding box center [44, 17] width 57 height 22
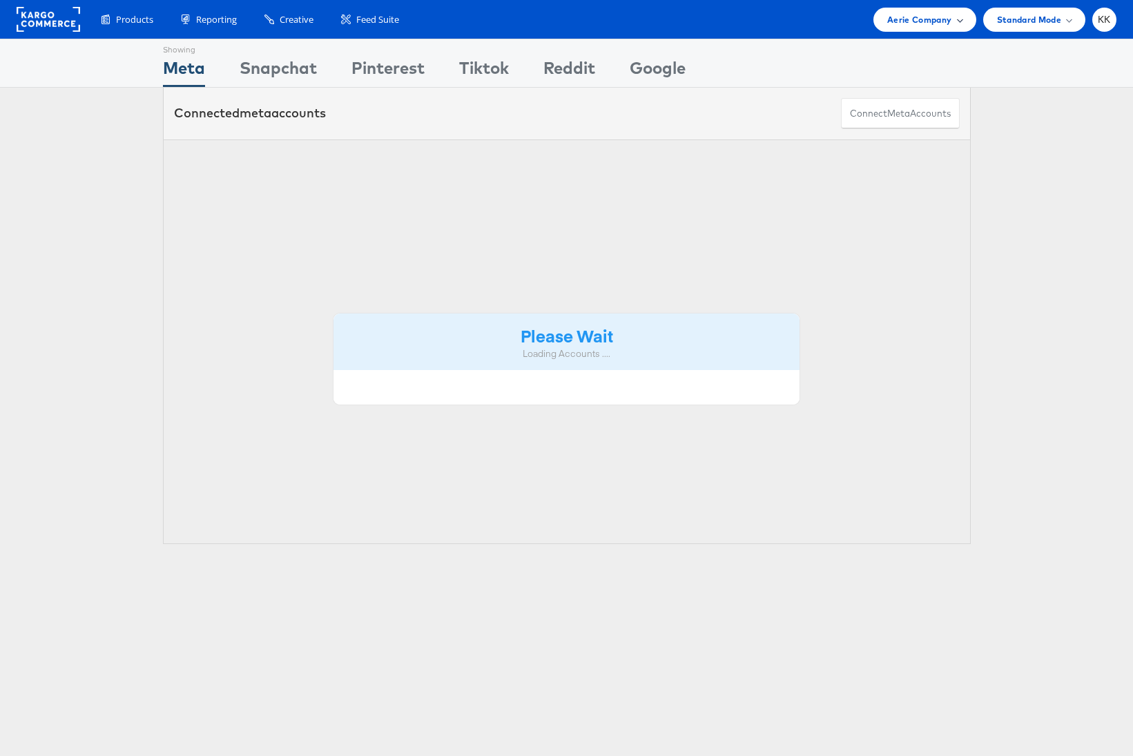
click at [959, 19] on span at bounding box center [959, 19] width 7 height 7
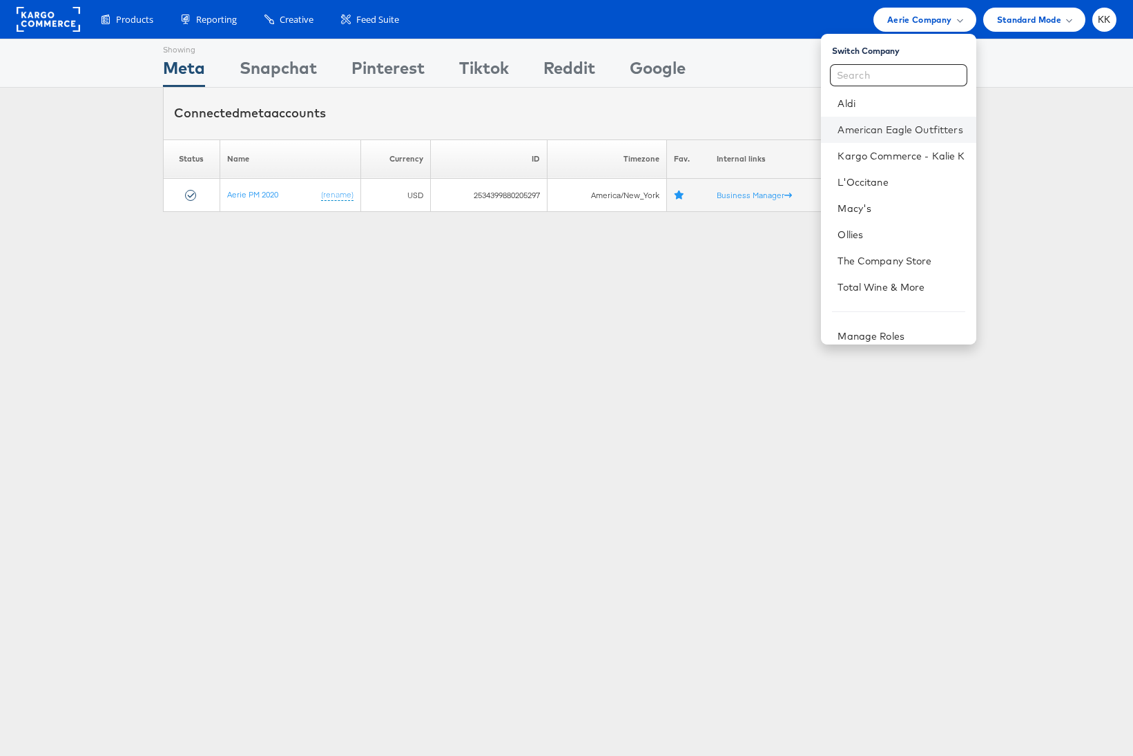
click at [909, 119] on li "American Eagle Outfitters" at bounding box center [898, 130] width 155 height 26
click at [897, 124] on link "American Eagle Outfitters" at bounding box center [901, 130] width 127 height 14
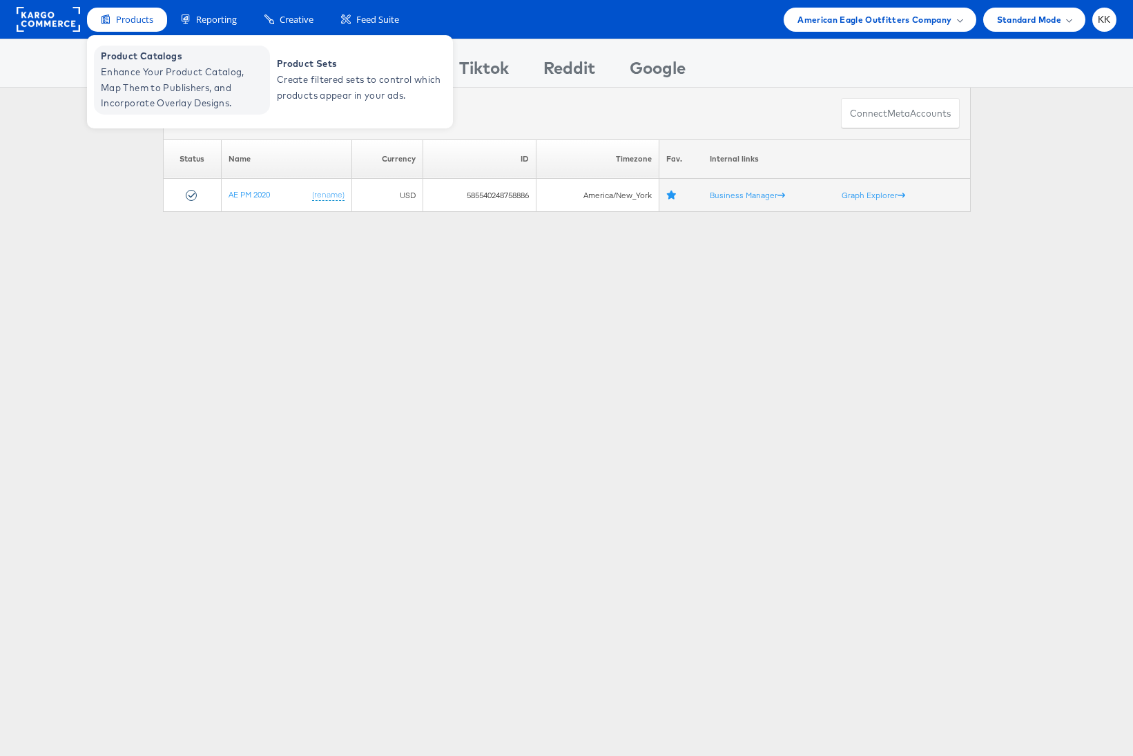
click at [127, 91] on span "Enhance Your Product Catalog, Map Them to Publishers, and Incorporate Overlay D…" at bounding box center [184, 87] width 166 height 47
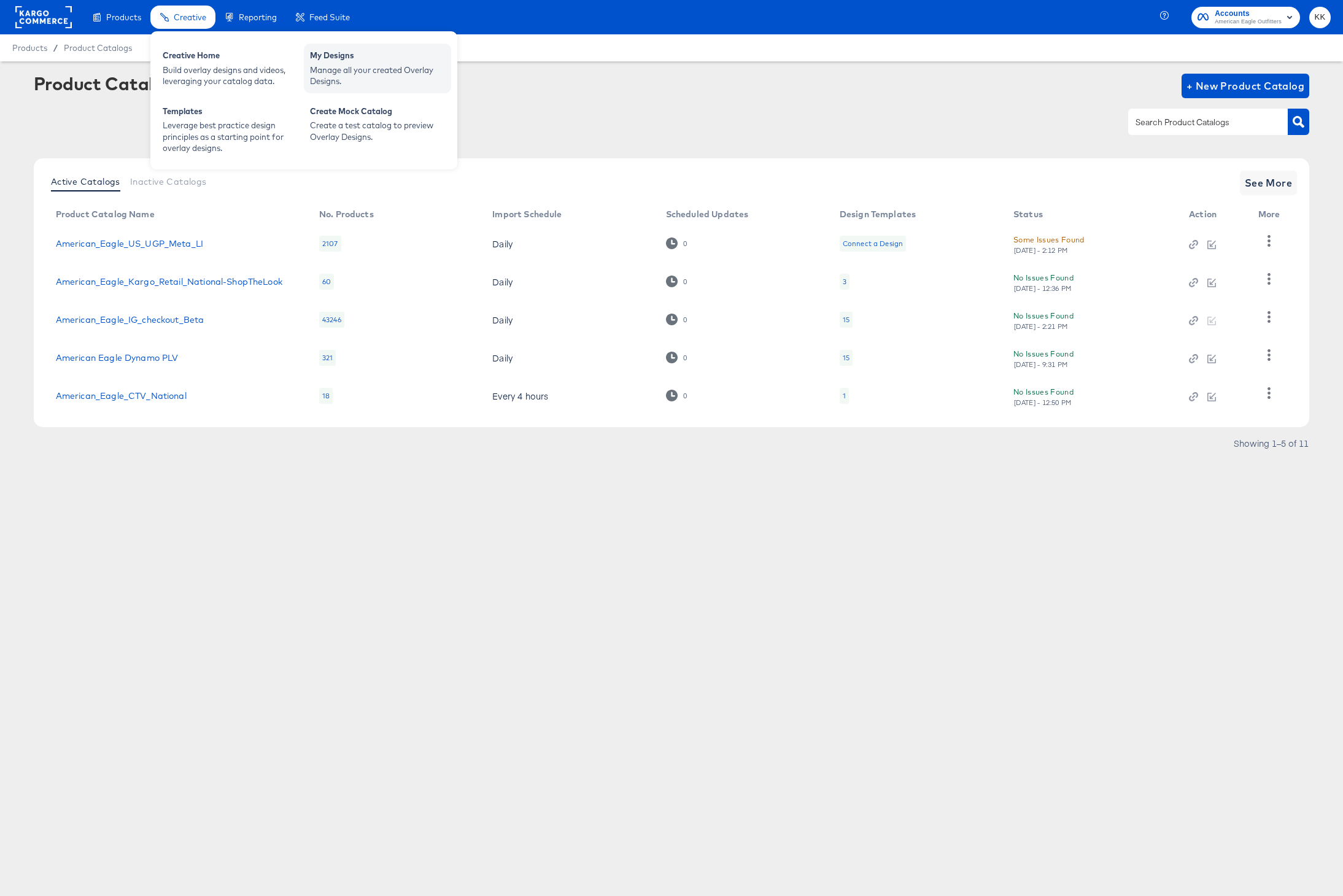
click at [346, 67] on div "Manage all your created Overlay Designs." at bounding box center [378, 76] width 135 height 23
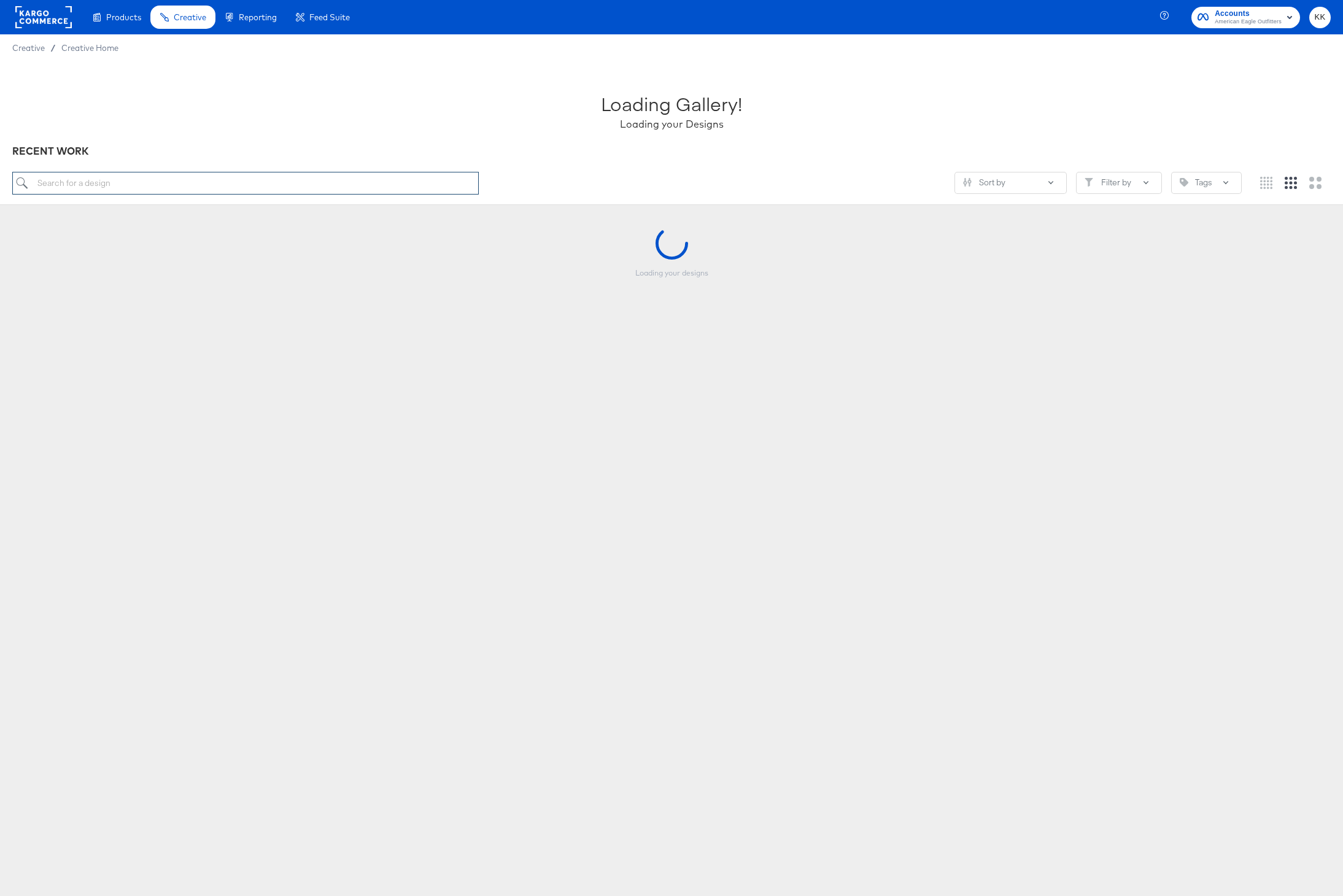
click at [75, 188] on input "search" at bounding box center [245, 183] width 467 height 23
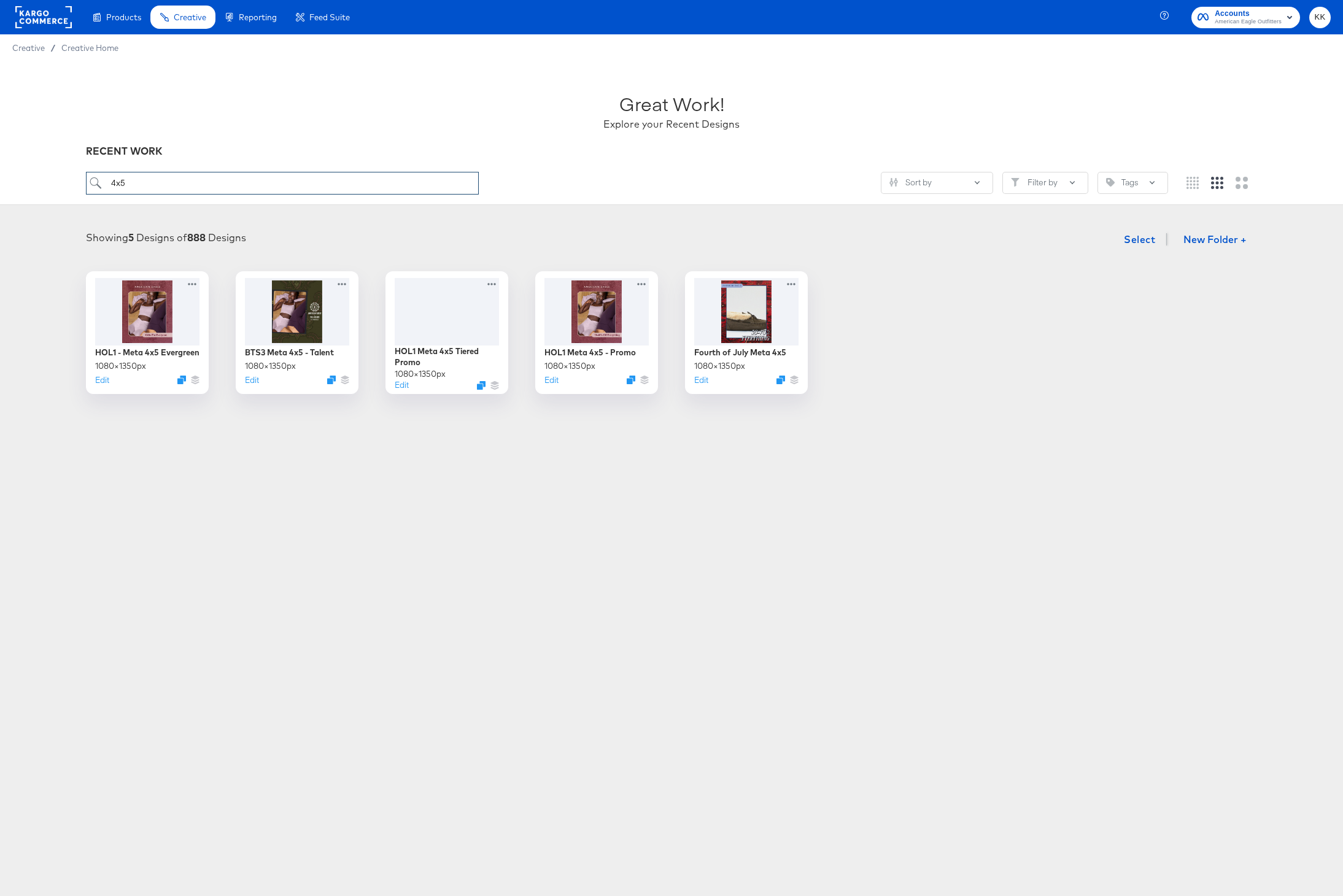
type input "4x5"
